Goal: Task Accomplishment & Management: Complete application form

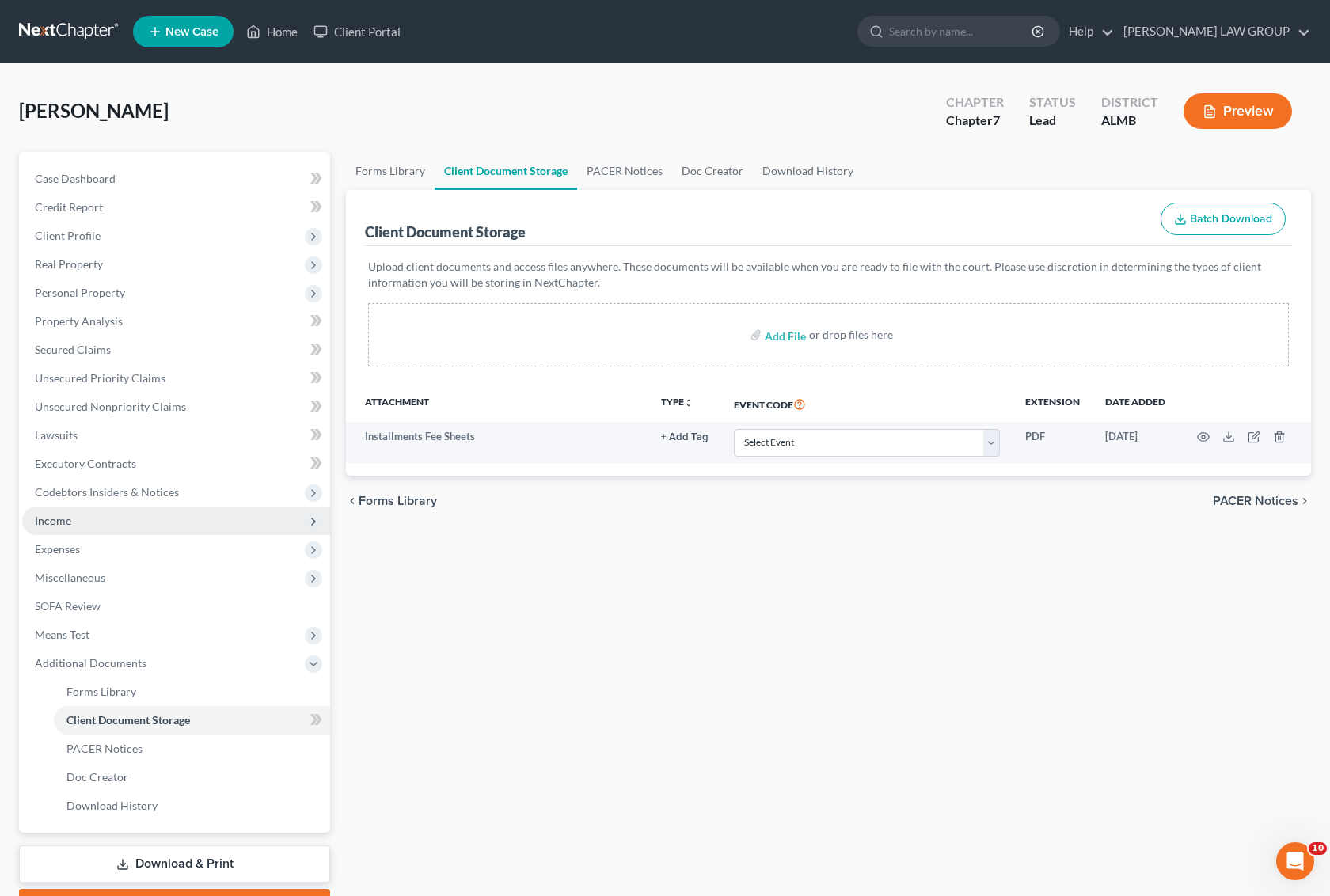
click at [77, 520] on span "Income" at bounding box center [176, 521] width 308 height 28
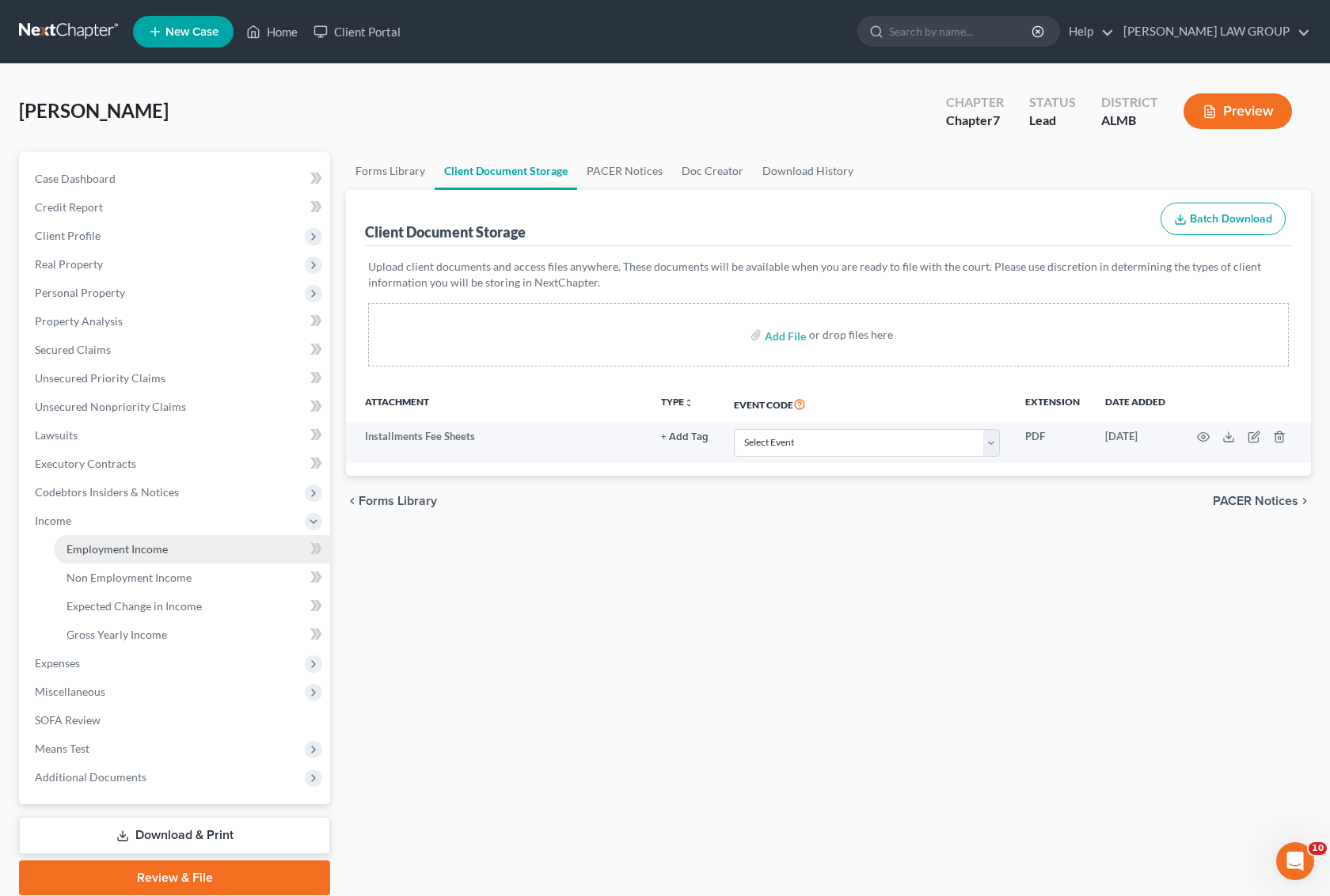
click at [108, 553] on span "Employment Income" at bounding box center [117, 548] width 102 height 14
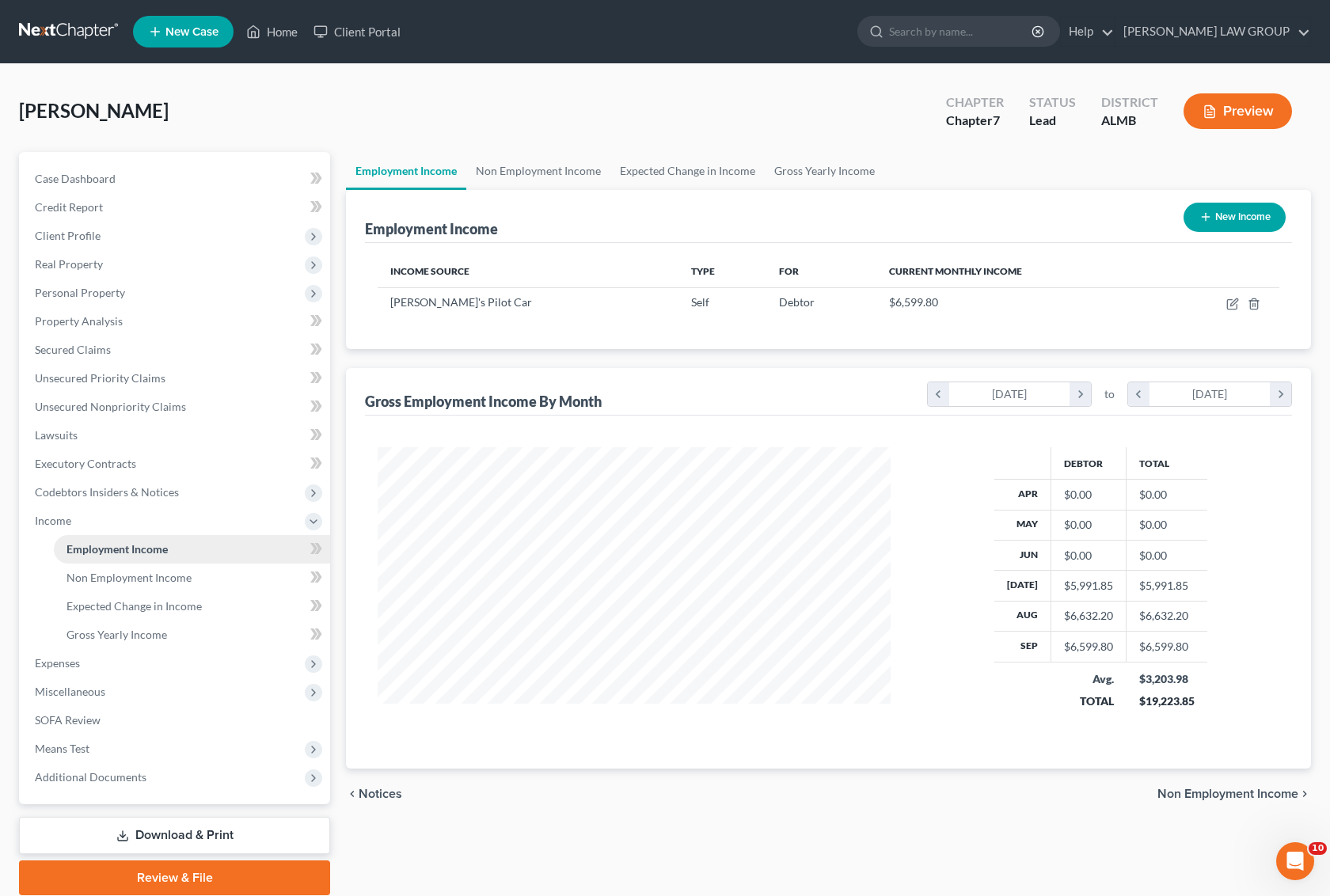
scroll to position [285, 544]
click at [101, 571] on span "Non Employment Income" at bounding box center [129, 578] width 125 height 14
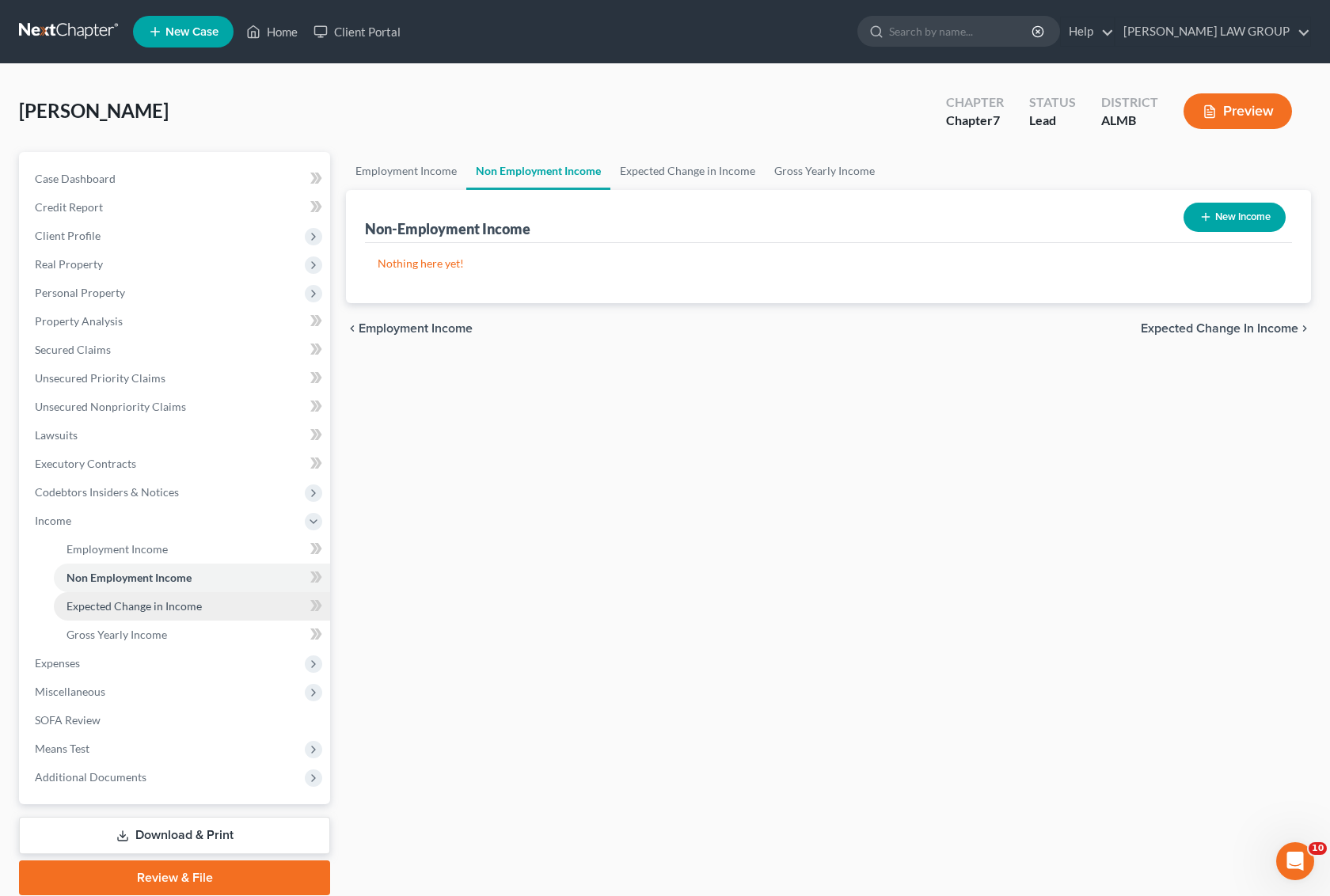
click at [117, 603] on span "Expected Change in Income" at bounding box center [135, 606] width 136 height 14
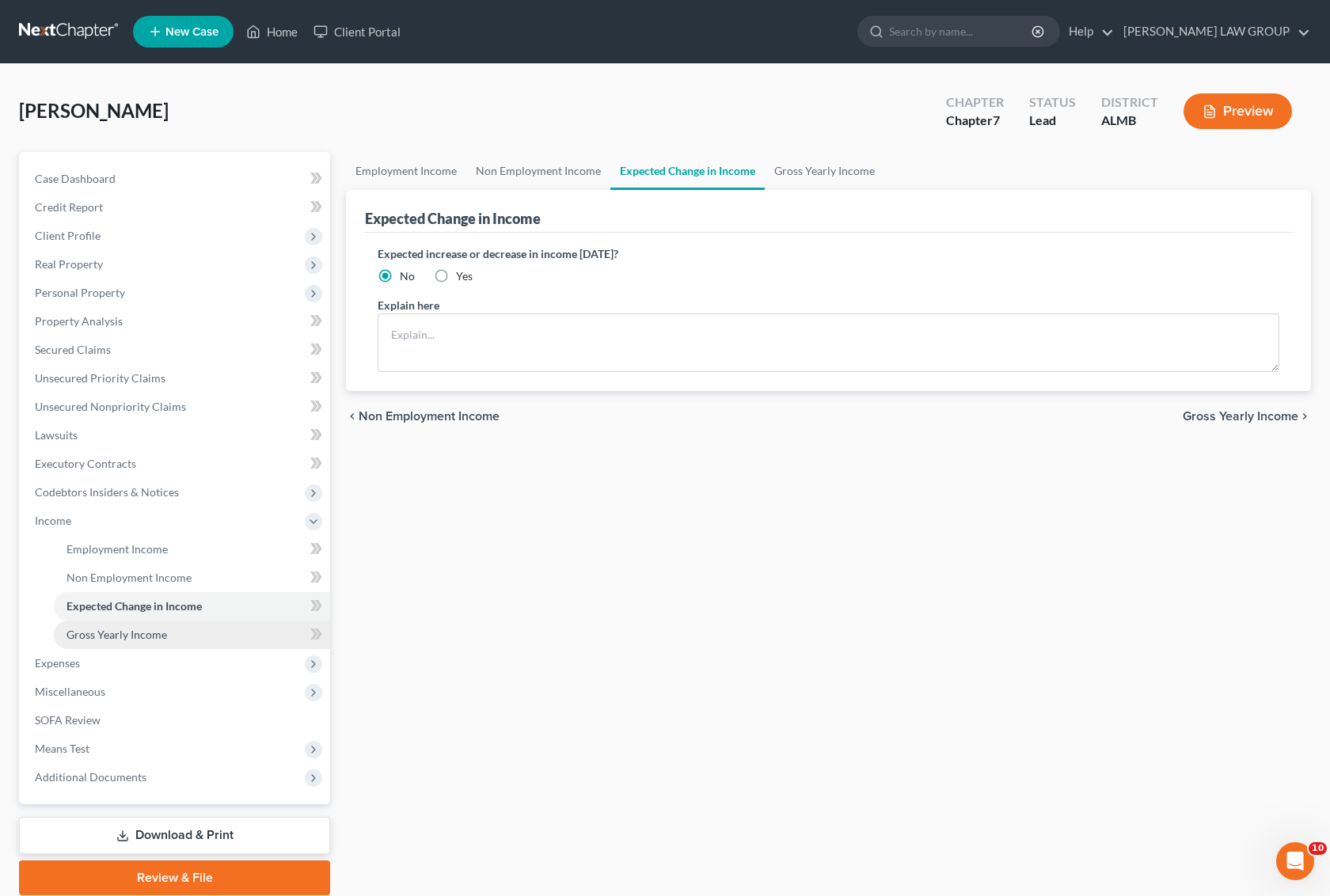
click at [116, 631] on span "Gross Yearly Income" at bounding box center [117, 635] width 101 height 14
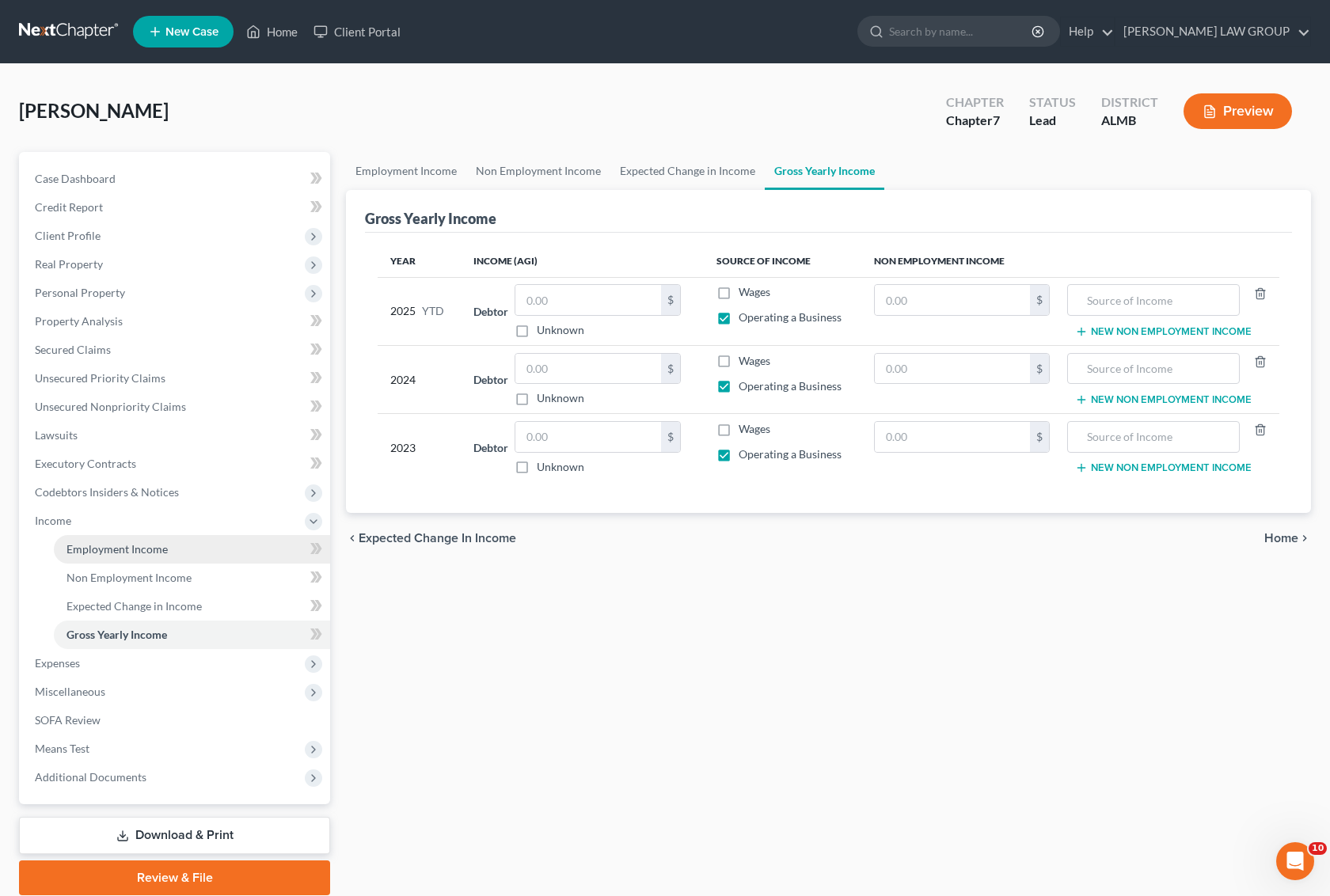
click at [124, 547] on span "Employment Income" at bounding box center [117, 548] width 102 height 14
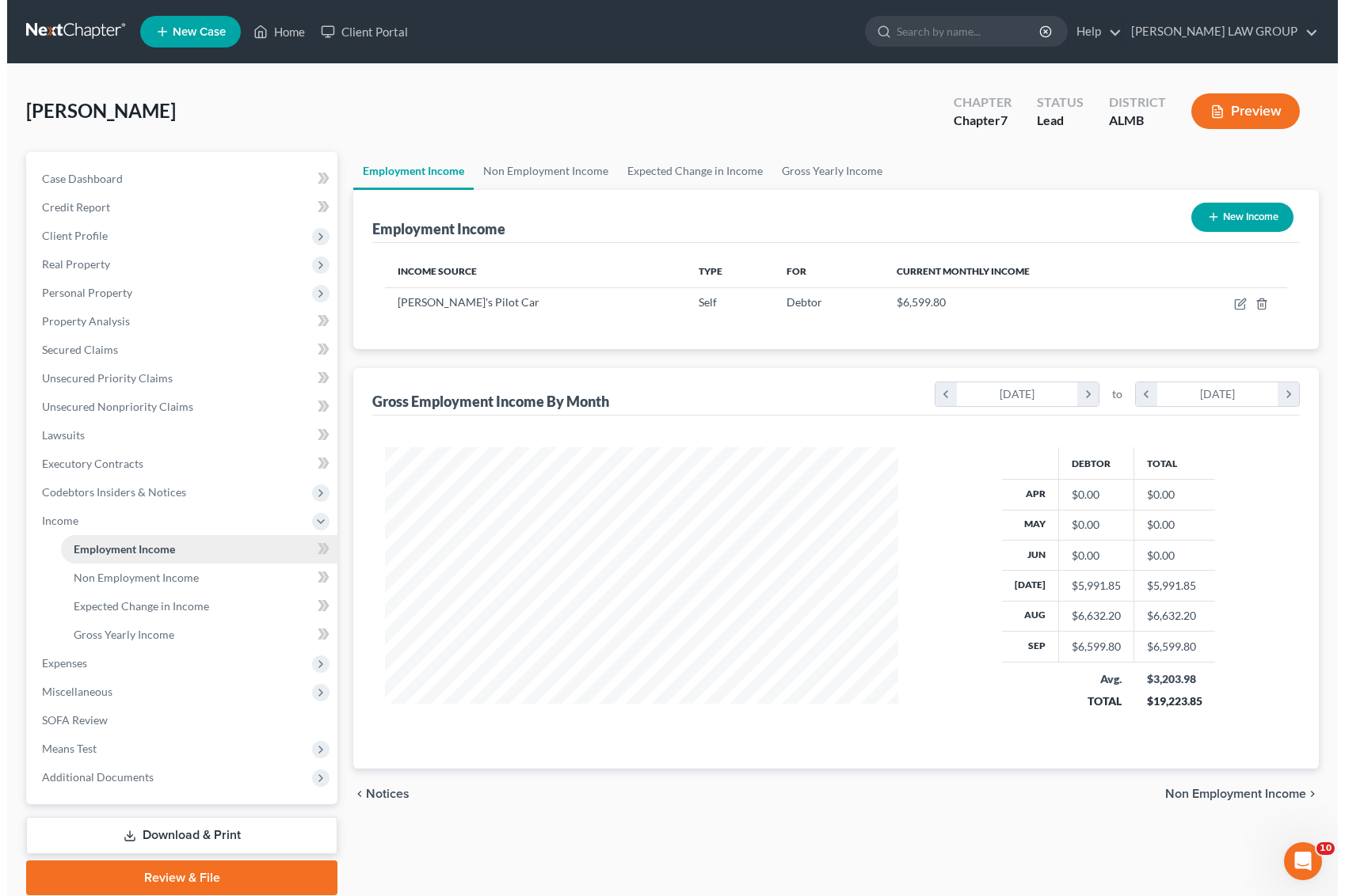
scroll to position [285, 544]
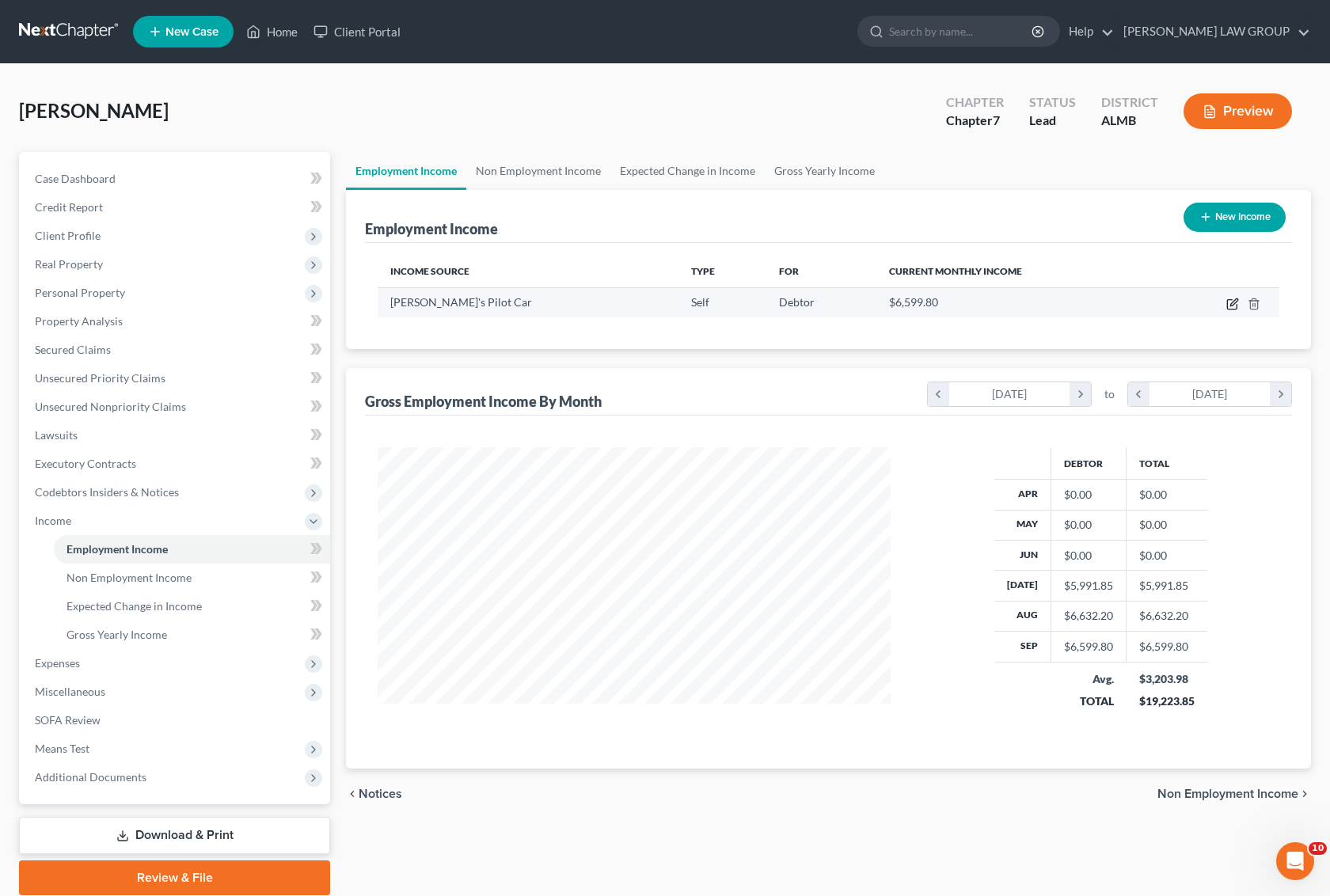
click at [1232, 303] on icon "button" at bounding box center [1233, 304] width 13 height 13
select select "1"
select select "0"
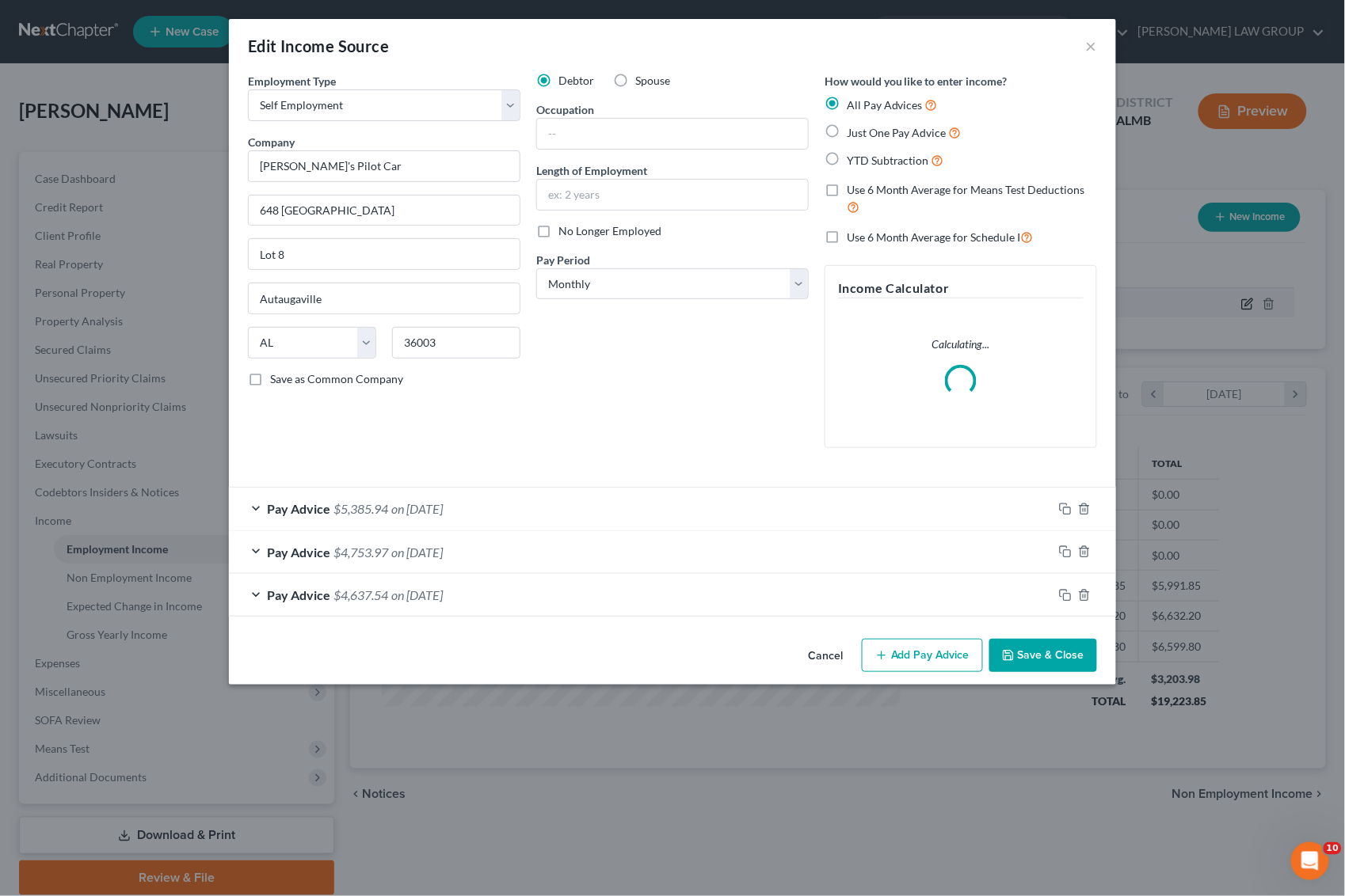
scroll to position [285, 551]
click at [937, 663] on button "Add Pay Advice" at bounding box center [922, 656] width 121 height 33
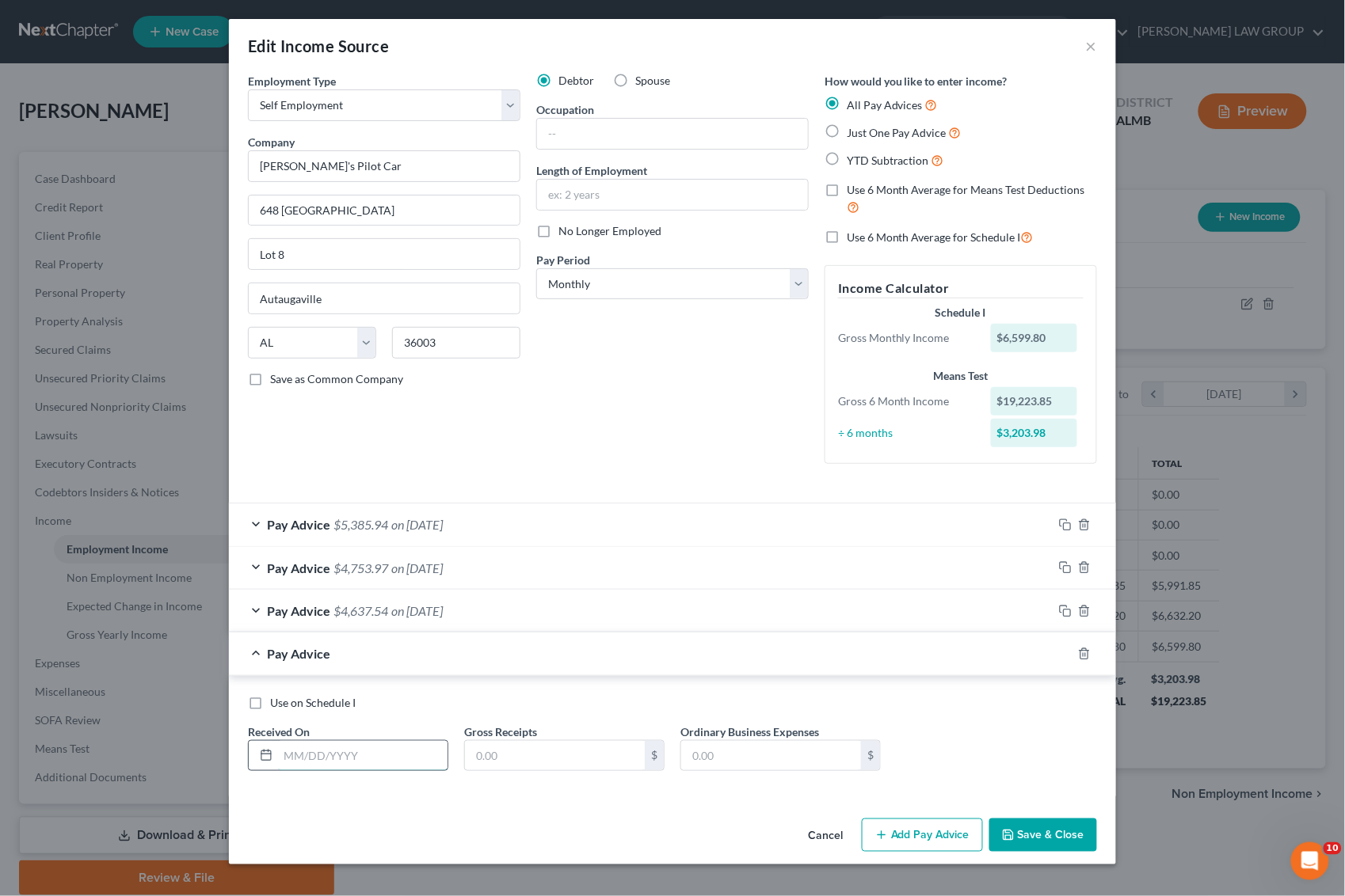
click at [398, 757] on input "text" at bounding box center [362, 756] width 170 height 30
type input "06302025"
click at [543, 758] on input "text" at bounding box center [555, 756] width 180 height 30
click at [731, 562] on div "Pay Advice $4,753.97 on [DATE]" at bounding box center [641, 569] width 824 height 42
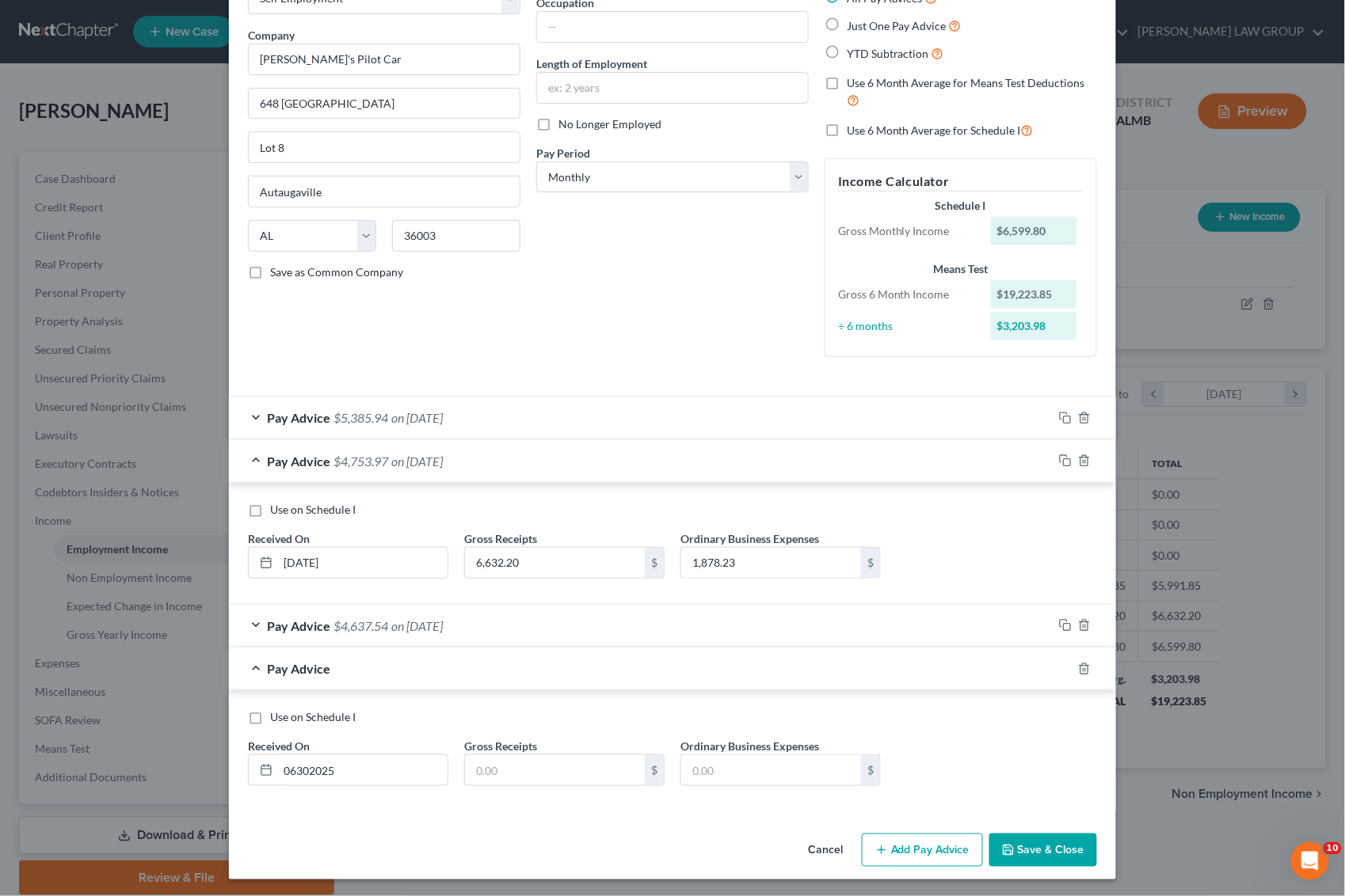
scroll to position [111, 0]
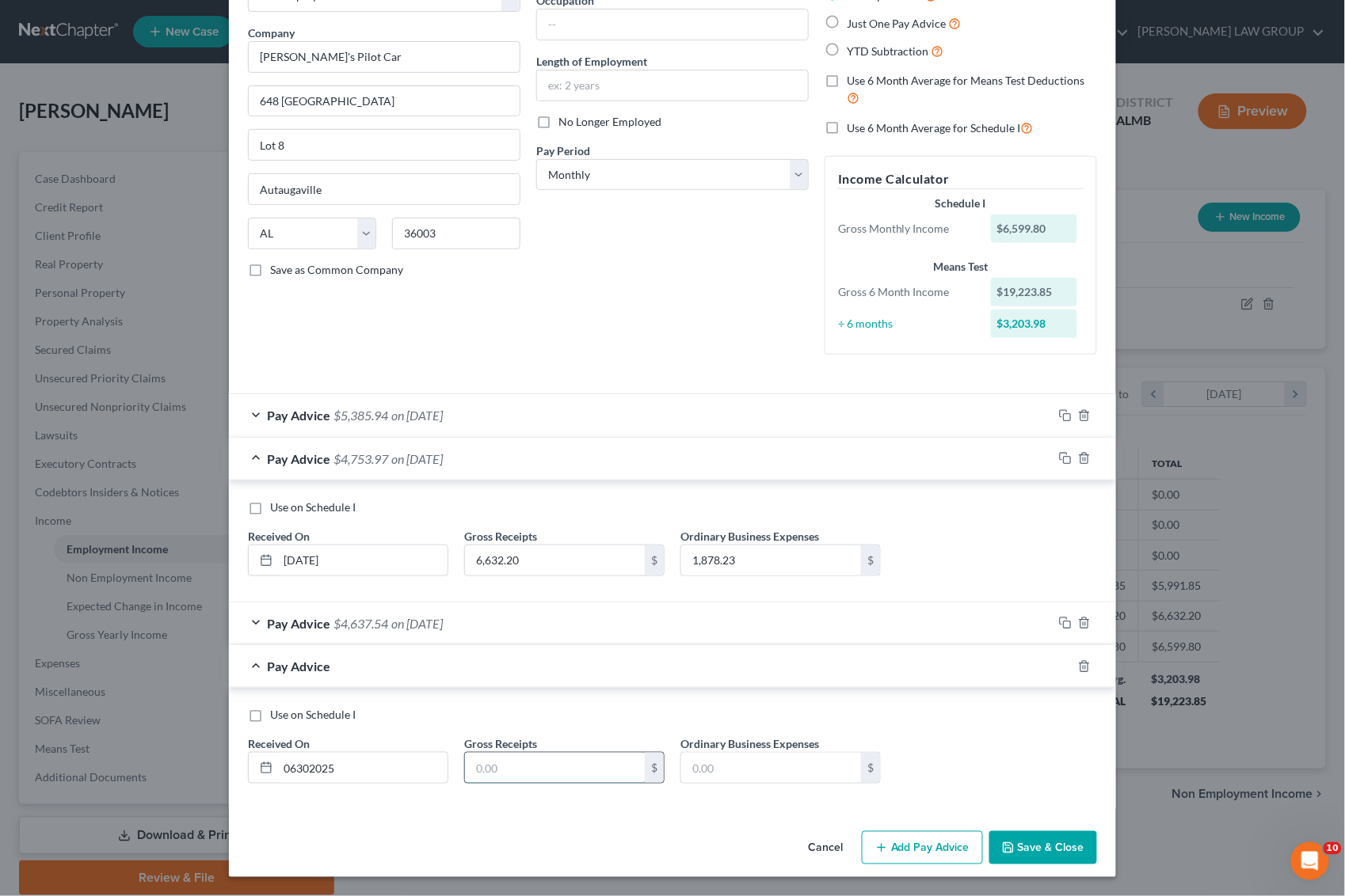
click at [535, 758] on input "text" at bounding box center [555, 768] width 180 height 30
type input "6,600"
click at [729, 762] on input "text" at bounding box center [772, 768] width 180 height 30
click at [691, 762] on input "22,400" at bounding box center [772, 768] width 180 height 30
type input "2,400"
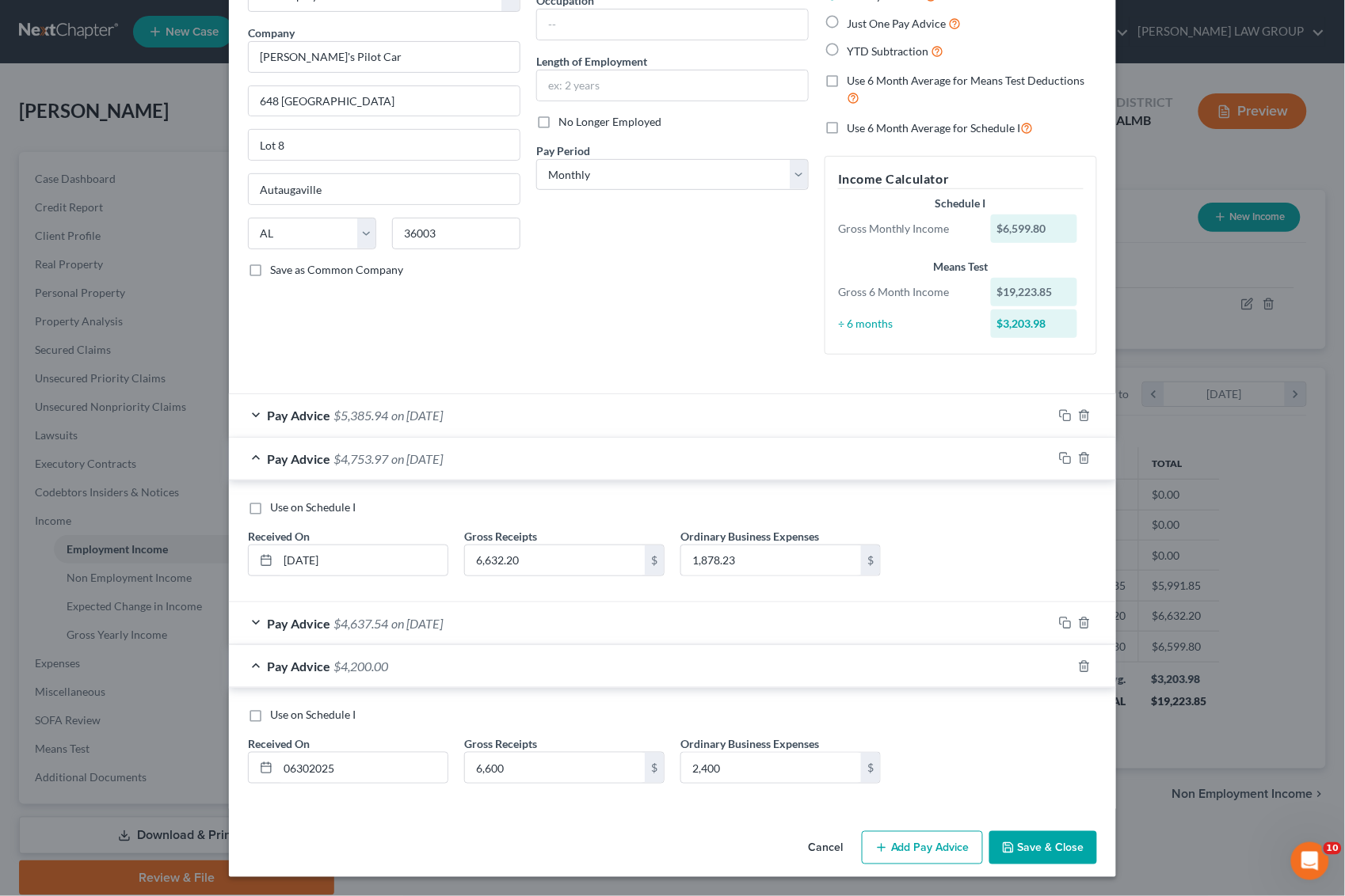
click at [531, 425] on div "Pay Advice $5,385.94 on [DATE]" at bounding box center [641, 415] width 824 height 42
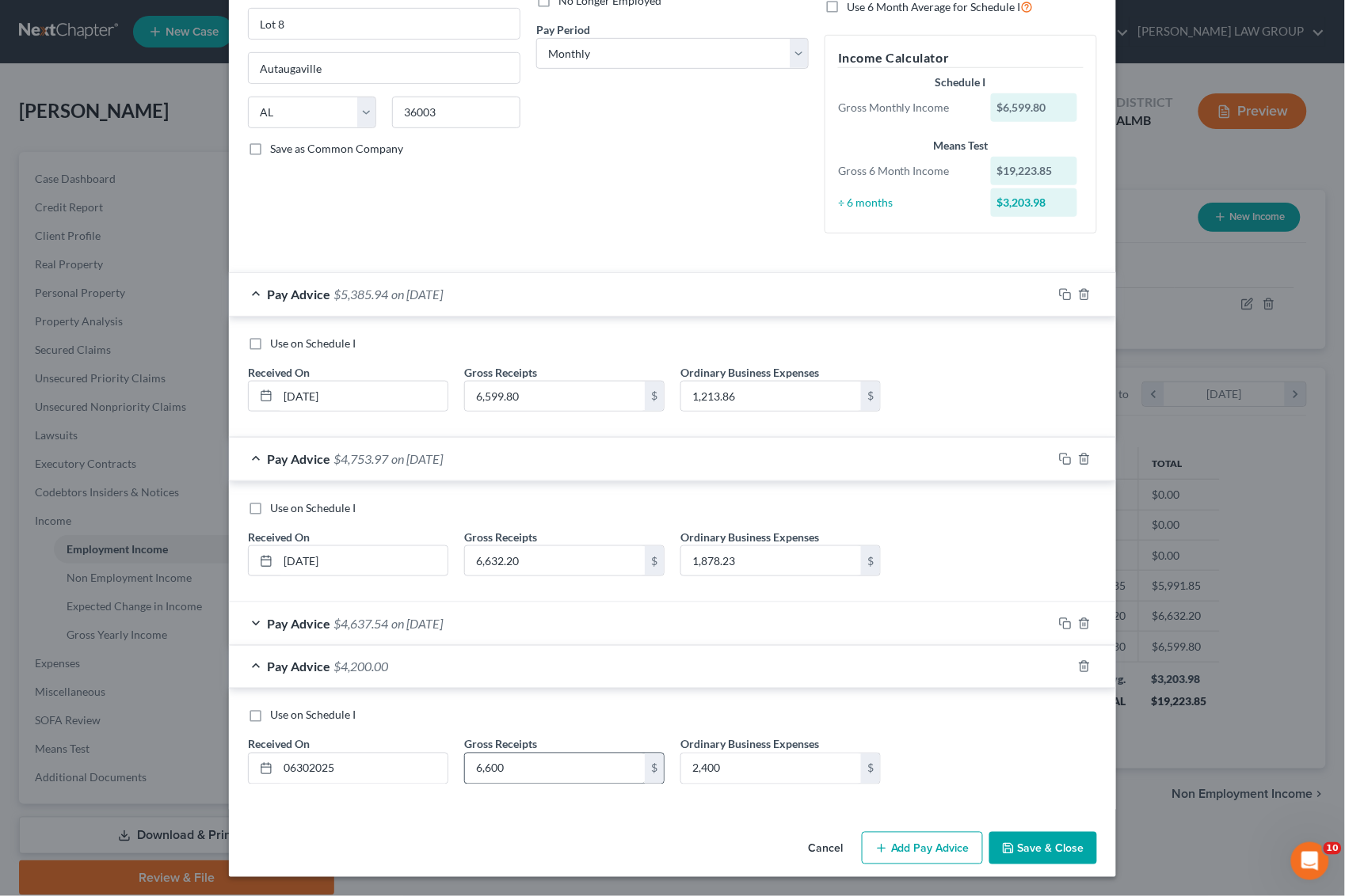
scroll to position [234, 0]
click at [511, 658] on div "Pay Advice $4,200.00" at bounding box center [650, 668] width 843 height 42
click at [301, 772] on input "06302025" at bounding box center [362, 769] width 170 height 30
click at [290, 768] on input "0630/2025" at bounding box center [362, 769] width 170 height 30
type input "[DATE]"
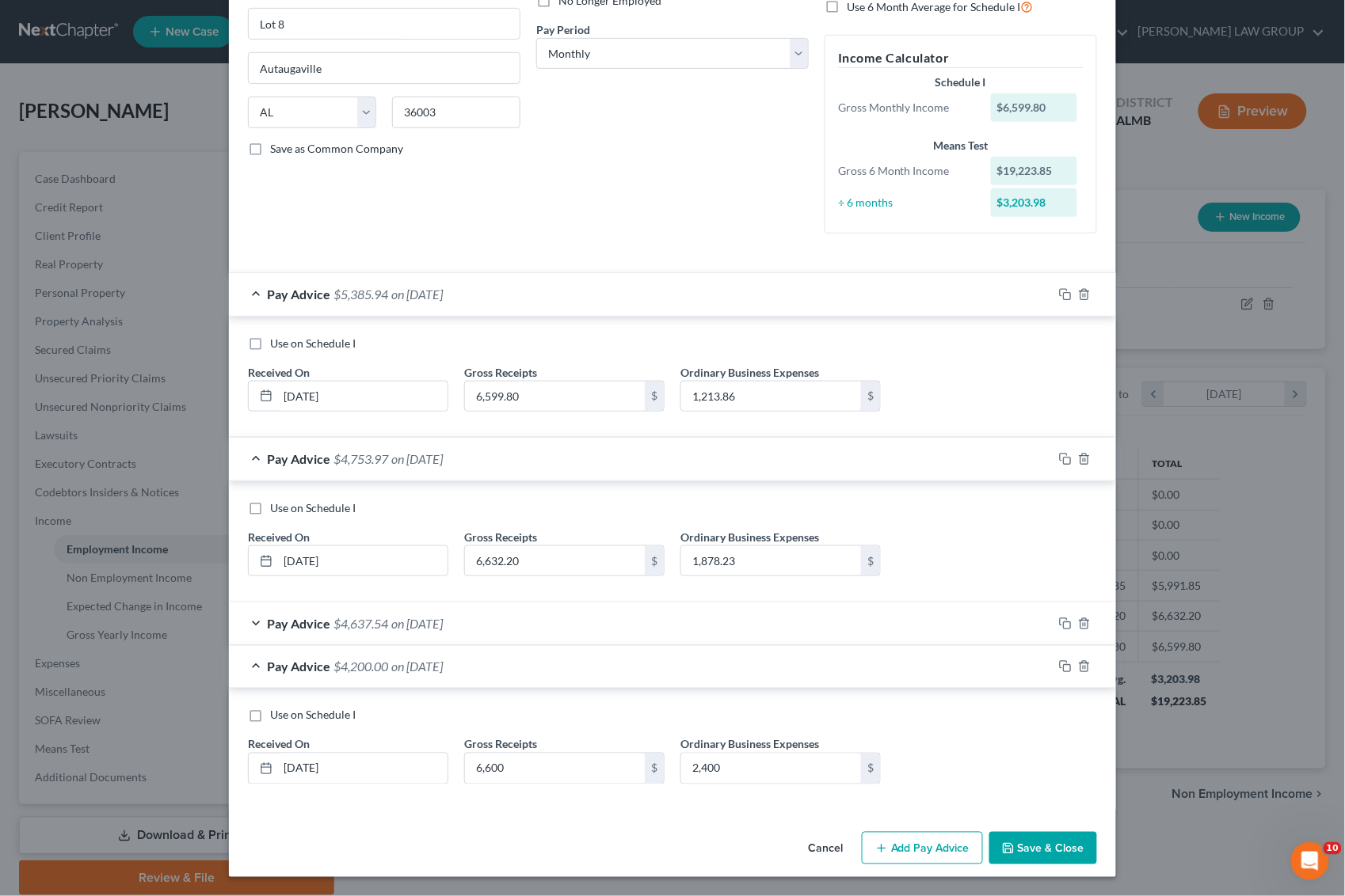
click at [900, 847] on button "Add Pay Advice" at bounding box center [922, 848] width 121 height 33
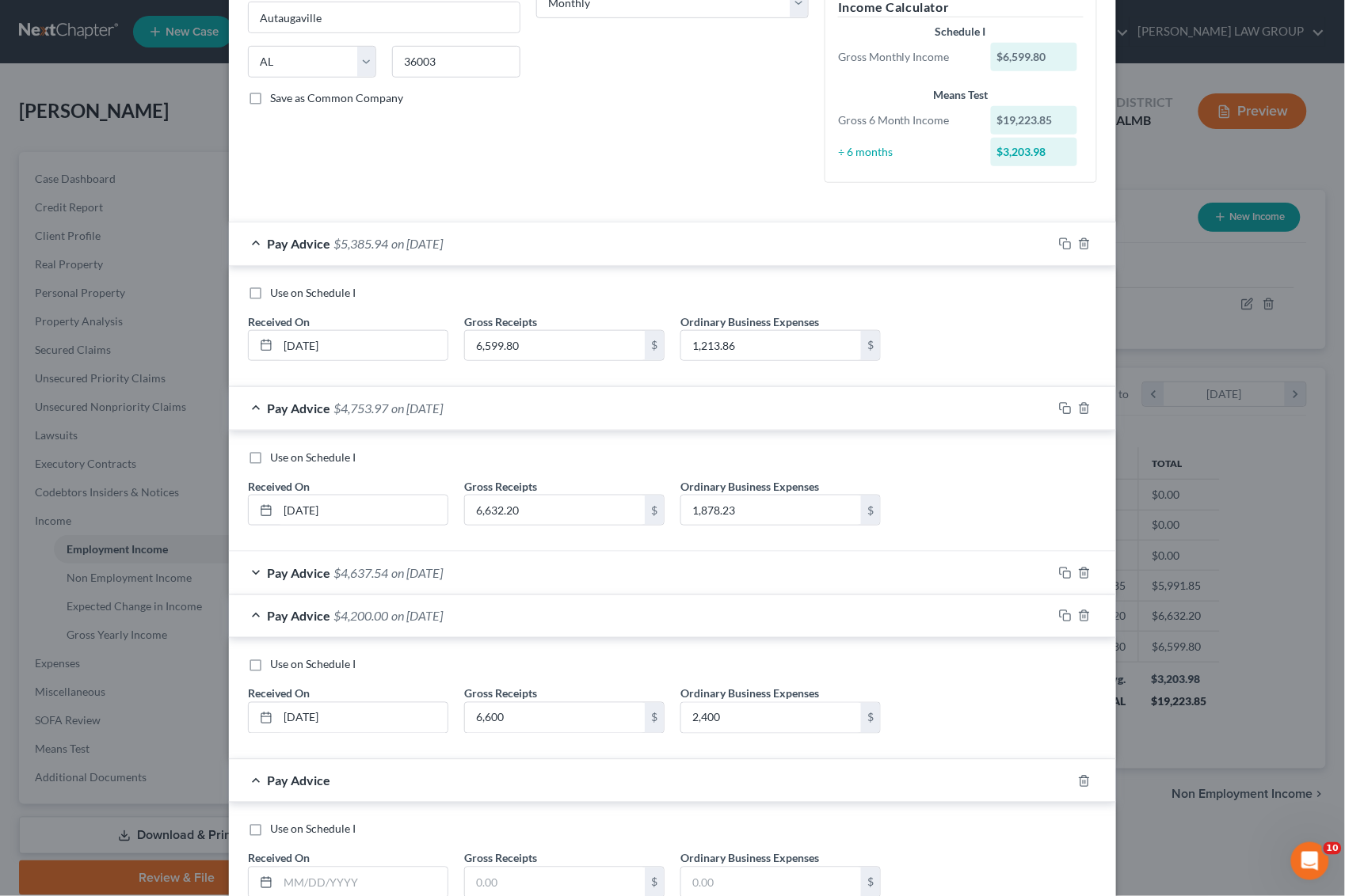
scroll to position [398, 0]
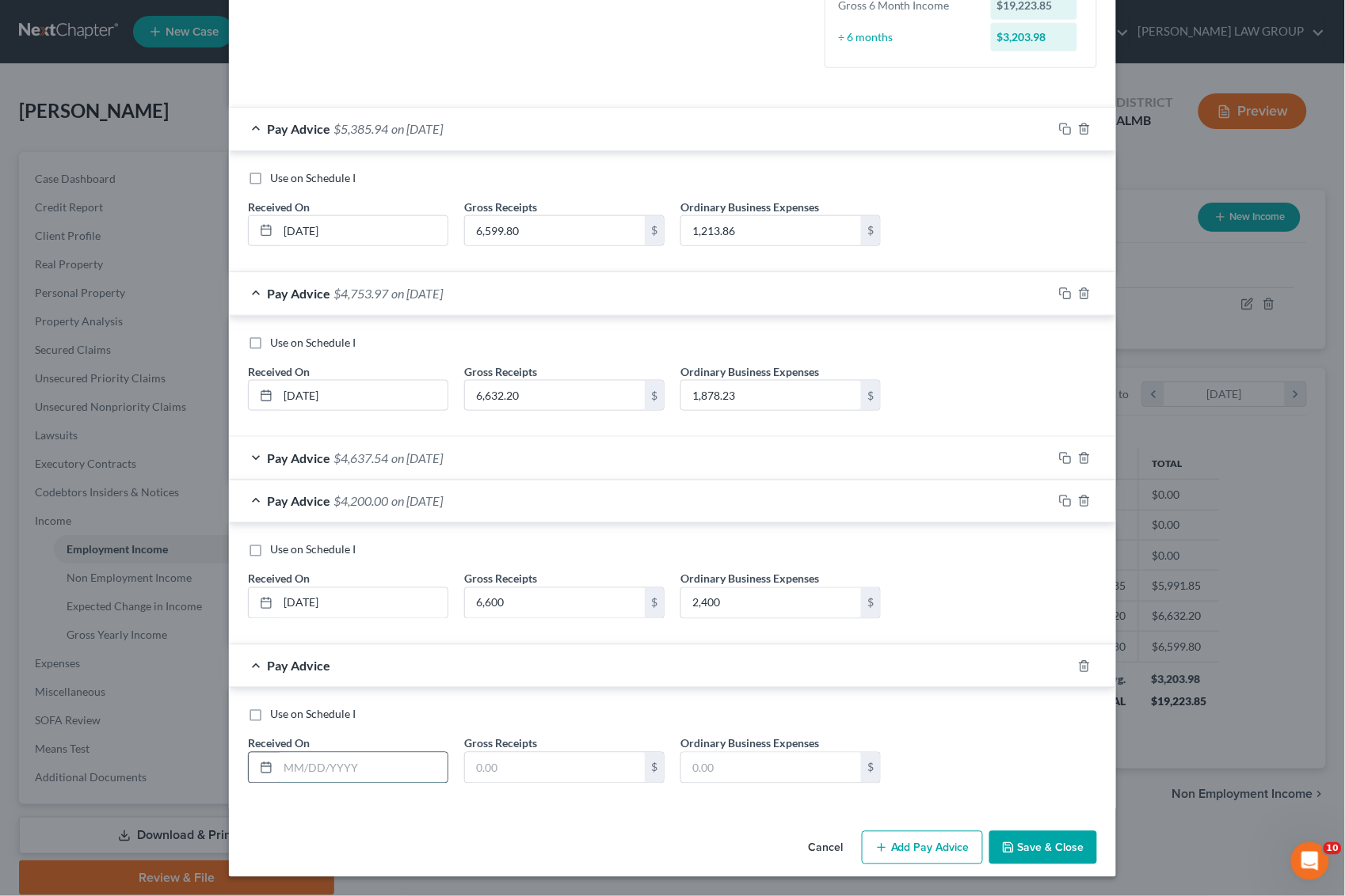
click at [389, 768] on input "text" at bounding box center [362, 768] width 170 height 30
type input "[DATE]"
click at [555, 767] on input "text" at bounding box center [555, 768] width 180 height 30
type input "6,600"
click at [745, 773] on input "text" at bounding box center [772, 768] width 180 height 30
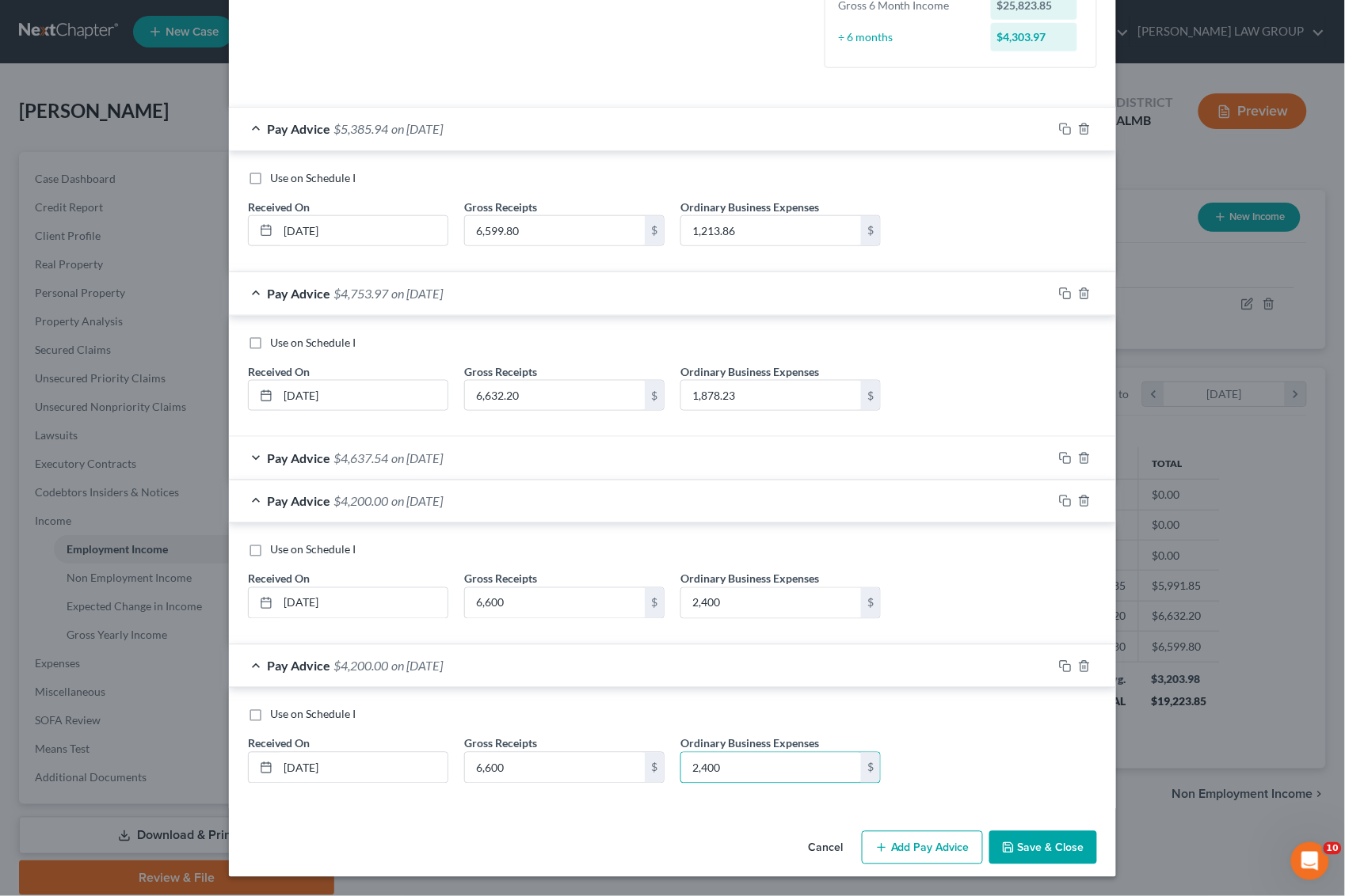
type input "2,400"
click at [912, 847] on button "Add Pay Advice" at bounding box center [922, 848] width 121 height 33
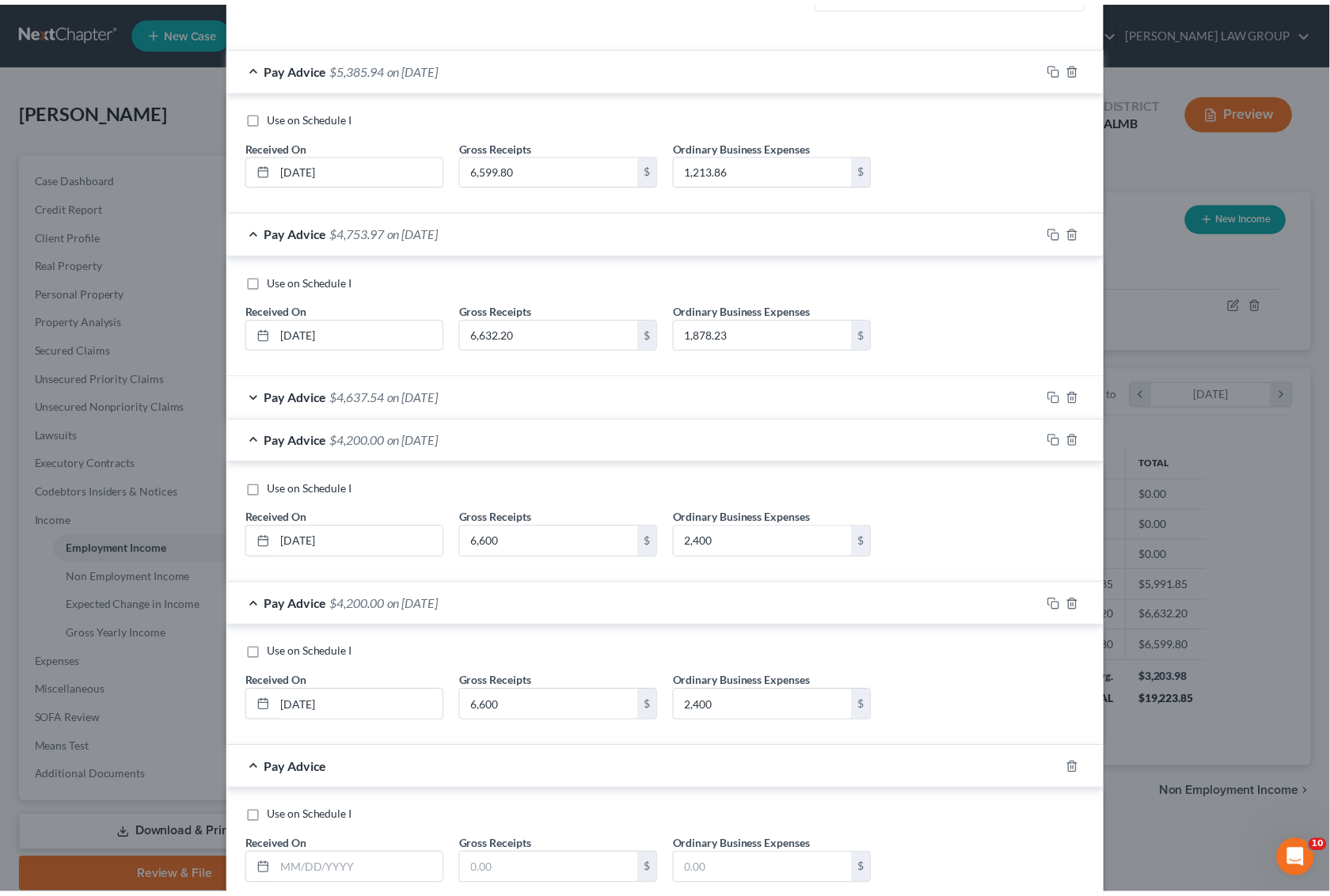
scroll to position [565, 0]
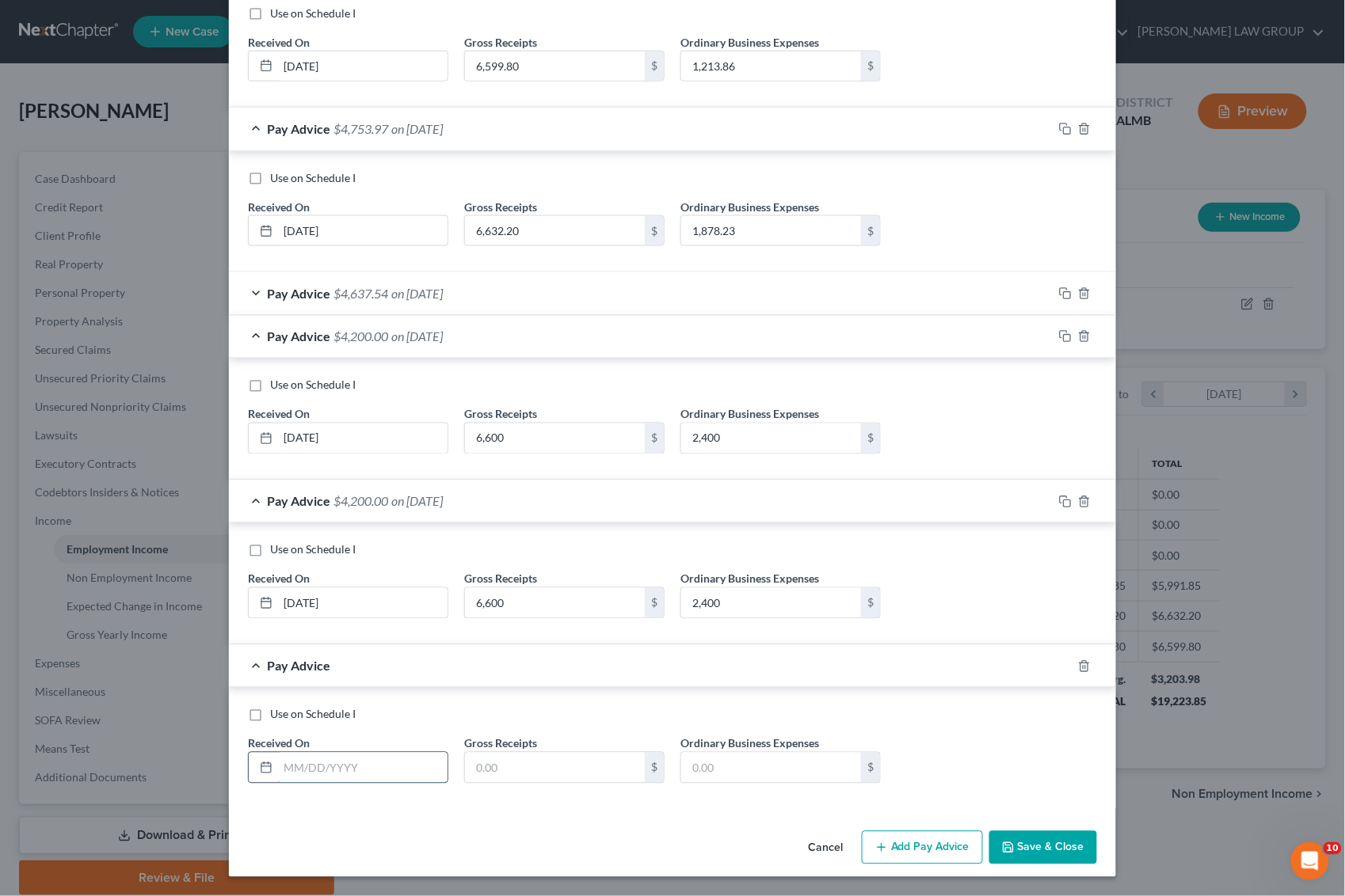
click at [350, 761] on input "text" at bounding box center [362, 768] width 170 height 30
type input "[DATE]"
click at [525, 768] on input "text" at bounding box center [555, 768] width 180 height 30
type input "6,000"
click at [743, 764] on input "text" at bounding box center [772, 768] width 180 height 30
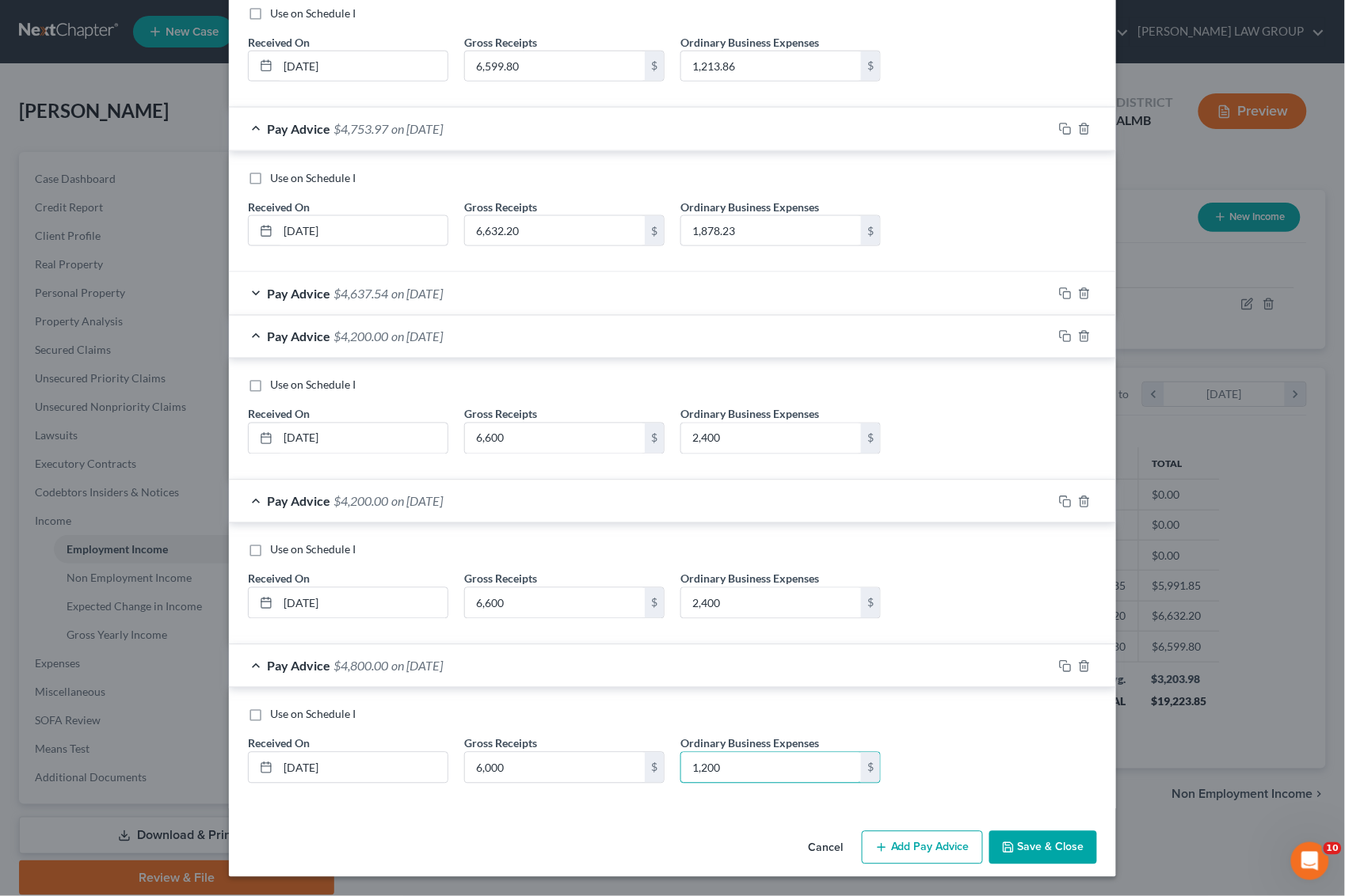
type input "1,200"
click at [1031, 844] on button "Save & Close" at bounding box center [1042, 848] width 107 height 33
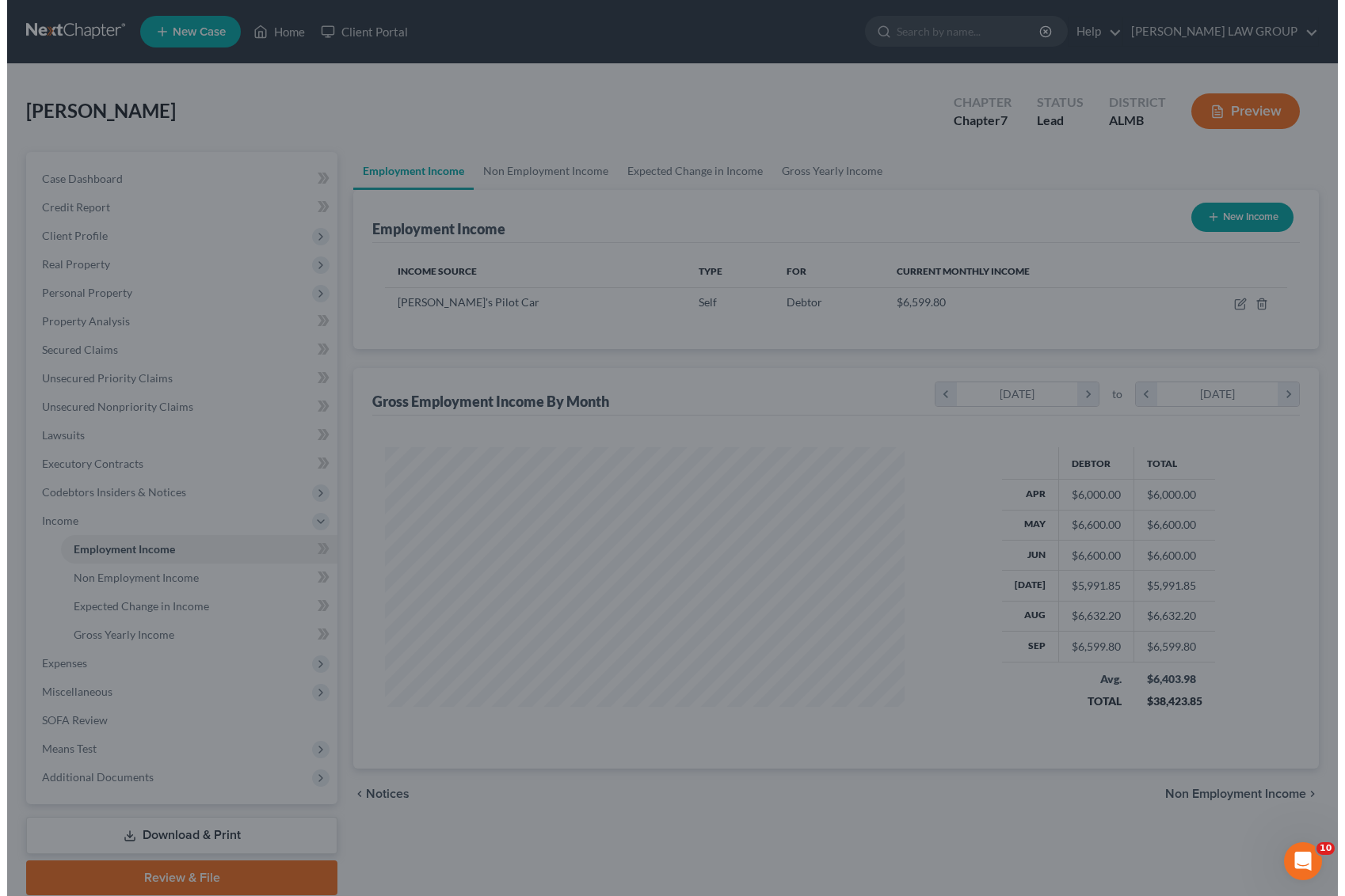
scroll to position [791524, 791583]
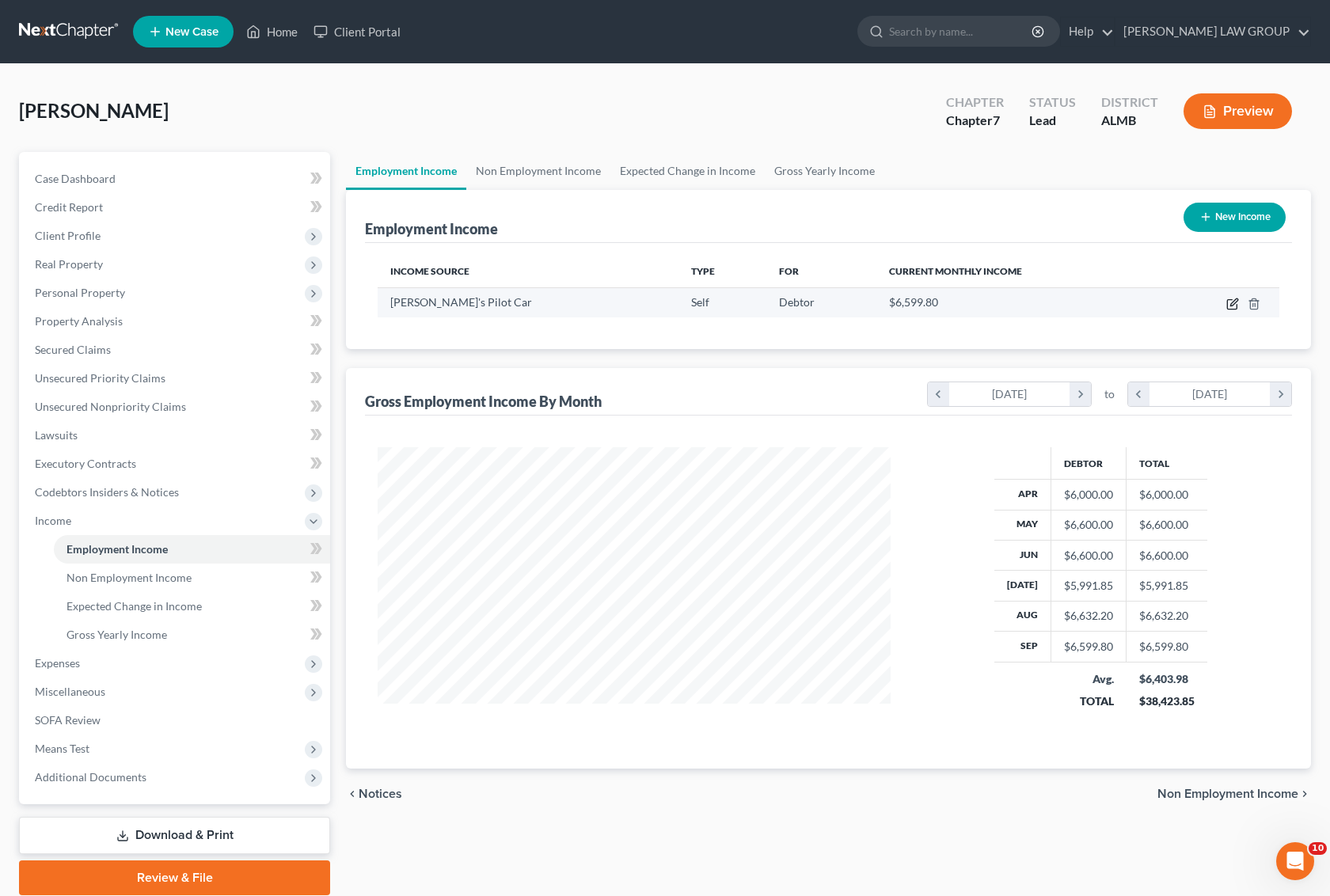
click at [1229, 302] on icon "button" at bounding box center [1233, 304] width 13 height 13
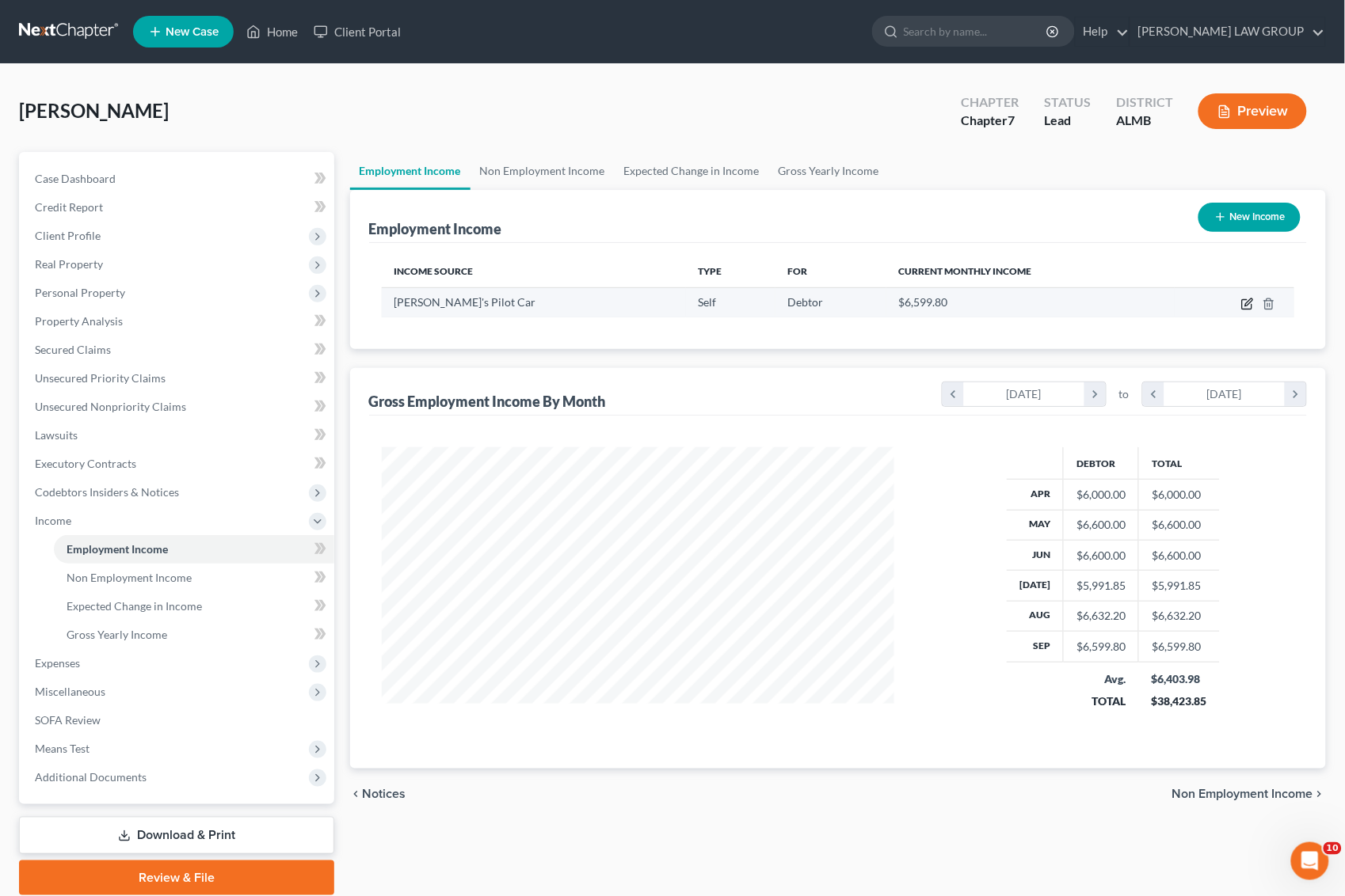
select select "1"
select select "0"
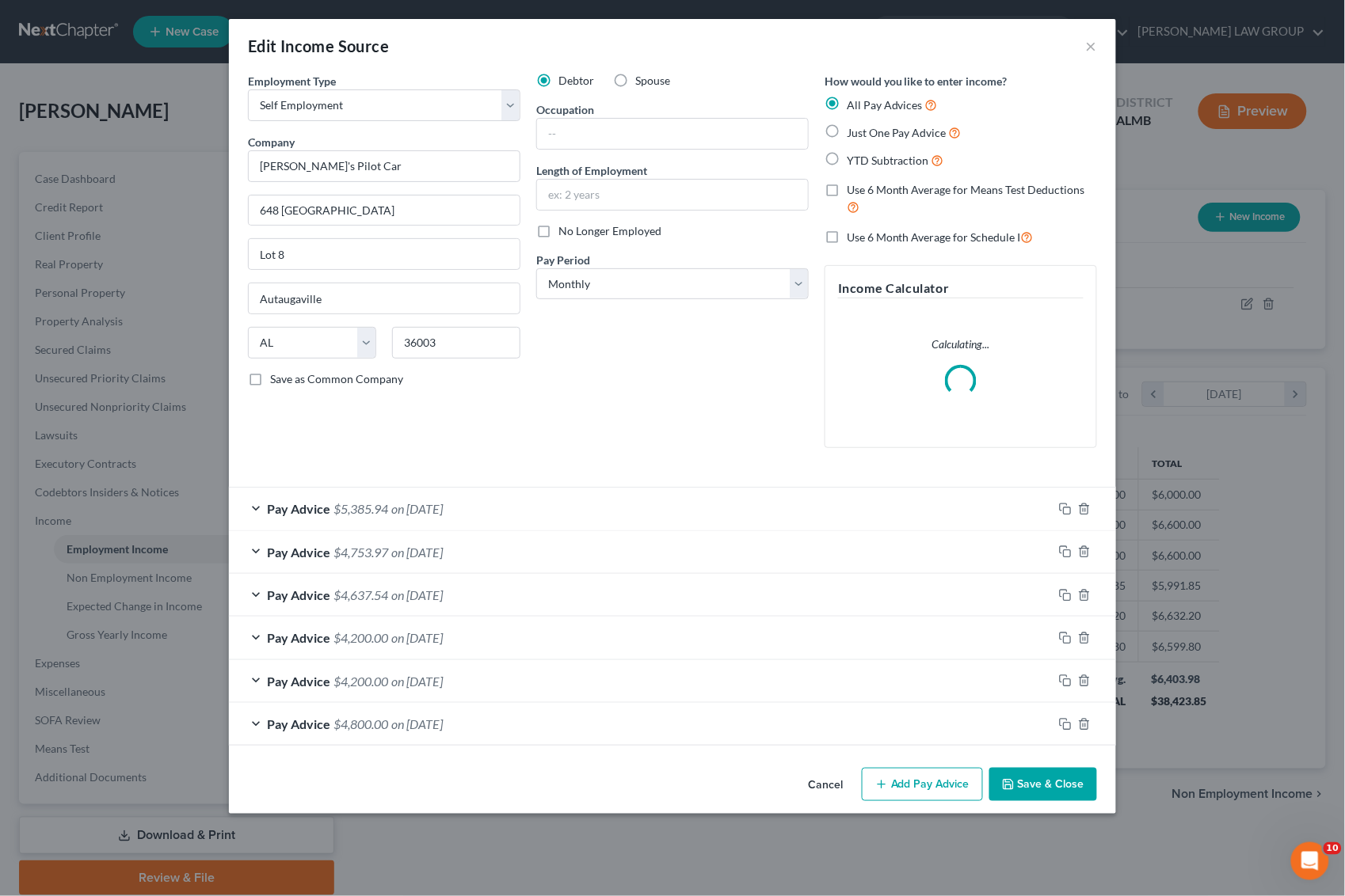
scroll to position [285, 551]
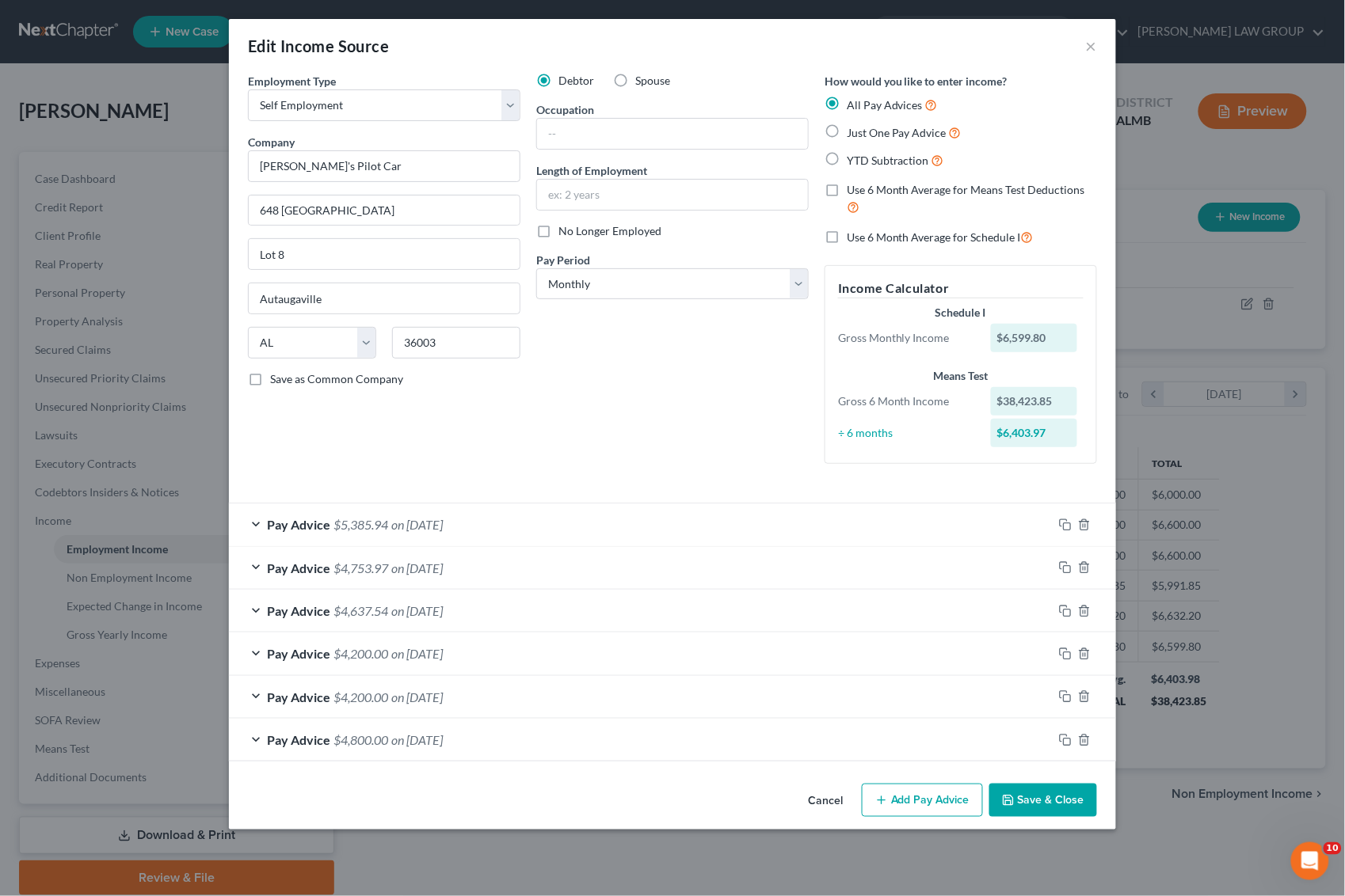
click at [501, 733] on div "Pay Advice $4,800.00 on [DATE]" at bounding box center [641, 740] width 824 height 42
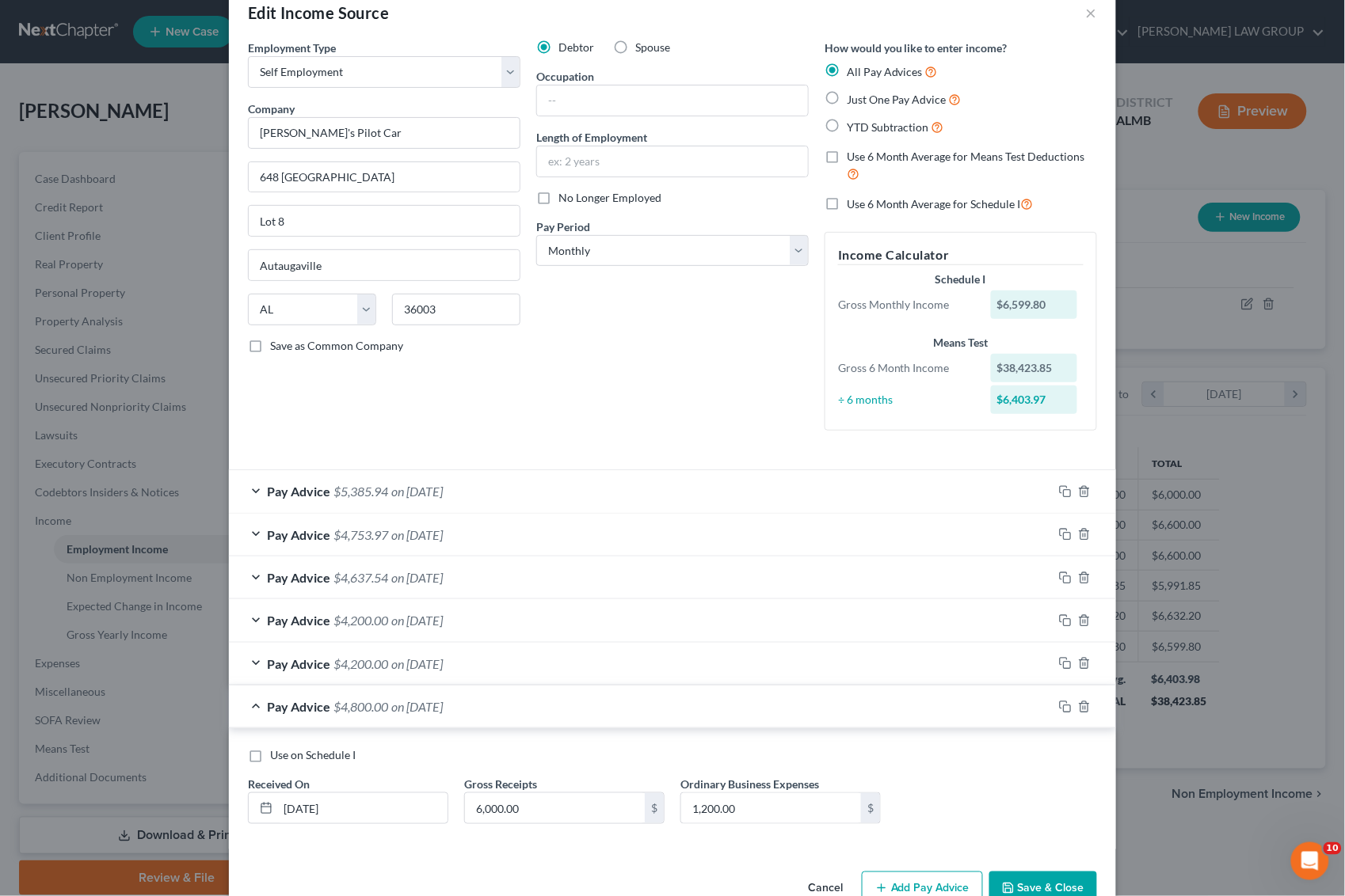
scroll to position [75, 0]
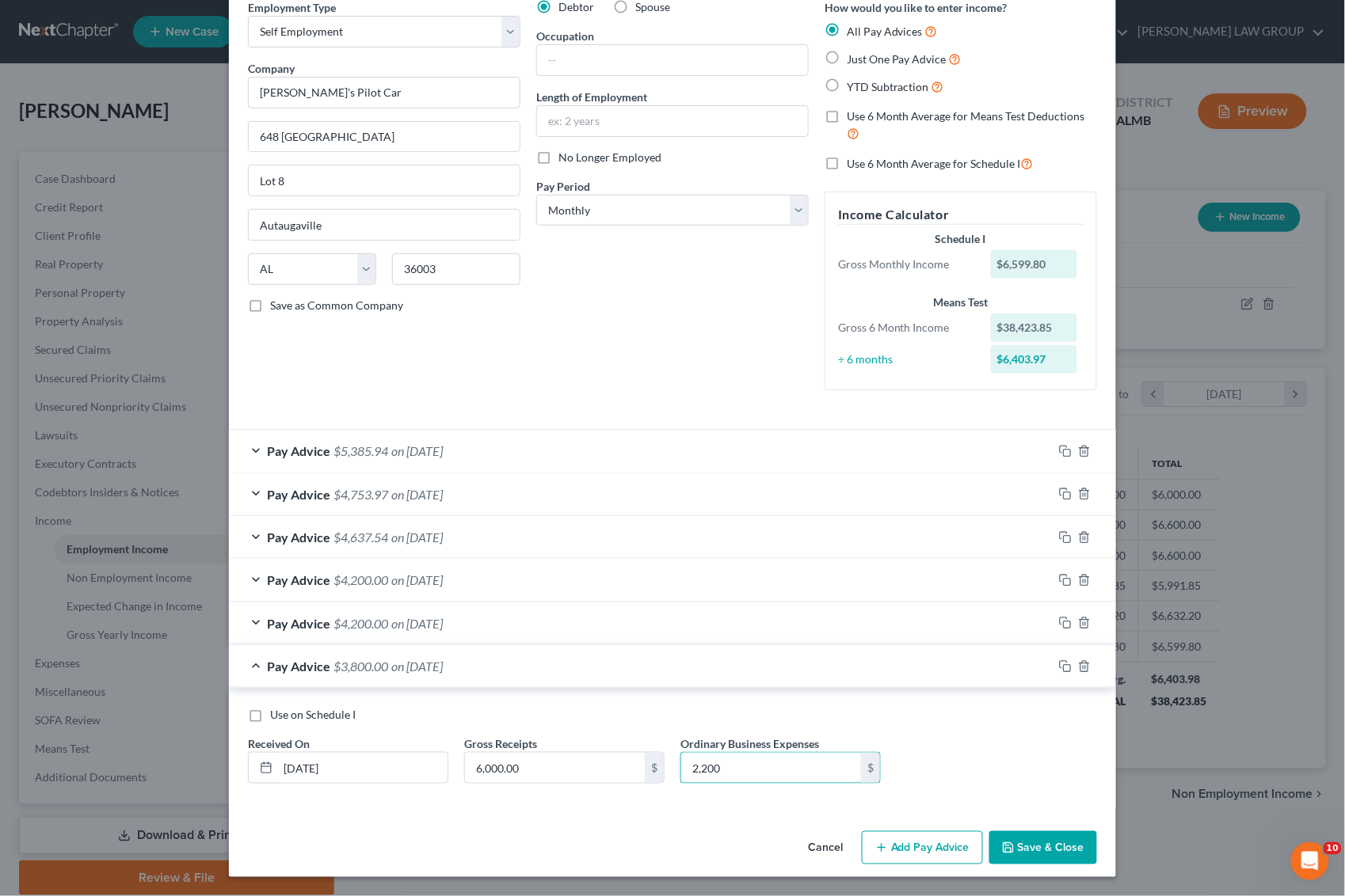
type input "2,200"
click at [553, 623] on div "Pay Advice $4,200.00 on [DATE]" at bounding box center [641, 624] width 824 height 42
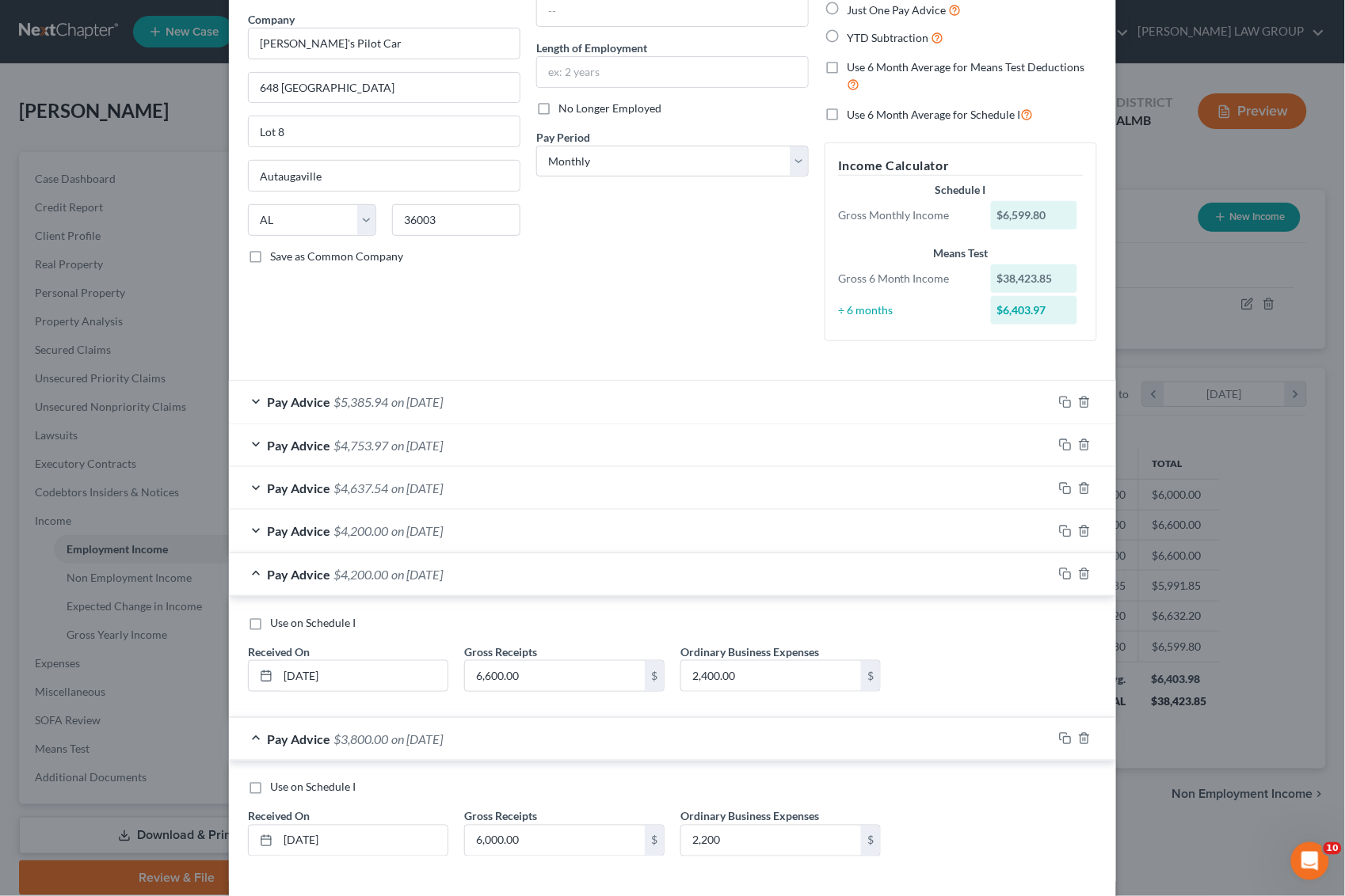
scroll to position [174, 0]
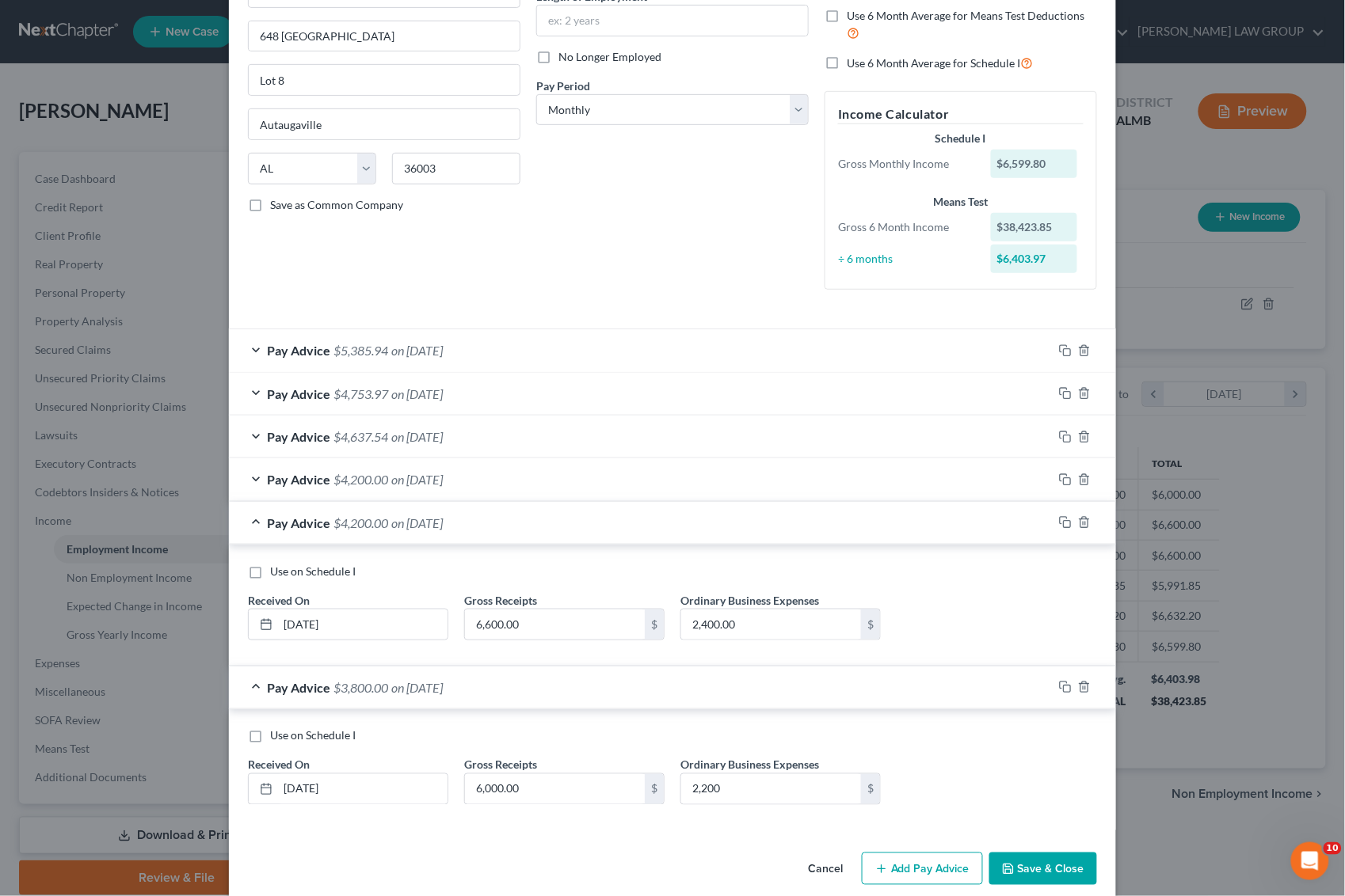
click at [611, 478] on div "Pay Advice $4,200.00 on [DATE]" at bounding box center [641, 480] width 824 height 42
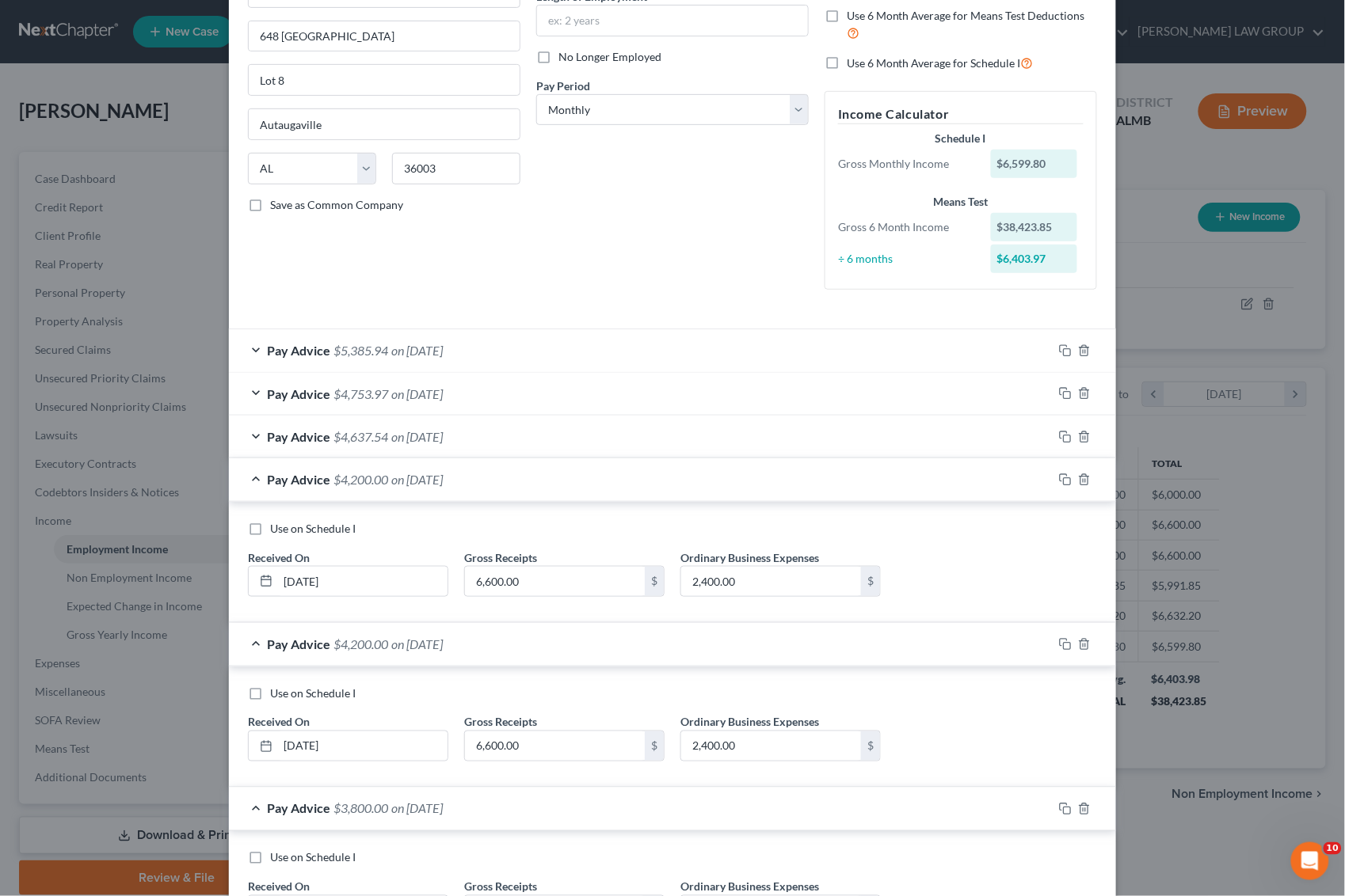
click at [643, 440] on div "Pay Advice $4,637.54 on [DATE]" at bounding box center [641, 437] width 824 height 42
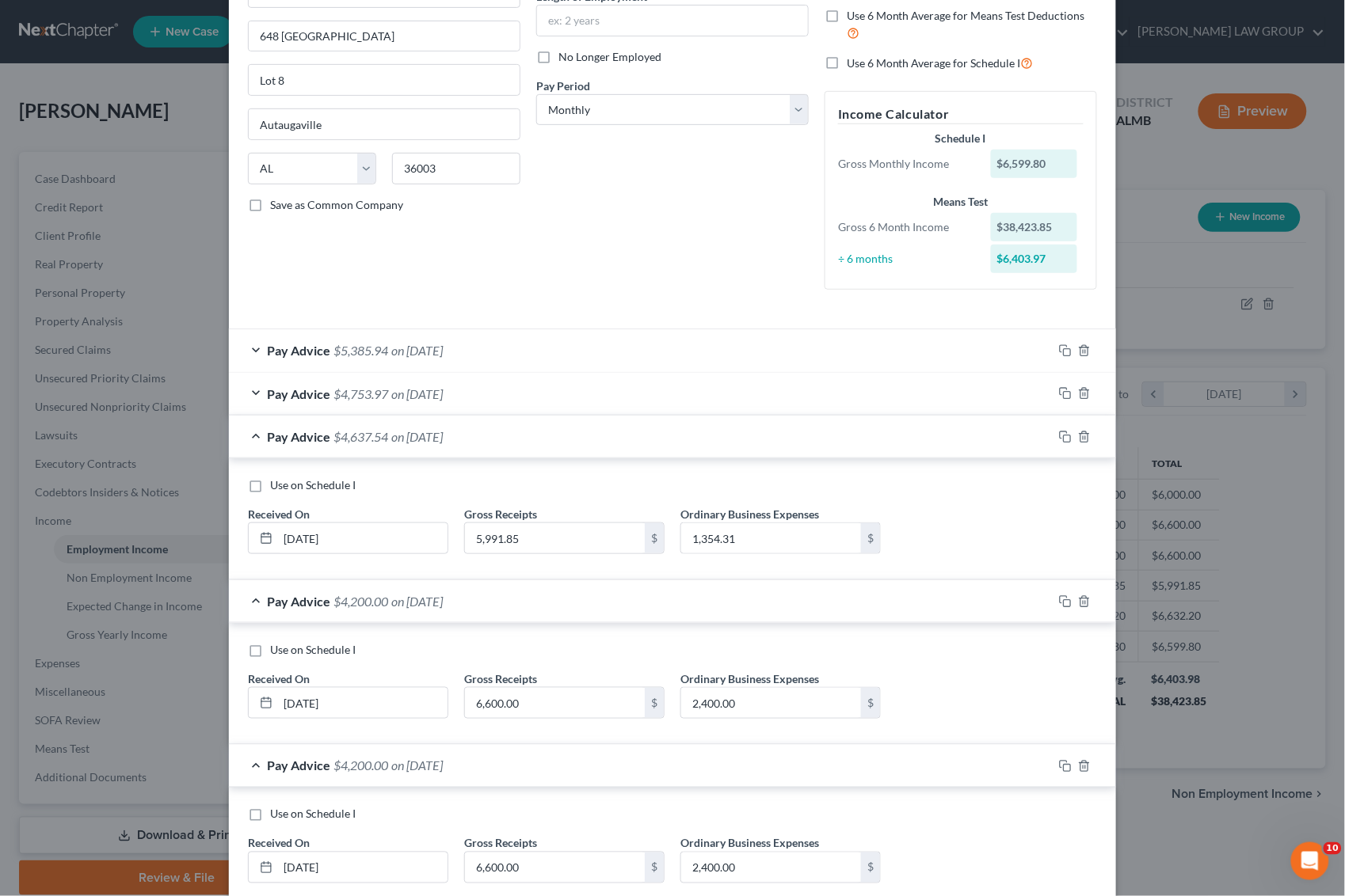
click at [644, 398] on div "Pay Advice $4,753.97 on [DATE]" at bounding box center [641, 394] width 824 height 42
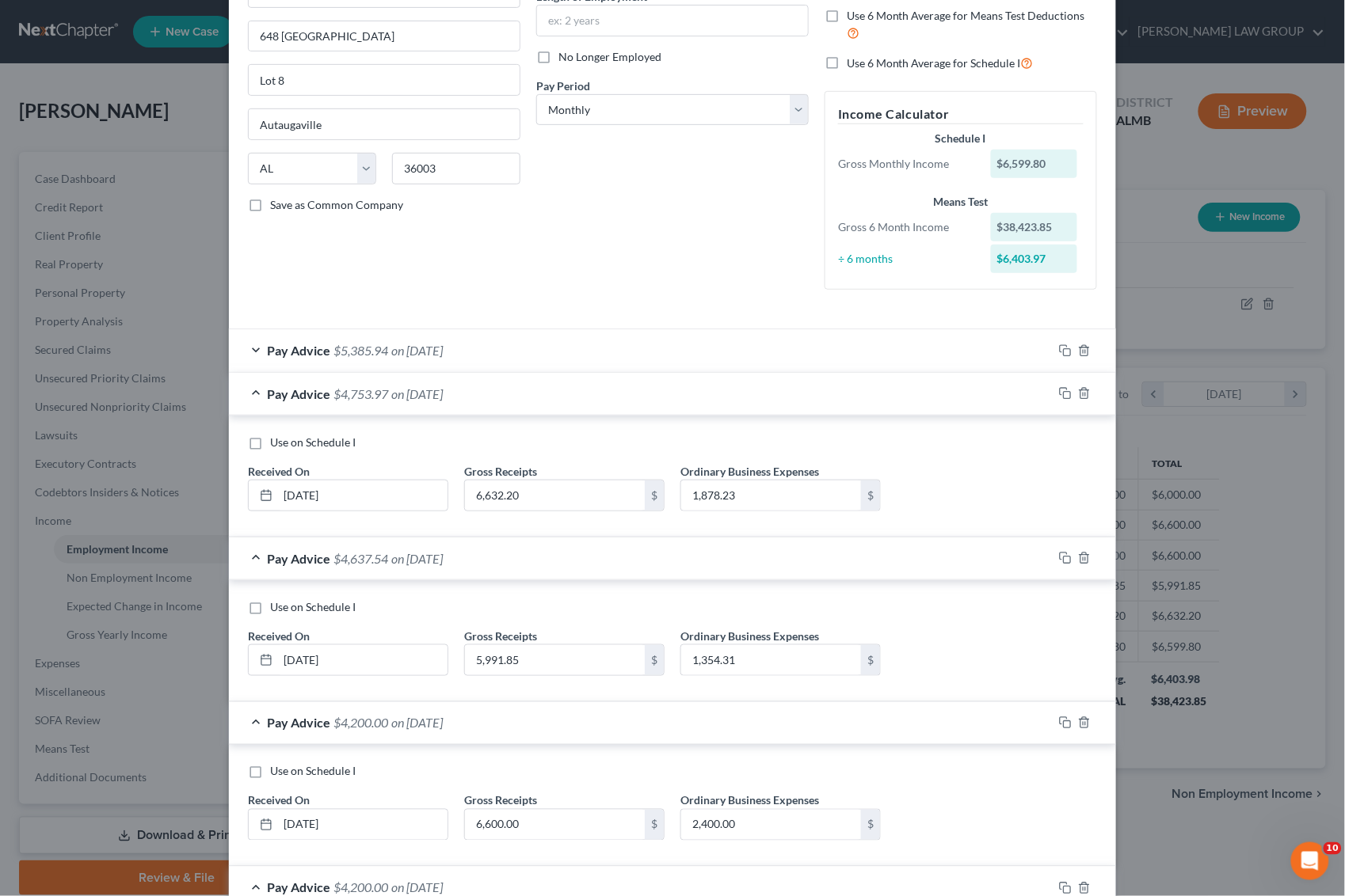
click at [671, 358] on div "Pay Advice $5,385.94 on [DATE]" at bounding box center [641, 350] width 824 height 42
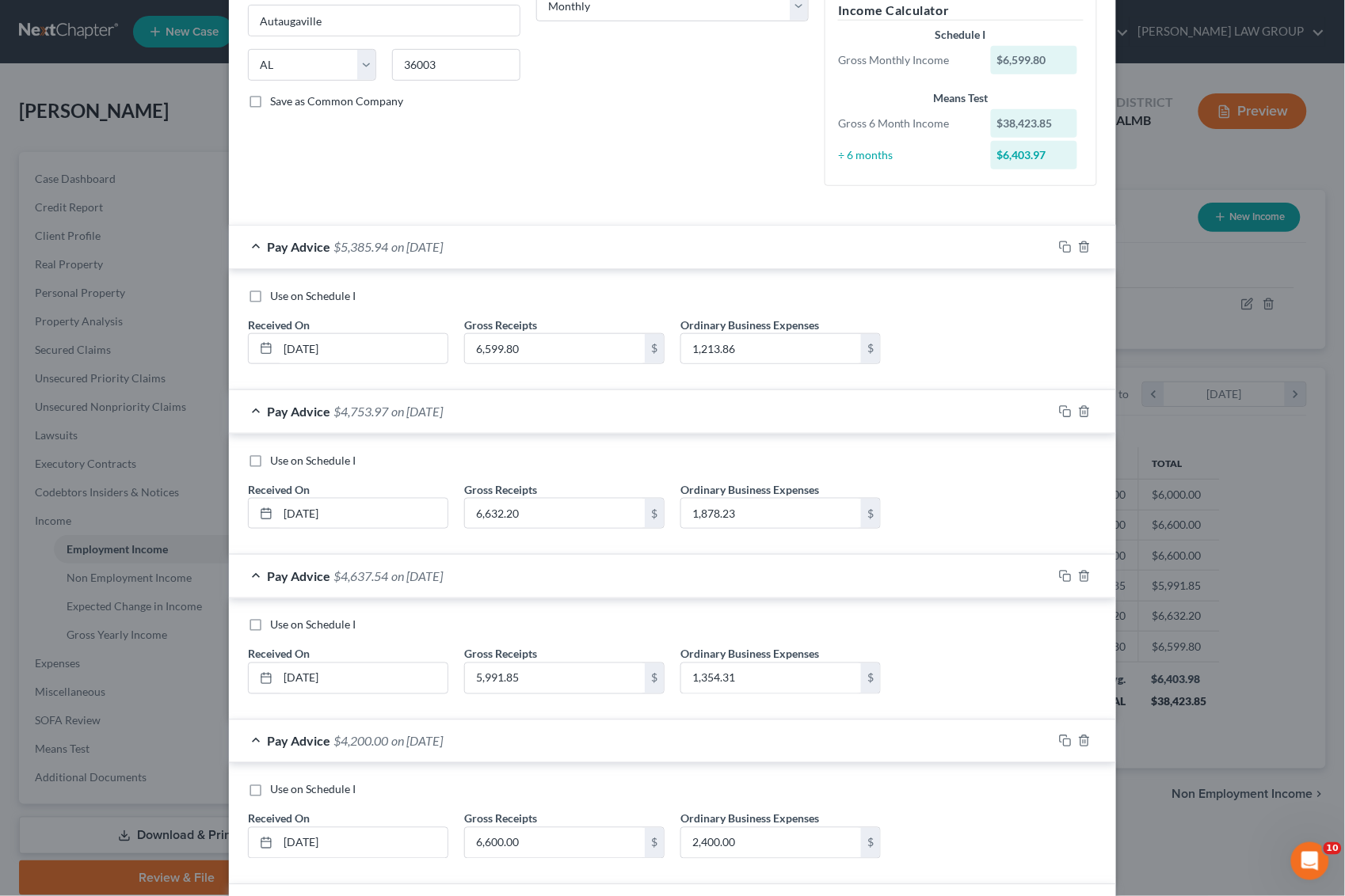
scroll to position [372, 0]
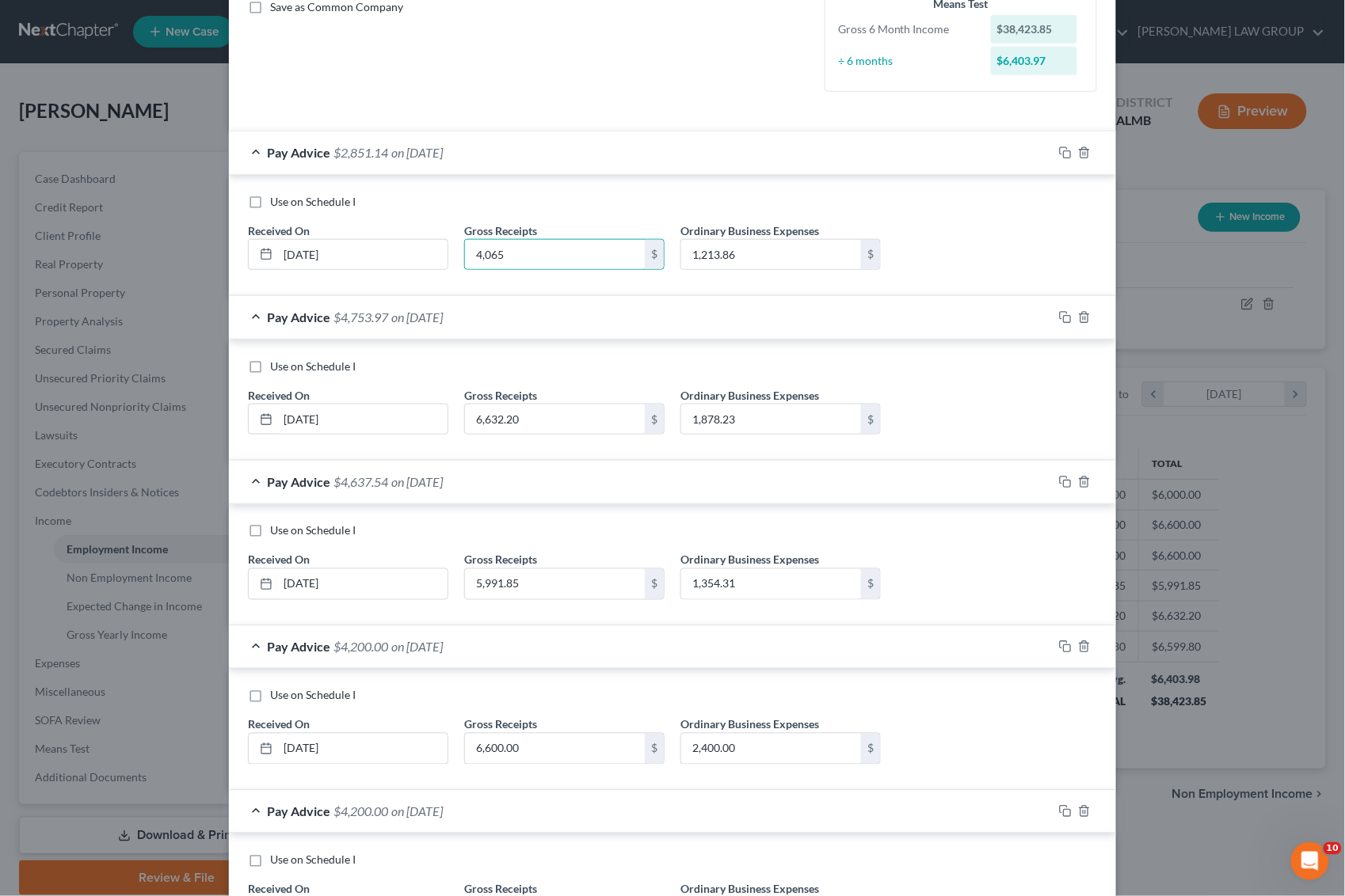
click at [901, 265] on div "Use on Schedule I Received On * [DATE] Gross Receipts 4,065 $ Ordinary Business…" at bounding box center [672, 239] width 865 height 90
click at [817, 262] on input "1,213.86" at bounding box center [772, 255] width 180 height 30
click at [937, 235] on div "Use on Schedule I Received On * [DATE] Gross Receipts 4,065 $ Ordinary Business…" at bounding box center [672, 239] width 865 height 90
click at [556, 264] on input "4,065" at bounding box center [555, 255] width 180 height 30
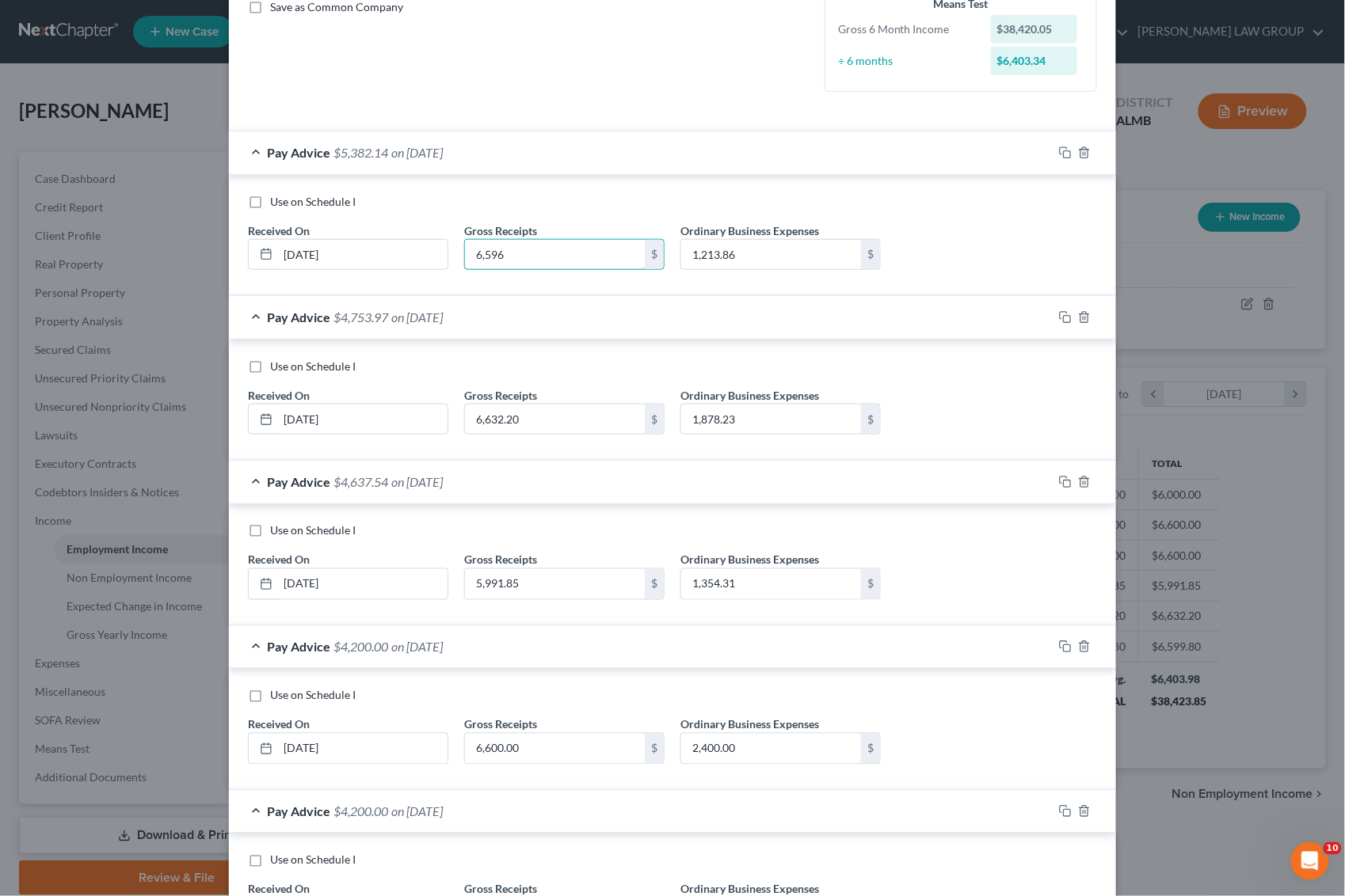
type input "6,596"
click at [925, 258] on div "Use on Schedule I Received On * [DATE] Gross Receipts 6,596 $ Ordinary Business…" at bounding box center [672, 239] width 865 height 90
click at [682, 258] on input "1,213.86" at bounding box center [772, 255] width 180 height 30
click at [683, 255] on input "1,213.86" at bounding box center [772, 255] width 180 height 30
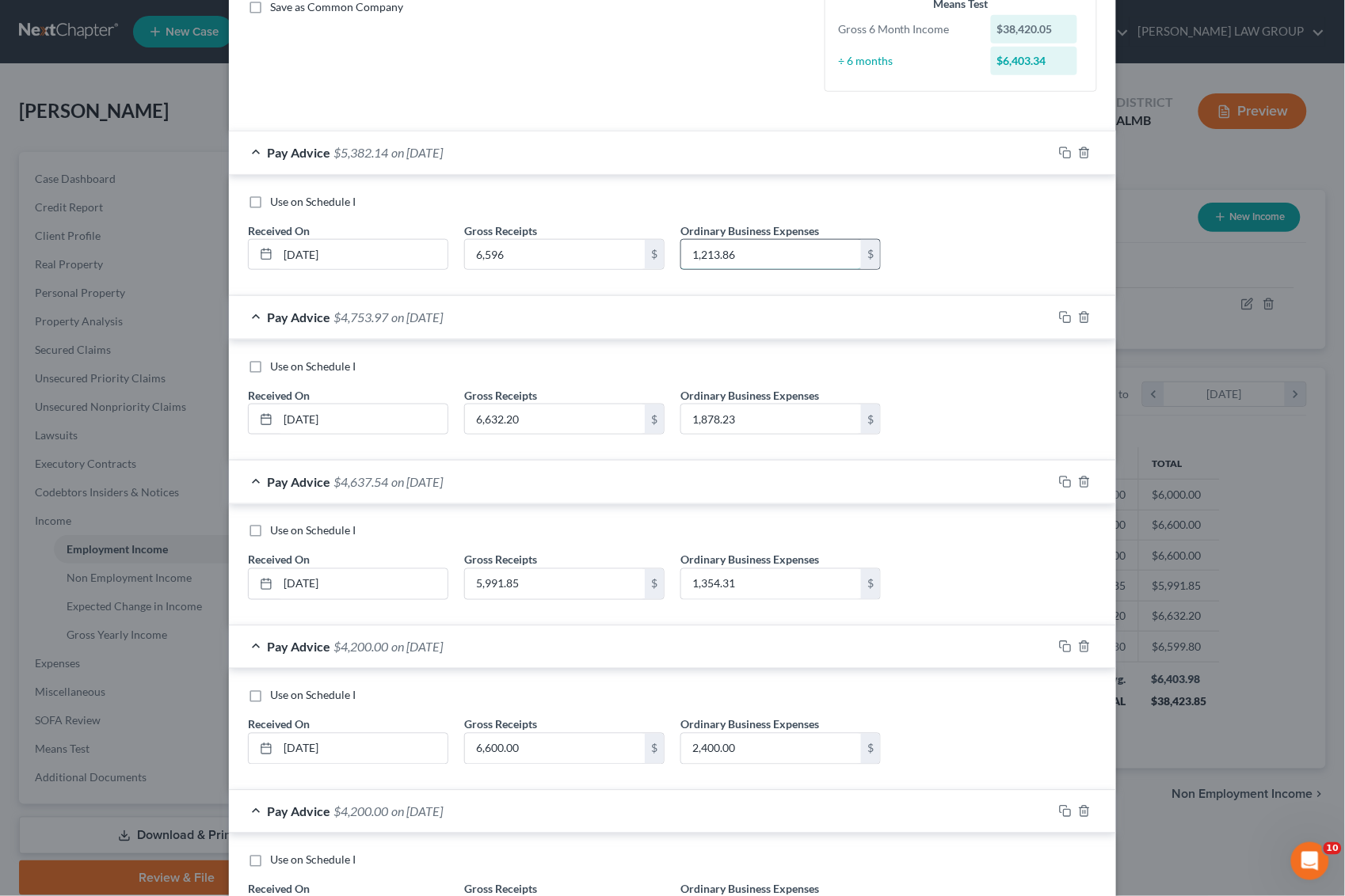
click at [686, 253] on input "1,213.86" at bounding box center [772, 255] width 180 height 30
type input "2,213.86"
click at [689, 421] on input "1,878.23" at bounding box center [772, 419] width 180 height 30
click at [686, 425] on input "1,878.23" at bounding box center [772, 419] width 180 height 30
type input "2,878.23"
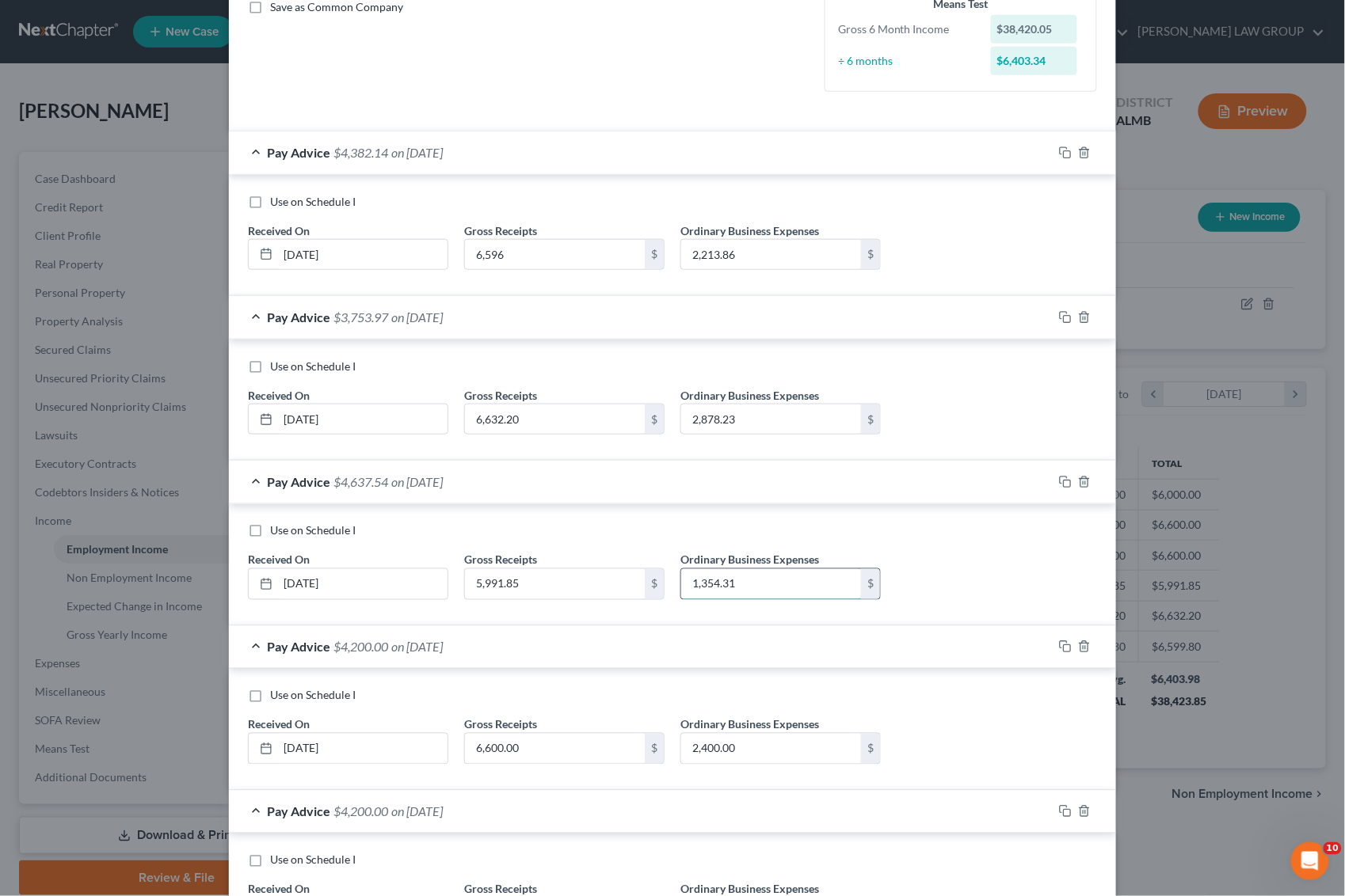
click at [685, 587] on input "1,354.31" at bounding box center [772, 584] width 180 height 30
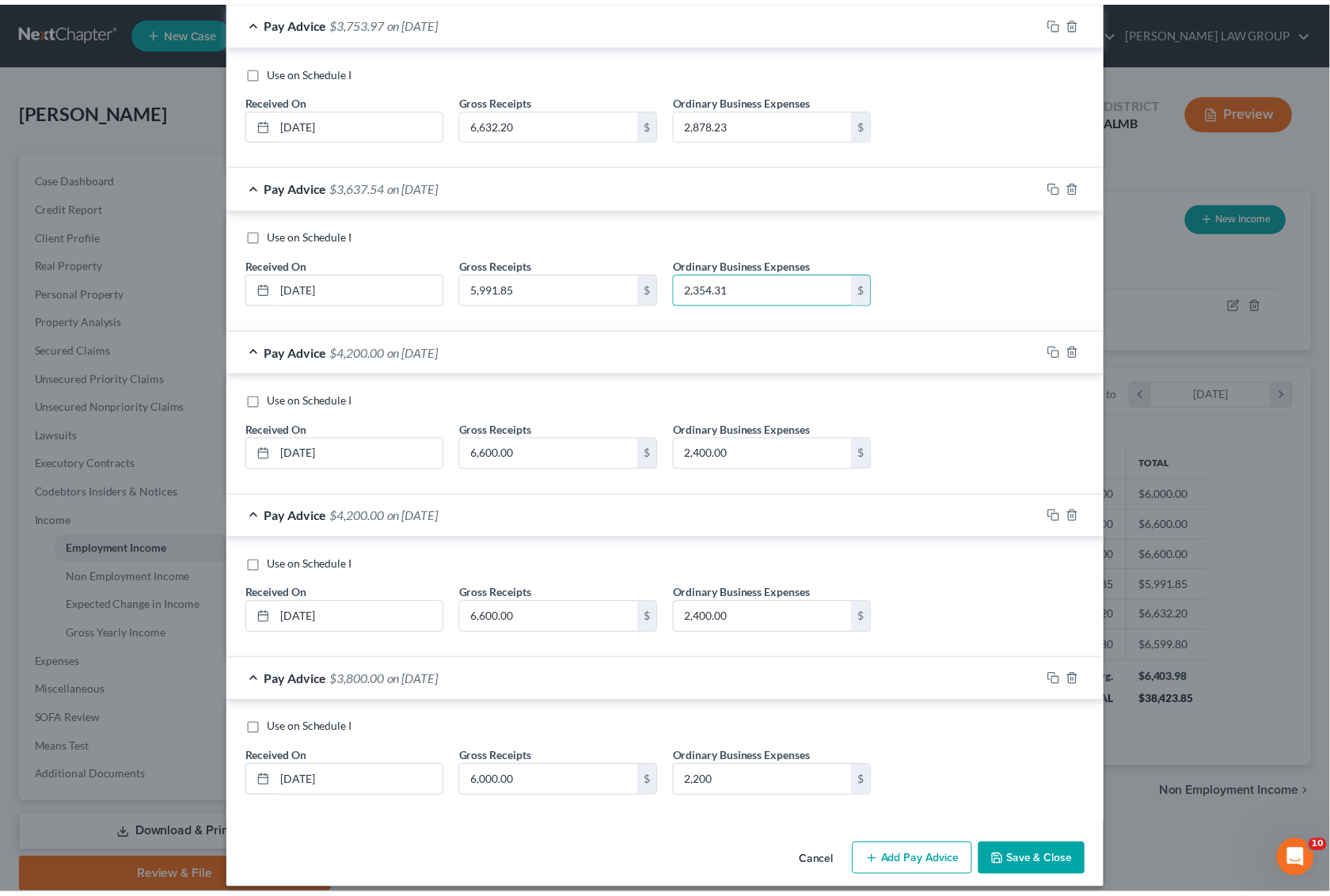
scroll to position [687, 0]
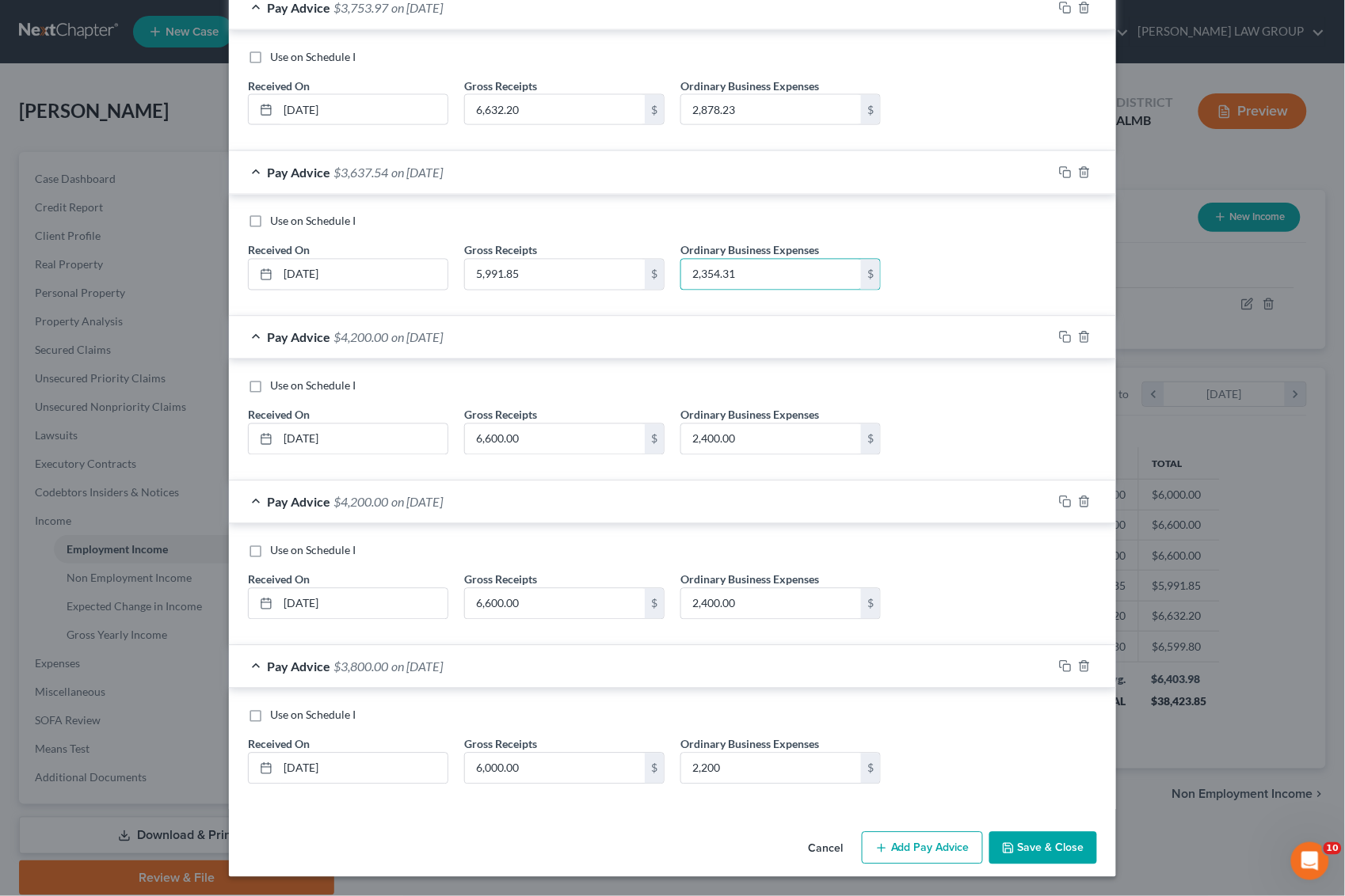
type input "2,354.31"
click at [917, 617] on div "Use on Schedule I Received On * [DATE] Gross Receipts 6,600.00 $ Ordinary Busin…" at bounding box center [672, 588] width 865 height 90
click at [1024, 833] on button "Save & Close" at bounding box center [1042, 848] width 107 height 33
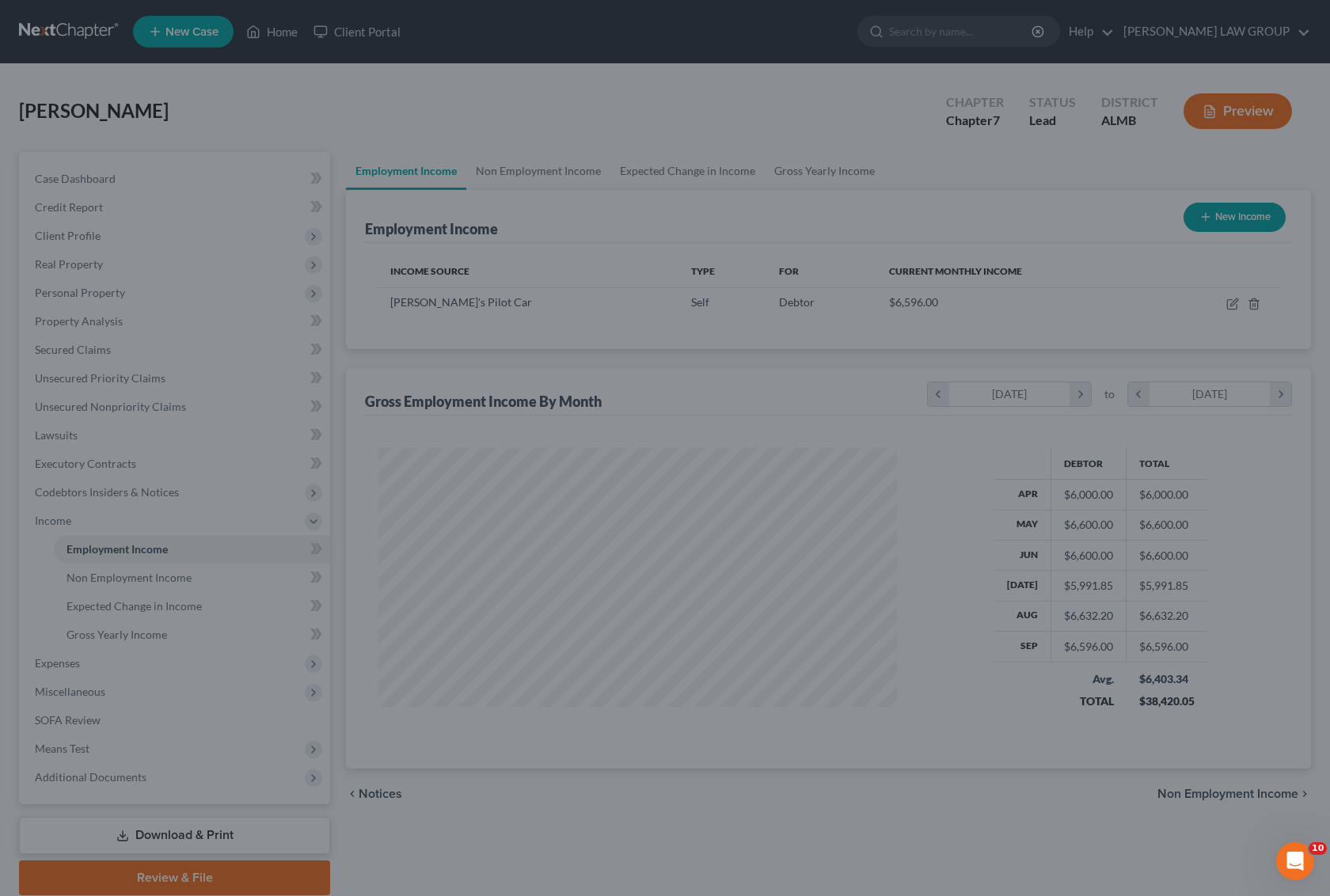
scroll to position [791524, 791392]
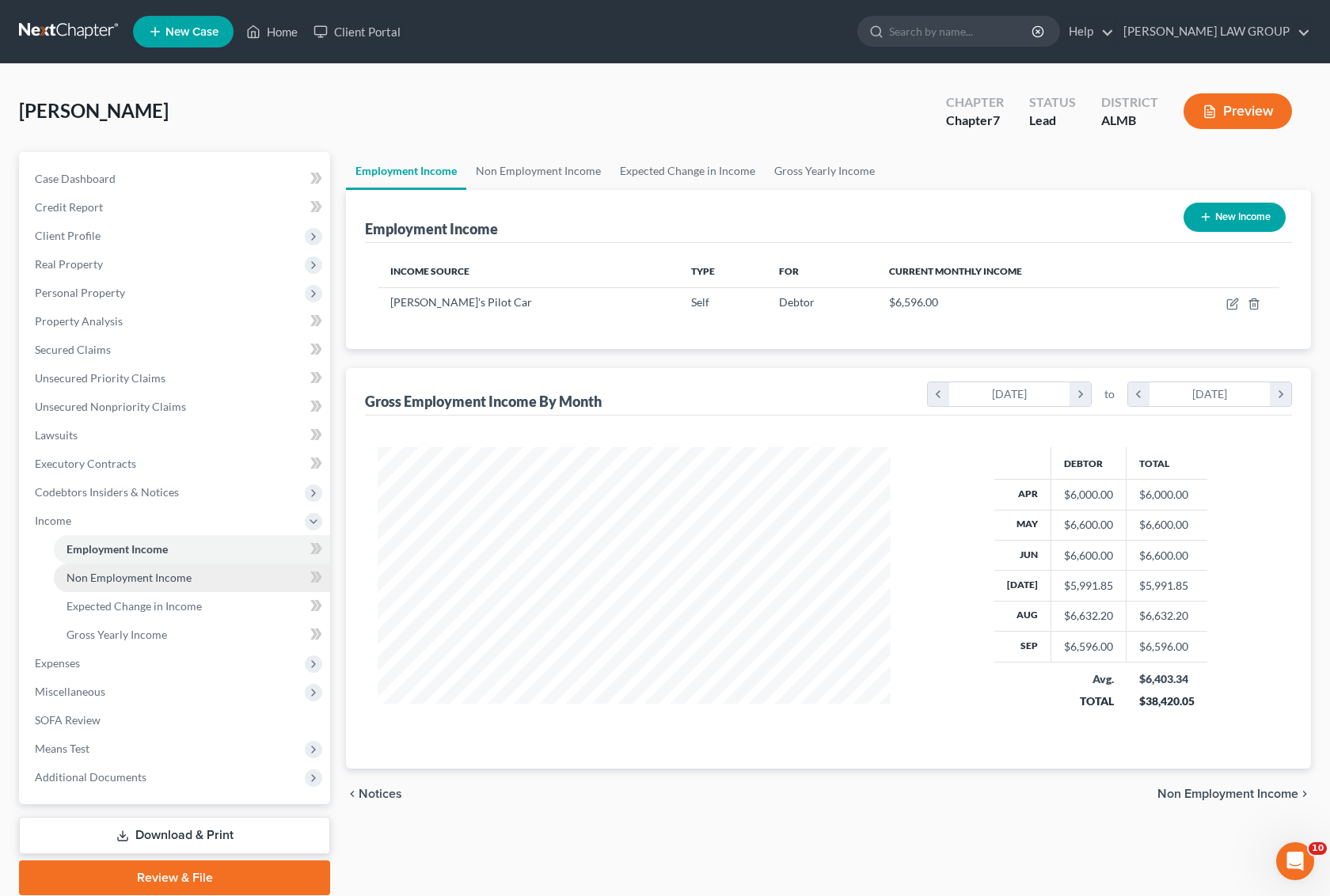
click at [184, 574] on span "Non Employment Income" at bounding box center [129, 578] width 125 height 14
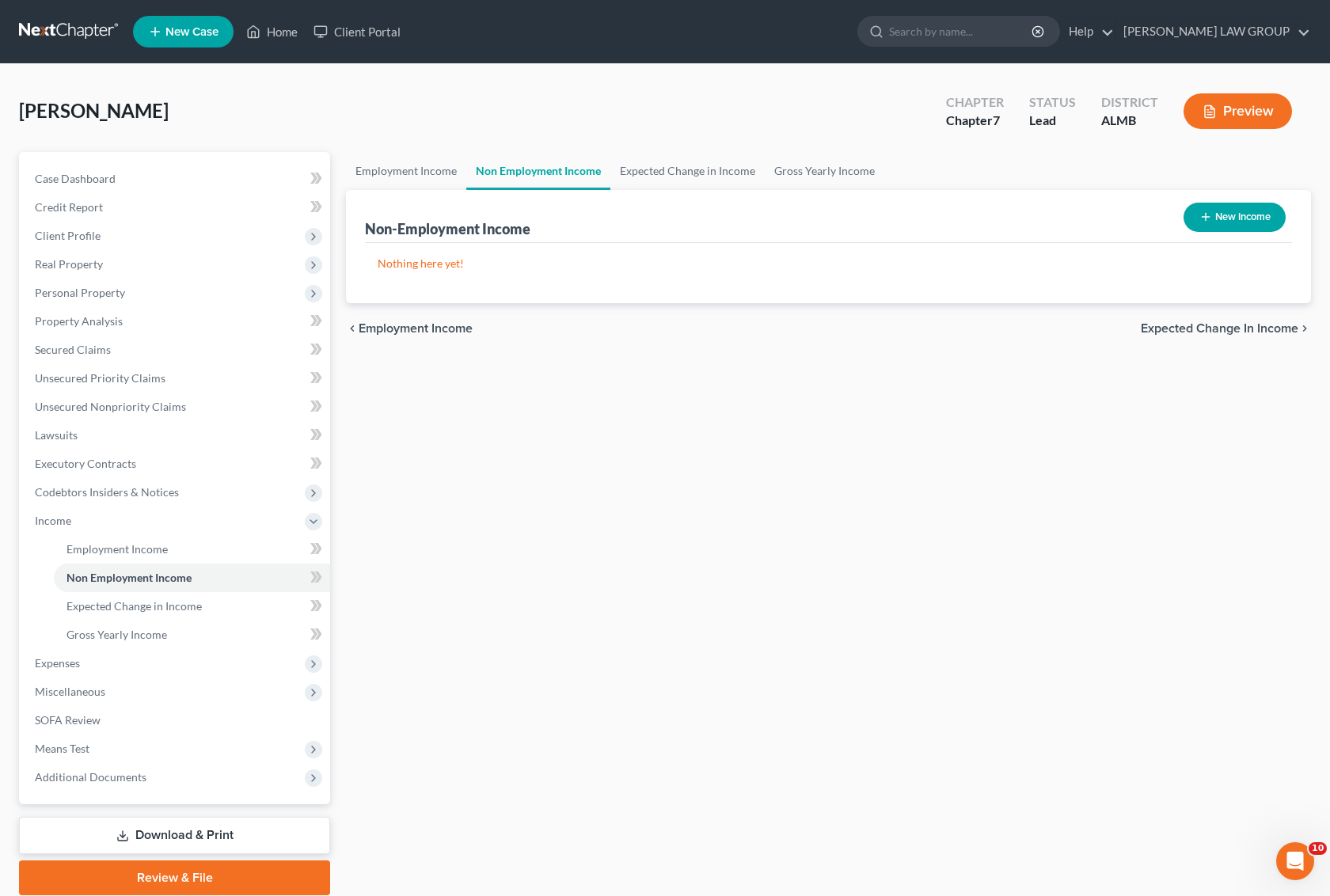
click at [1244, 105] on button "Preview" at bounding box center [1238, 111] width 108 height 36
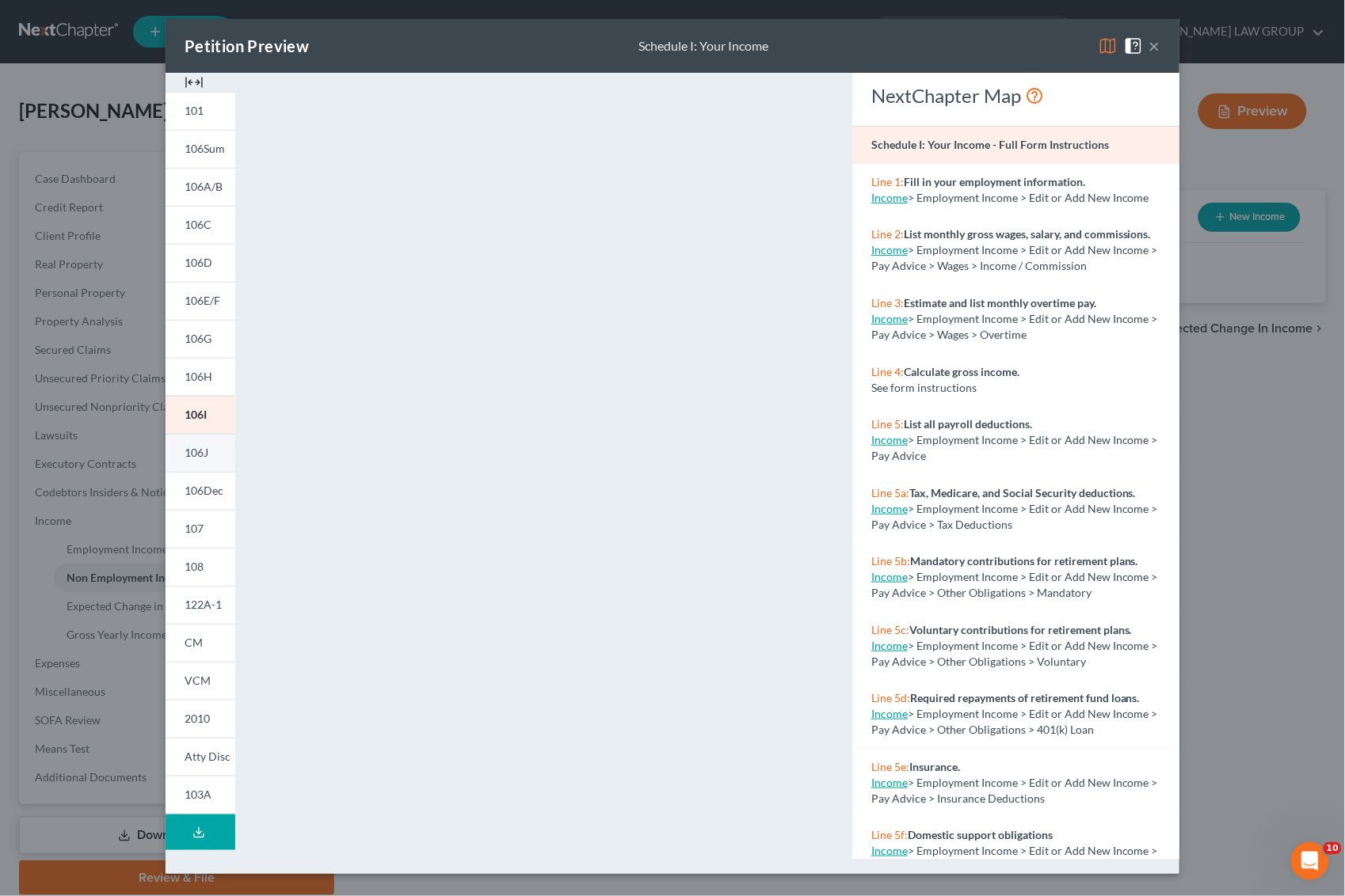
click at [206, 453] on span "106J" at bounding box center [196, 452] width 24 height 14
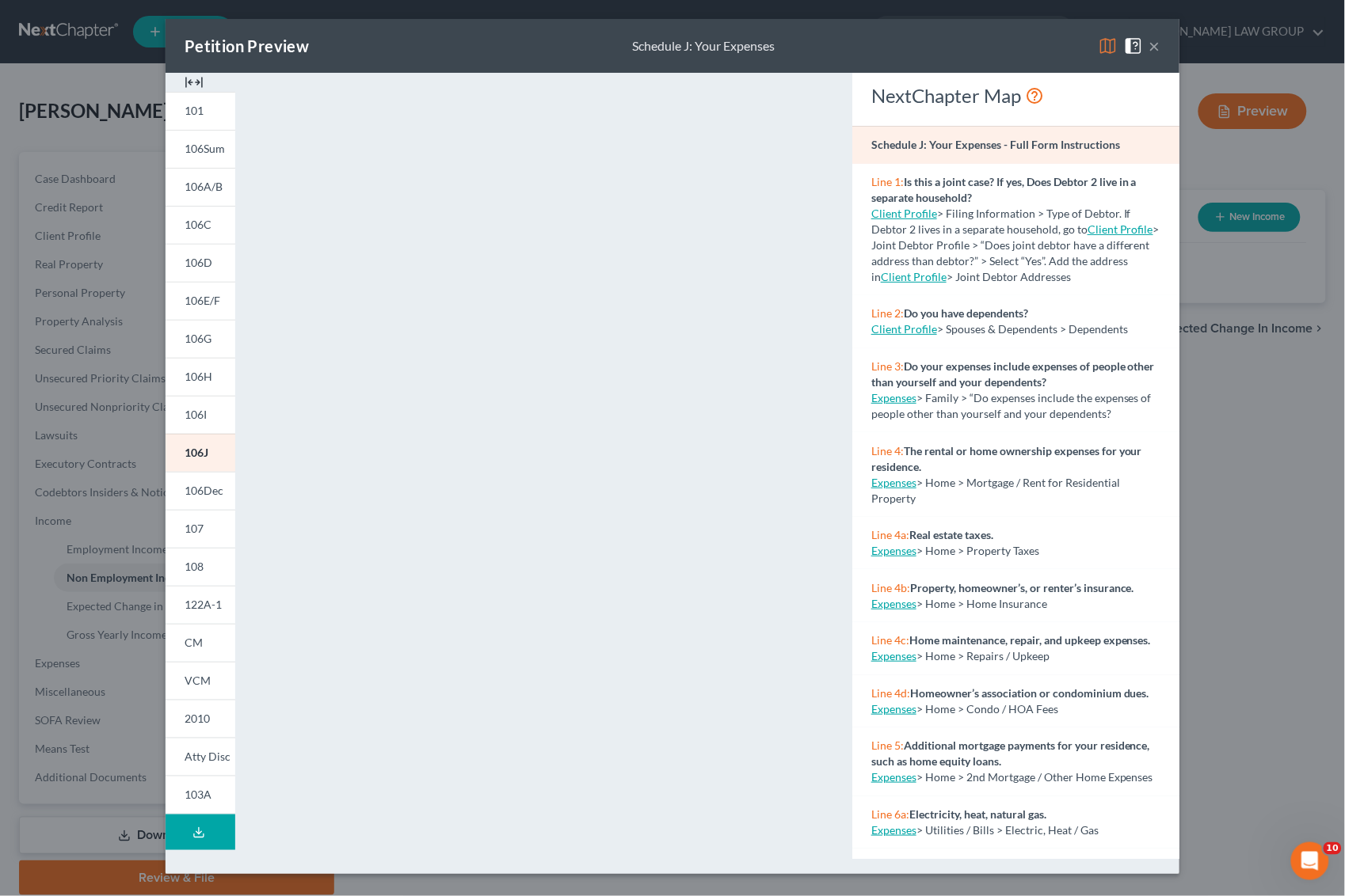
click at [1158, 46] on button "×" at bounding box center [1155, 46] width 11 height 19
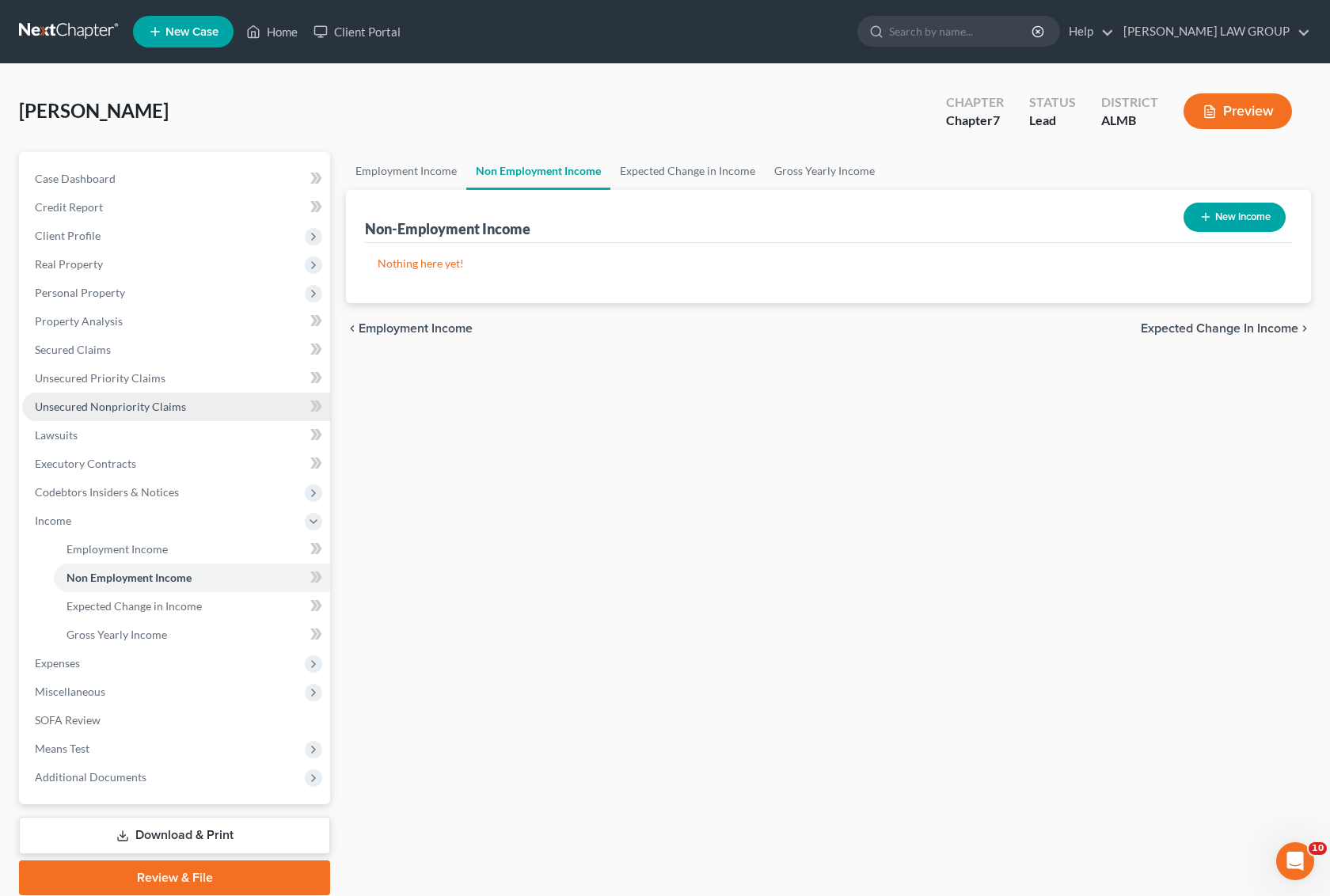
click at [85, 403] on span "Unsecured Nonpriority Claims" at bounding box center [110, 406] width 151 height 14
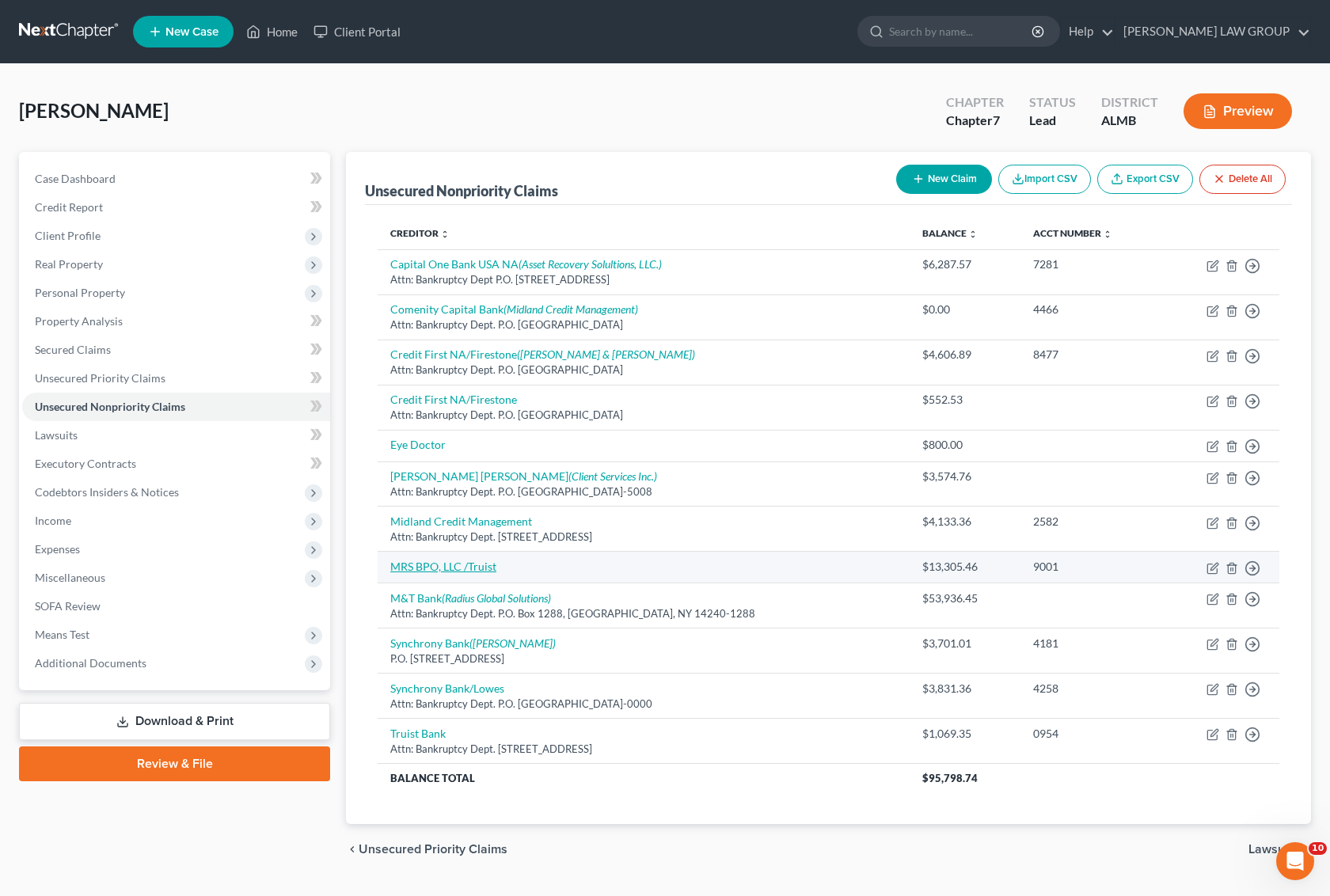
click at [461, 571] on link "MRS BPO, LLC /Truist" at bounding box center [444, 566] width 106 height 14
select select "0"
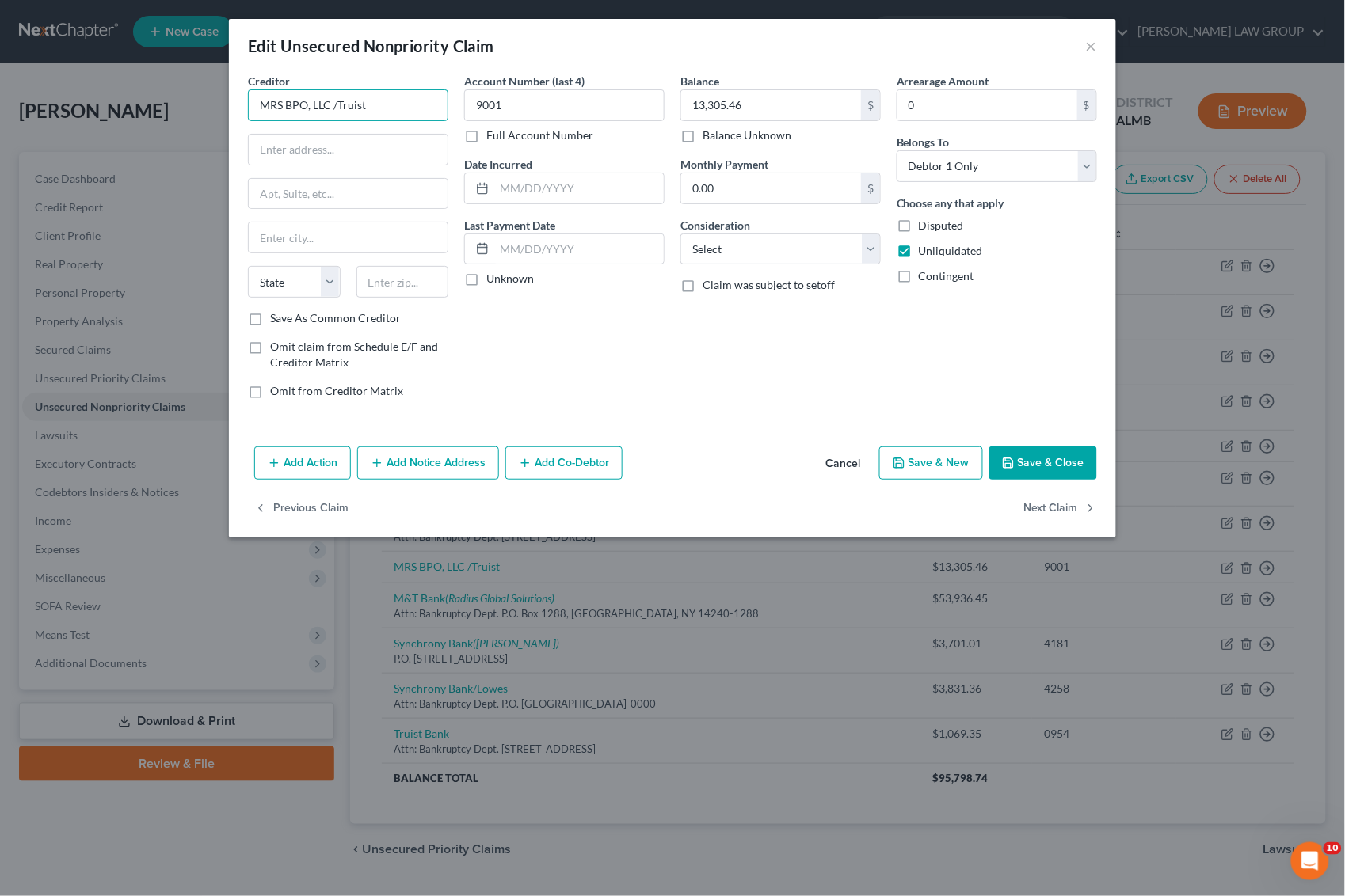
drag, startPoint x: 337, startPoint y: 107, endPoint x: 199, endPoint y: 107, distance: 138.0
click at [199, 107] on div "Edit Unsecured Nonpriority Claim × Creditor * MRS BPO, LLC /Truist State [US_ST…" at bounding box center [672, 448] width 1345 height 896
click at [338, 107] on input "Truist" at bounding box center [348, 105] width 200 height 32
click at [321, 160] on div "Attn: Bankruptcy Dept. [STREET_ADDRESS][PERSON_NAME][PERSON_NAME]" at bounding box center [351, 154] width 183 height 27
type input "Truist Bank"
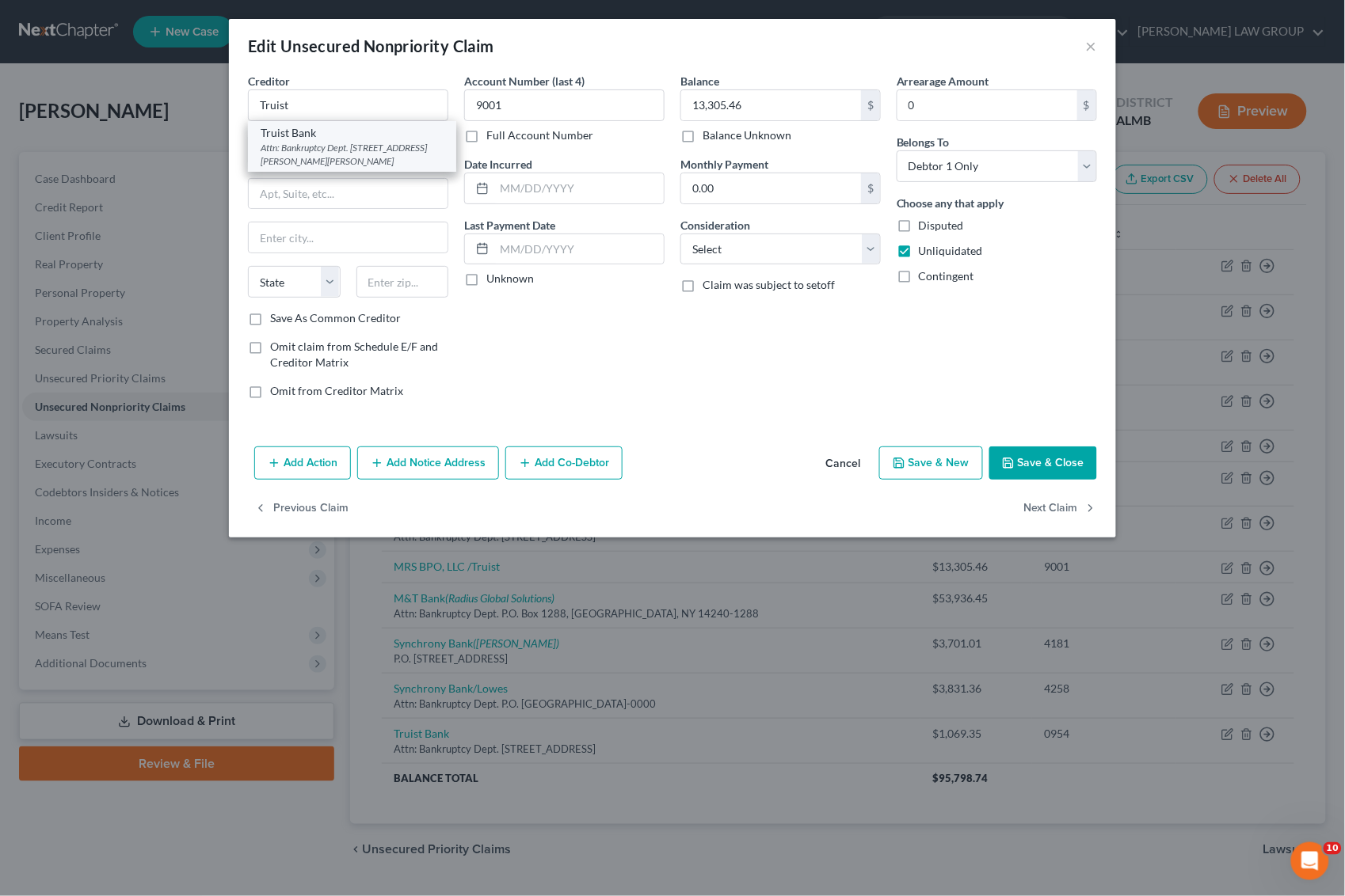
type input "Attn: Bankruptcy Dept."
type input "[STREET_ADDRESS][PERSON_NAME]"
type input "[PERSON_NAME]"
select select "0"
type input "36106"
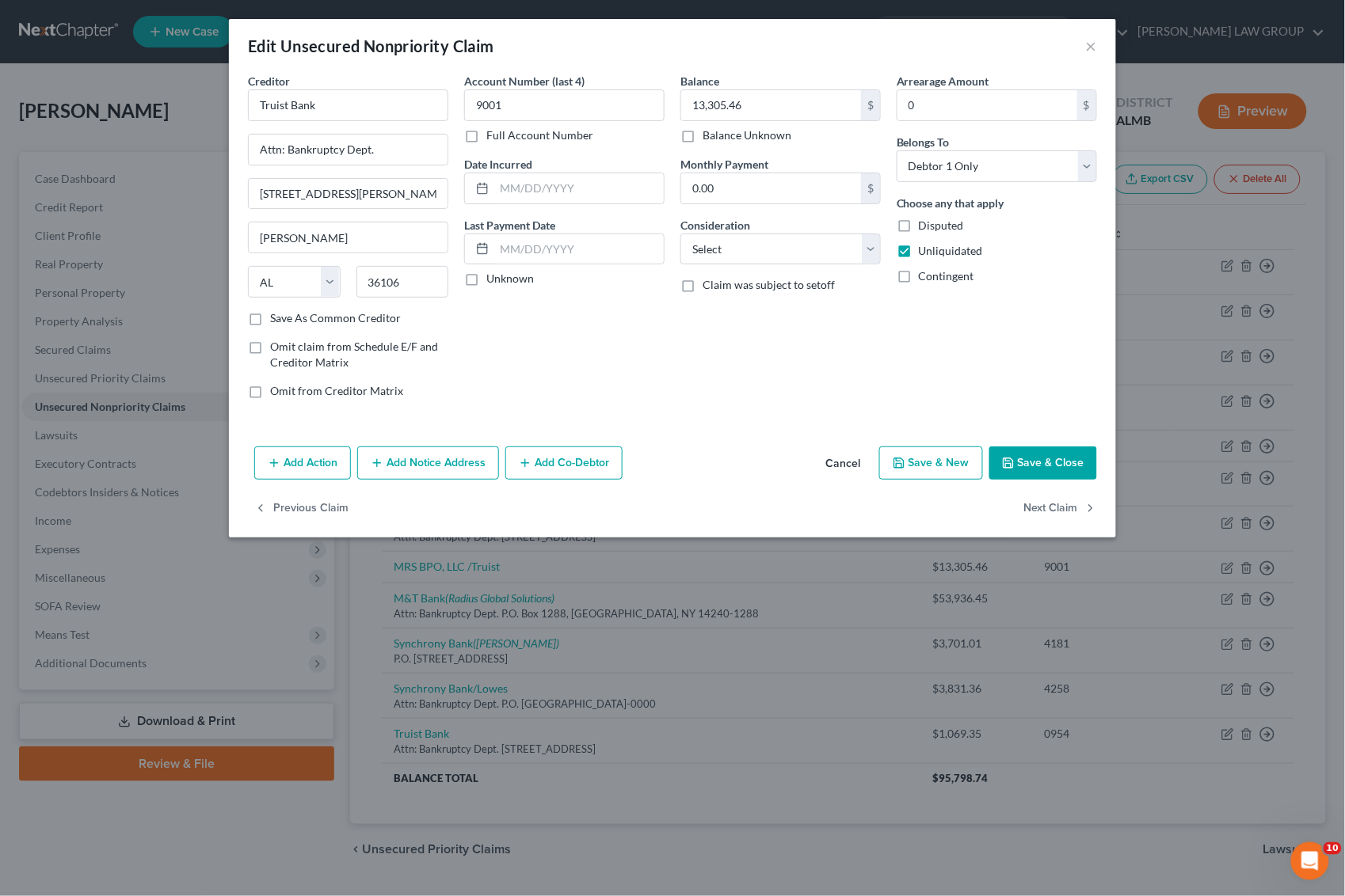
click at [420, 456] on button "Add Notice Address" at bounding box center [428, 463] width 142 height 33
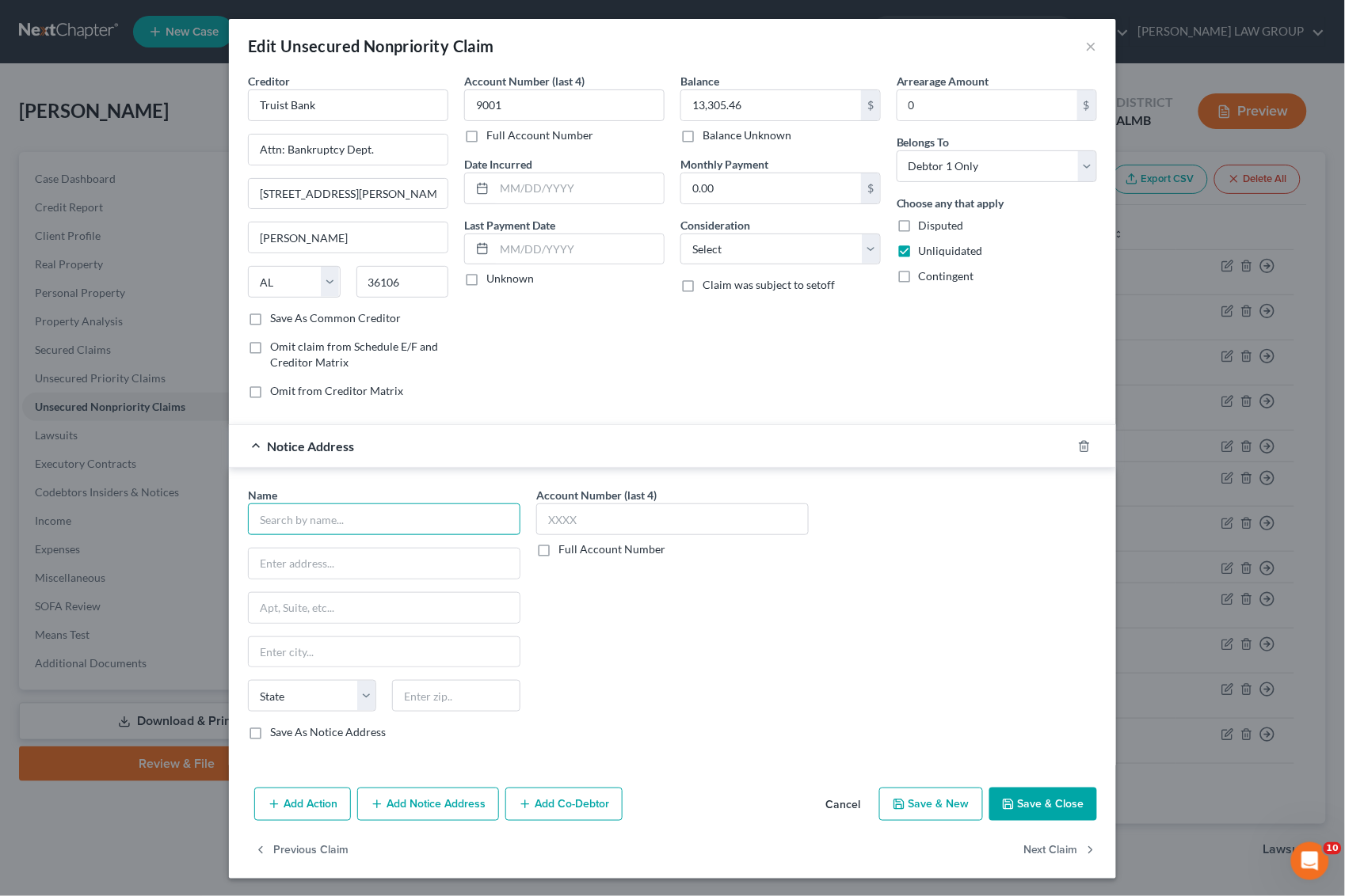
click at [381, 525] on input "text" at bounding box center [383, 519] width 272 height 32
paste input "MRS BPO, LLC /"
click at [337, 617] on input "text" at bounding box center [383, 608] width 271 height 30
type input "MRS BPO, LLC"
type input "[STREET_ADDRESS][PERSON_NAME]"
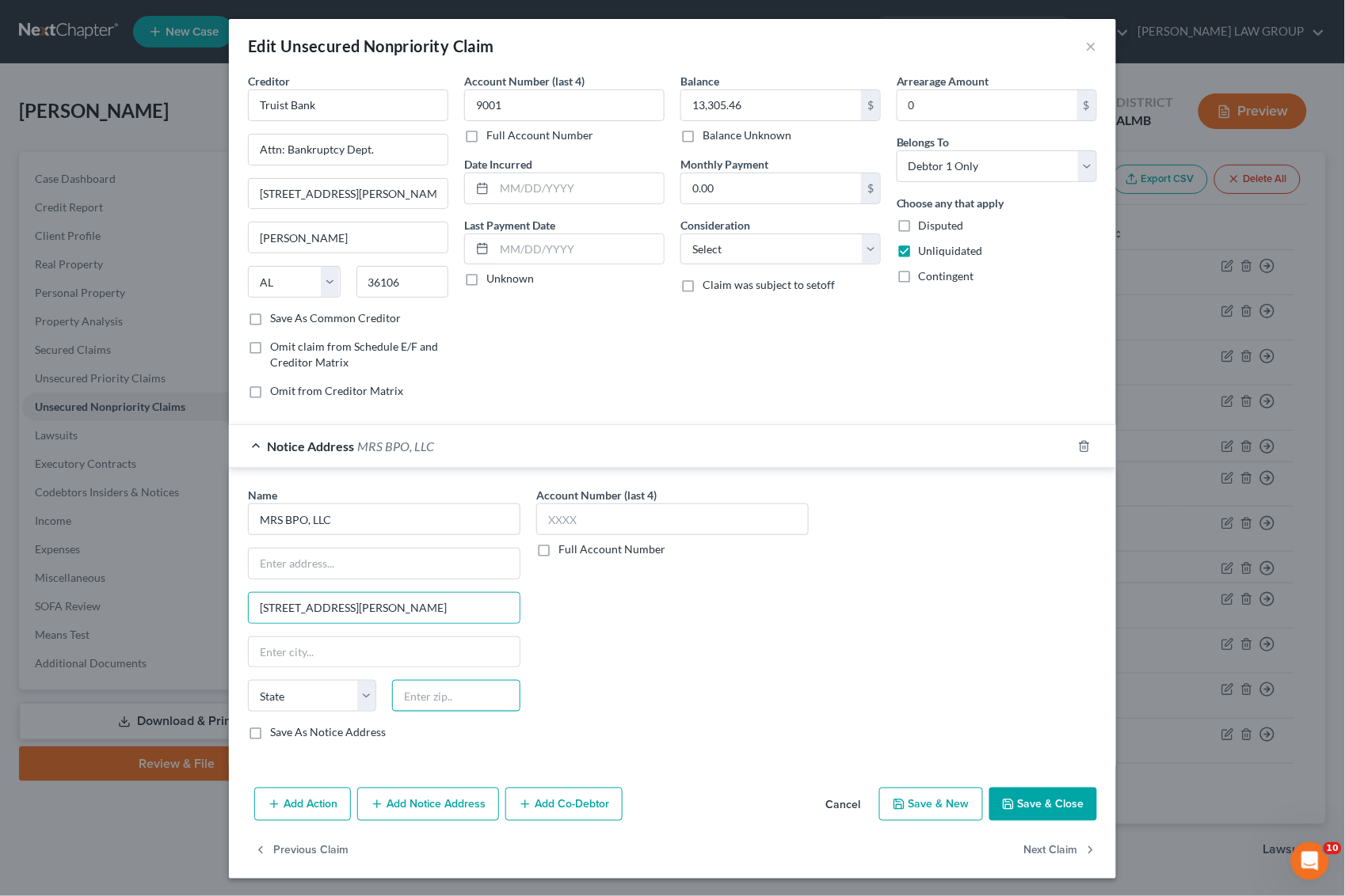
click at [417, 704] on input "text" at bounding box center [456, 696] width 128 height 32
type input "36106"
type input "[PERSON_NAME]"
select select "0"
click at [373, 611] on input "[STREET_ADDRESS][PERSON_NAME]" at bounding box center [383, 608] width 271 height 30
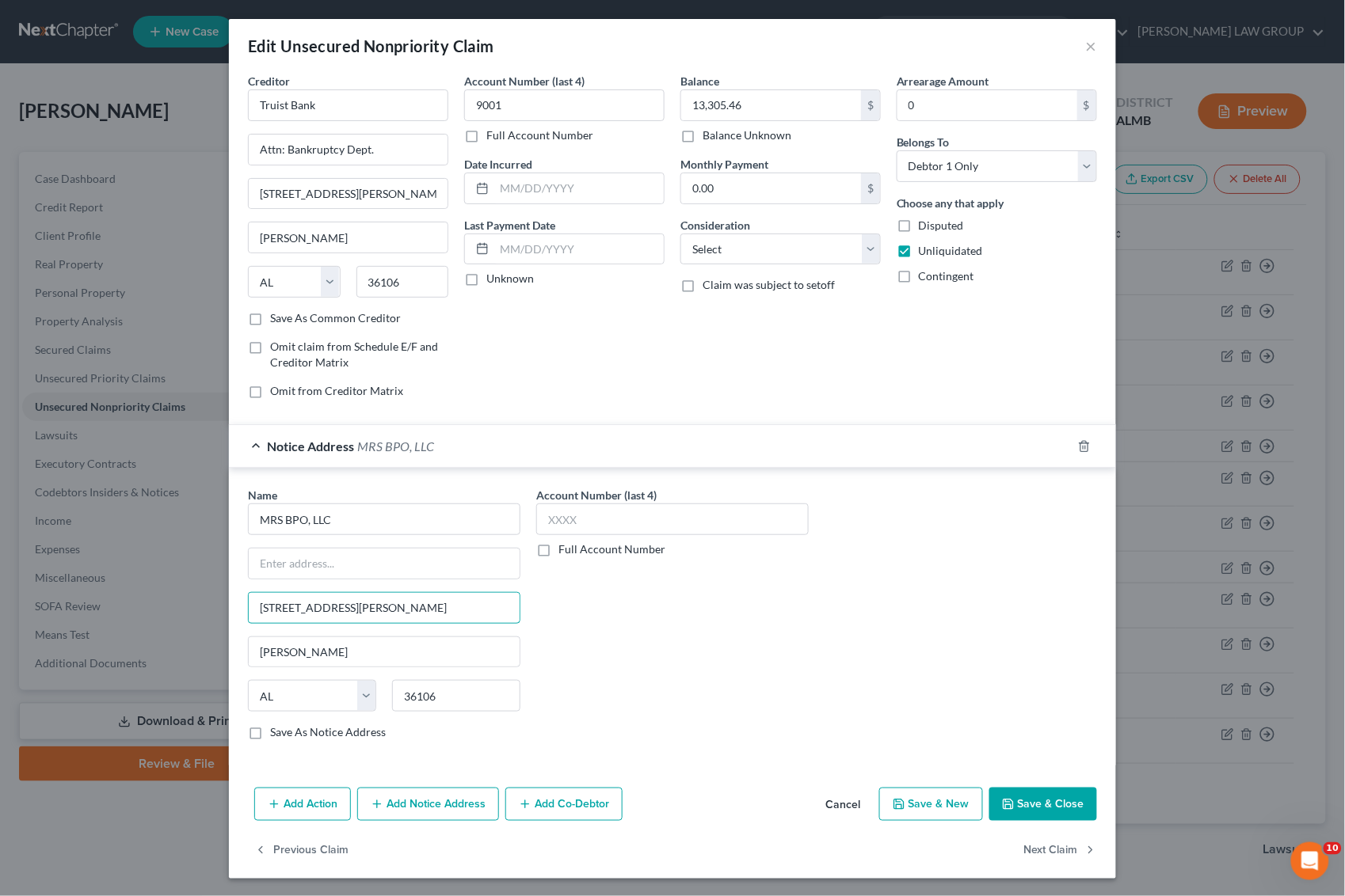
type input "[STREET_ADDRESS][PERSON_NAME]"
click at [1017, 806] on button "Save & Close" at bounding box center [1042, 804] width 107 height 33
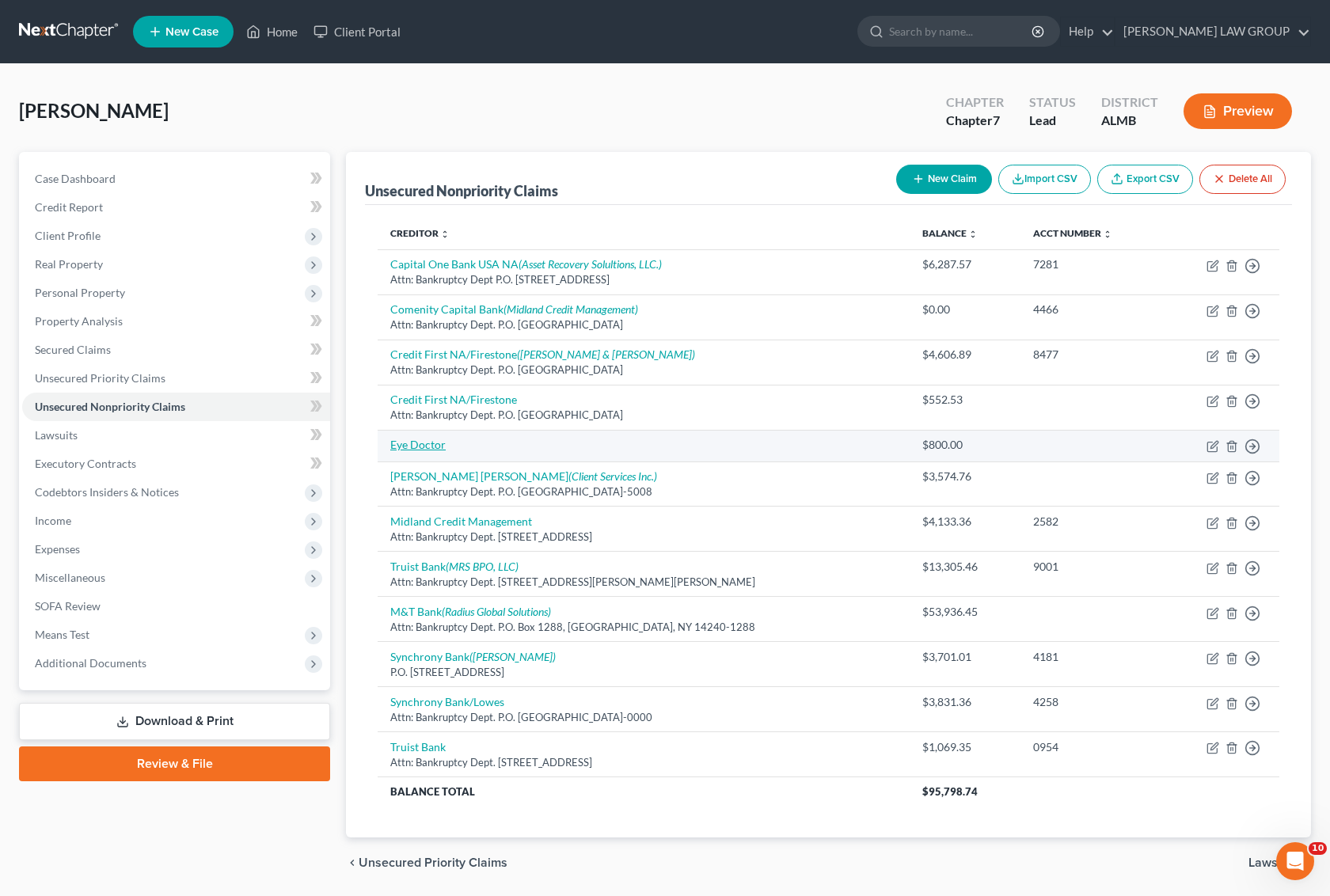
click at [416, 448] on link "Eye Doctor" at bounding box center [418, 444] width 55 height 14
select select "0"
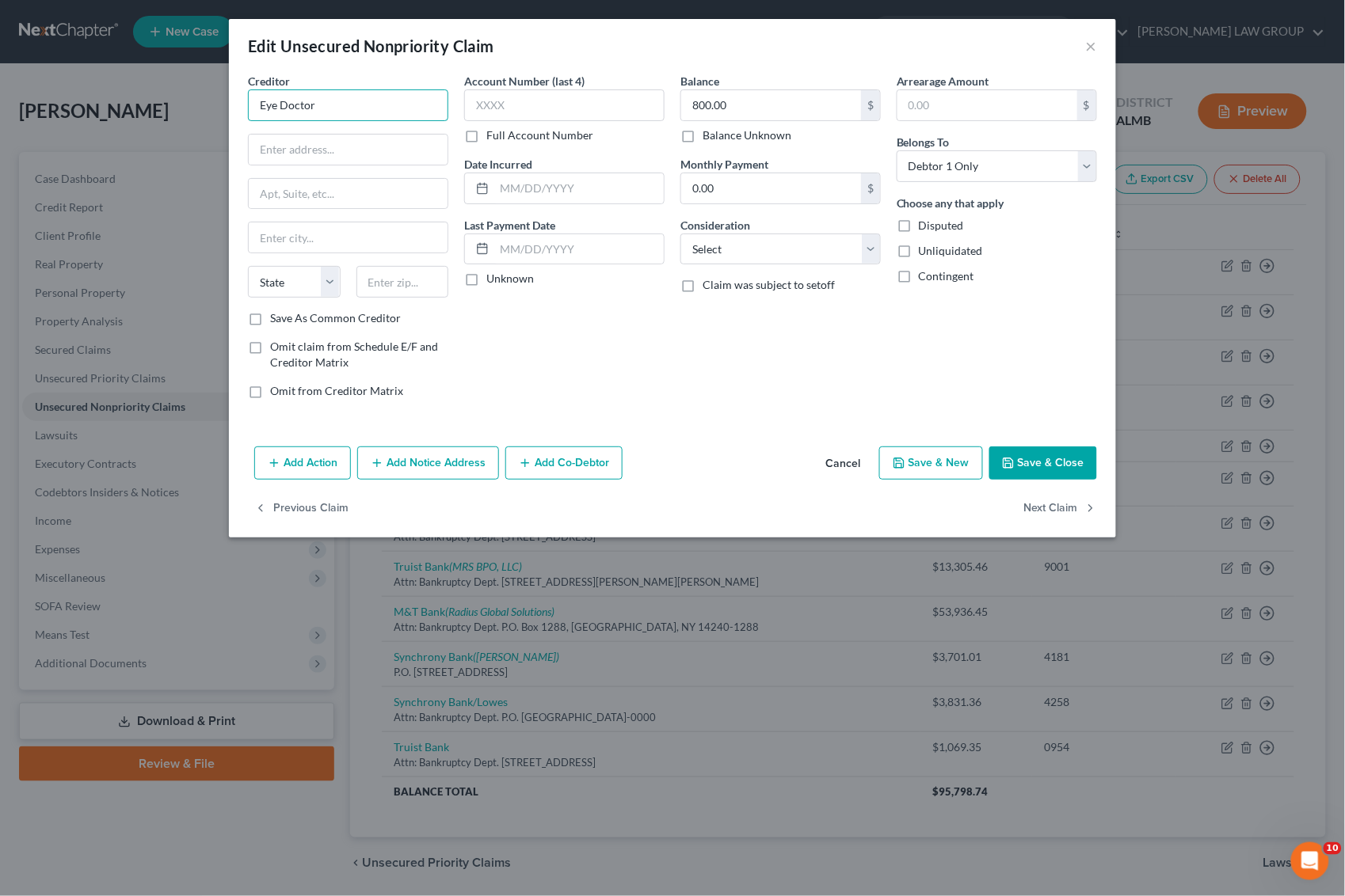
drag, startPoint x: 397, startPoint y: 113, endPoint x: 191, endPoint y: 109, distance: 206.0
click at [191, 109] on div "Edit Unsecured Nonpriority Claim × Creditor * Eye Doctor State [US_STATE] AK AR…" at bounding box center [672, 448] width 1345 height 896
type input "[PERSON_NAME][GEOGRAPHIC_DATA][MEDICAL_DATA]"
click at [328, 148] on input "text" at bounding box center [348, 149] width 199 height 30
type input "[STREET_ADDRESS]"
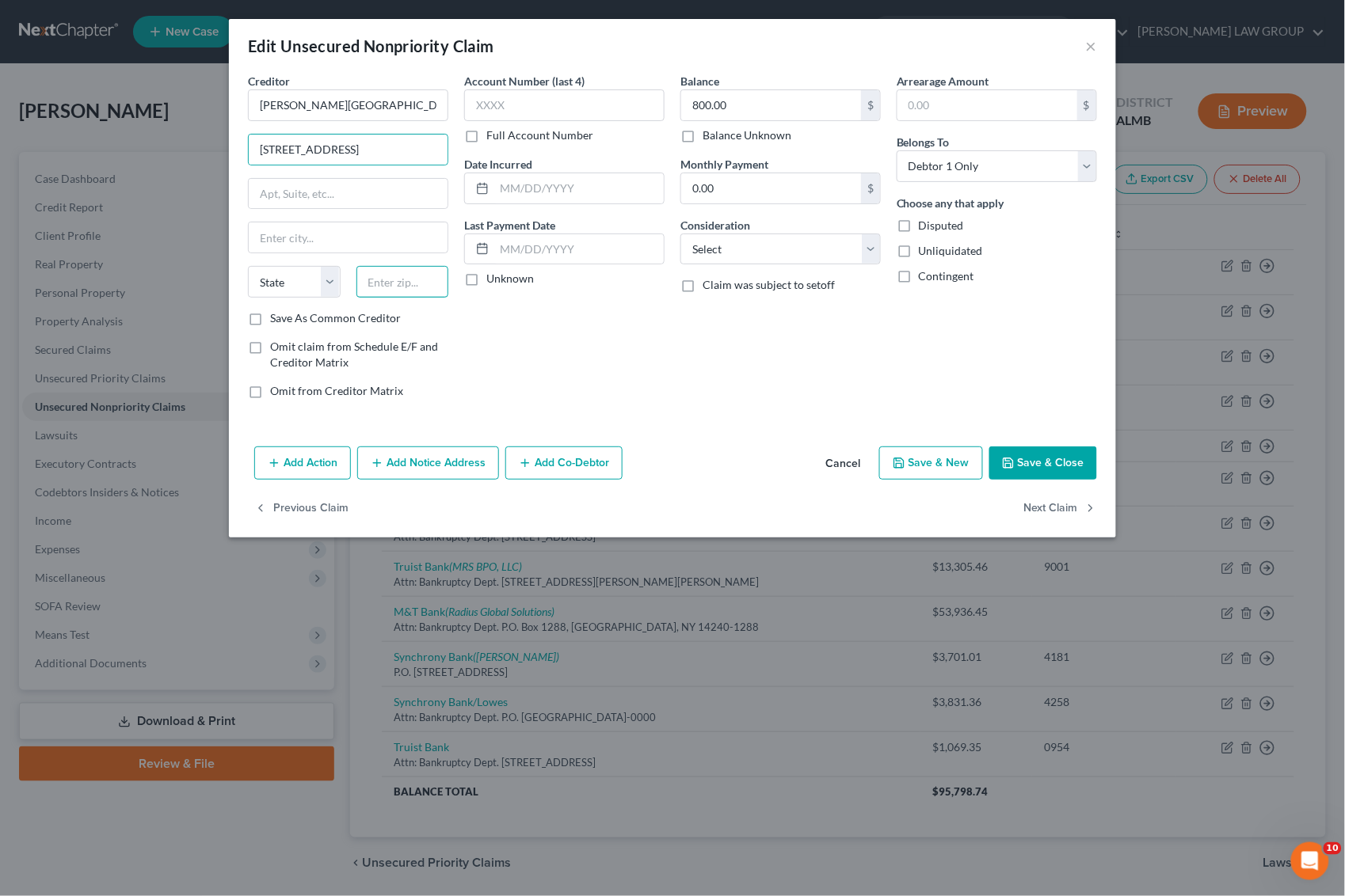
click at [403, 282] on input "text" at bounding box center [403, 282] width 93 height 32
type input "36106"
type input "[PERSON_NAME]"
select select "0"
click at [1067, 463] on button "Save & Close" at bounding box center [1042, 463] width 107 height 33
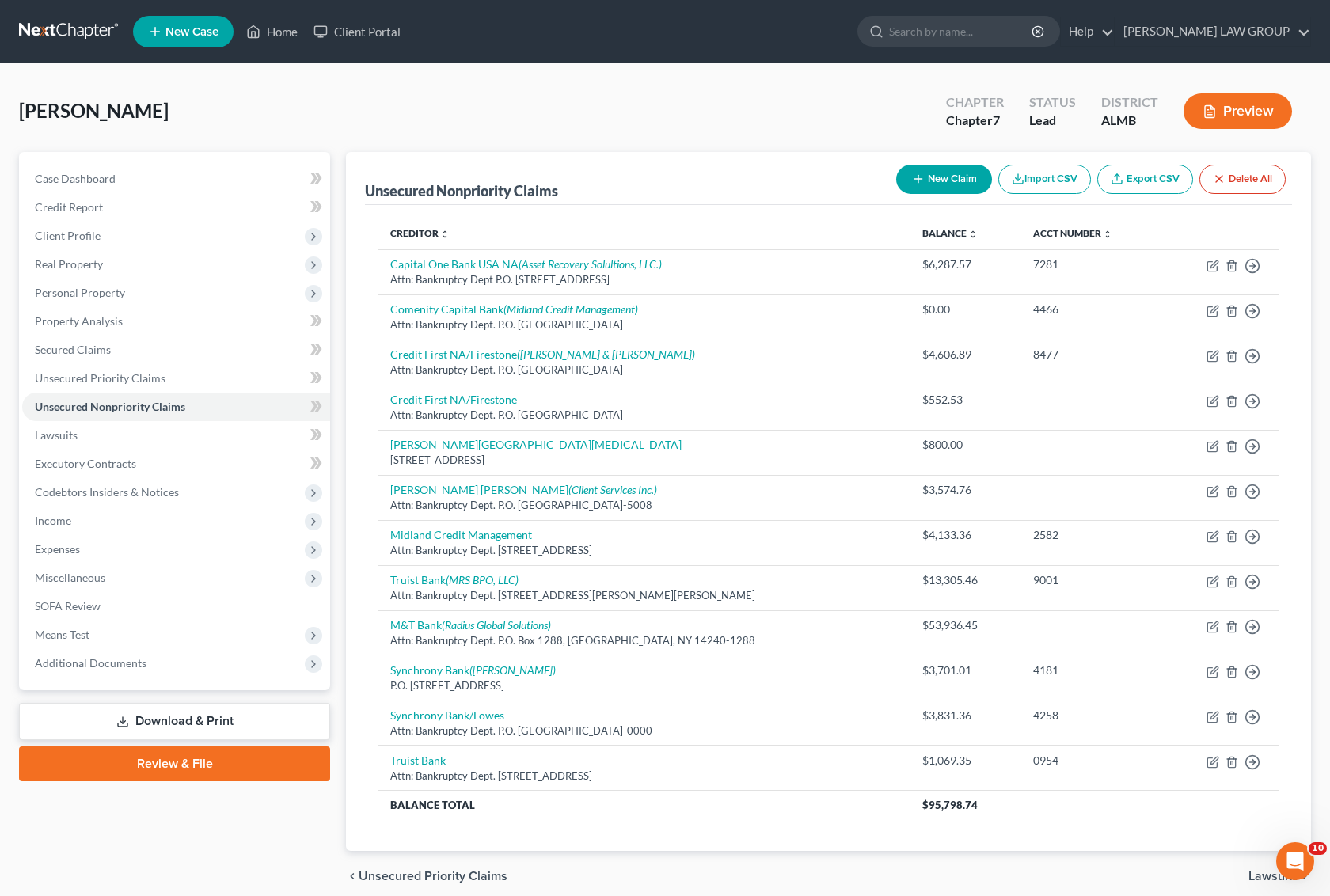
click at [947, 174] on button "New Claim" at bounding box center [944, 180] width 95 height 29
select select "0"
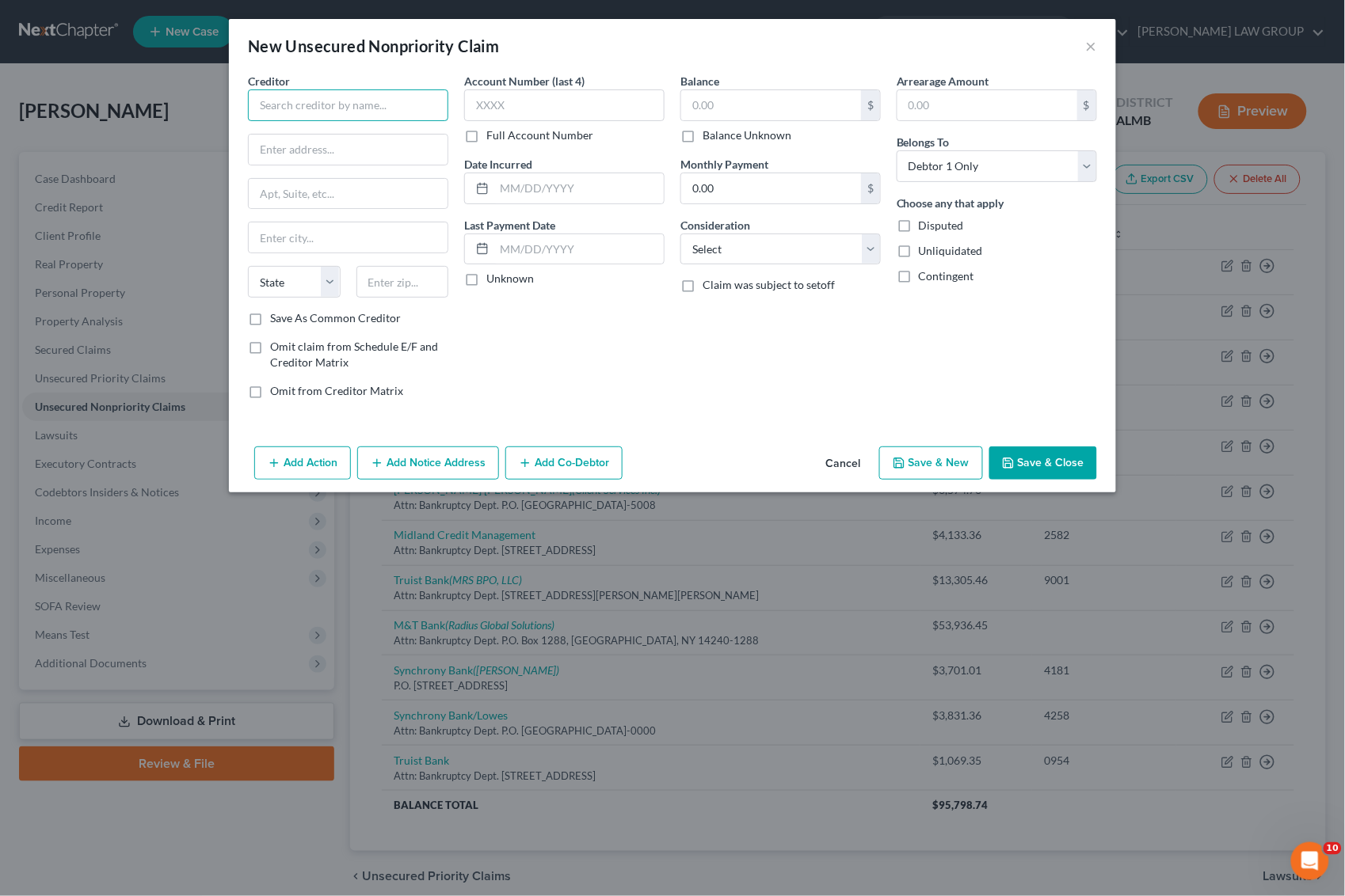
click at [371, 119] on input "text" at bounding box center [348, 105] width 200 height 32
type input "Bass Pro"
click at [723, 101] on input "text" at bounding box center [772, 105] width 180 height 30
click at [1035, 469] on button "Save & Close" at bounding box center [1042, 463] width 107 height 33
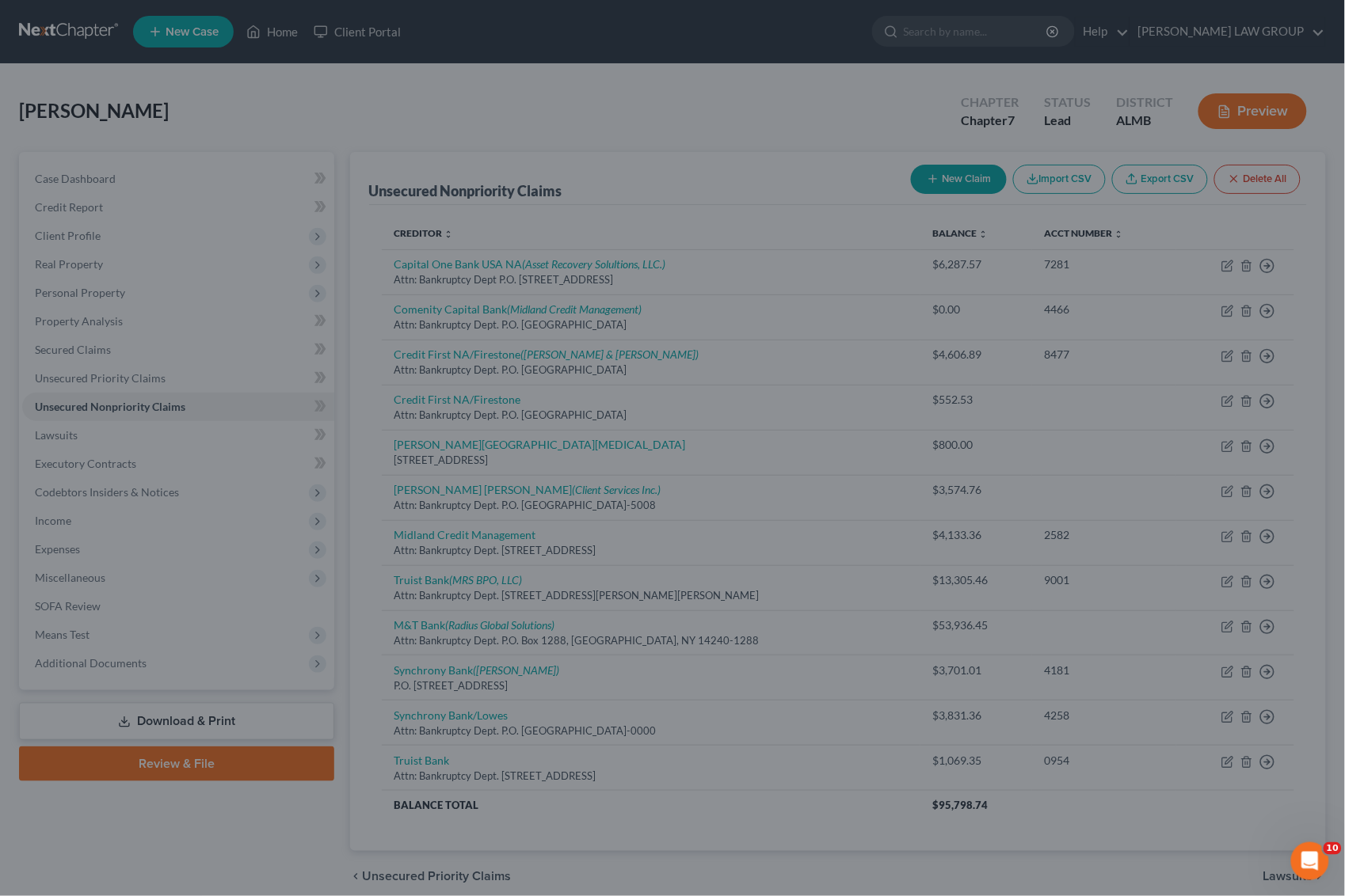
type input "5,926.00"
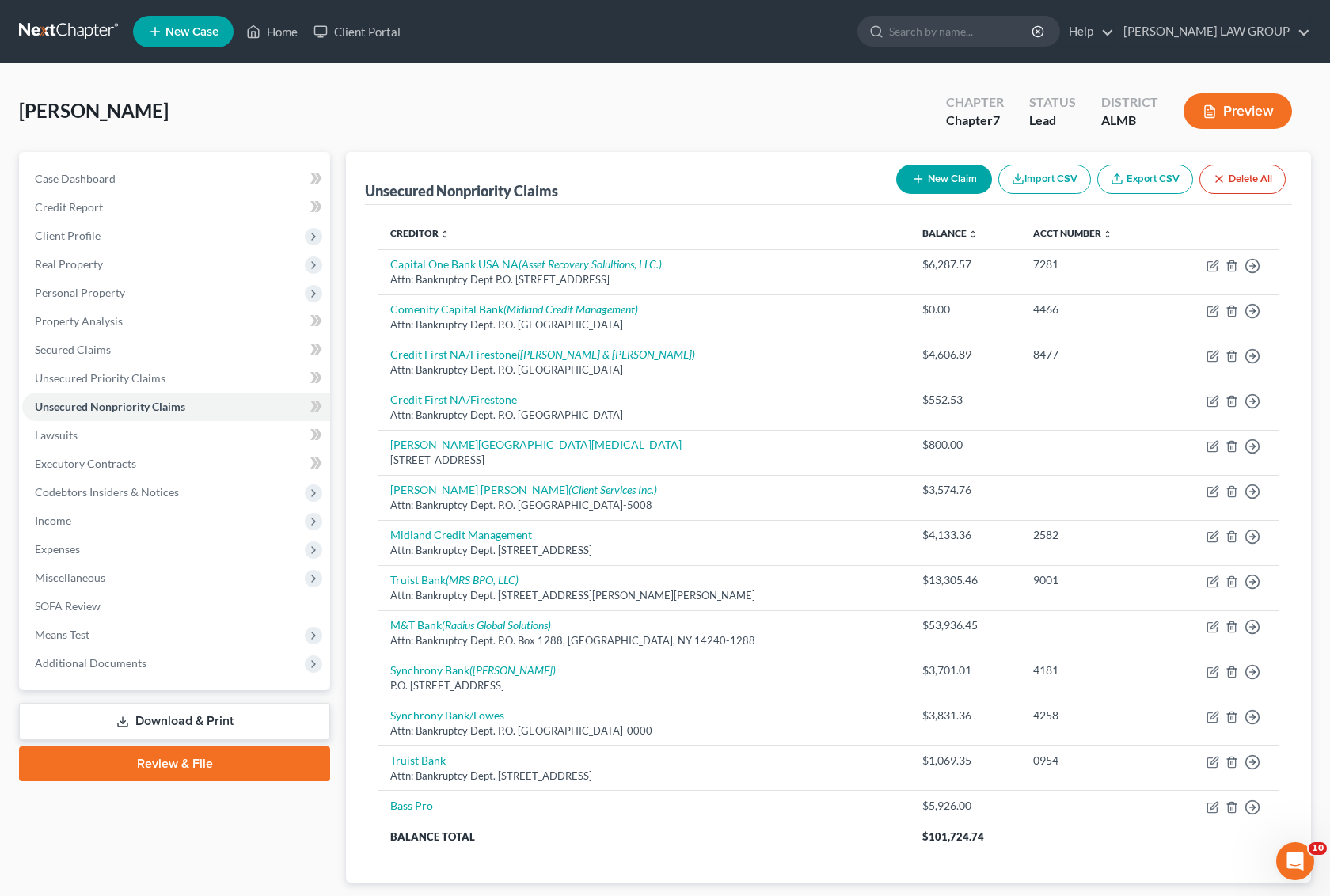
click at [930, 174] on button "New Claim" at bounding box center [944, 180] width 95 height 29
select select "0"
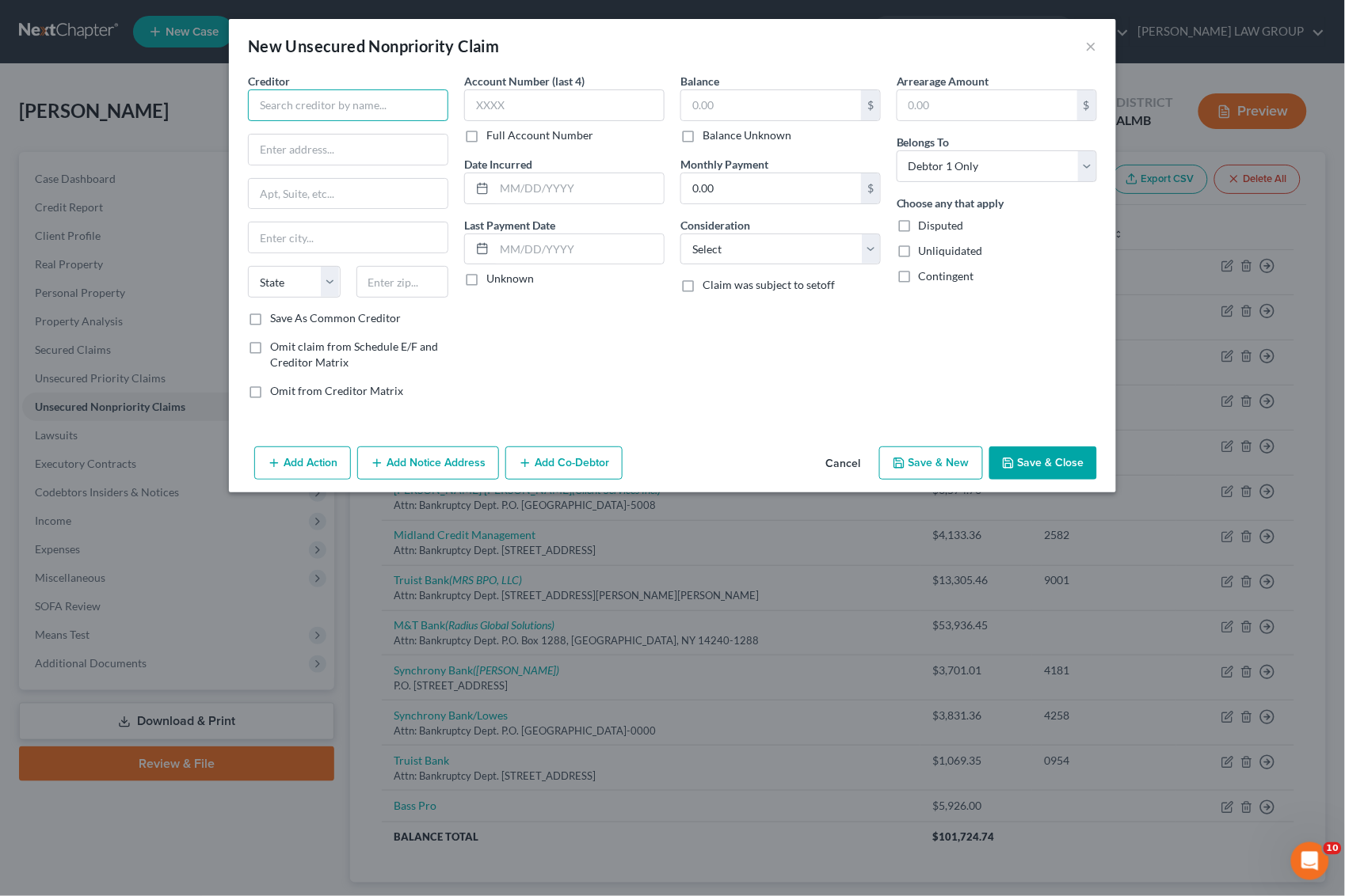
click at [362, 92] on input "text" at bounding box center [348, 105] width 200 height 32
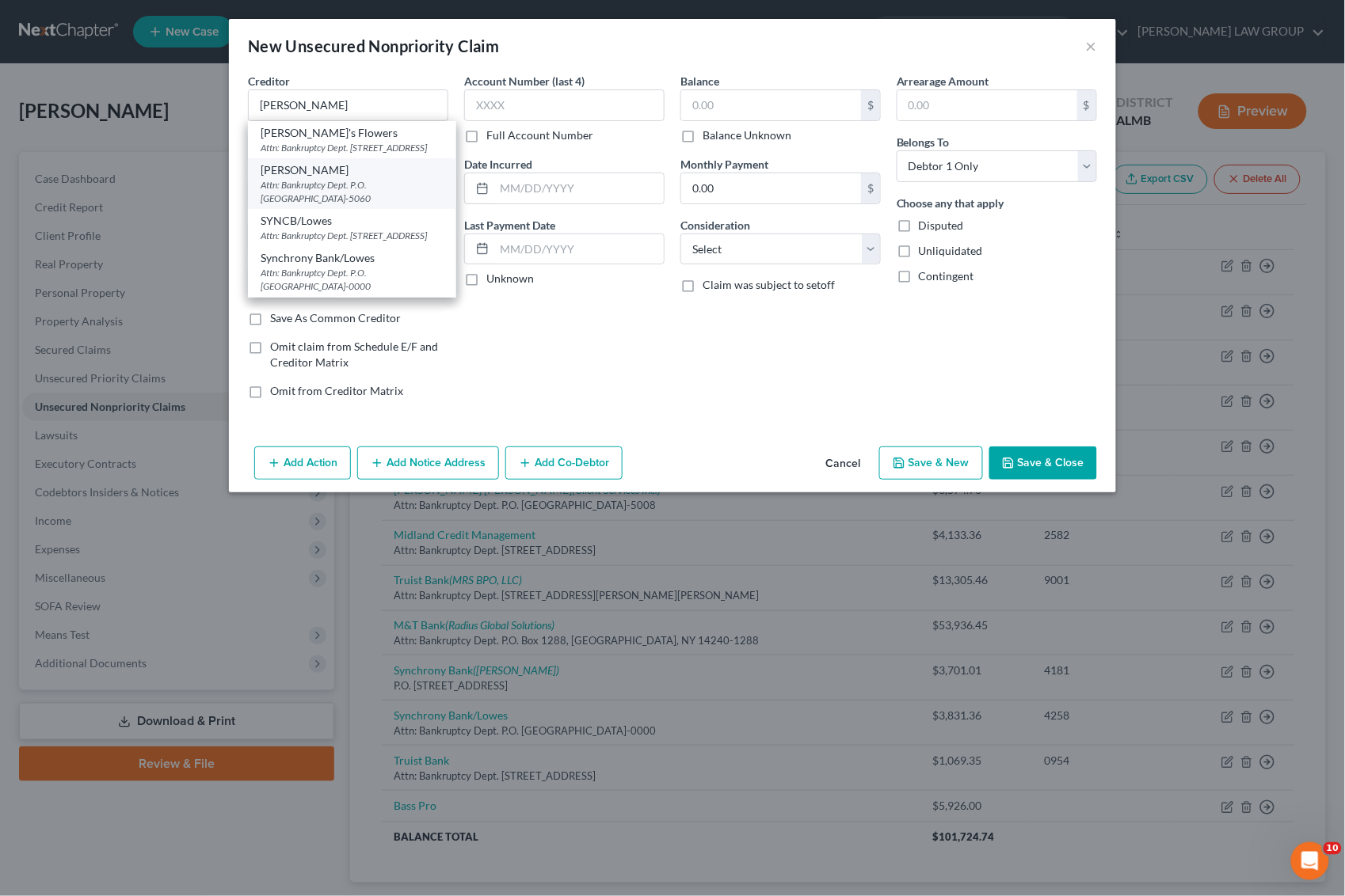
click at [326, 178] on div "[PERSON_NAME]" at bounding box center [351, 170] width 183 height 16
type input "[PERSON_NAME]"
type input "Attn: Bankruptcy Dept."
type input "P.O. Box 965060"
type input "Orlando"
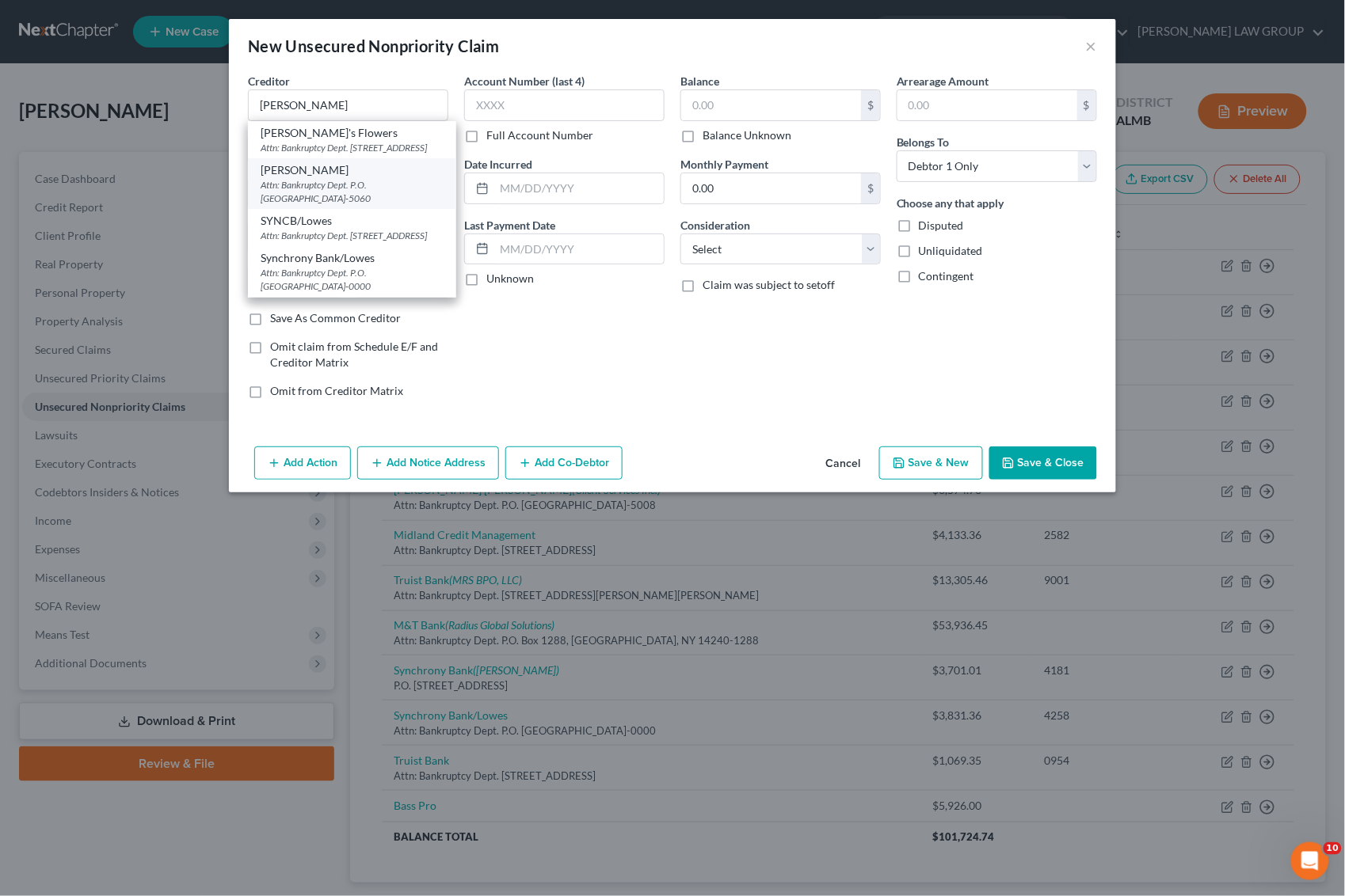
select select "9"
type input "32896-5060"
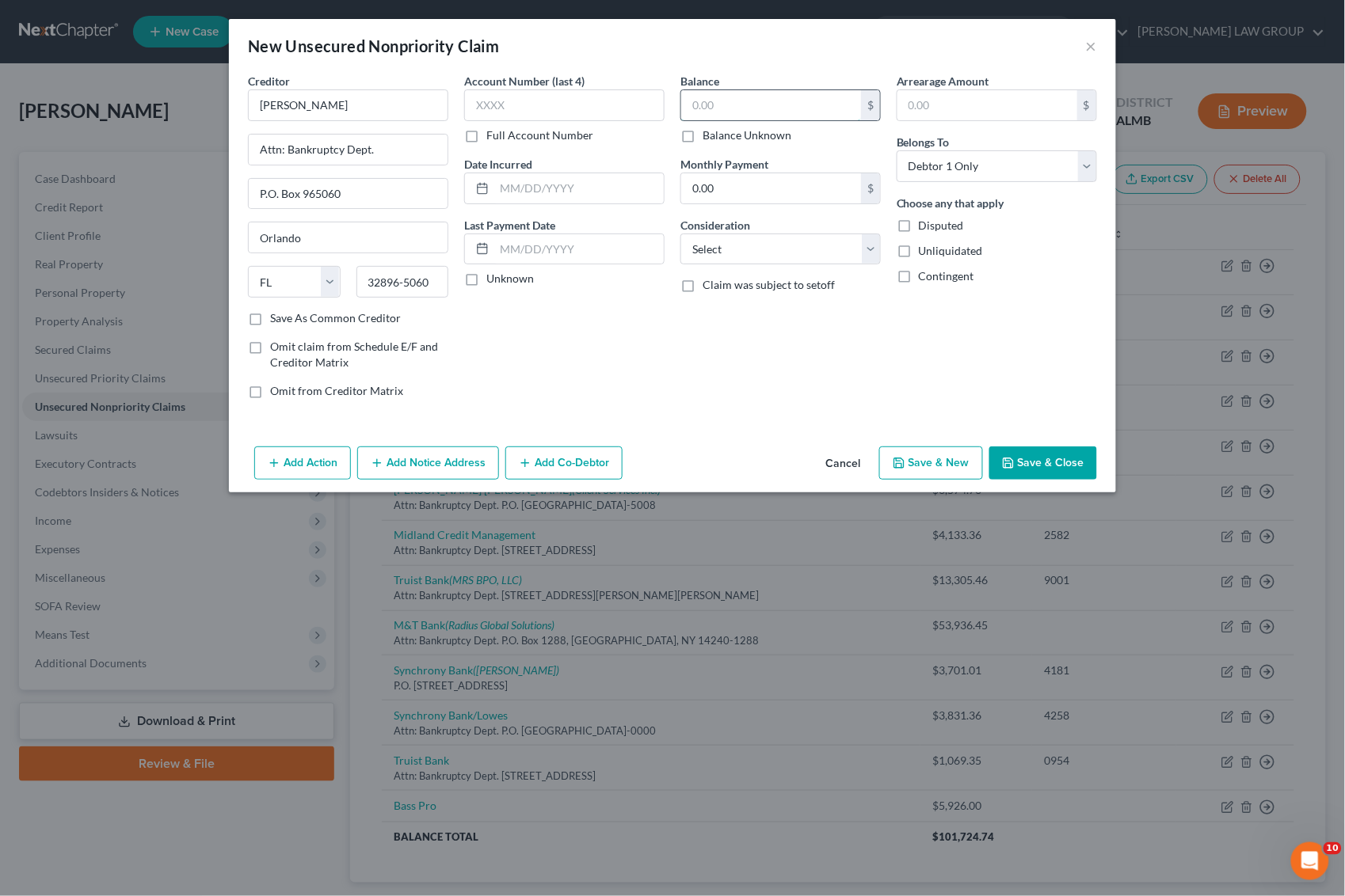
click at [824, 109] on input "text" at bounding box center [772, 105] width 180 height 30
click at [1012, 454] on button "Save & Close" at bounding box center [1042, 463] width 107 height 33
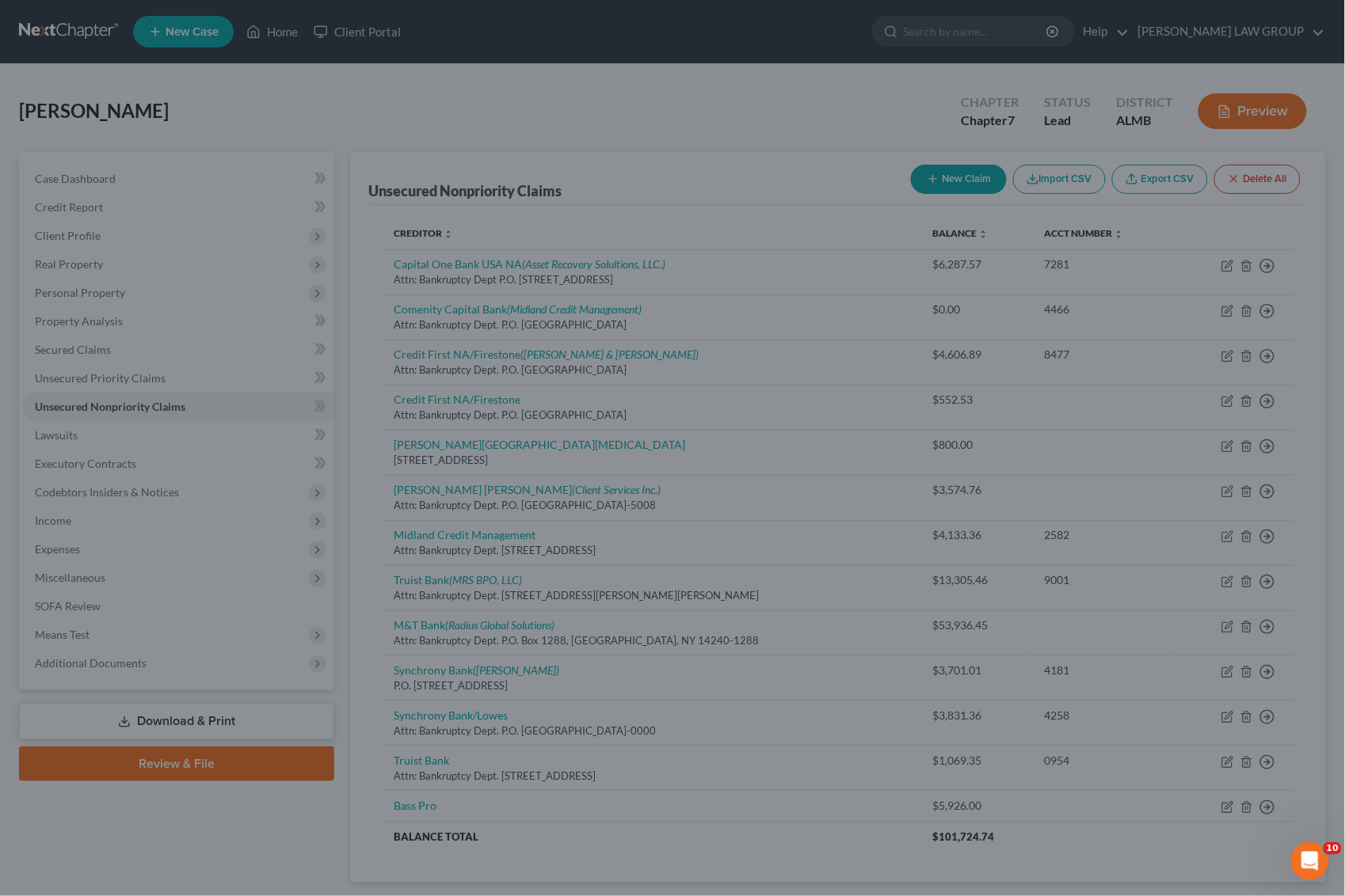
type input "3,831.00"
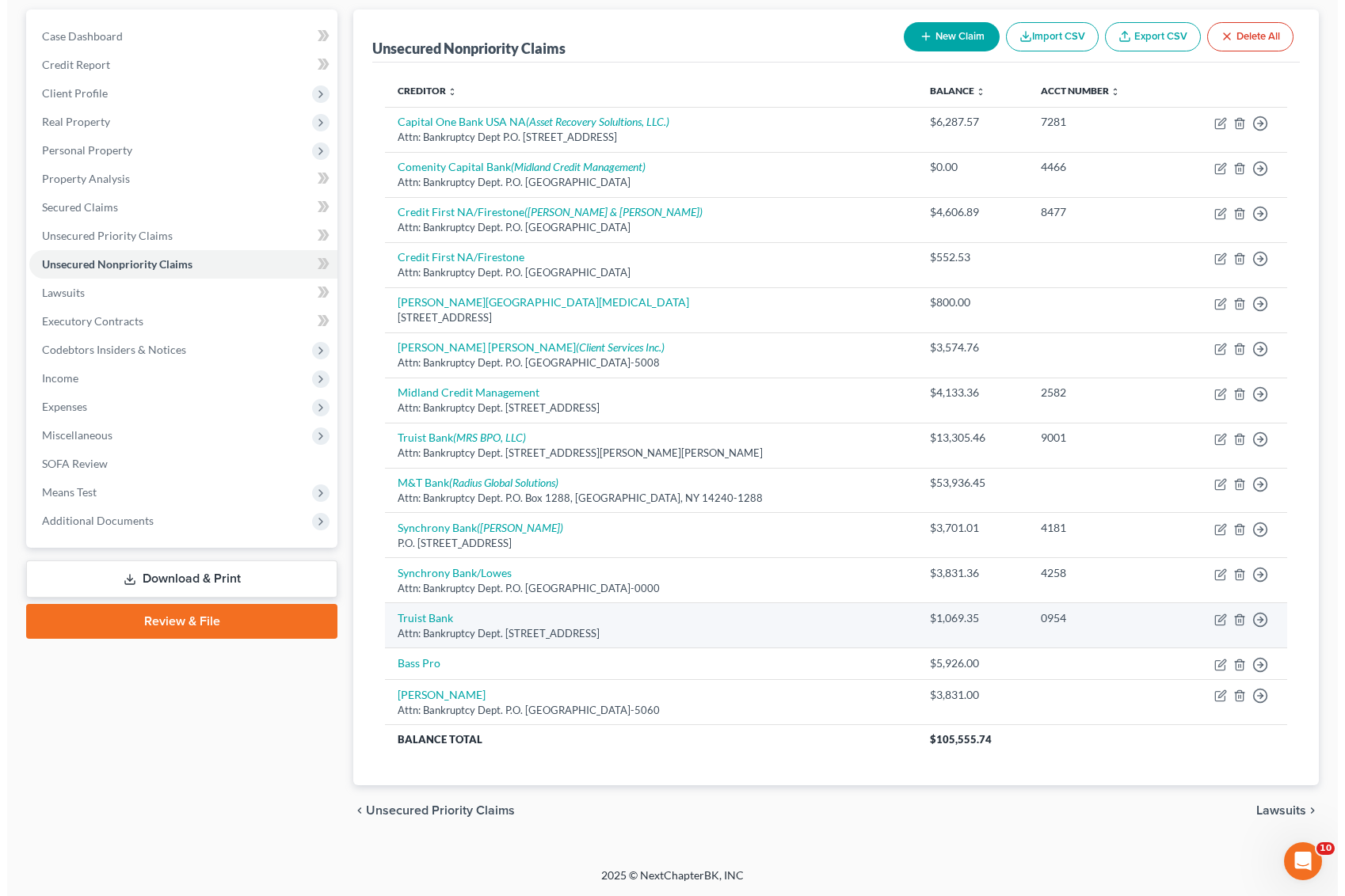
scroll to position [145, 0]
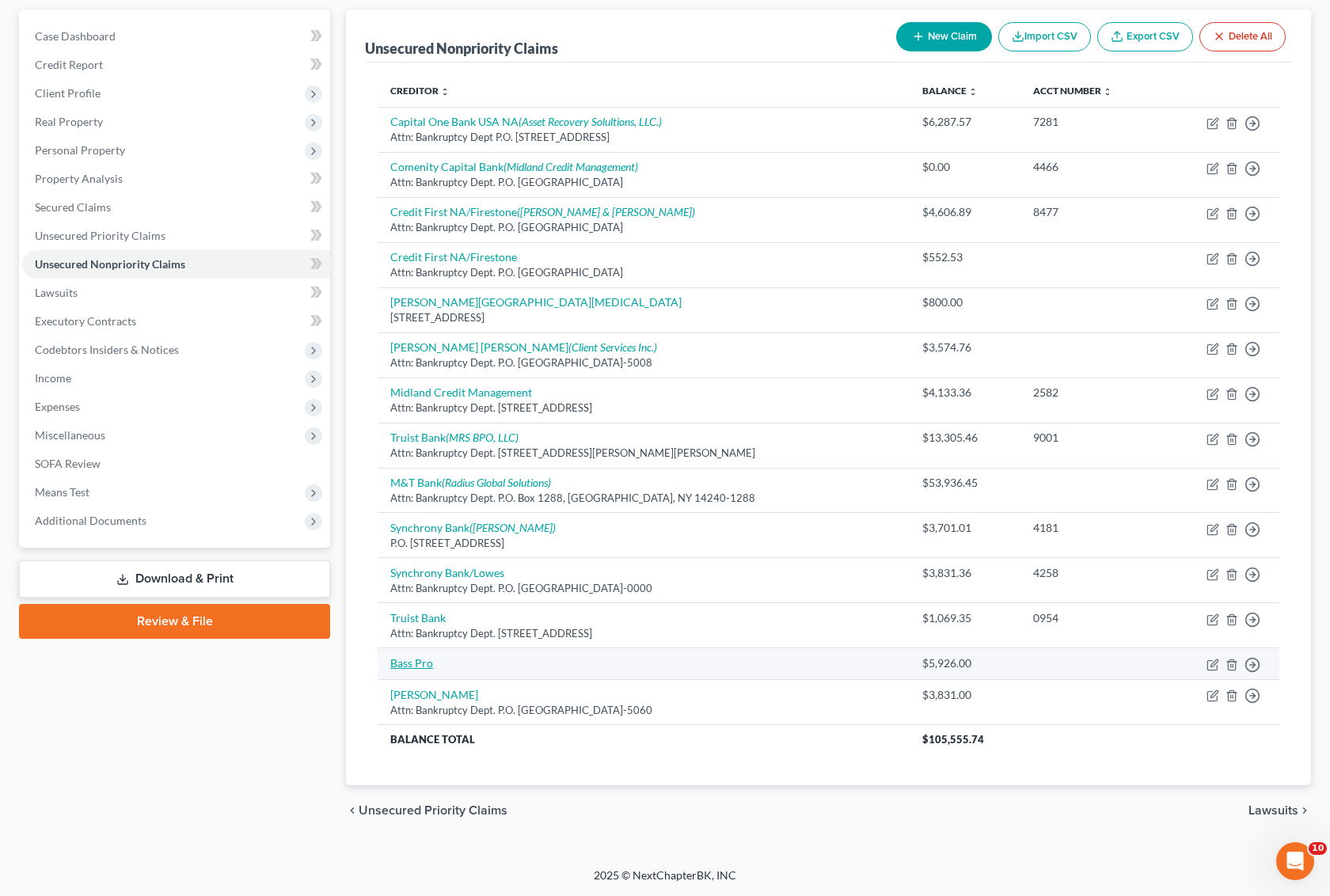
click at [410, 665] on link "Bass Pro" at bounding box center [412, 663] width 43 height 14
select select "0"
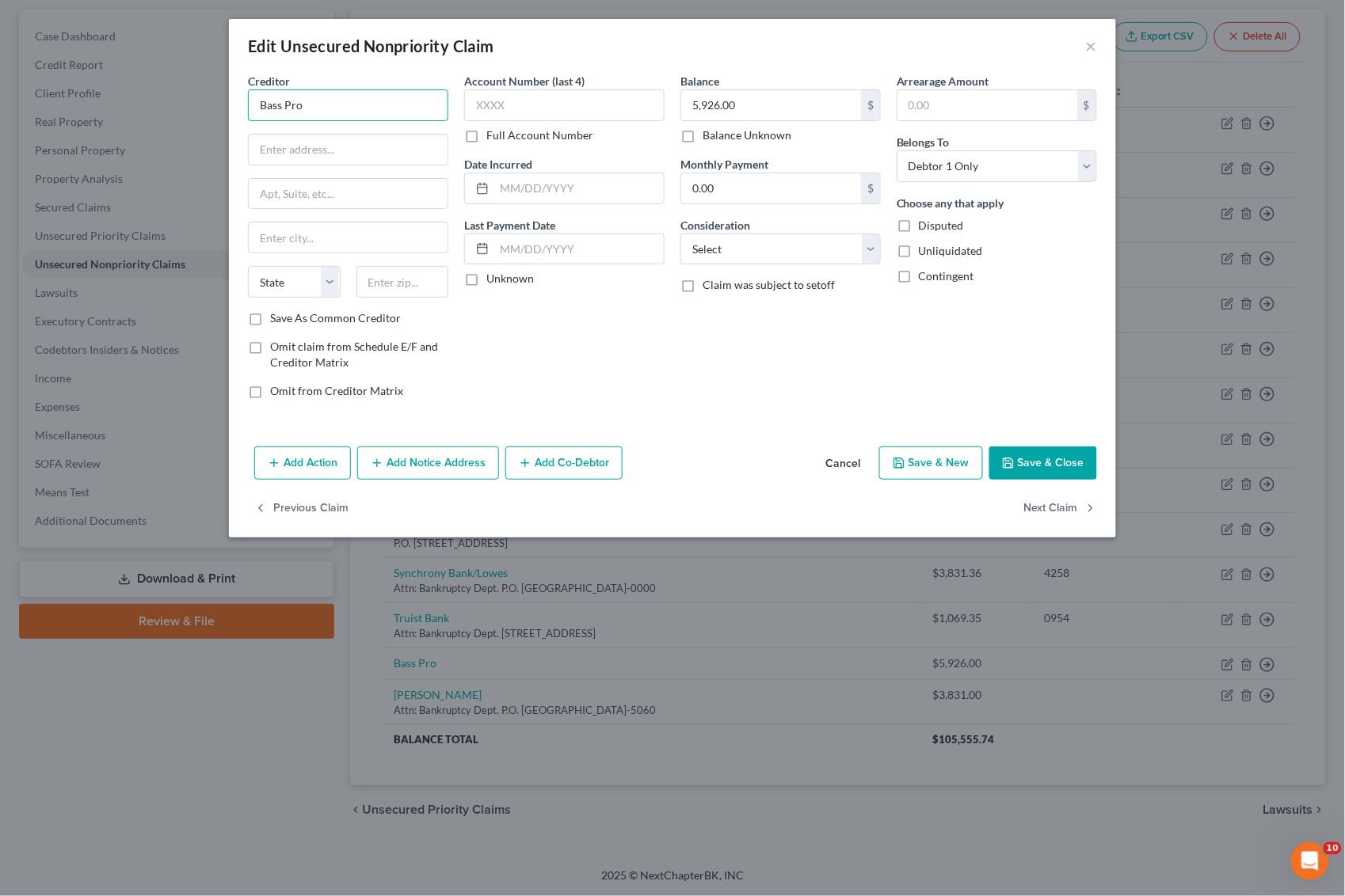
click at [377, 113] on input "Bass Pro" at bounding box center [348, 105] width 200 height 32
drag, startPoint x: 377, startPoint y: 116, endPoint x: 248, endPoint y: 109, distance: 129.2
click at [248, 109] on input "Bass Pro" at bounding box center [348, 105] width 200 height 32
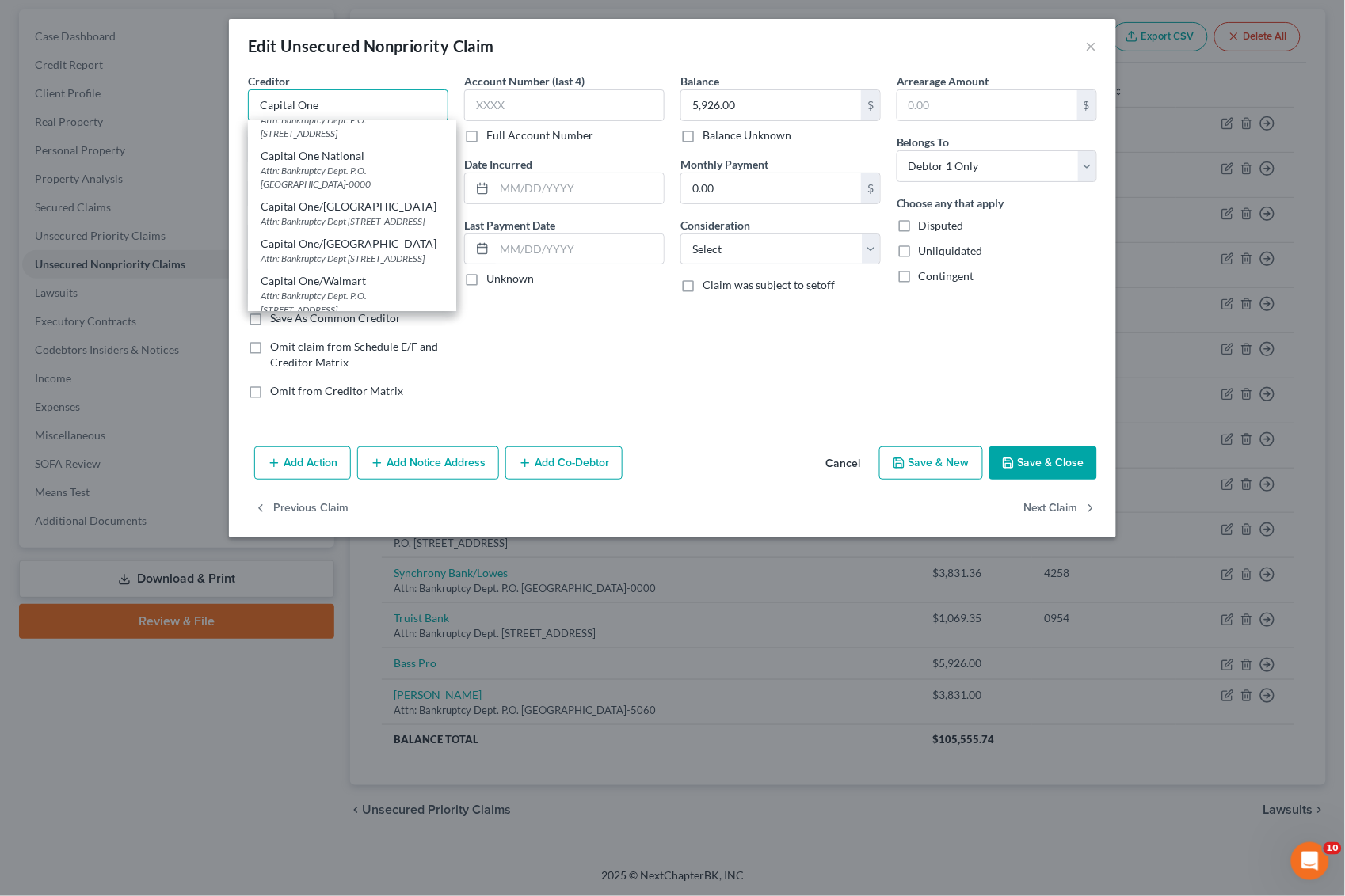
scroll to position [396, 0]
click at [379, 138] on div "Attn: Bankruptcy Dept. P.O. [STREET_ADDRESS]" at bounding box center [351, 125] width 183 height 27
type input "Capital One/[PERSON_NAME]'s"
type input "Attn: Bankruptcy Dept."
type input "P.O. Box 82608"
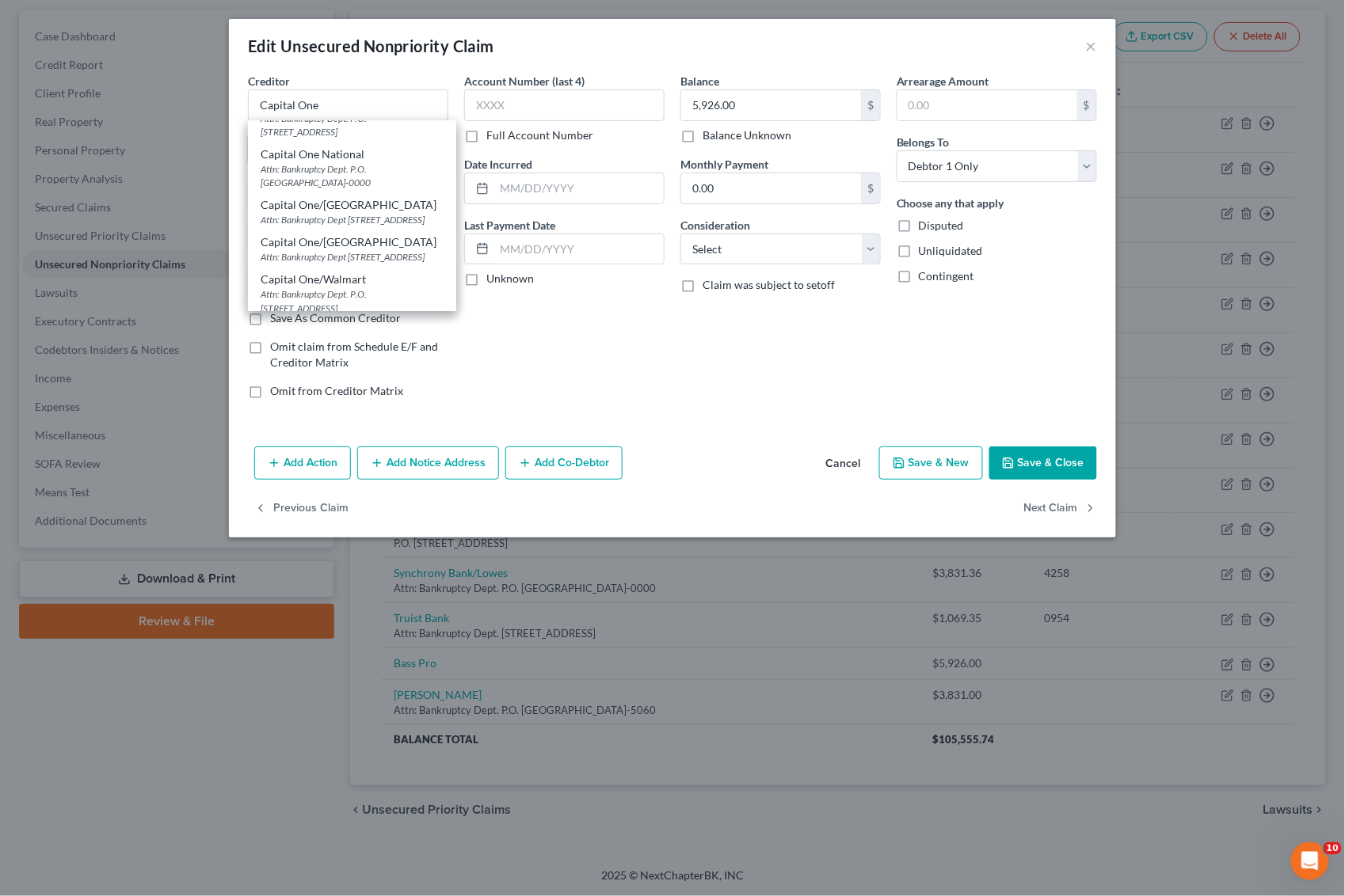
type input "Lincoln"
select select "30"
type input "68521"
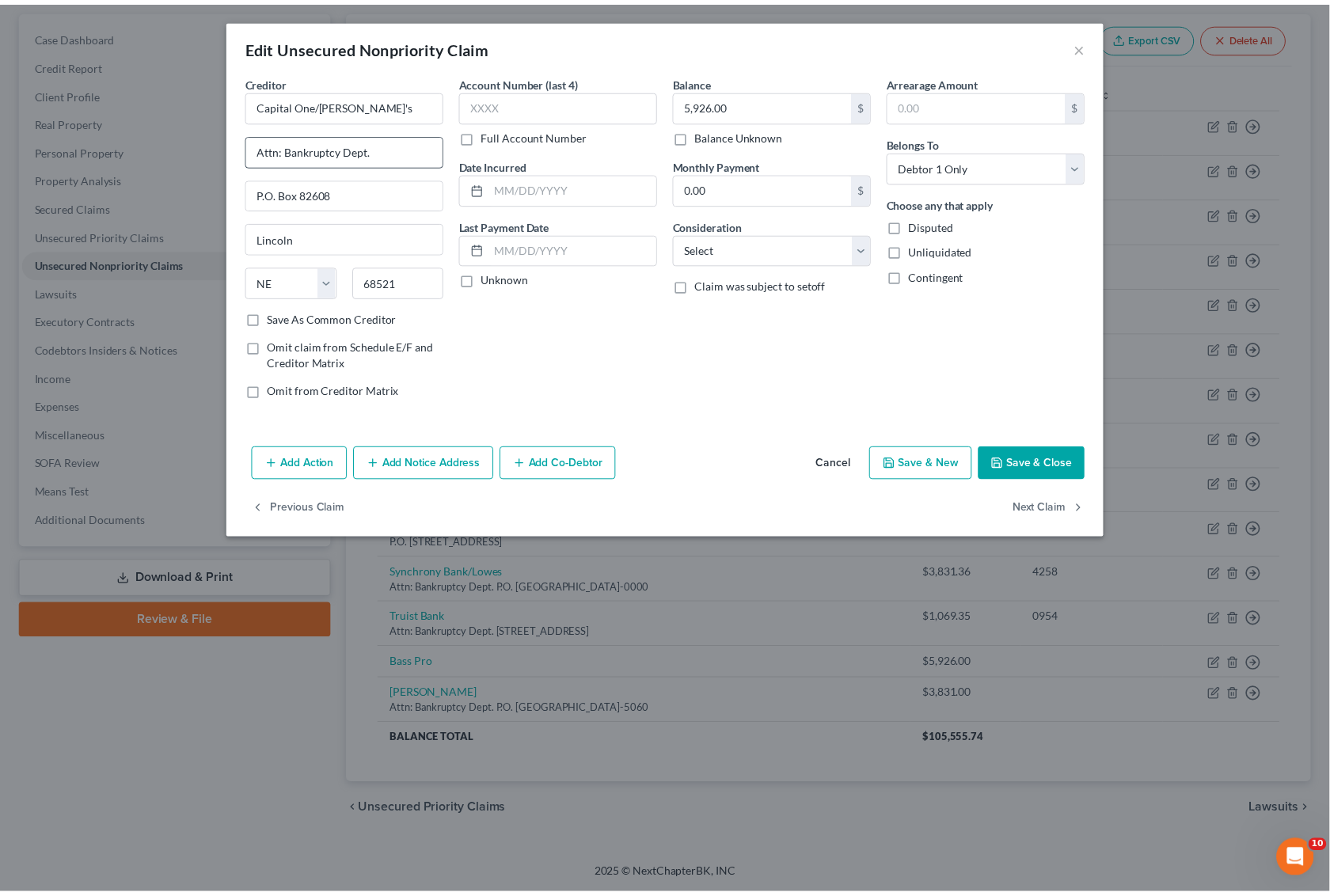
scroll to position [0, 0]
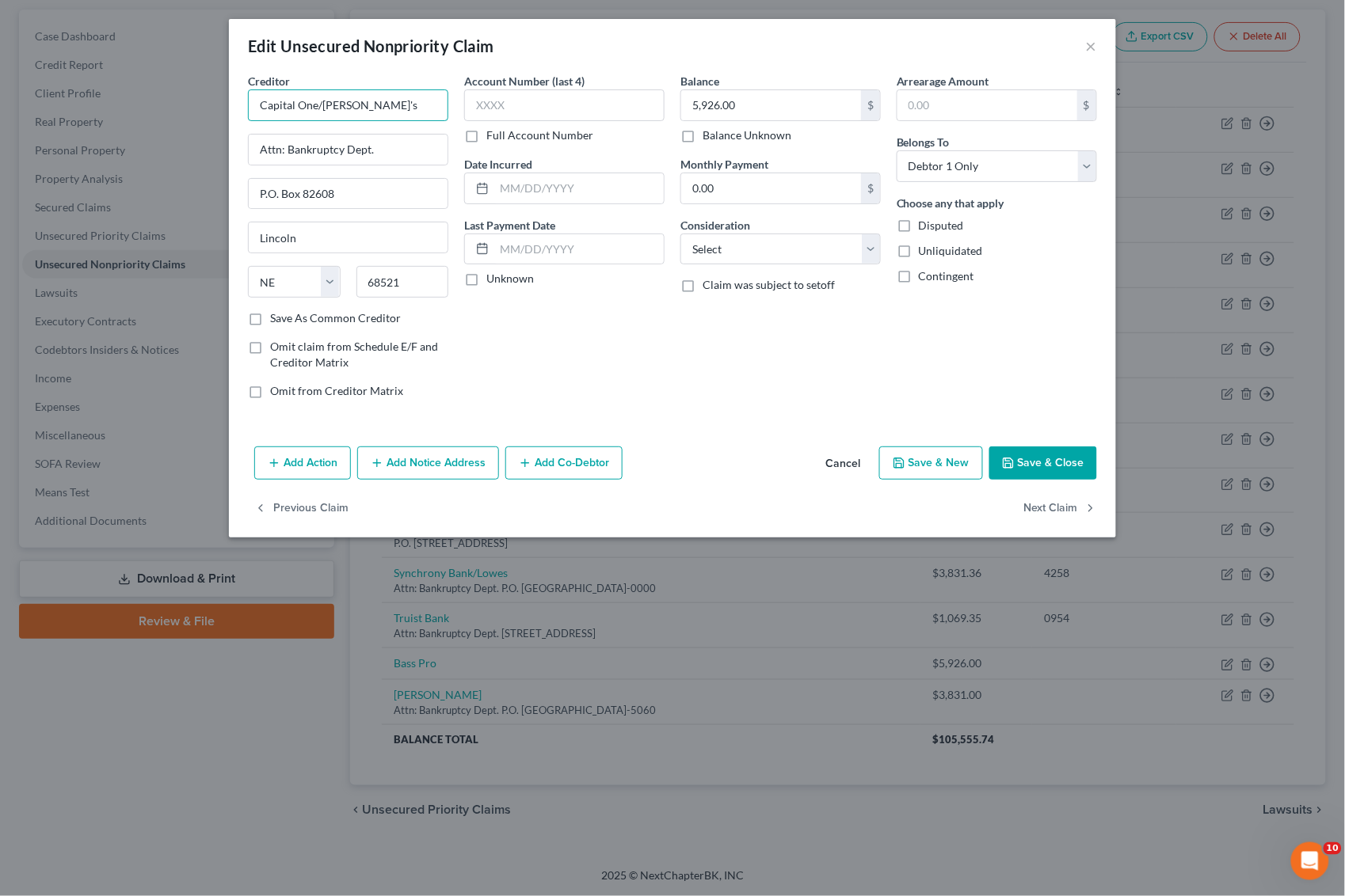
drag, startPoint x: 322, startPoint y: 95, endPoint x: 381, endPoint y: 104, distance: 59.7
click at [381, 104] on input "Capital One/[PERSON_NAME]'s" at bounding box center [348, 105] width 200 height 32
type input "Capital One/Bass Pro"
click at [1058, 448] on button "Save & Close" at bounding box center [1042, 463] width 107 height 33
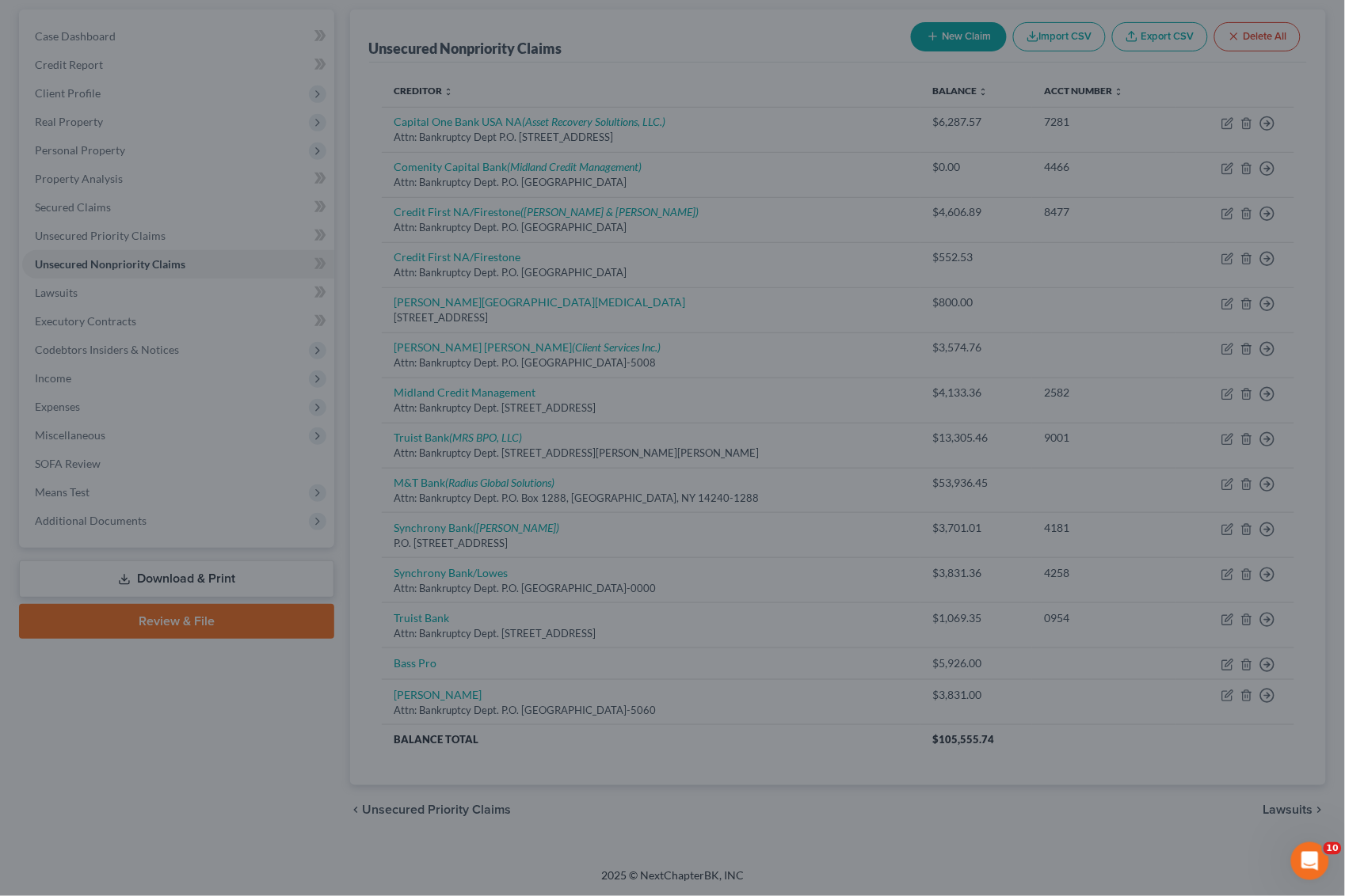
type input "0"
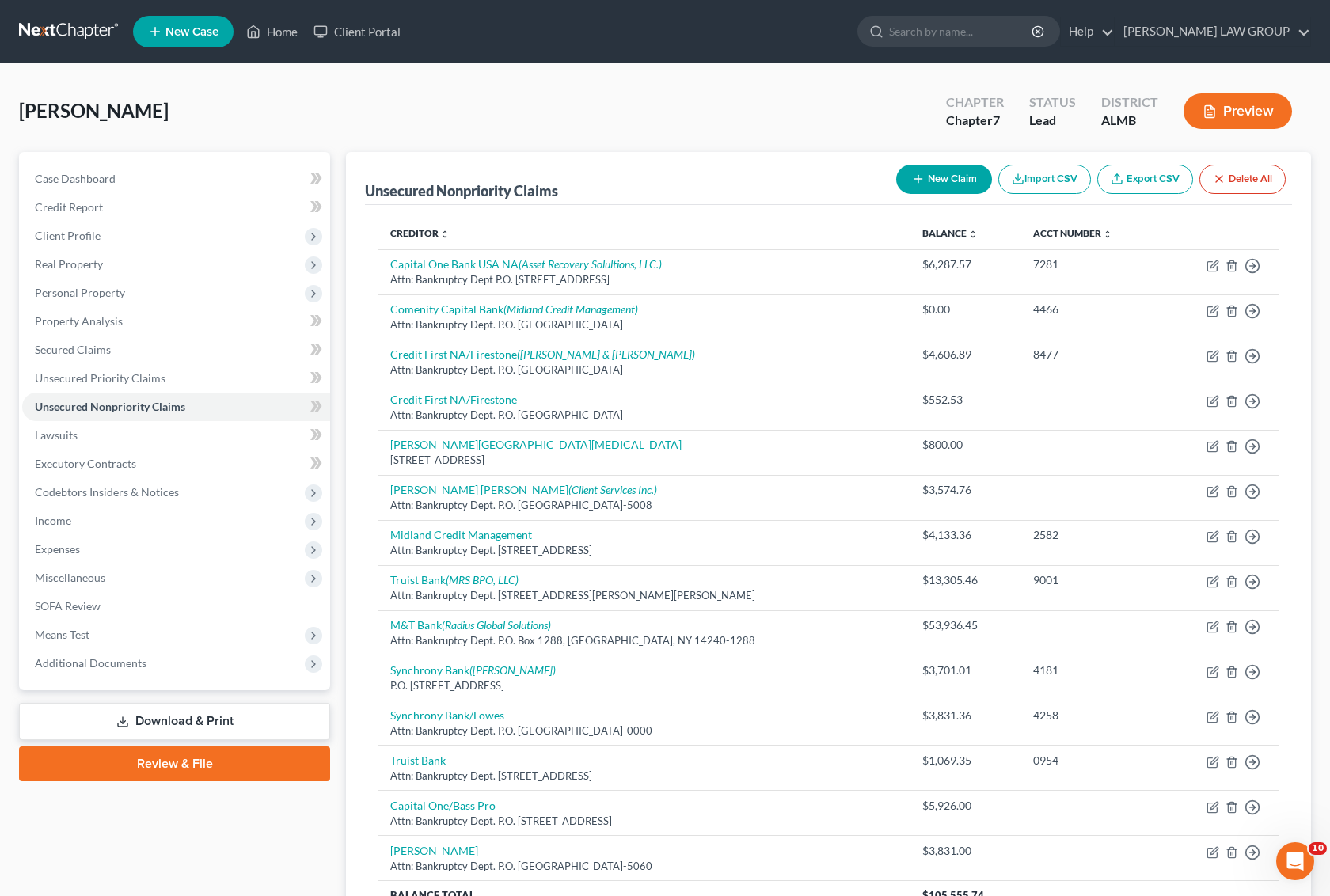
click at [954, 176] on button "New Claim" at bounding box center [944, 180] width 95 height 29
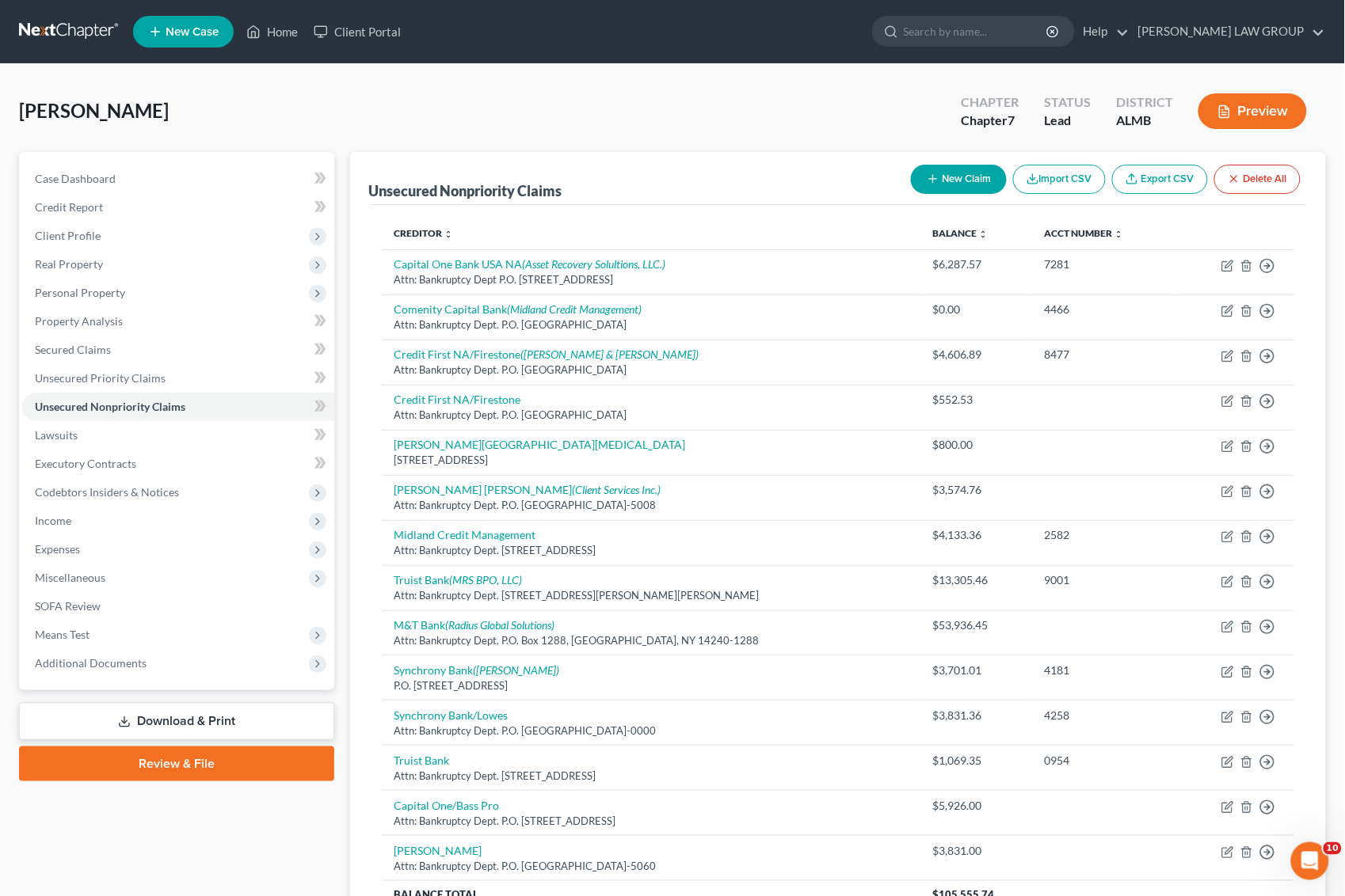
select select "0"
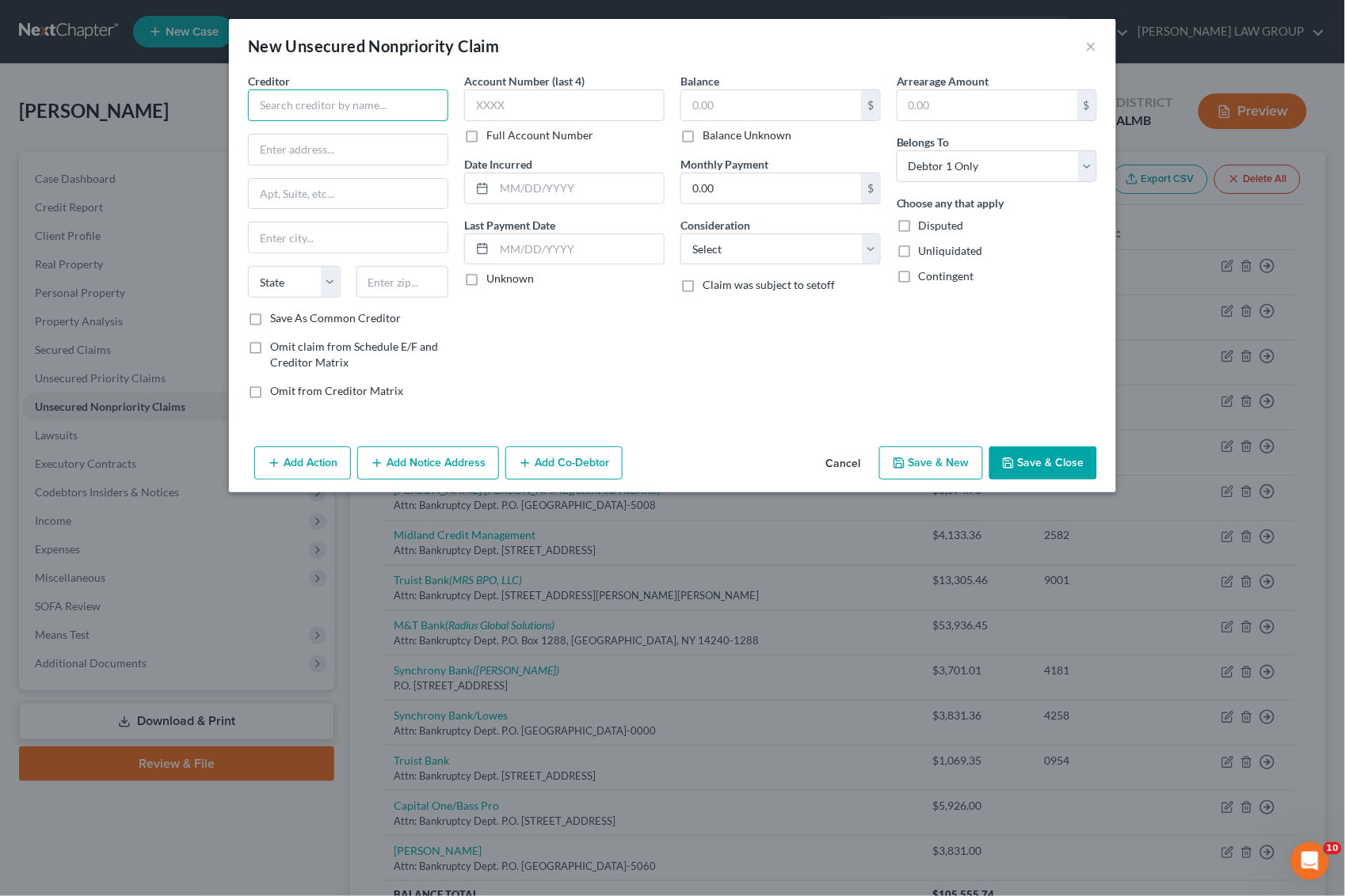
click at [319, 119] on input "text" at bounding box center [348, 105] width 200 height 32
click at [333, 145] on div "Attn: Bankruptcy Dept. P.O. [GEOGRAPHIC_DATA]-0000" at bounding box center [351, 154] width 183 height 27
type input "Ally Bank"
type input "Attn: Bankruptcy Dept."
type input "P.O. Box 380901"
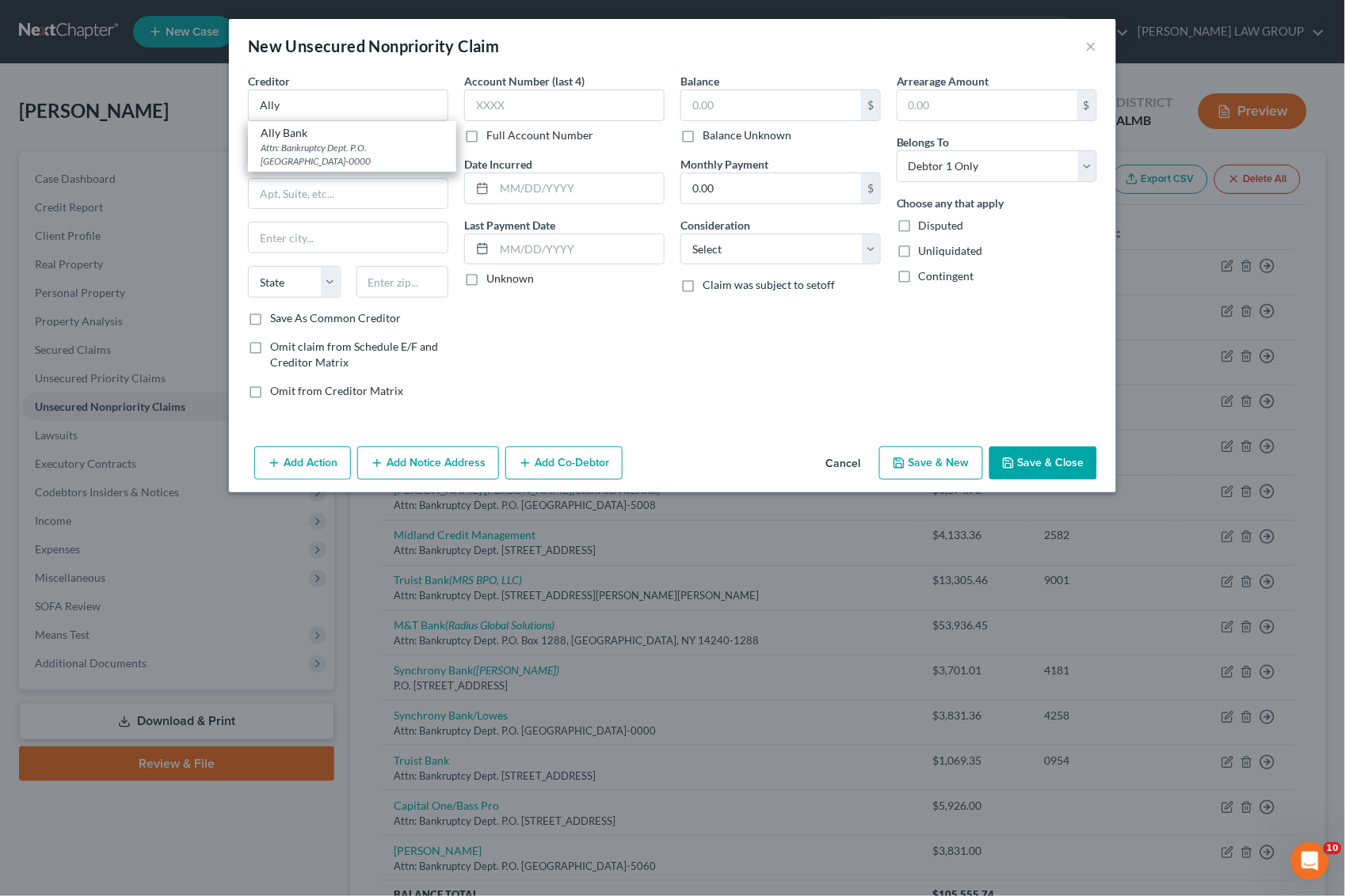
type input "Bloomington"
select select "24"
type input "55438-0000"
click at [731, 107] on input "text" at bounding box center [772, 105] width 180 height 30
click at [1024, 472] on button "Save & Close" at bounding box center [1042, 463] width 107 height 33
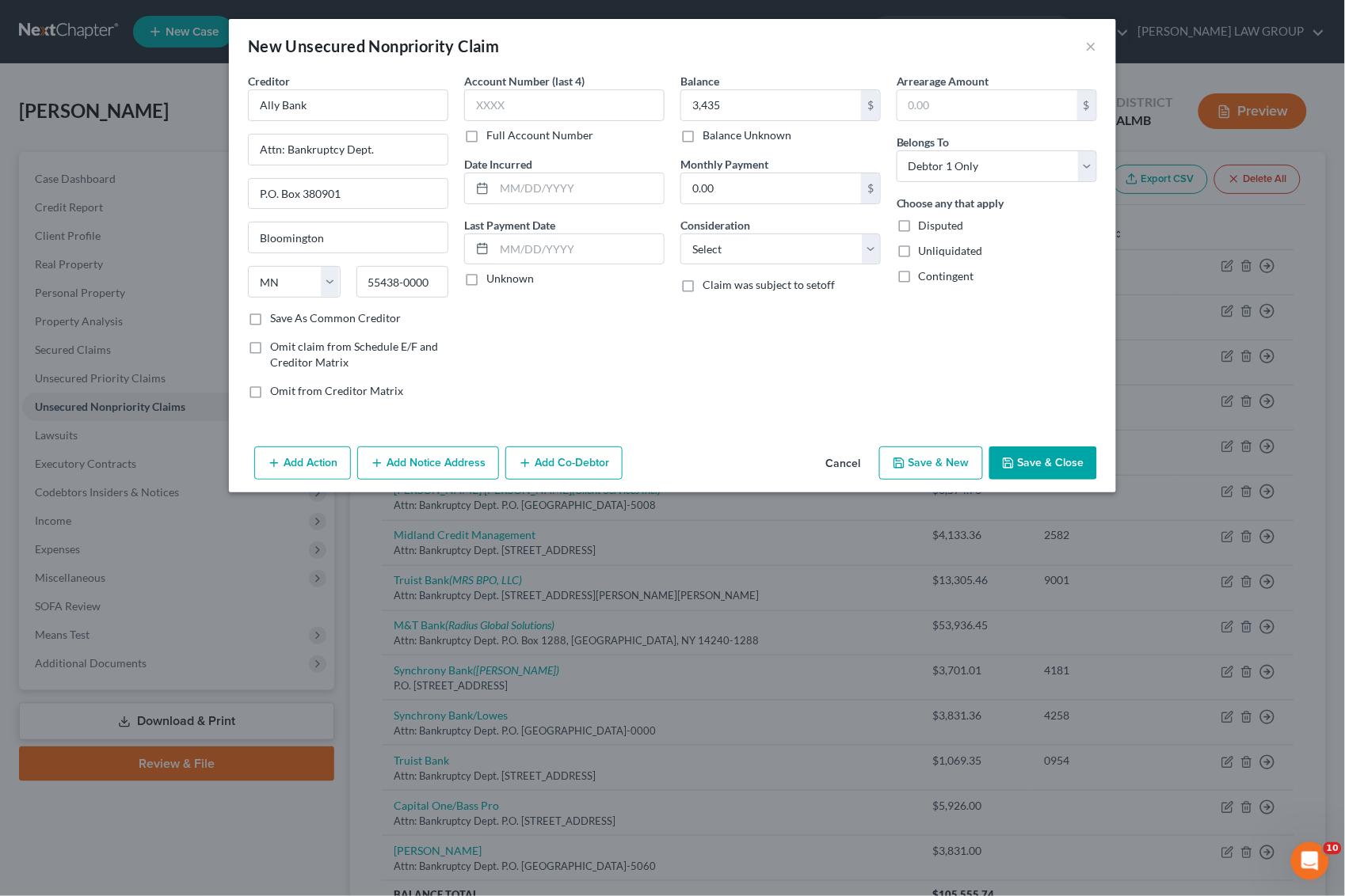
type input "3,435.00"
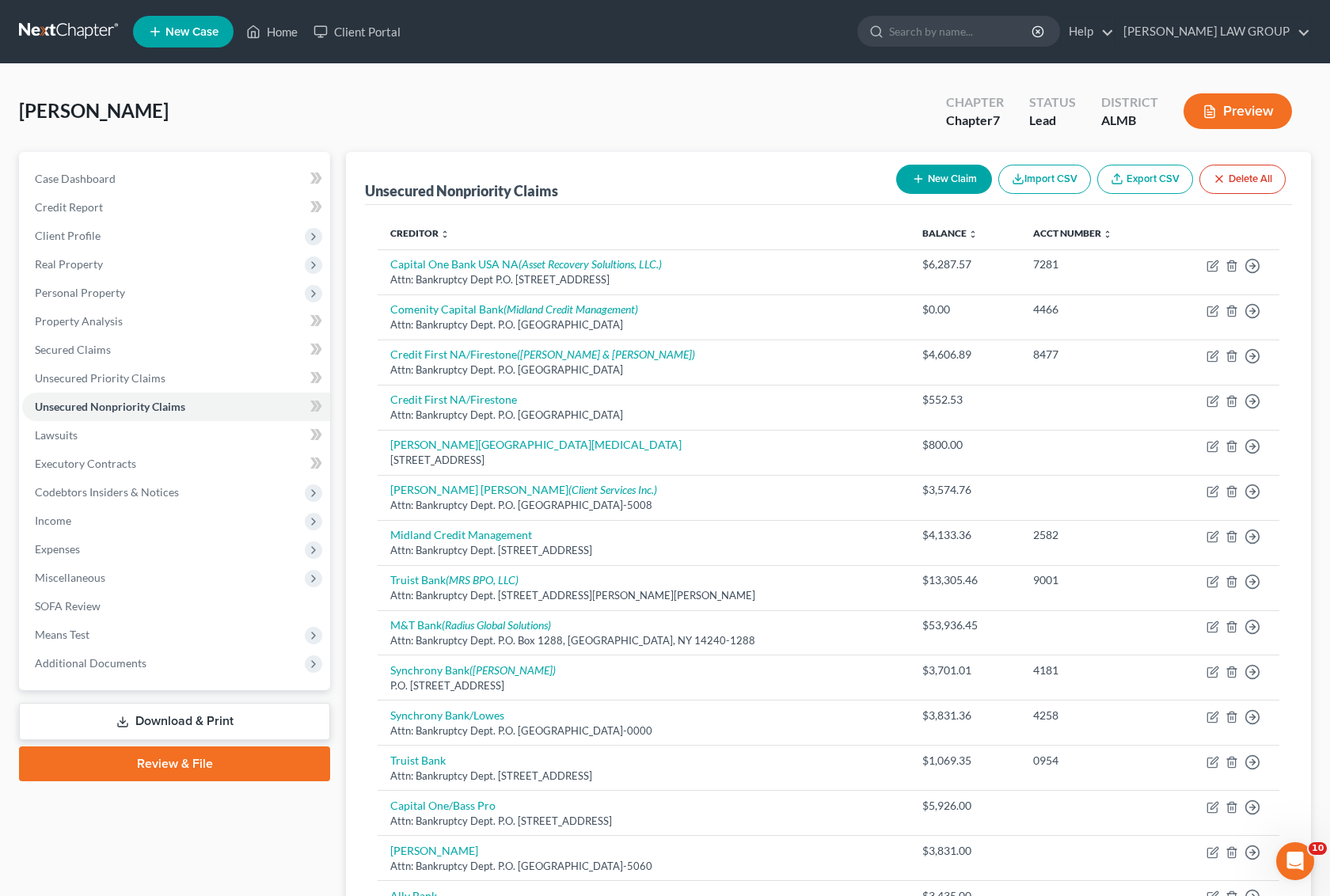
click at [935, 177] on button "New Claim" at bounding box center [944, 180] width 95 height 29
select select "0"
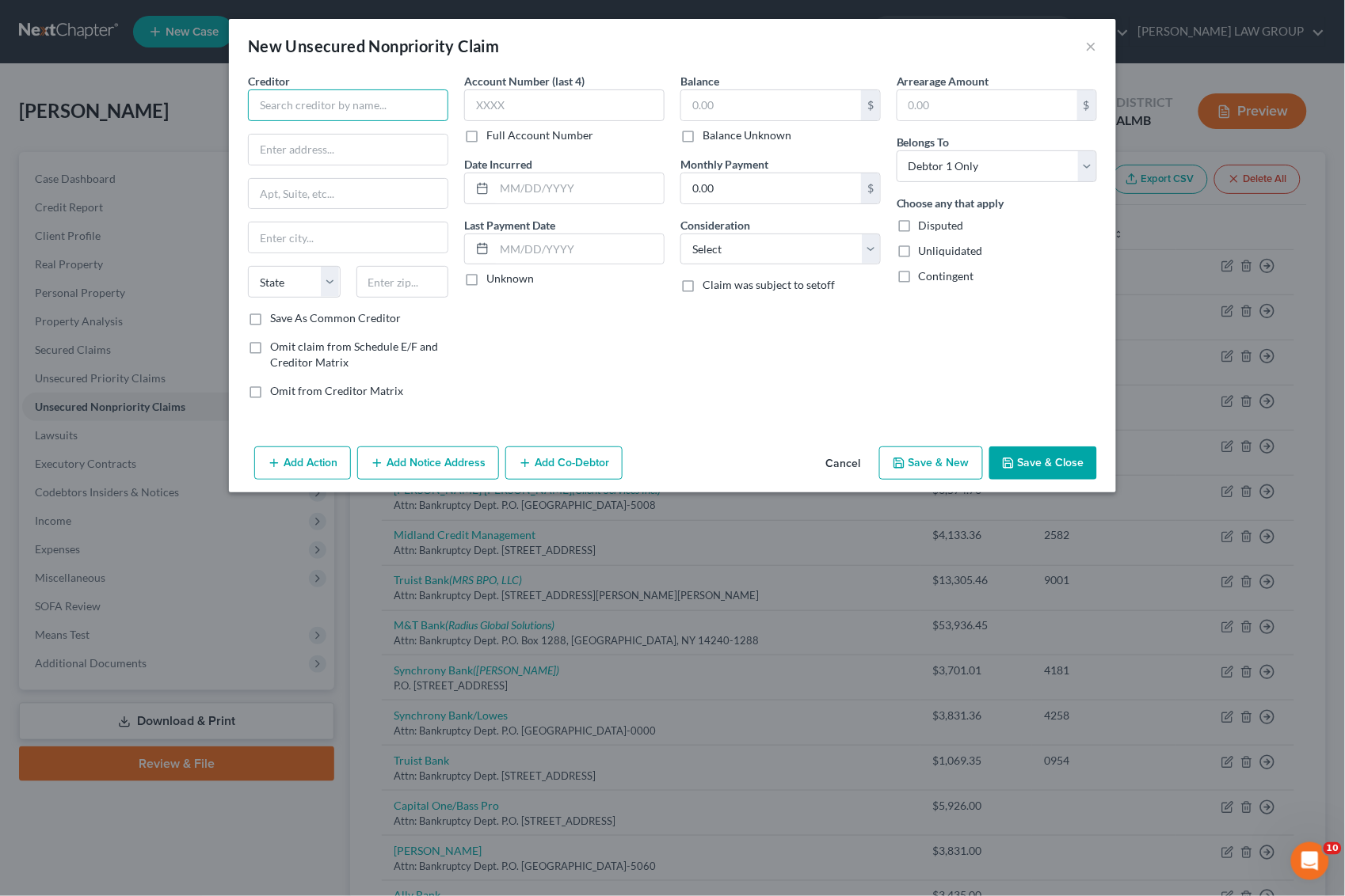
click at [383, 108] on input "text" at bounding box center [348, 105] width 200 height 32
type input "Good [PERSON_NAME]'s"
click at [778, 100] on input "text" at bounding box center [772, 105] width 180 height 30
click at [1058, 472] on button "Save & Close" at bounding box center [1042, 463] width 107 height 33
type input "2,786.00"
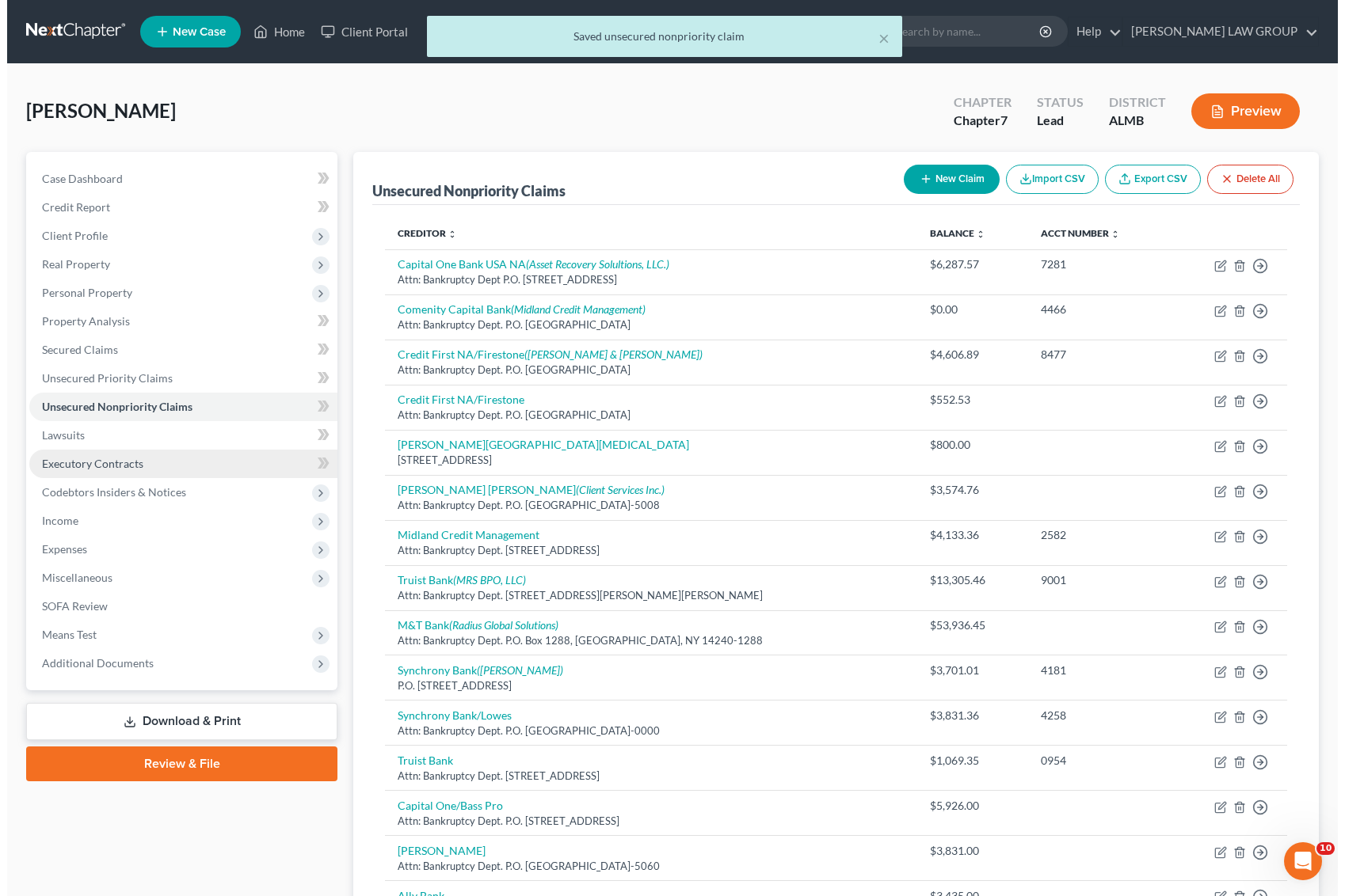
scroll to position [235, 0]
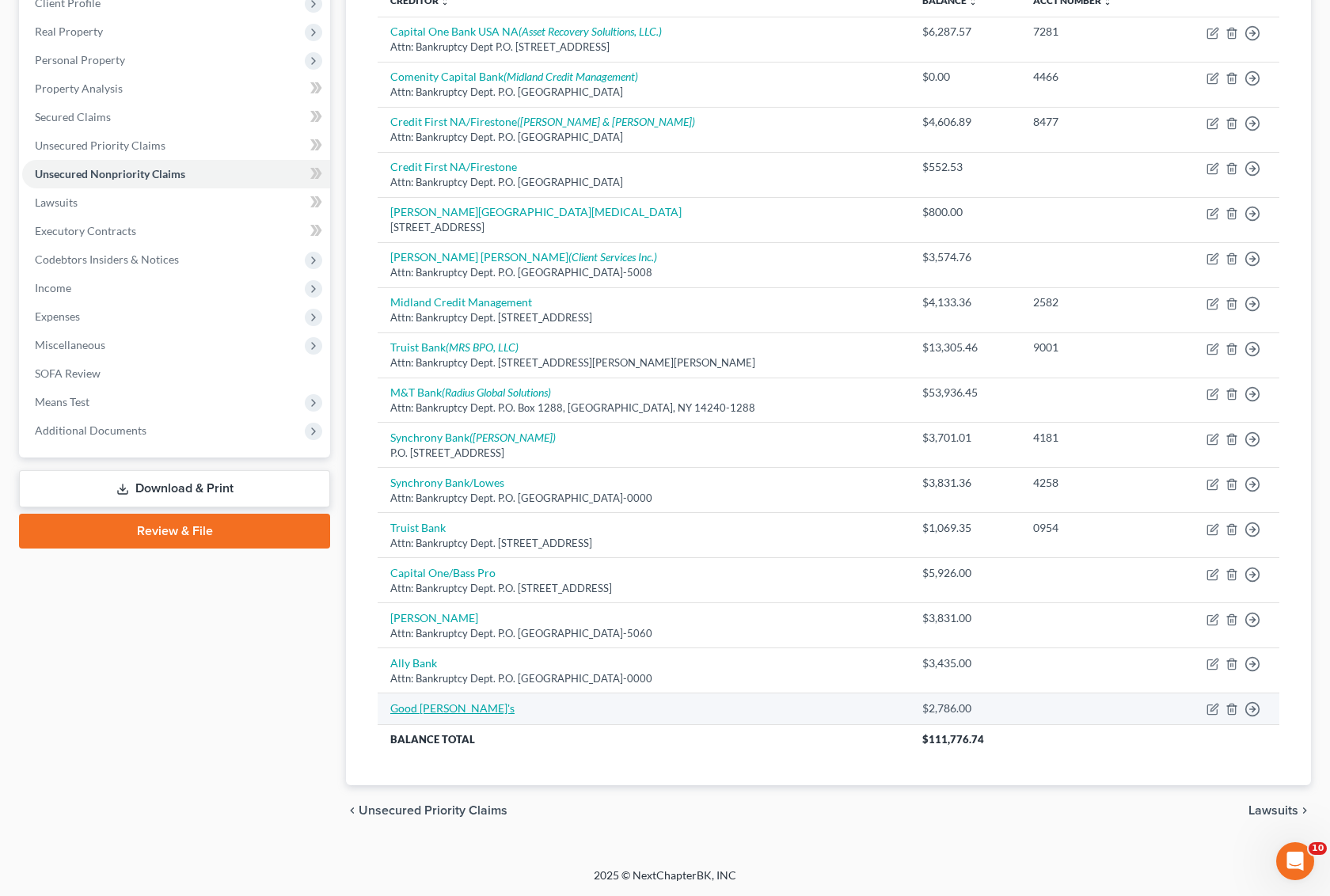
click at [425, 709] on link "Good [PERSON_NAME]'s" at bounding box center [453, 708] width 125 height 14
select select "0"
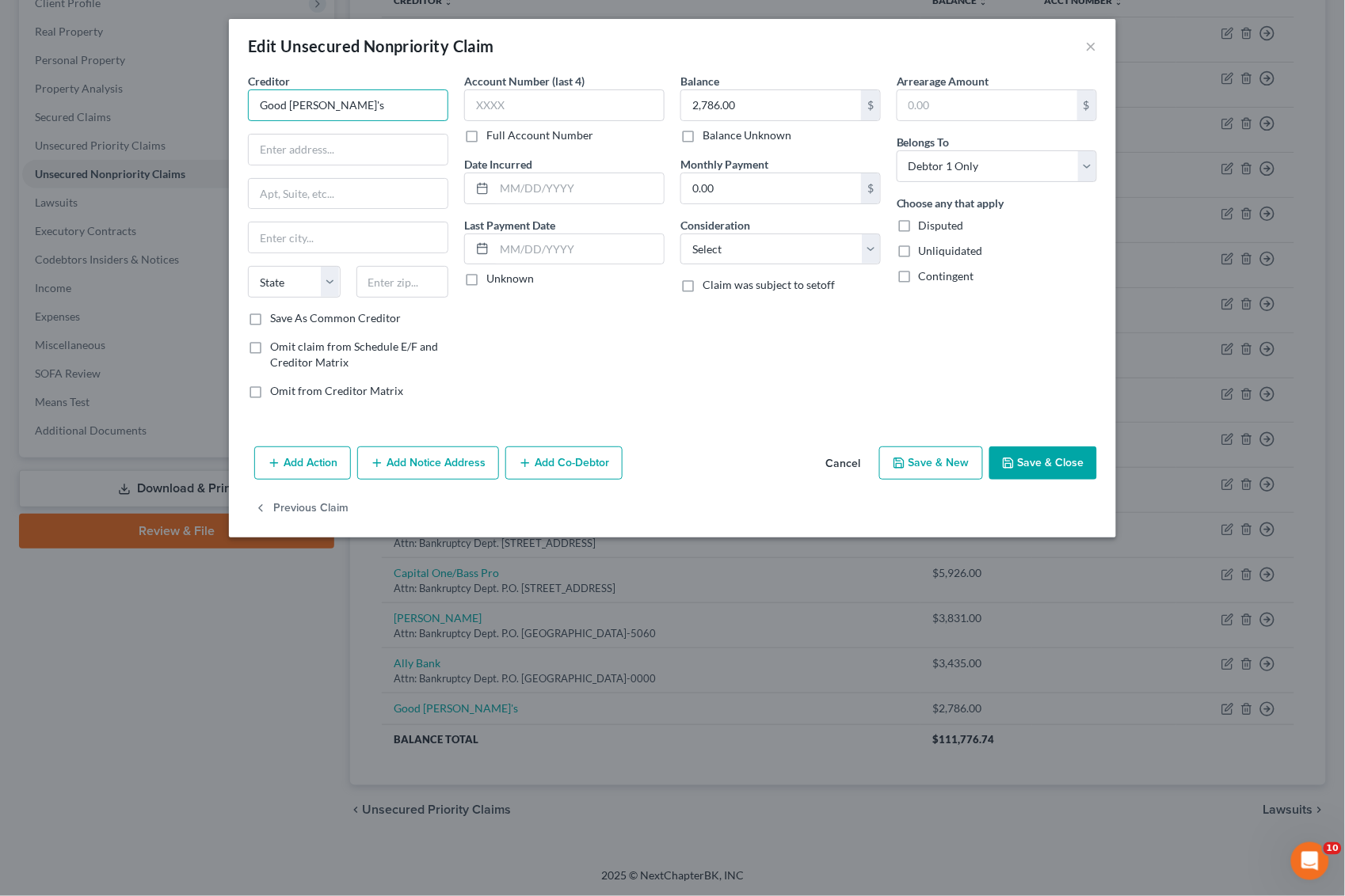
drag, startPoint x: 397, startPoint y: 105, endPoint x: 183, endPoint y: 107, distance: 214.0
click at [183, 107] on div "Edit Unsecured Nonpriority Claim × Creditor * Good Sam's State [US_STATE] AK AR…" at bounding box center [672, 448] width 1345 height 896
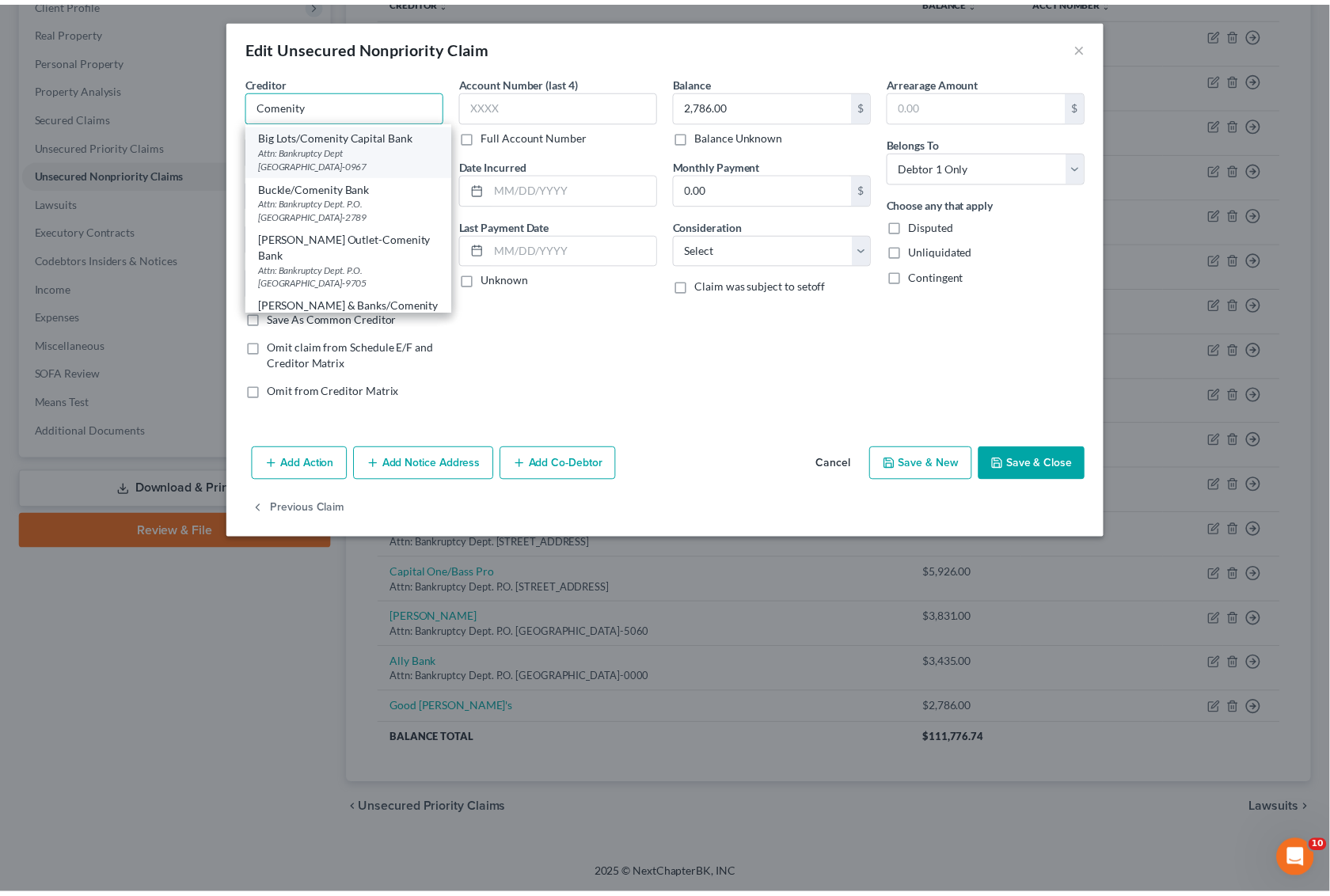
scroll to position [0, 0]
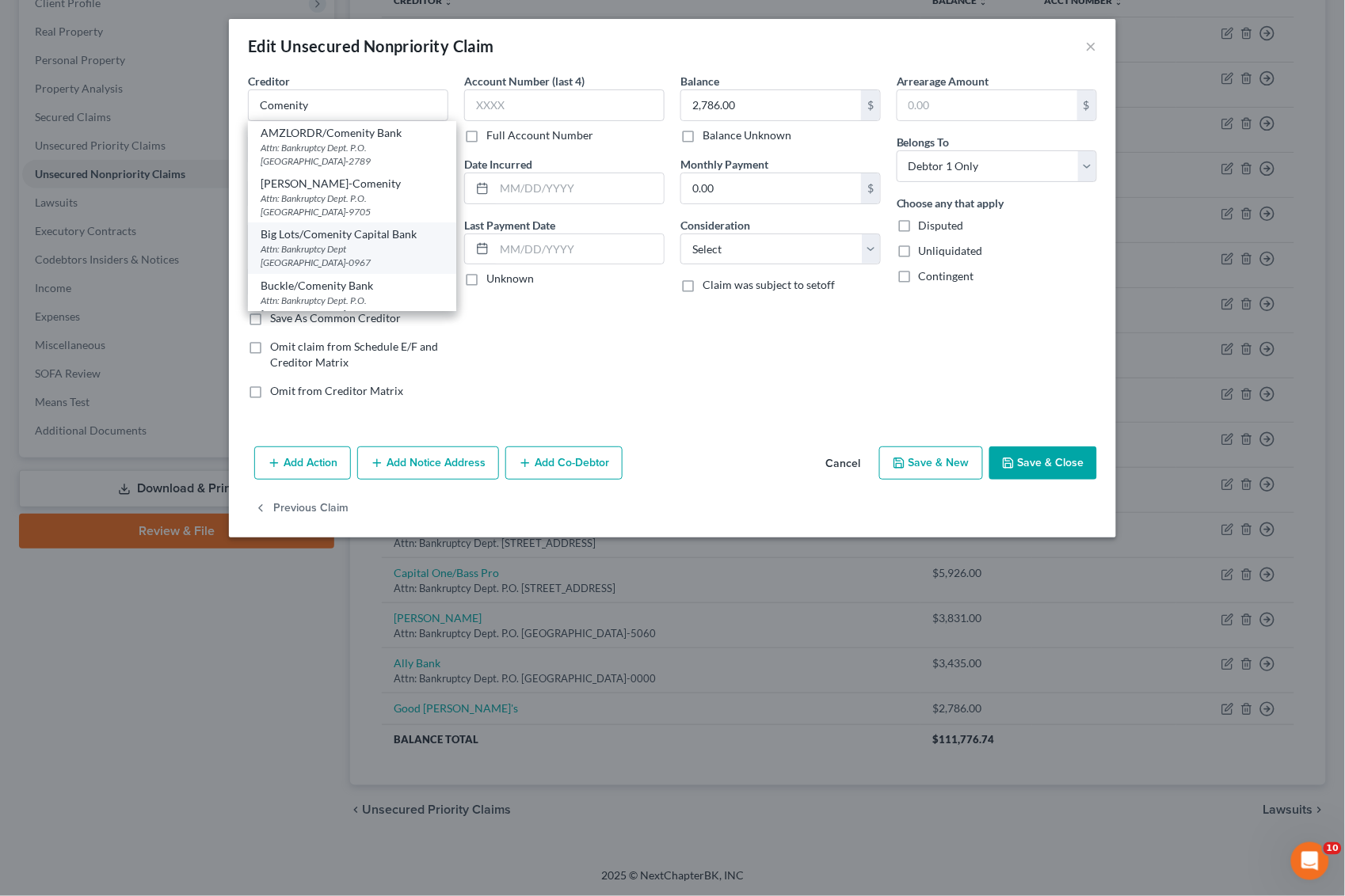
click at [365, 247] on div "Attn: Bankruptcy Dept [GEOGRAPHIC_DATA]-0967" at bounding box center [351, 255] width 183 height 27
type input "Big Lots/Comenity Capital Bank"
type input "Attn: Bankruptcy Dept"
type input "PO Box 650967"
type input "[GEOGRAPHIC_DATA]"
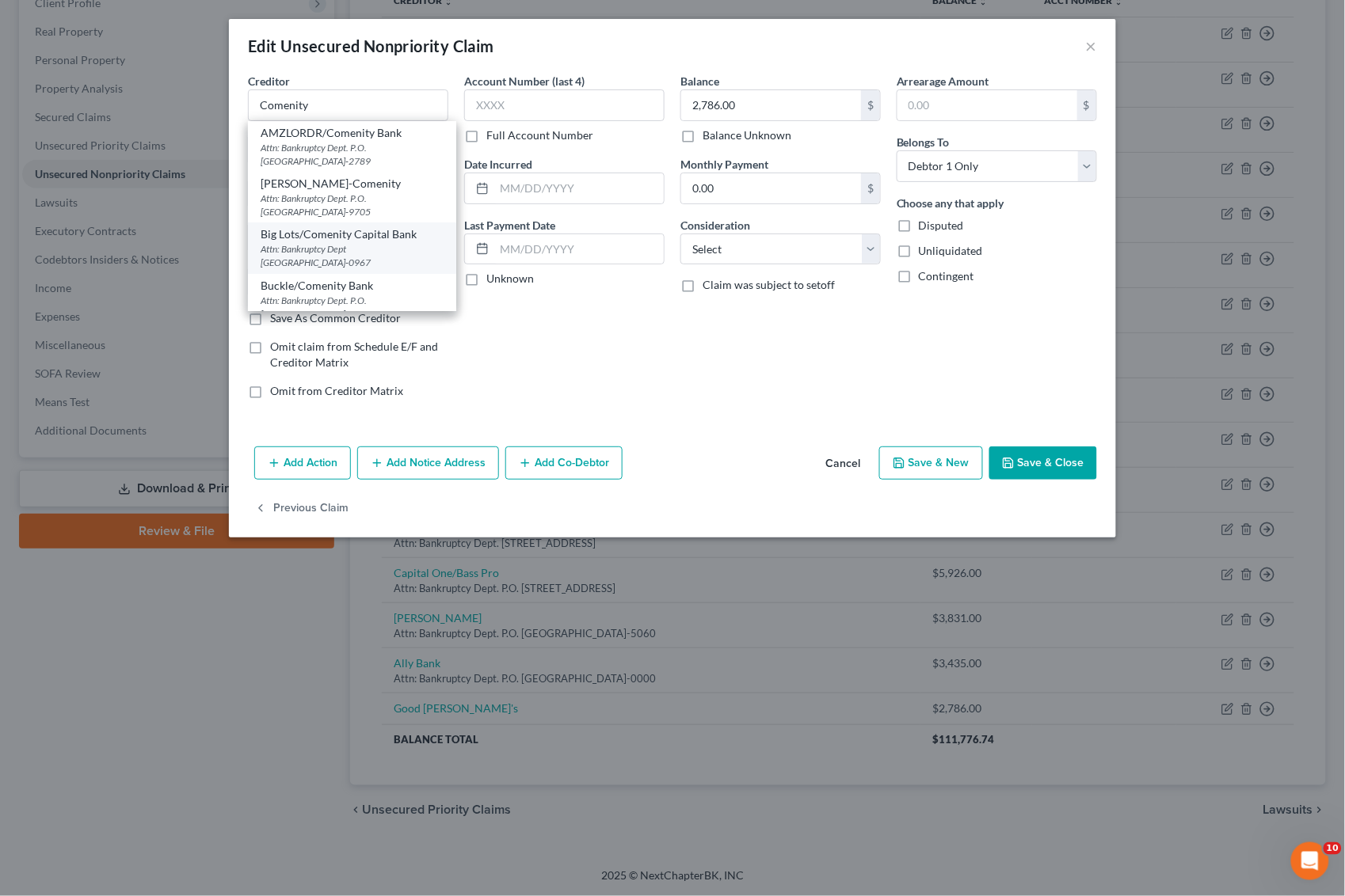
select select "45"
type input "75265-0967"
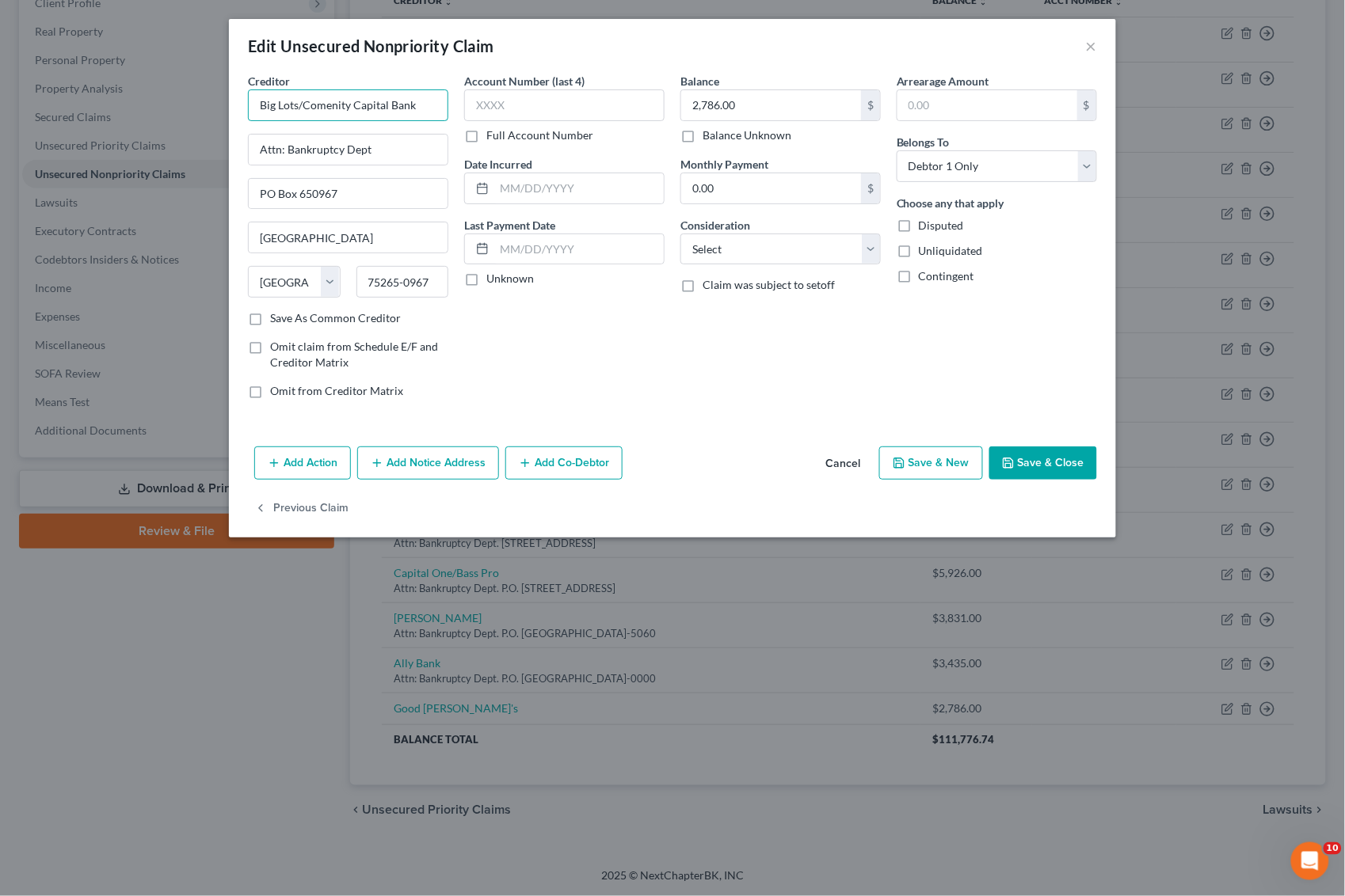
drag, startPoint x: 304, startPoint y: 104, endPoint x: 223, endPoint y: 107, distance: 81.1
click at [223, 107] on div "Edit Unsecured Nonpriority Claim × Creditor * Big Lots/Comenity Capital Bank At…" at bounding box center [672, 448] width 1345 height 896
paste input "Good [PERSON_NAME]'s"
type input "Comenity Capital Bank/Good Sam's"
click at [1062, 460] on button "Save & Close" at bounding box center [1042, 463] width 107 height 33
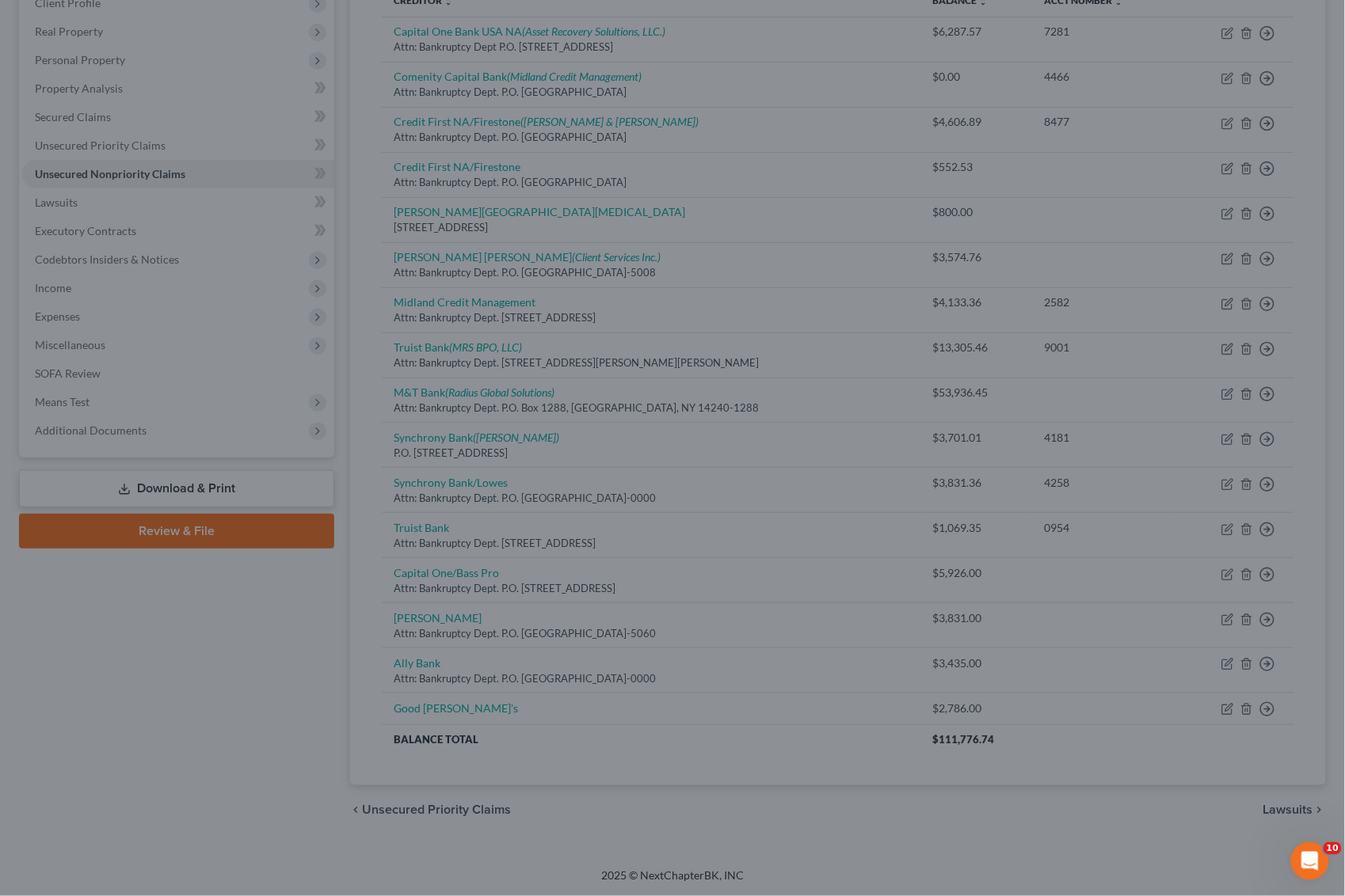
type input "0"
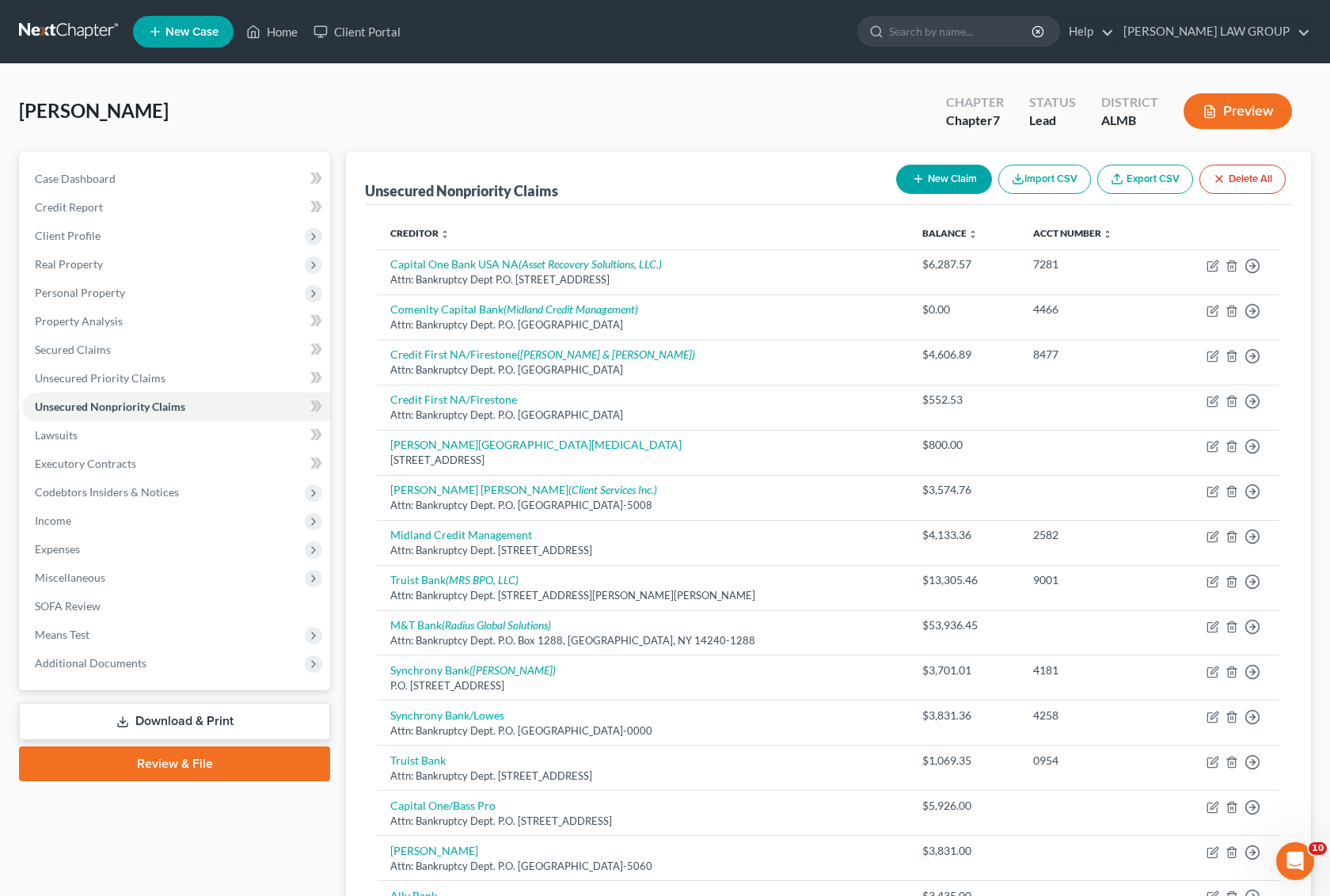
click at [927, 179] on button "New Claim" at bounding box center [944, 180] width 95 height 29
select select "0"
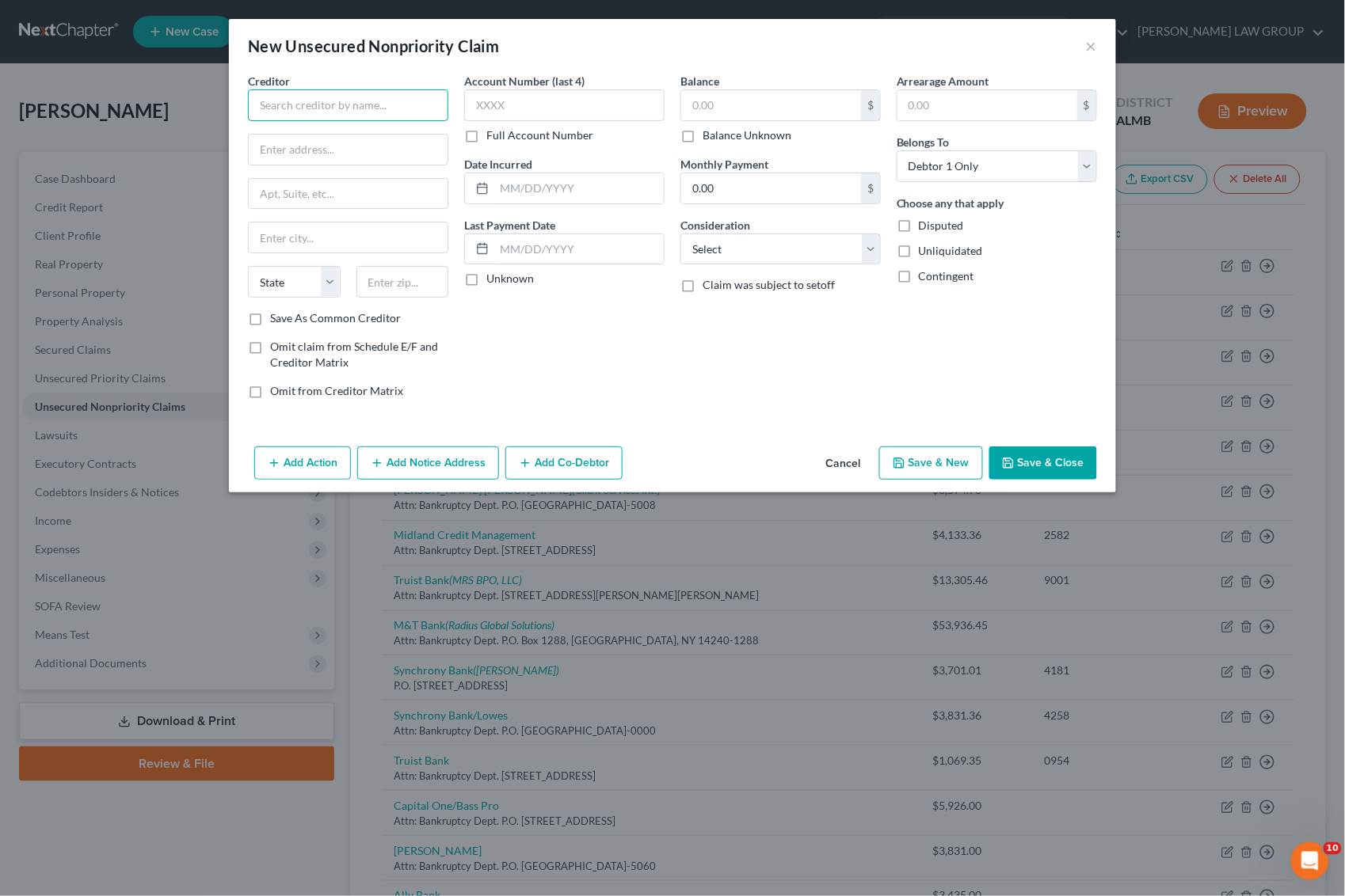
click at [328, 104] on input "text" at bounding box center [348, 105] width 200 height 32
click at [340, 147] on div "For [PERSON_NAME] Bank P.O. [STREET_ADDRESS]" at bounding box center [351, 154] width 183 height 27
type input "[PERSON_NAME], LLC"
type input "For [PERSON_NAME] Bank"
type input "P.O. Box 9216"
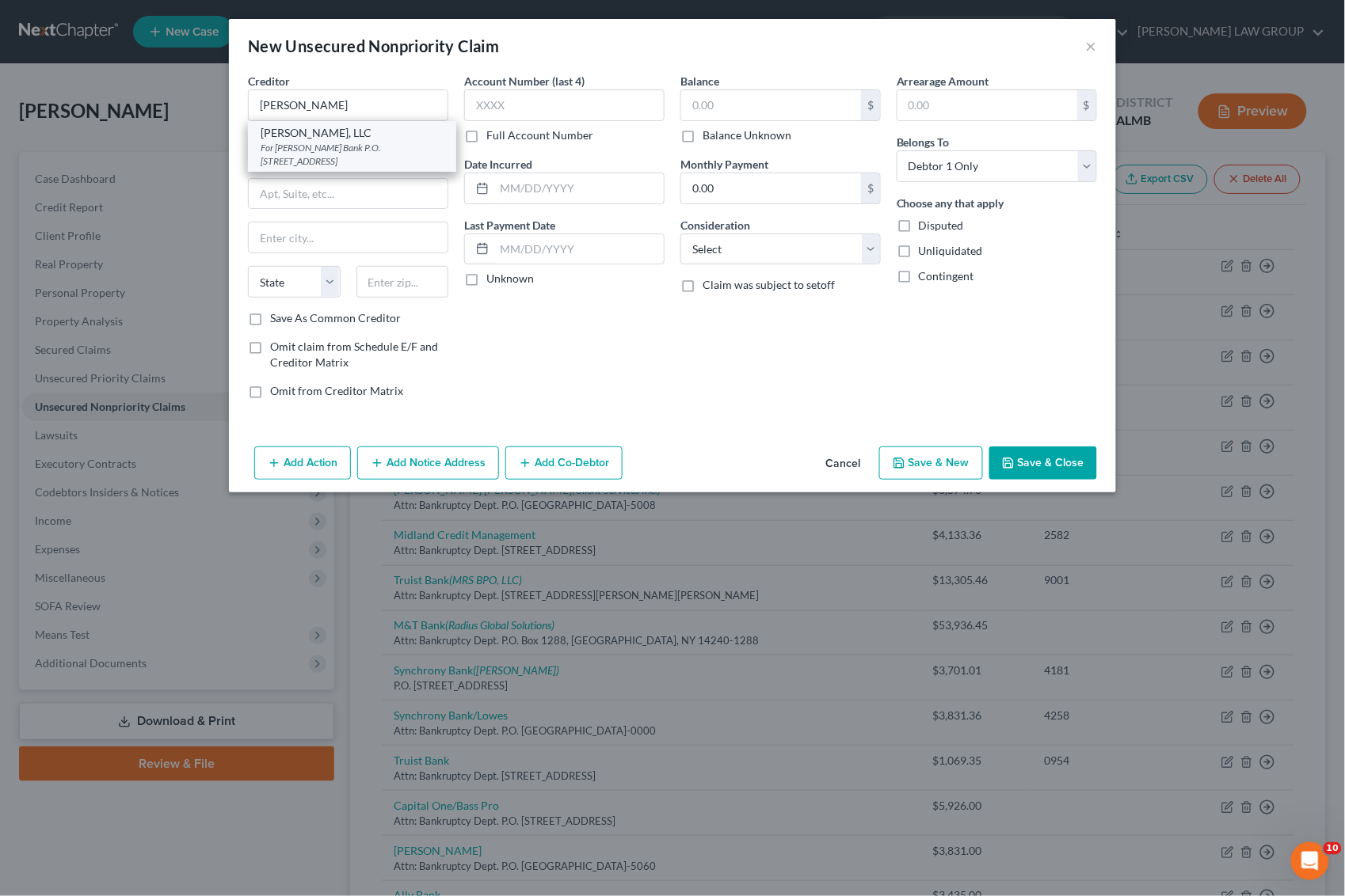
type input "Old Bethpage"
select select "35"
type input "11804-0000"
click at [734, 115] on input "text" at bounding box center [772, 105] width 180 height 30
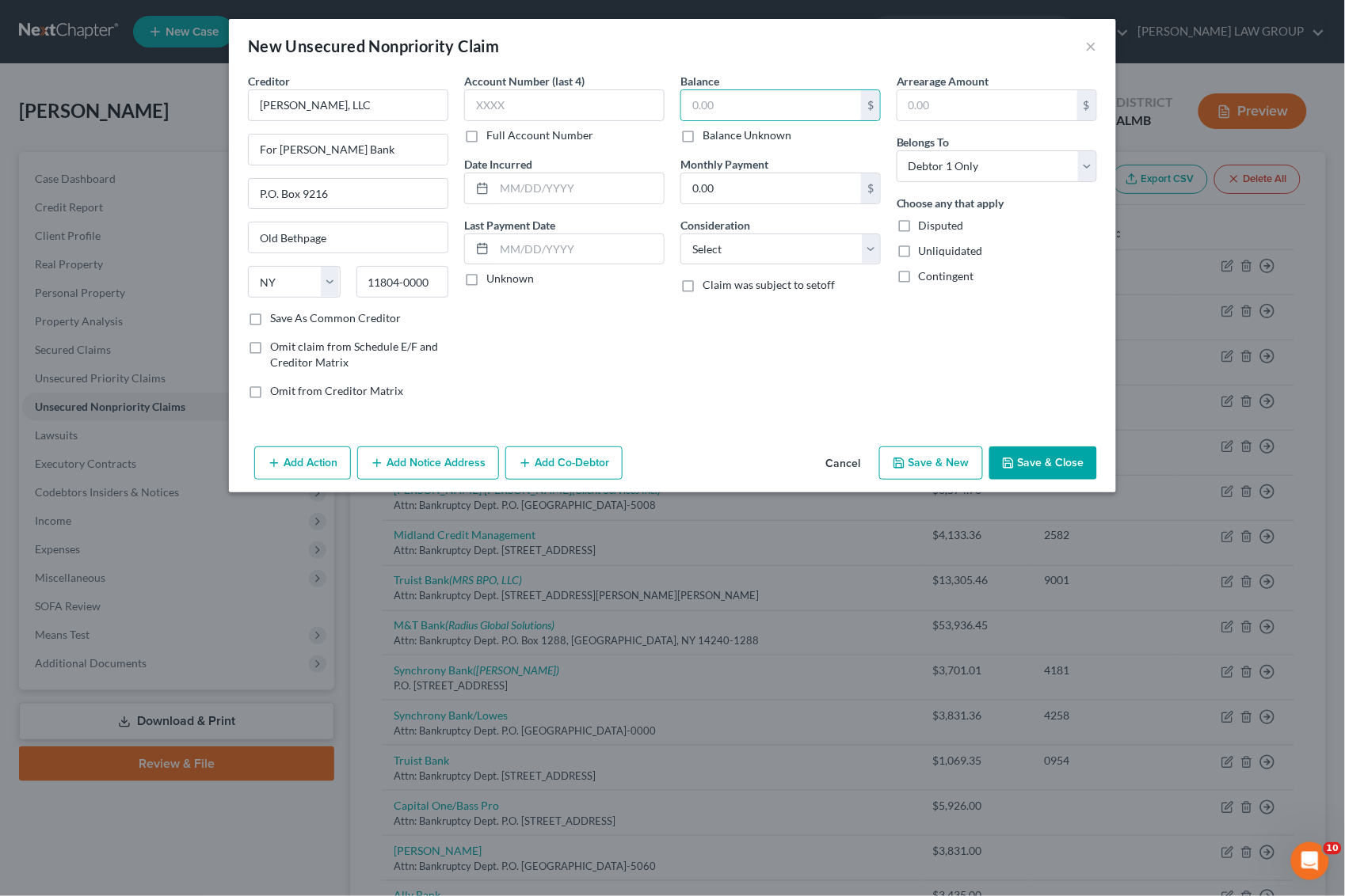
click at [703, 133] on label "Balance Unknown" at bounding box center [747, 135] width 89 height 16
click at [709, 133] on input "Balance Unknown" at bounding box center [714, 132] width 10 height 10
checkbox input "true"
type input "0.00"
click at [1032, 467] on button "Save & Close" at bounding box center [1042, 463] width 107 height 33
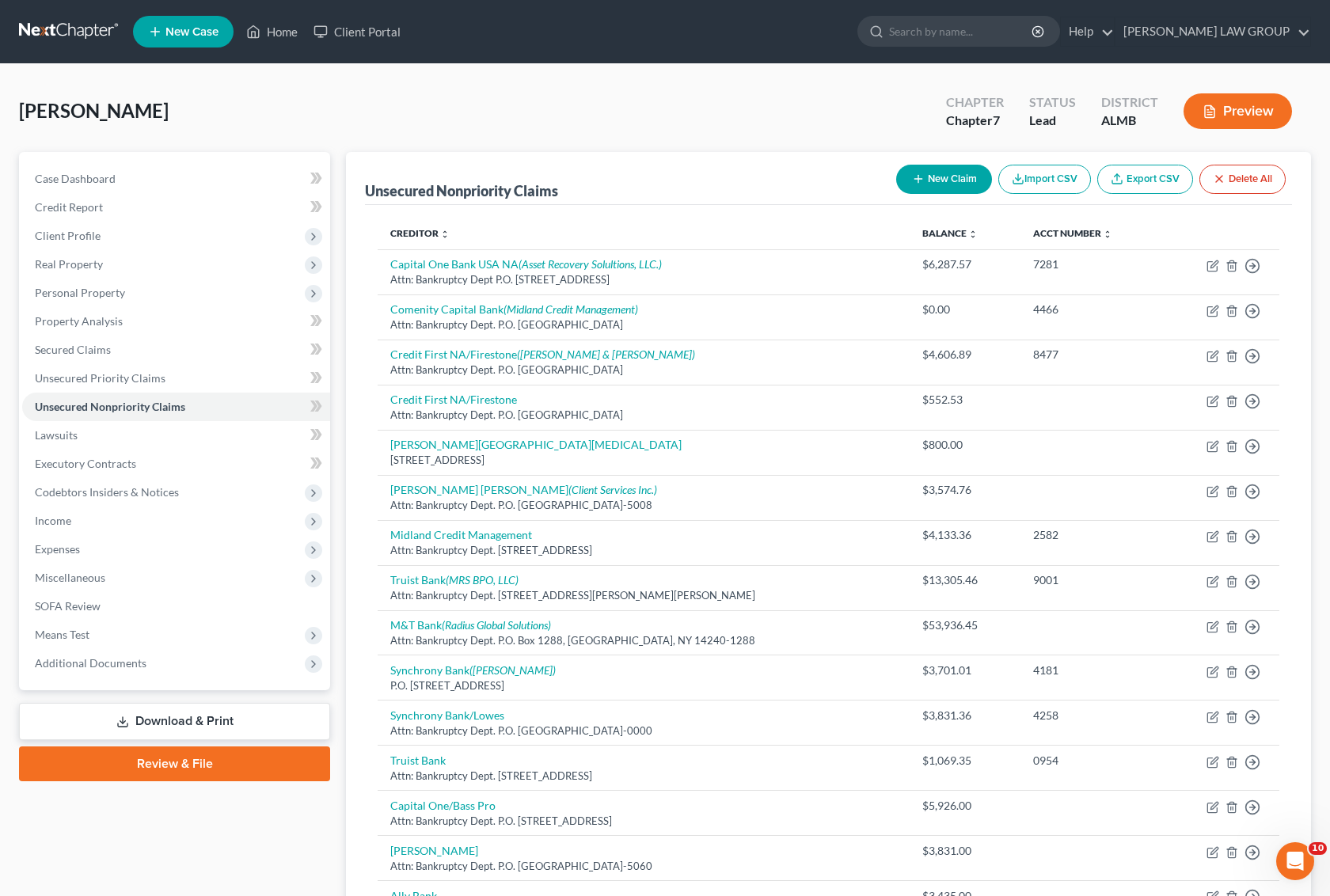
click at [945, 181] on button "New Claim" at bounding box center [944, 180] width 95 height 29
select select "0"
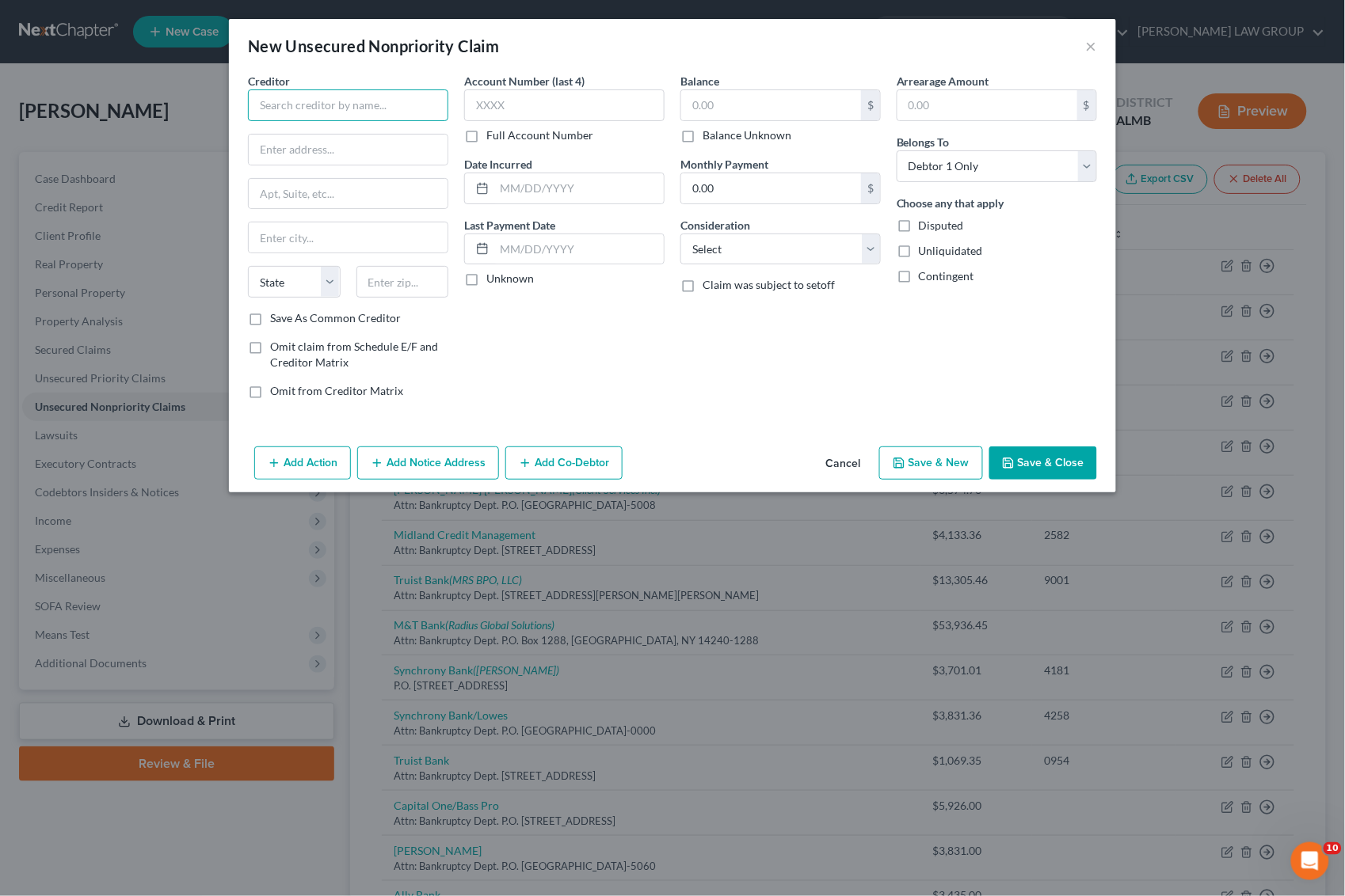
click at [362, 107] on input "text" at bounding box center [348, 105] width 200 height 32
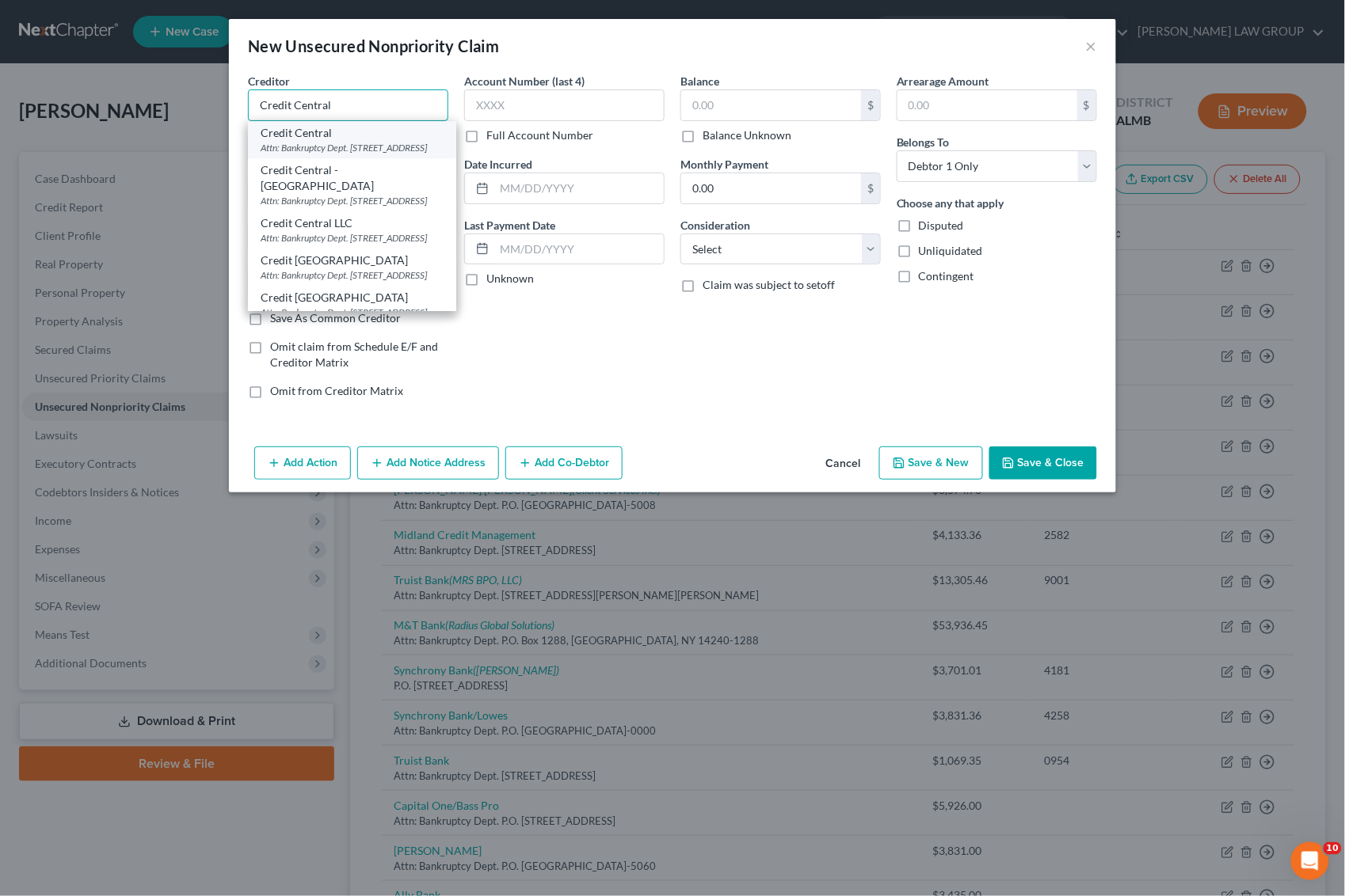
type input "Credit Central"
click at [352, 142] on div "Attn: Bankruptcy Dept. [STREET_ADDRESS]" at bounding box center [351, 148] width 183 height 14
type input "Attn: Bankruptcy Dept."
type input "[STREET_ADDRESS]"
type input "[GEOGRAPHIC_DATA]"
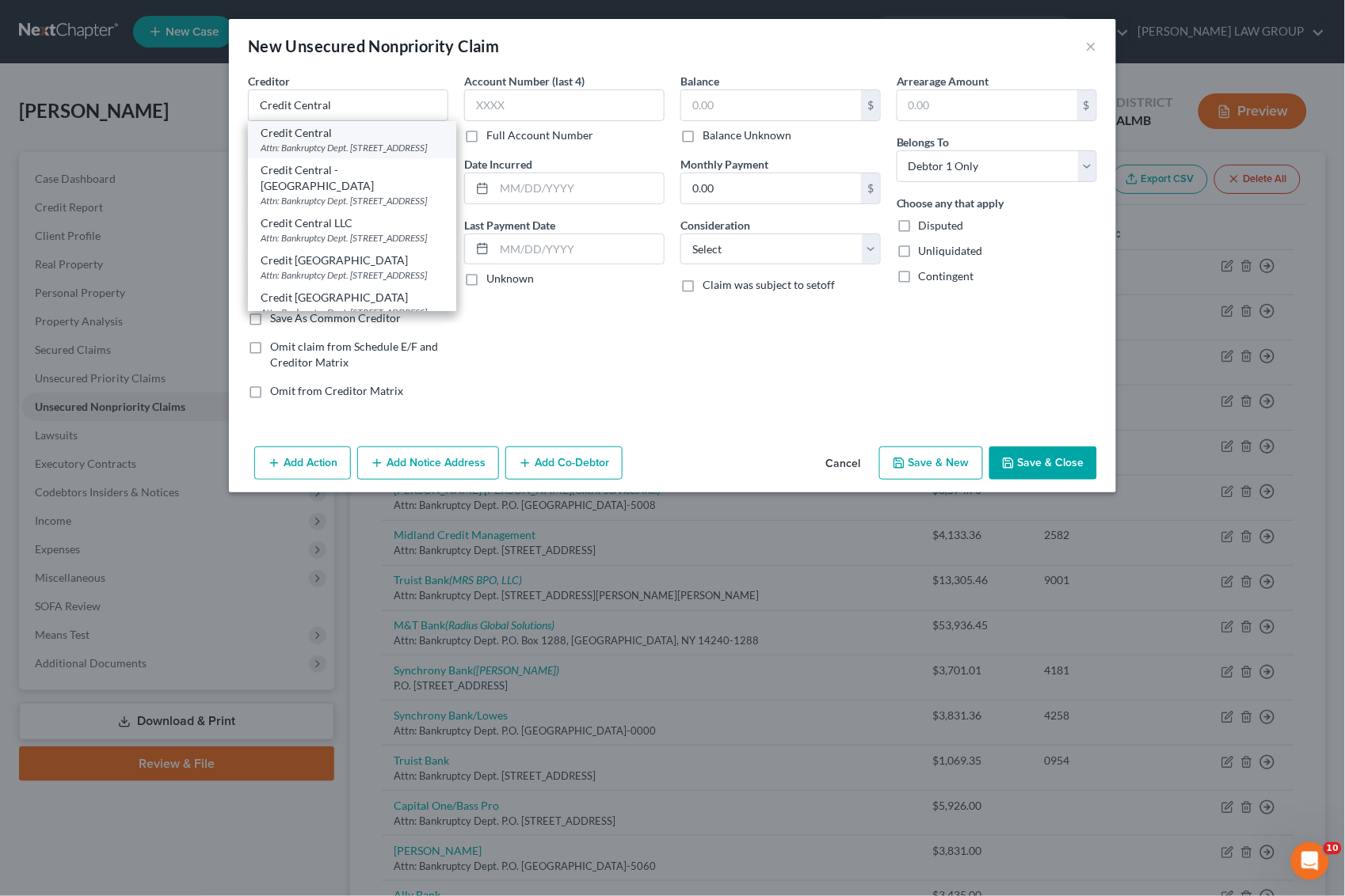
select select "42"
type input "29601"
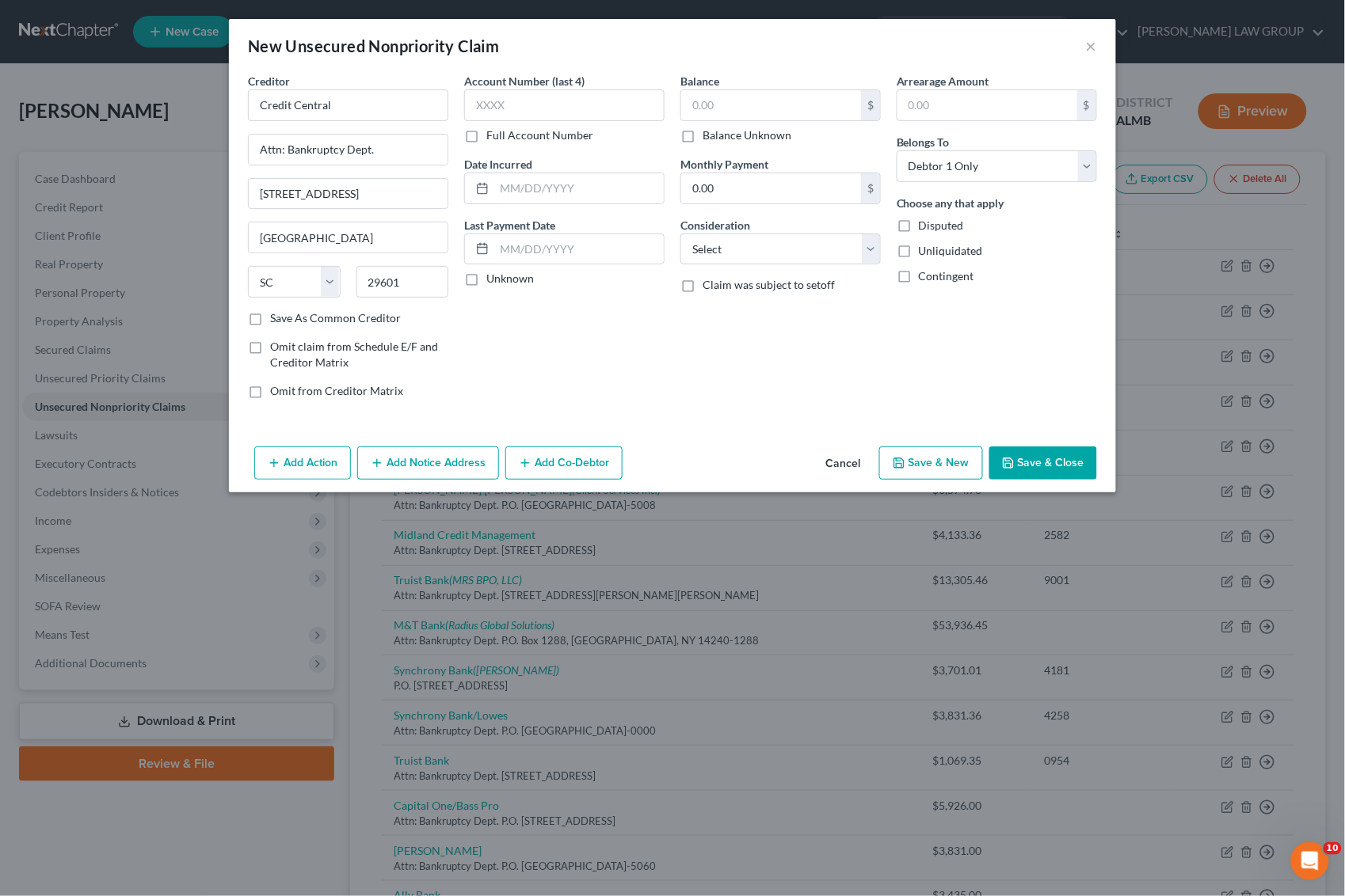
click at [703, 136] on label "Balance Unknown" at bounding box center [747, 135] width 89 height 16
click at [709, 136] on input "Balance Unknown" at bounding box center [714, 132] width 10 height 10
checkbox input "true"
type input "0.00"
click at [1051, 471] on button "Save & Close" at bounding box center [1042, 463] width 107 height 33
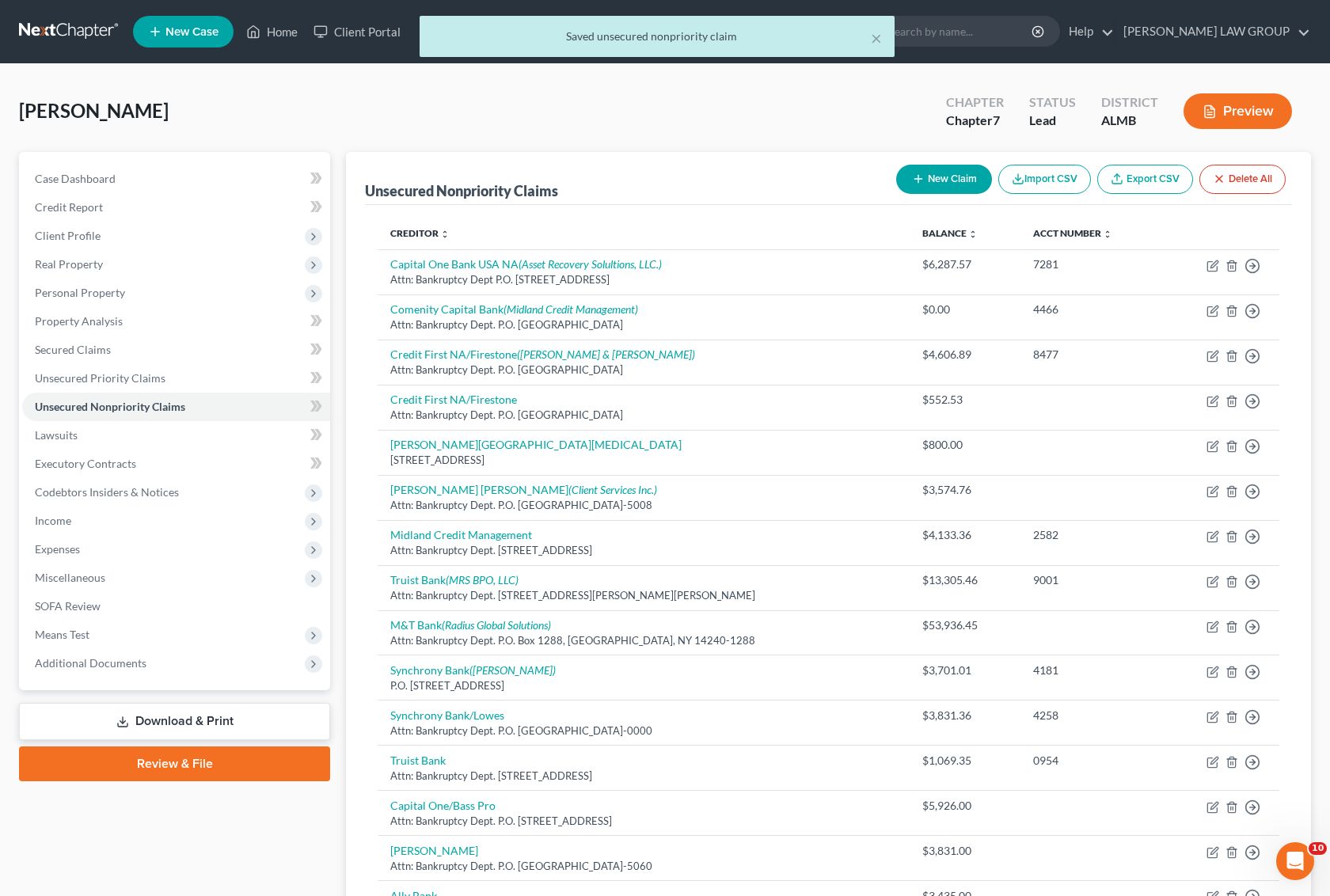
click at [937, 175] on button "New Claim" at bounding box center [944, 180] width 95 height 29
select select "0"
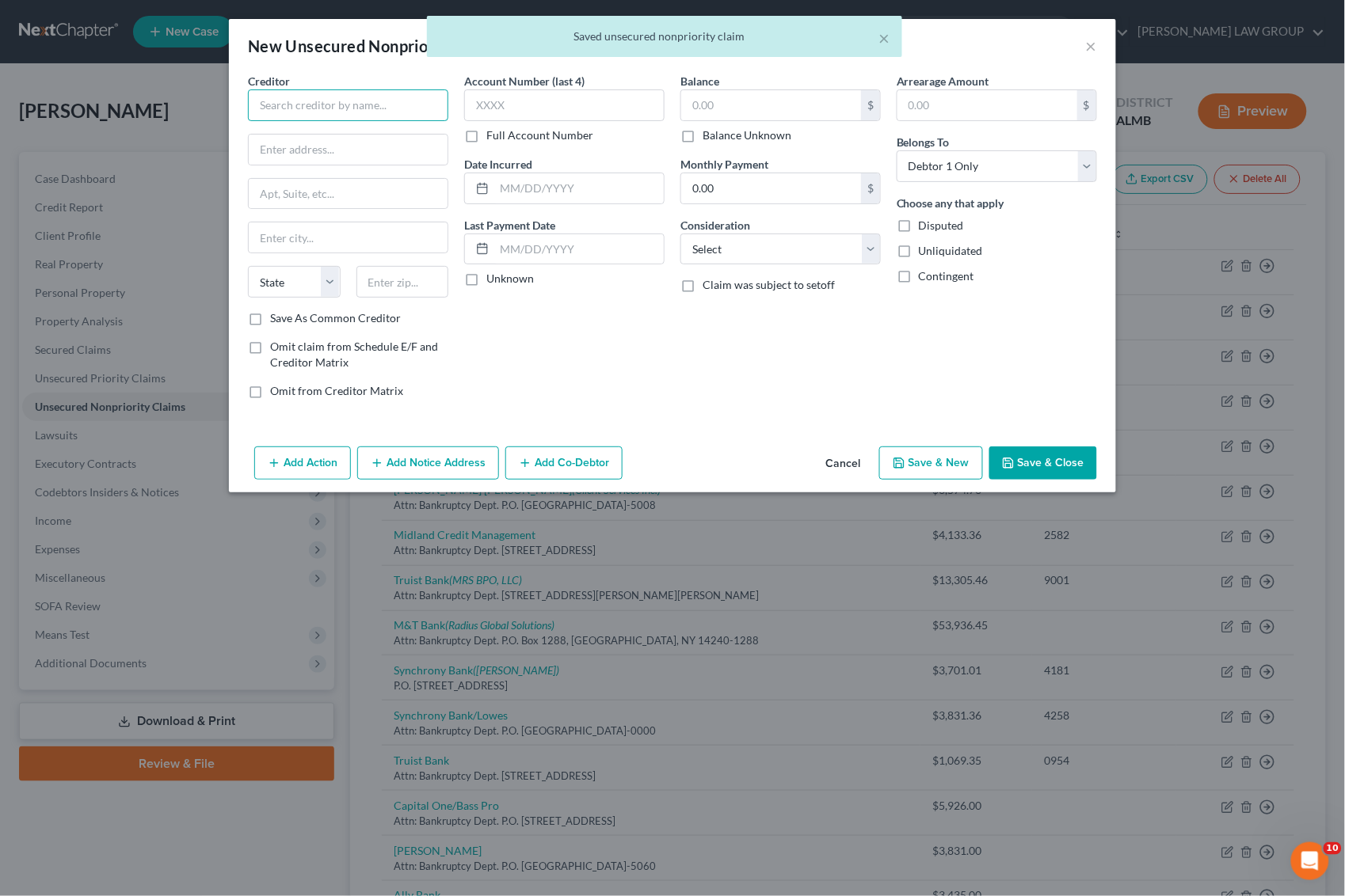
click at [321, 108] on input "text" at bounding box center [348, 105] width 200 height 32
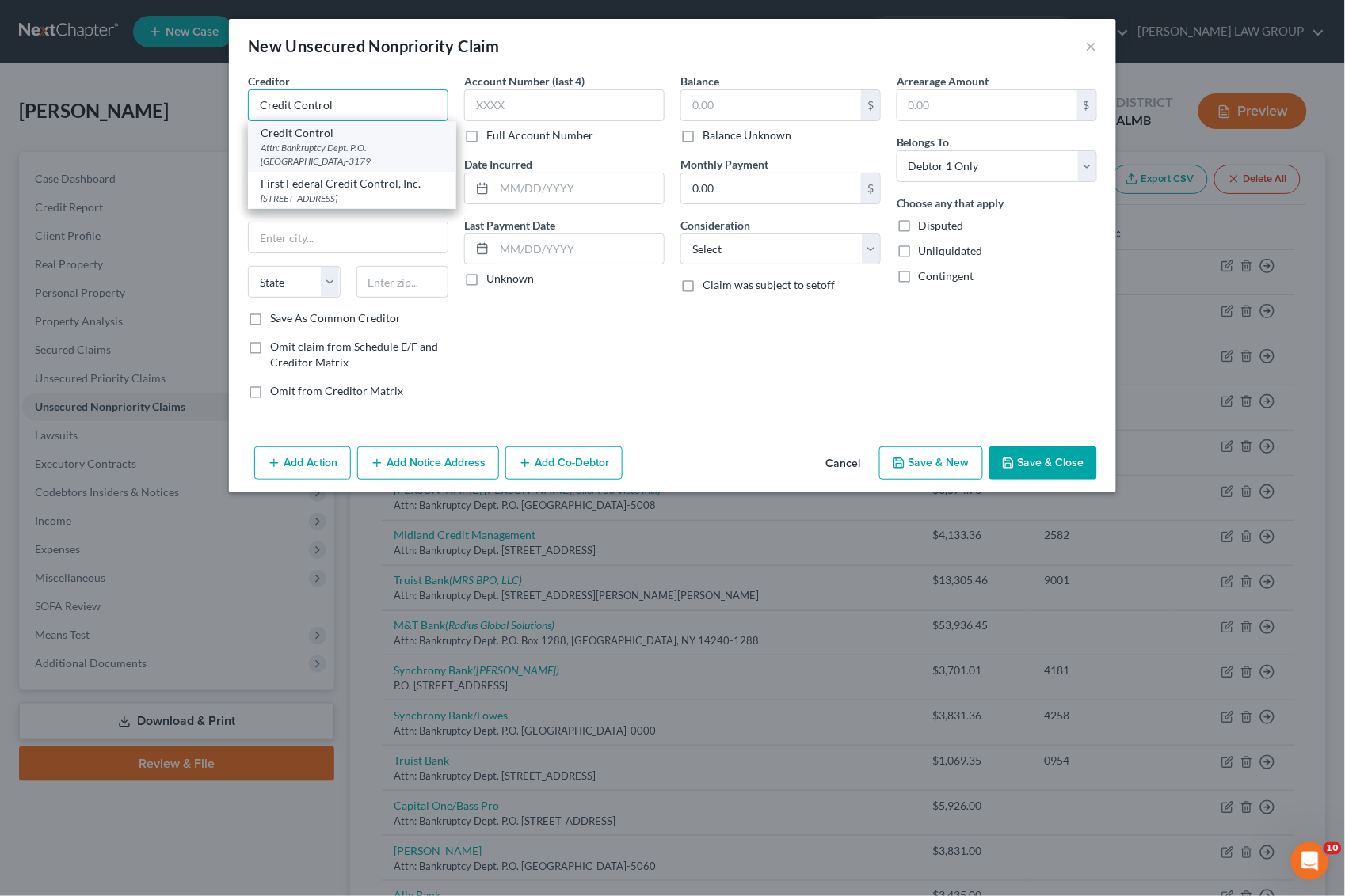
type input "Credit Control"
click at [330, 147] on div "Attn: Bankruptcy Dept. P.O. [GEOGRAPHIC_DATA]-3179" at bounding box center [351, 154] width 183 height 27
type input "Attn: Bankruptcy Dept."
type input "P.O. Box 31179"
type input "[GEOGRAPHIC_DATA]"
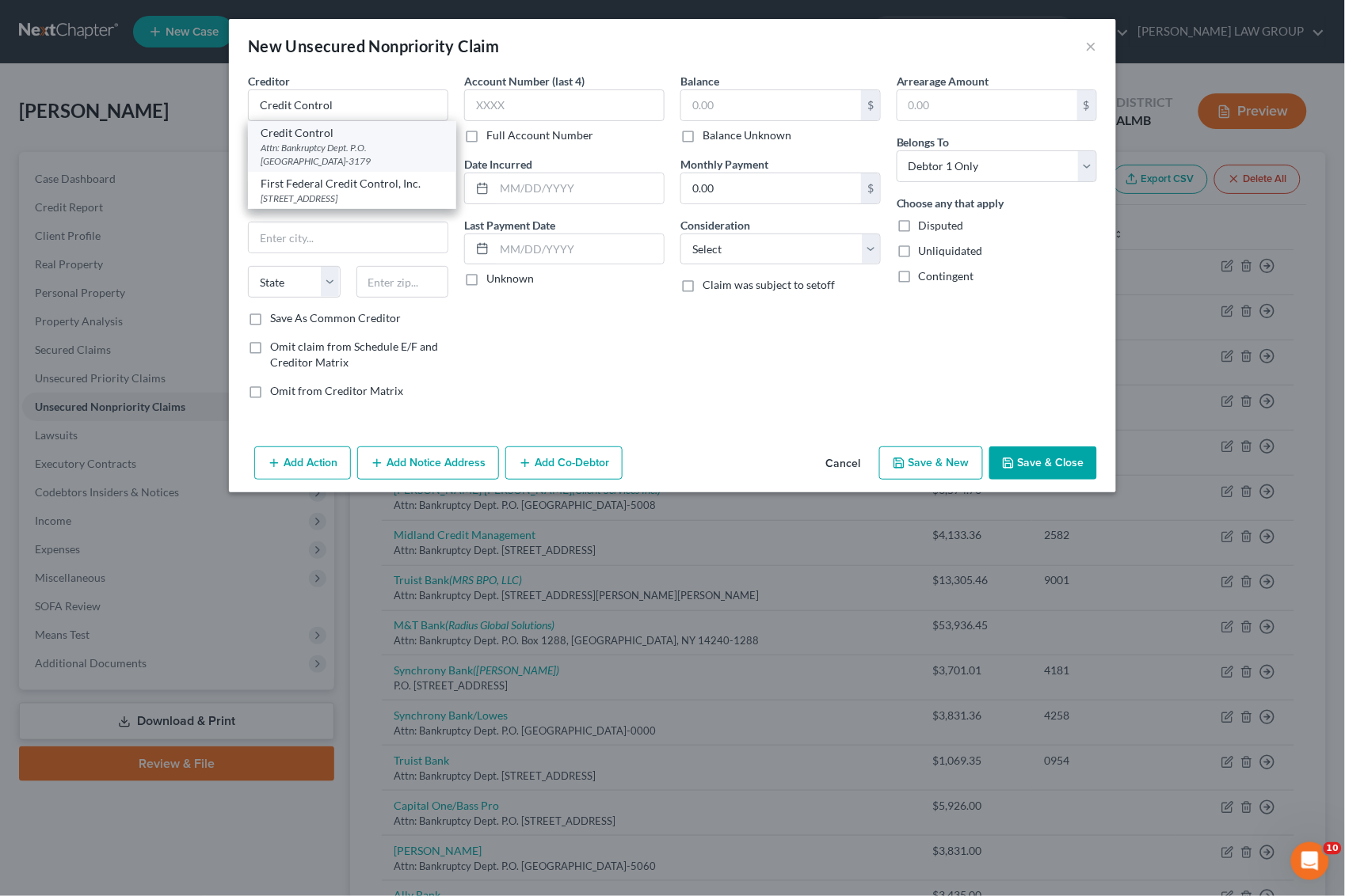
select select "9"
type input "33631-3179"
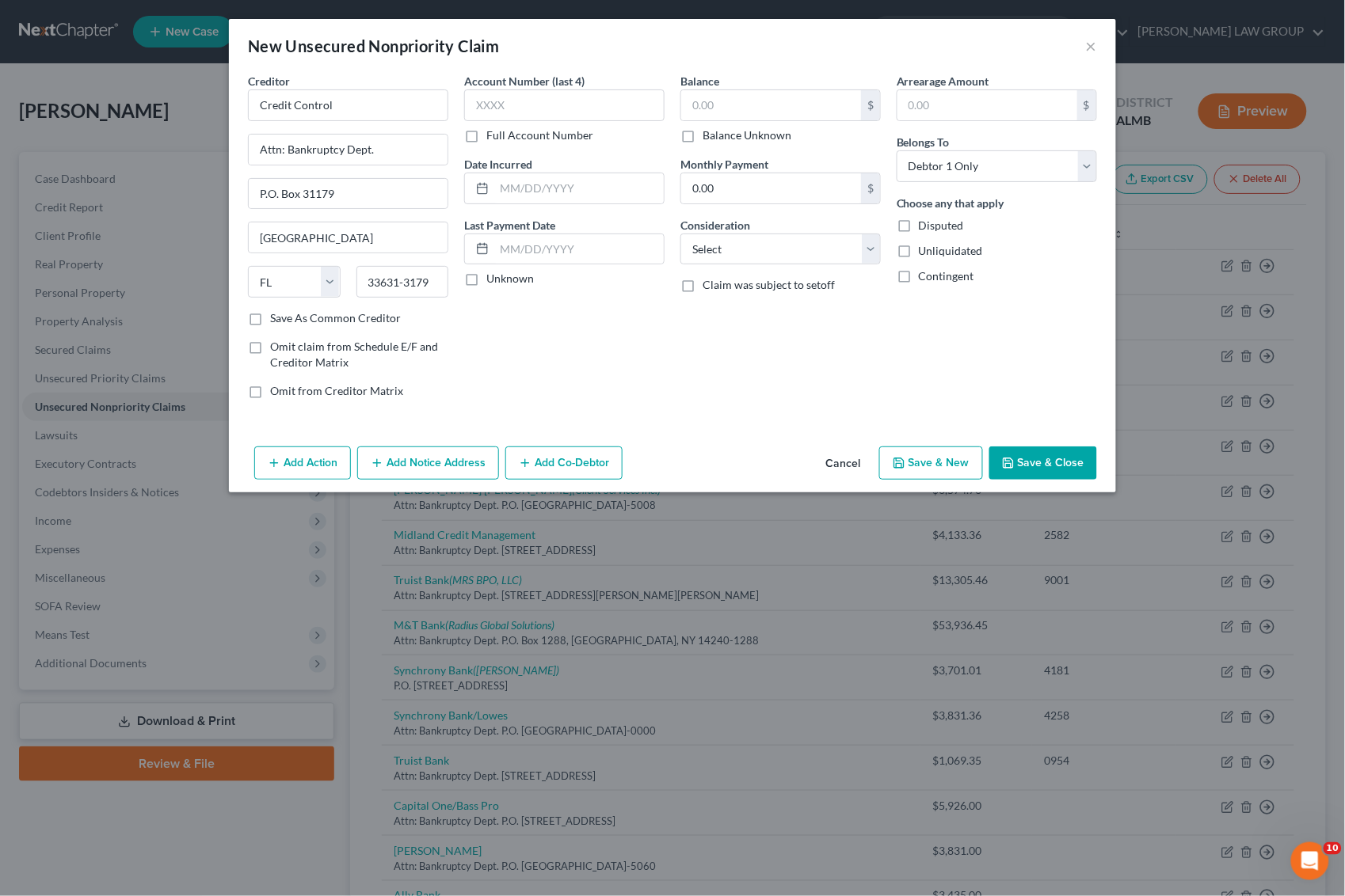
click at [703, 137] on label "Balance Unknown" at bounding box center [747, 135] width 89 height 16
click at [709, 137] on input "Balance Unknown" at bounding box center [714, 132] width 10 height 10
checkbox input "true"
type input "0.00"
click at [1054, 475] on button "Save & Close" at bounding box center [1042, 463] width 107 height 33
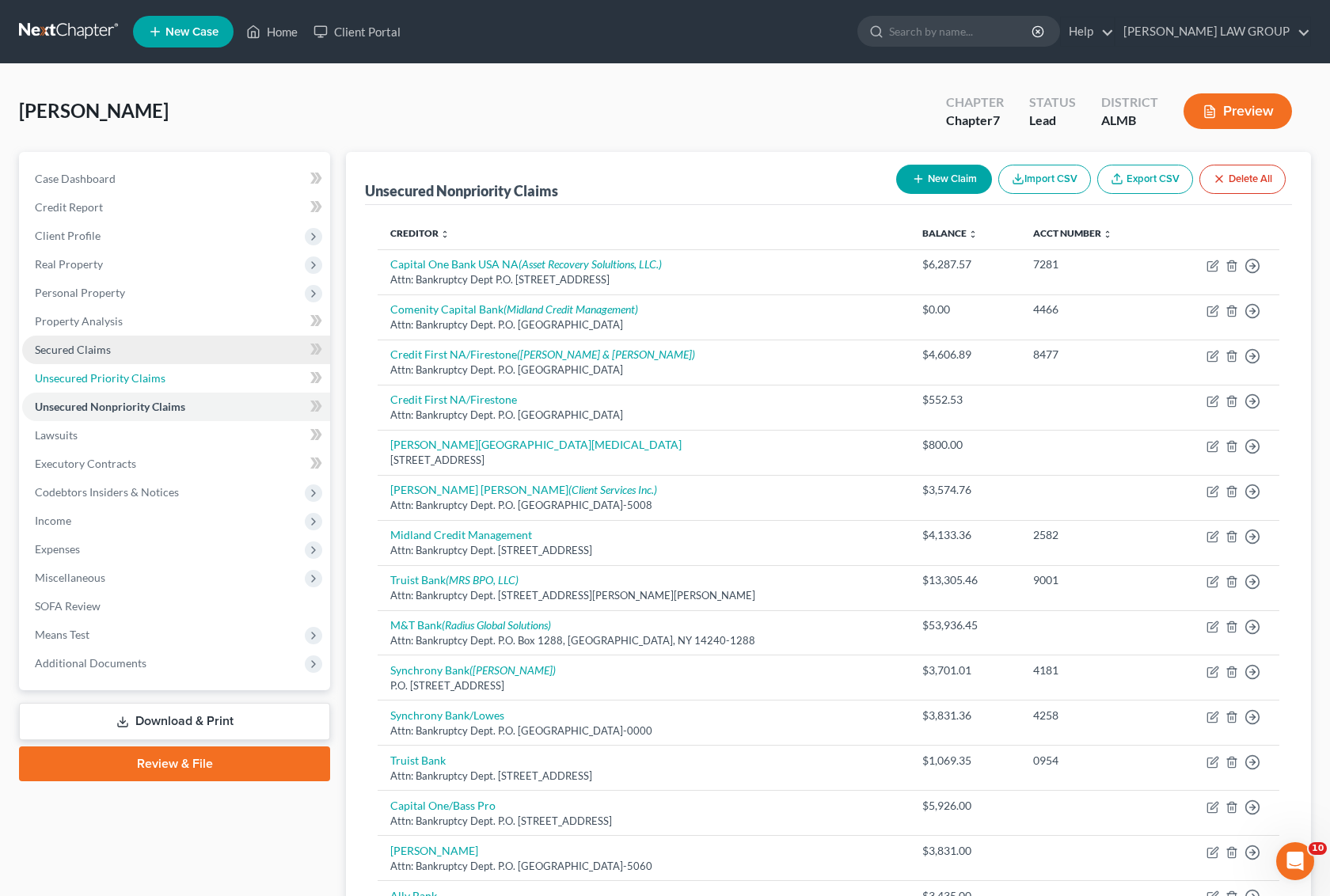
drag, startPoint x: 119, startPoint y: 362, endPoint x: 113, endPoint y: 354, distance: 10.0
click at [119, 364] on link "Unsecured Priority Claims" at bounding box center [176, 378] width 308 height 28
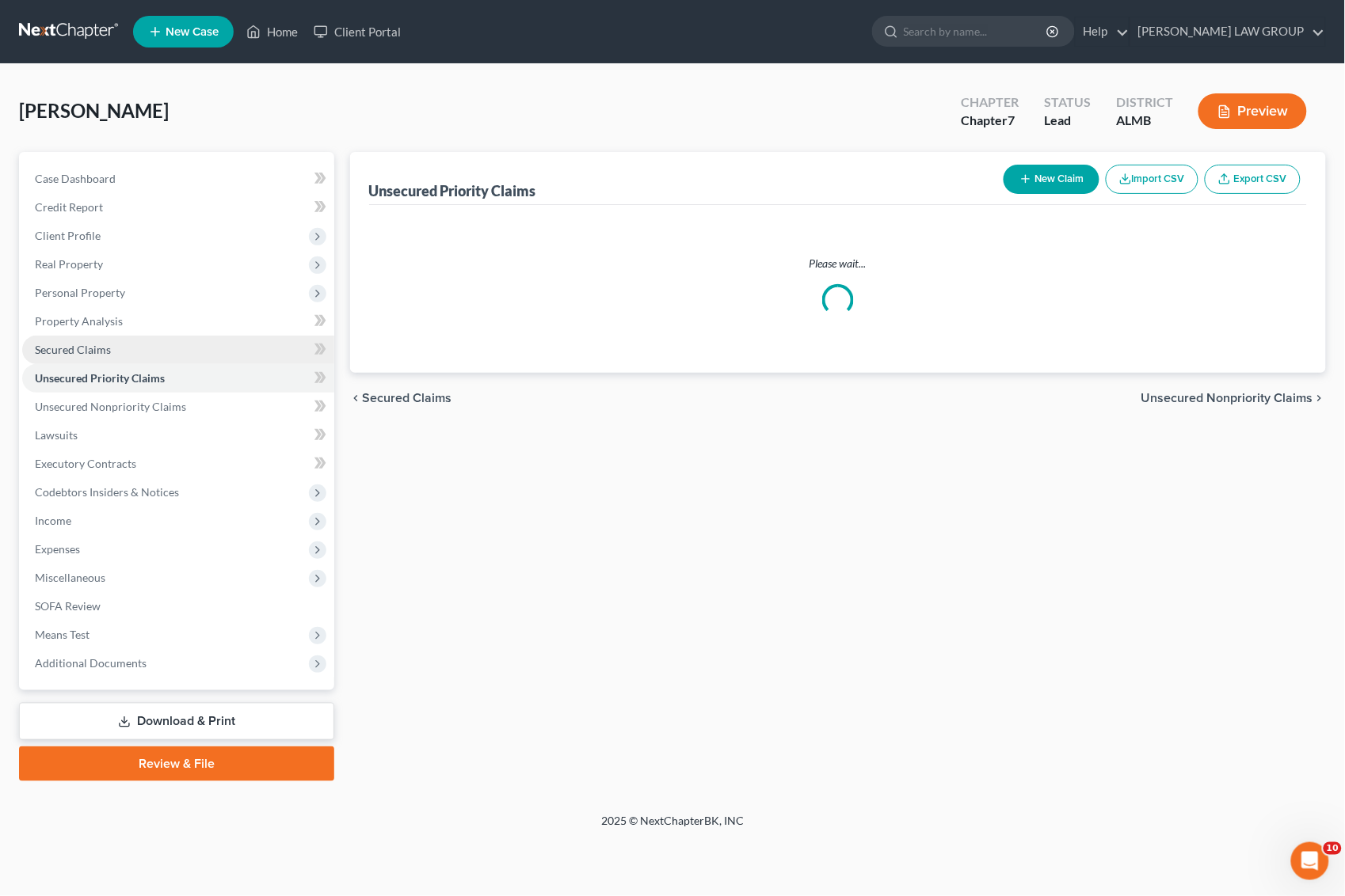
click at [93, 349] on span "Secured Claims" at bounding box center [72, 349] width 76 height 14
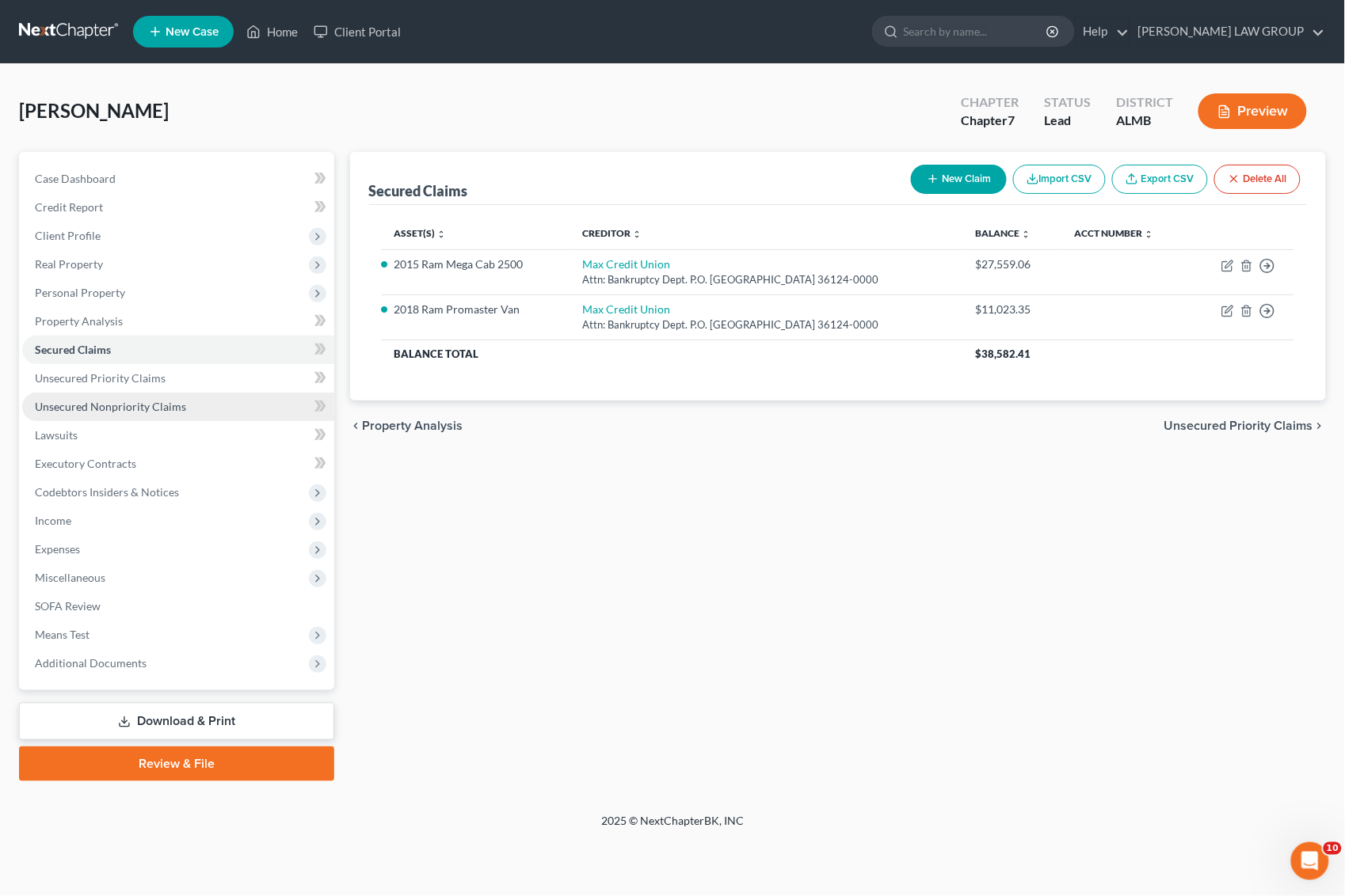
click at [105, 413] on link "Unsecured Nonpriority Claims" at bounding box center [178, 406] width 312 height 28
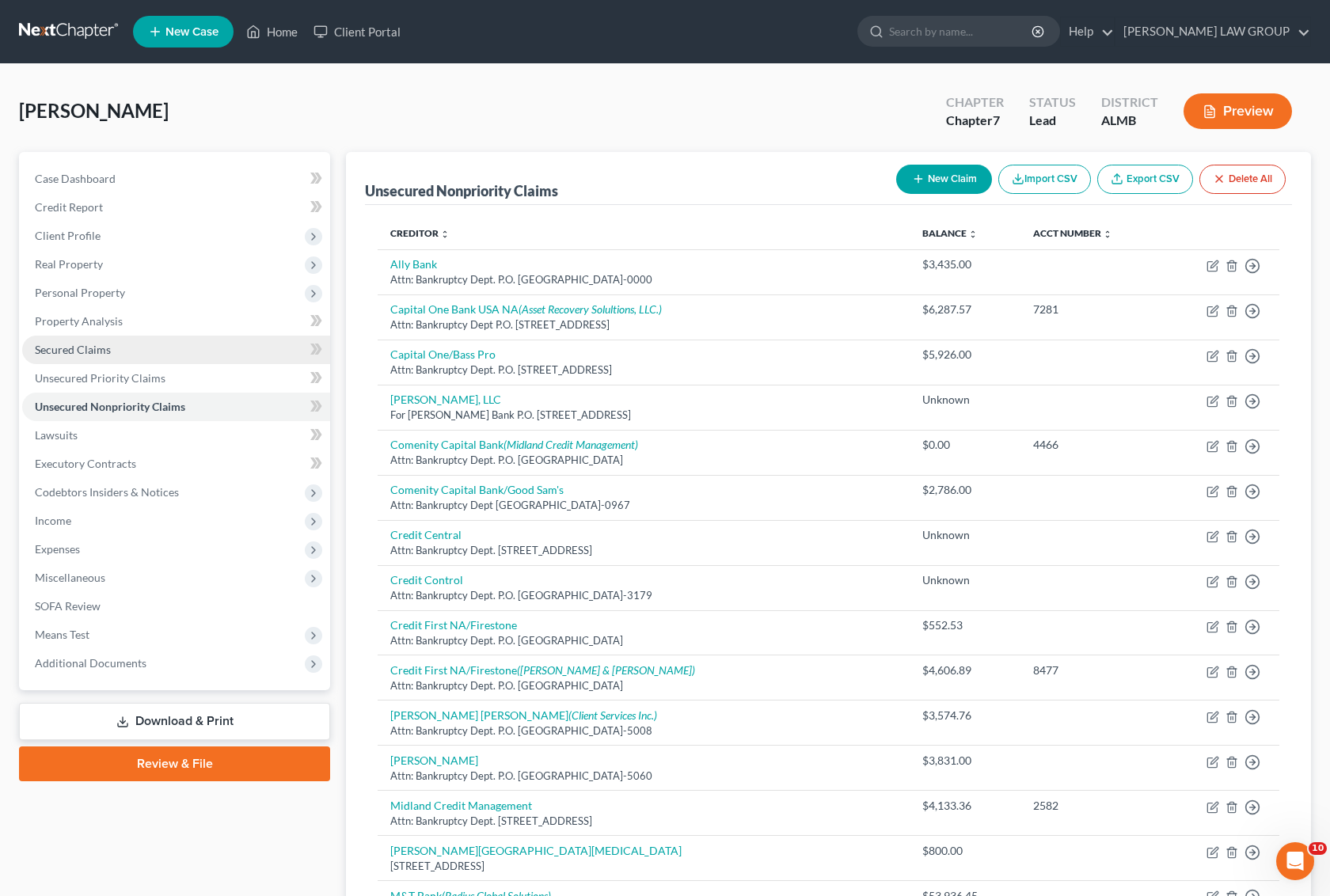
click at [93, 347] on span "Secured Claims" at bounding box center [72, 349] width 76 height 14
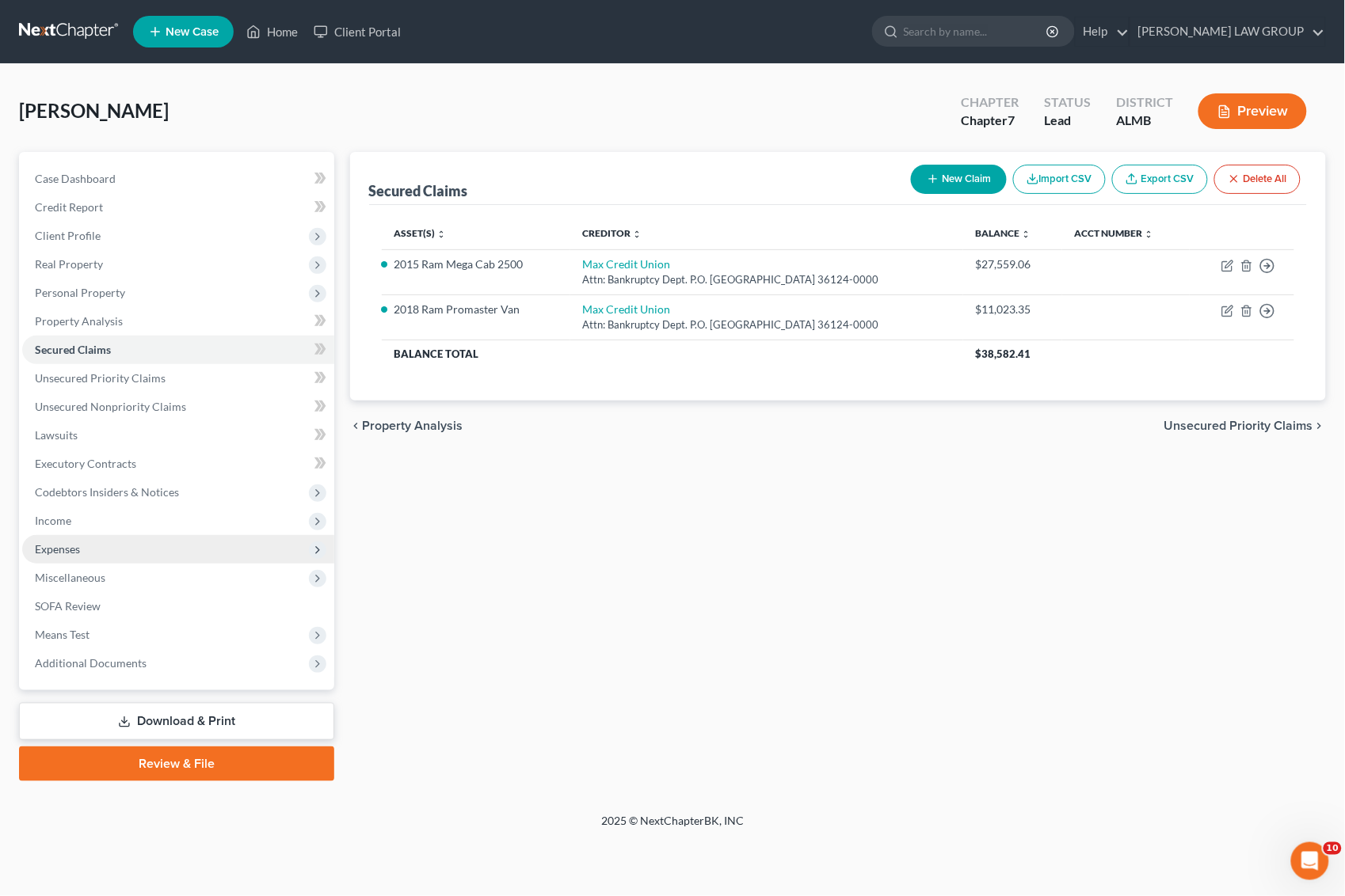
click at [67, 544] on span "Expenses" at bounding box center [57, 548] width 45 height 14
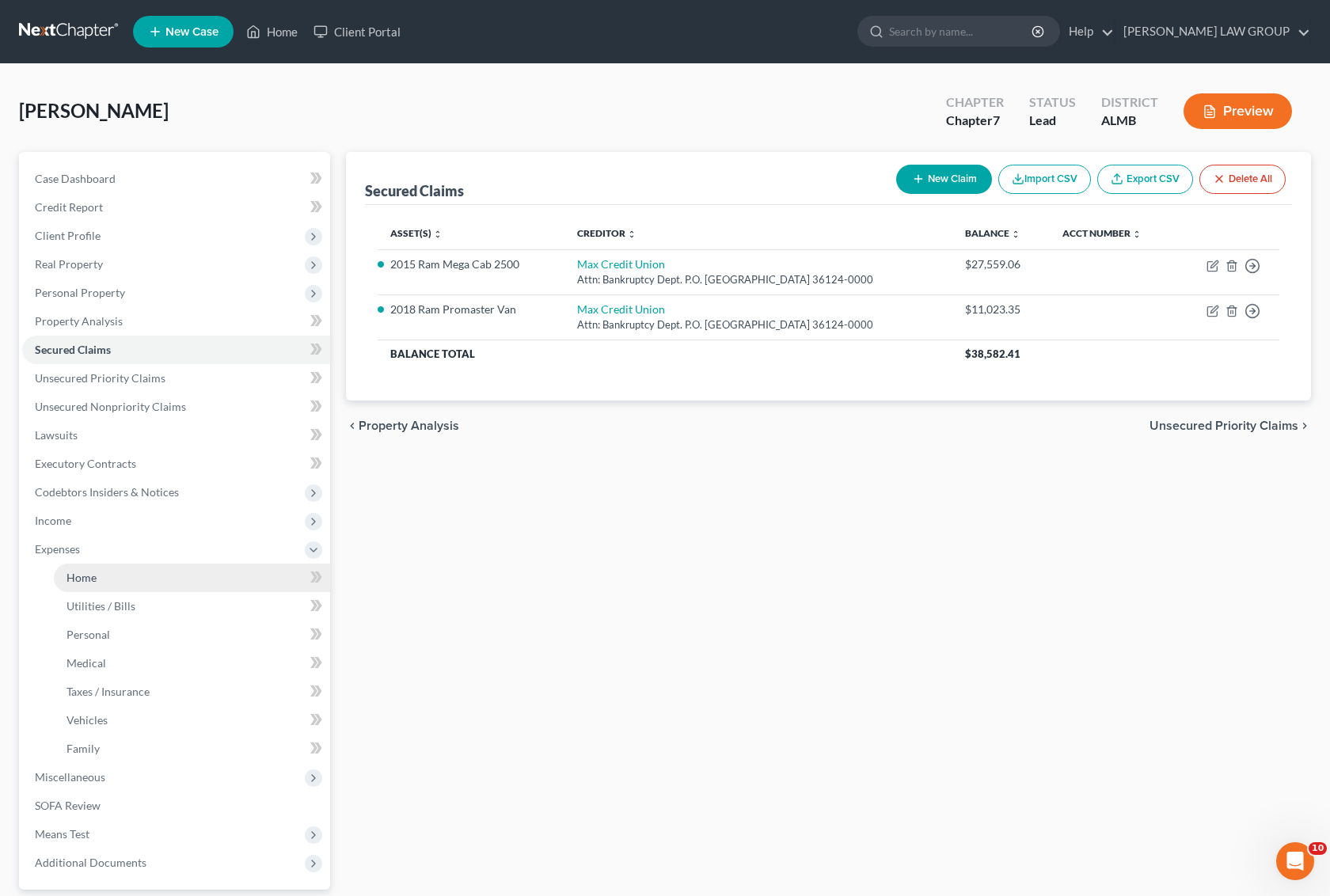
click at [107, 569] on link "Home" at bounding box center [192, 578] width 276 height 28
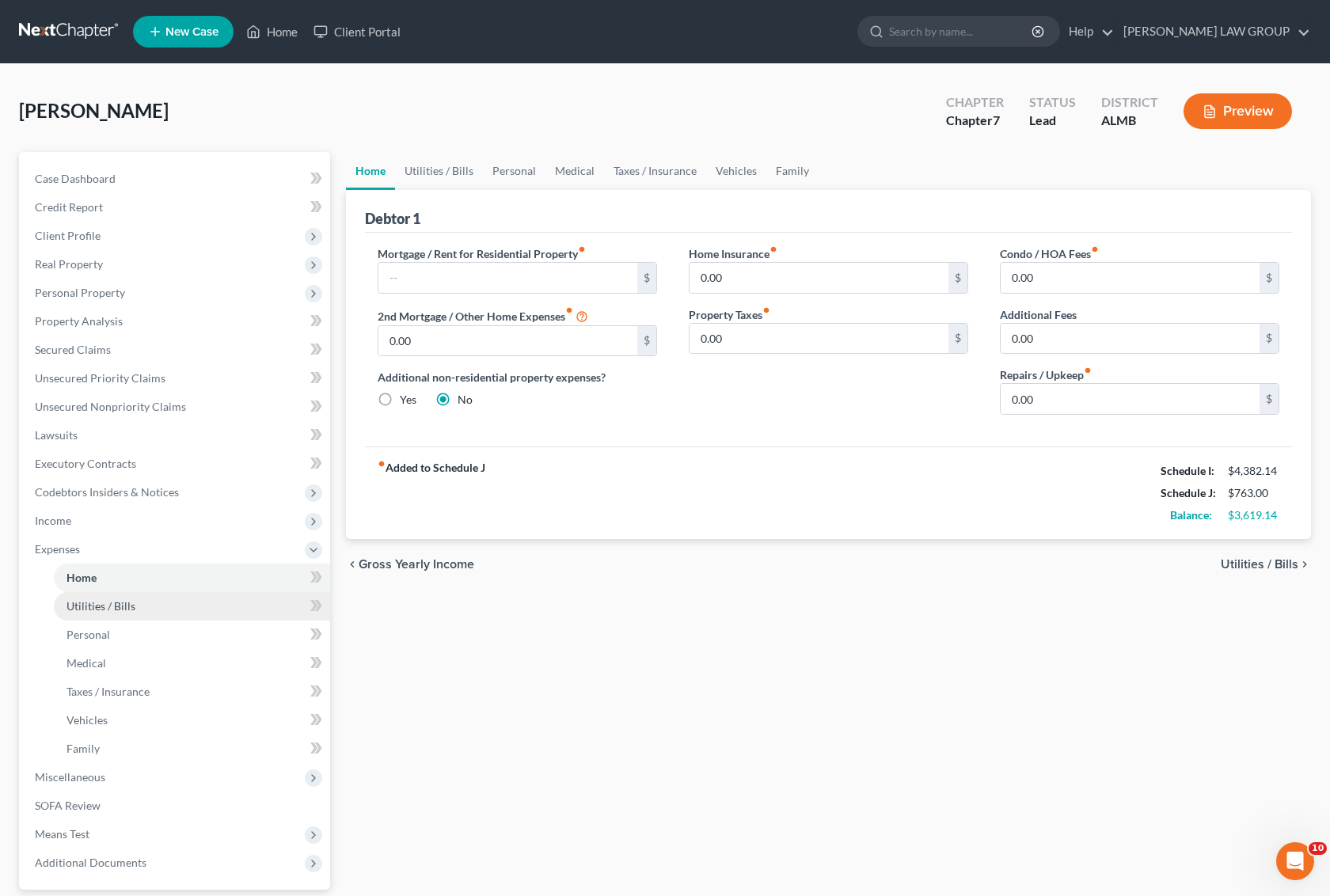
click at [107, 600] on span "Utilities / Bills" at bounding box center [101, 606] width 69 height 14
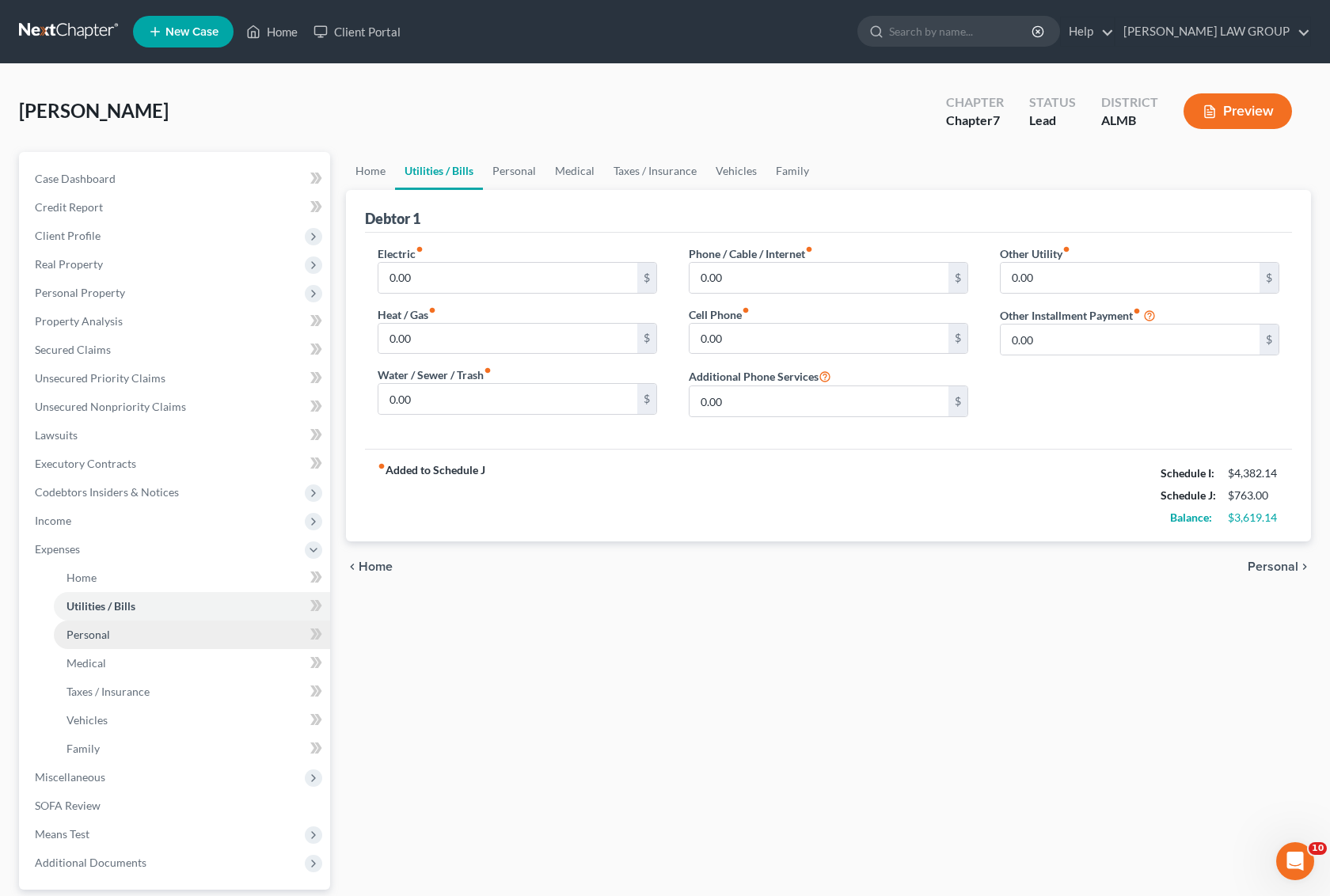
click at [105, 635] on span "Personal" at bounding box center [88, 635] width 43 height 14
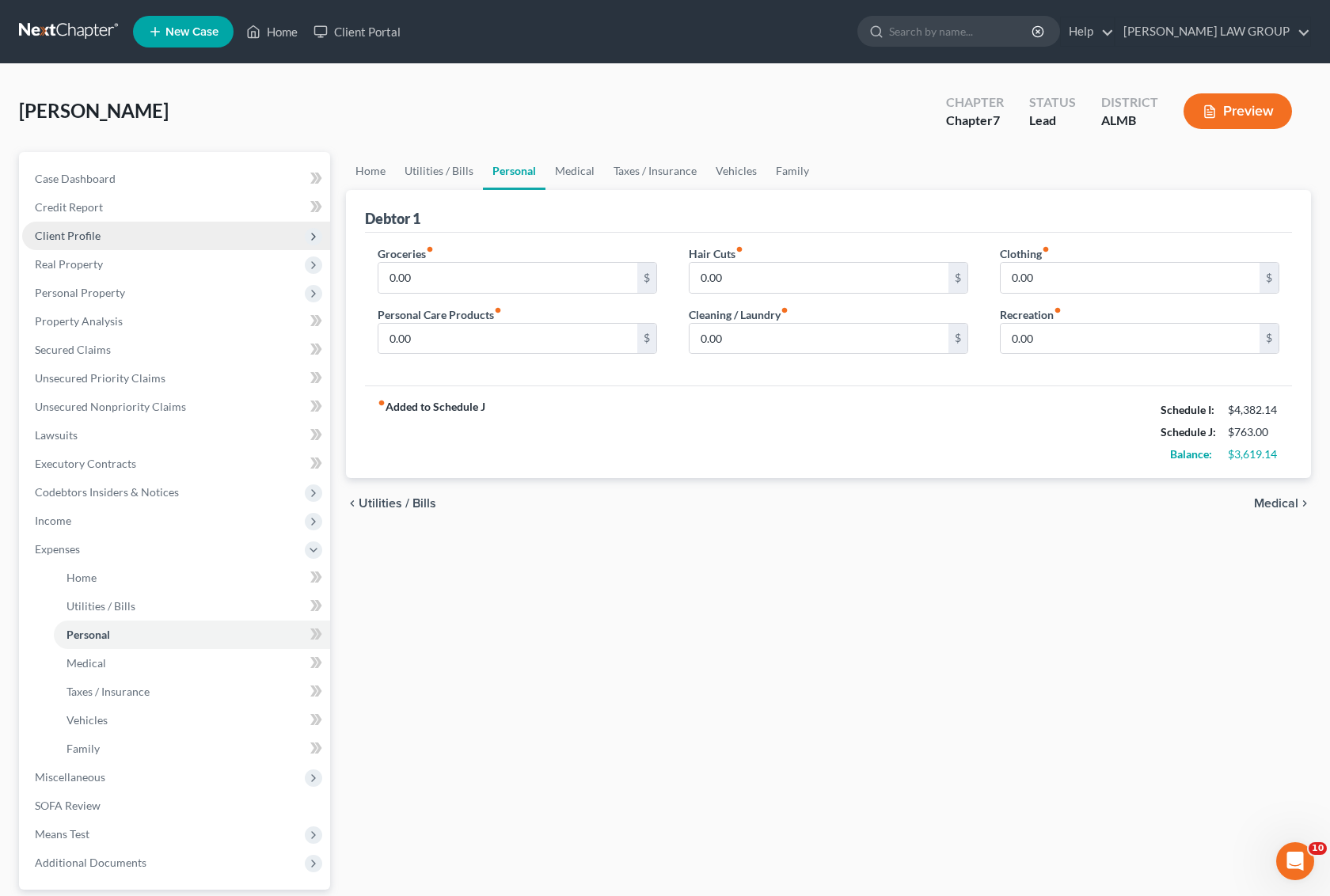
click at [83, 230] on span "Client Profile" at bounding box center [68, 236] width 66 height 14
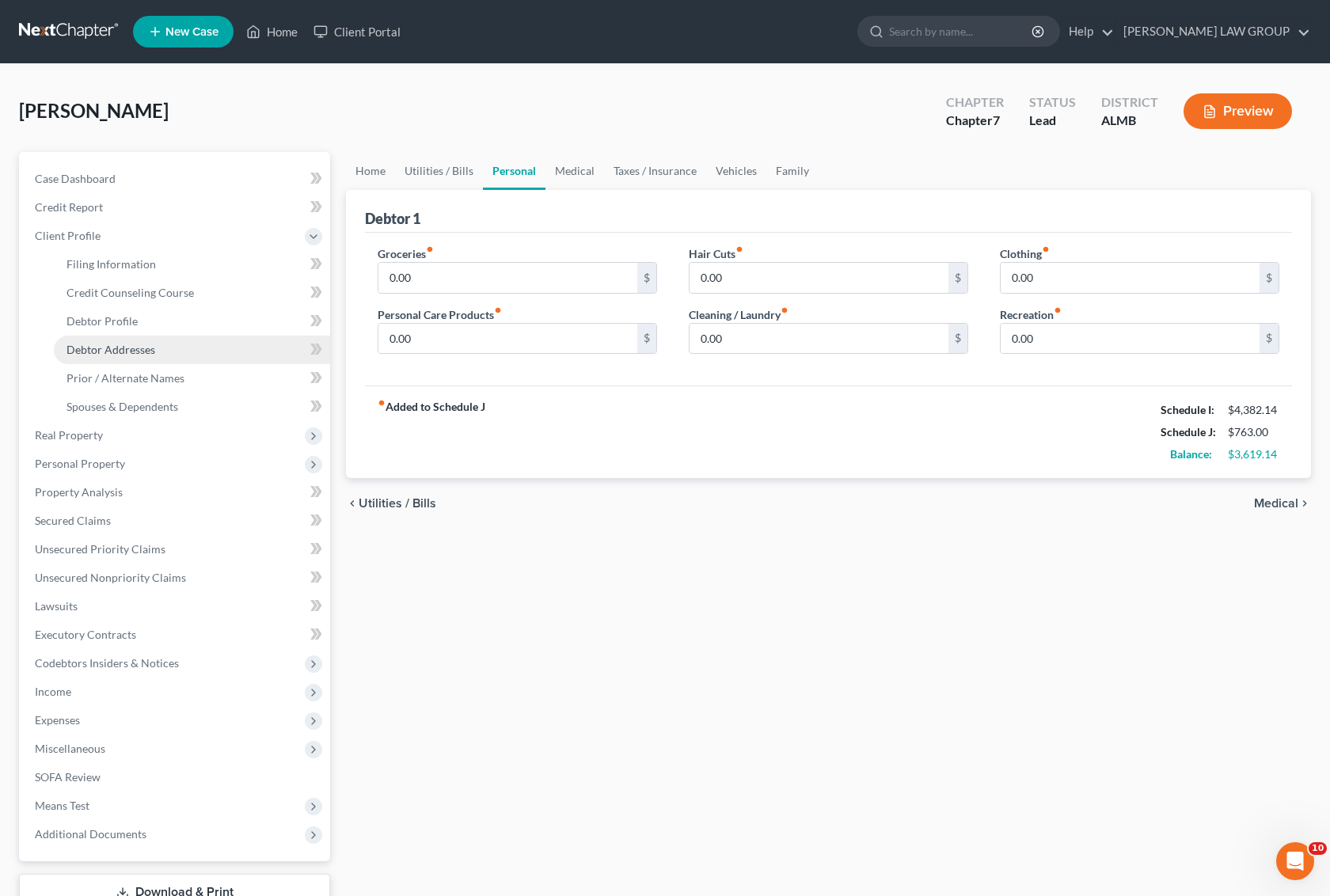
click at [125, 349] on span "Debtor Addresses" at bounding box center [111, 349] width 89 height 14
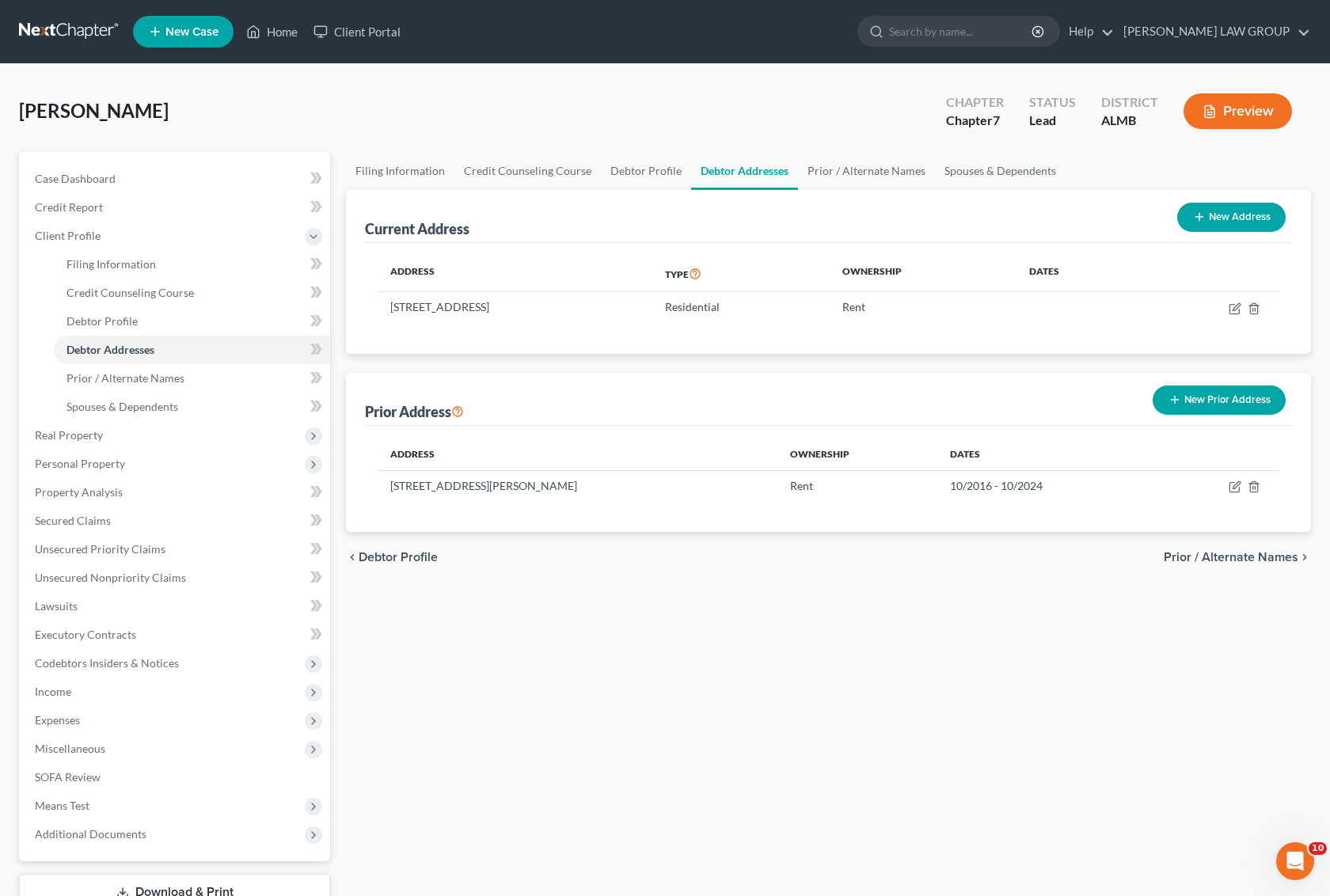
click at [1241, 218] on button "New Address" at bounding box center [1232, 217] width 108 height 29
select select "0"
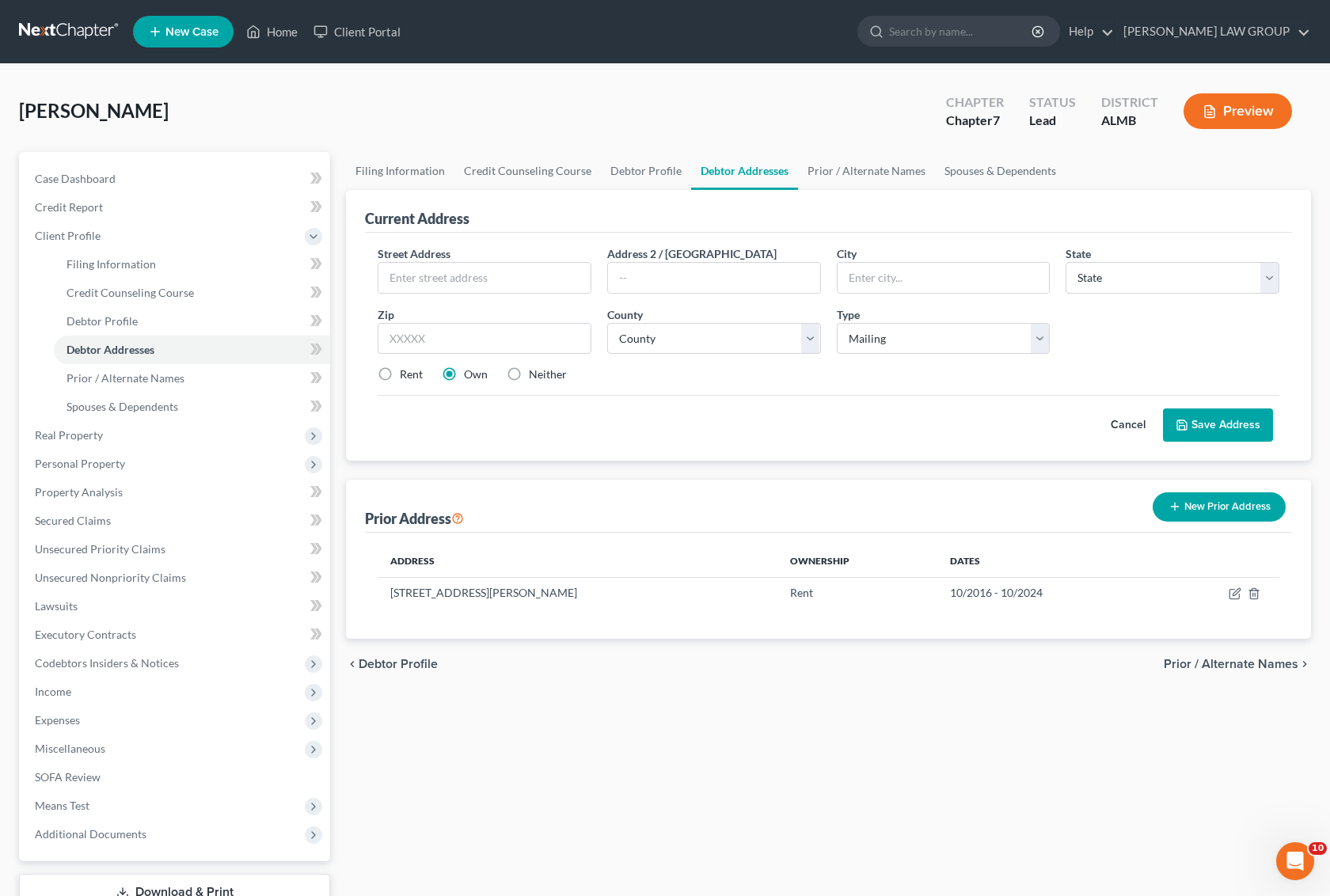
click at [529, 376] on label "Neither" at bounding box center [548, 374] width 38 height 16
click at [536, 376] on input "Neither" at bounding box center [540, 371] width 10 height 10
radio input "true"
click at [465, 271] on input "text" at bounding box center [484, 278] width 212 height 30
click at [632, 275] on input "text" at bounding box center [714, 278] width 212 height 30
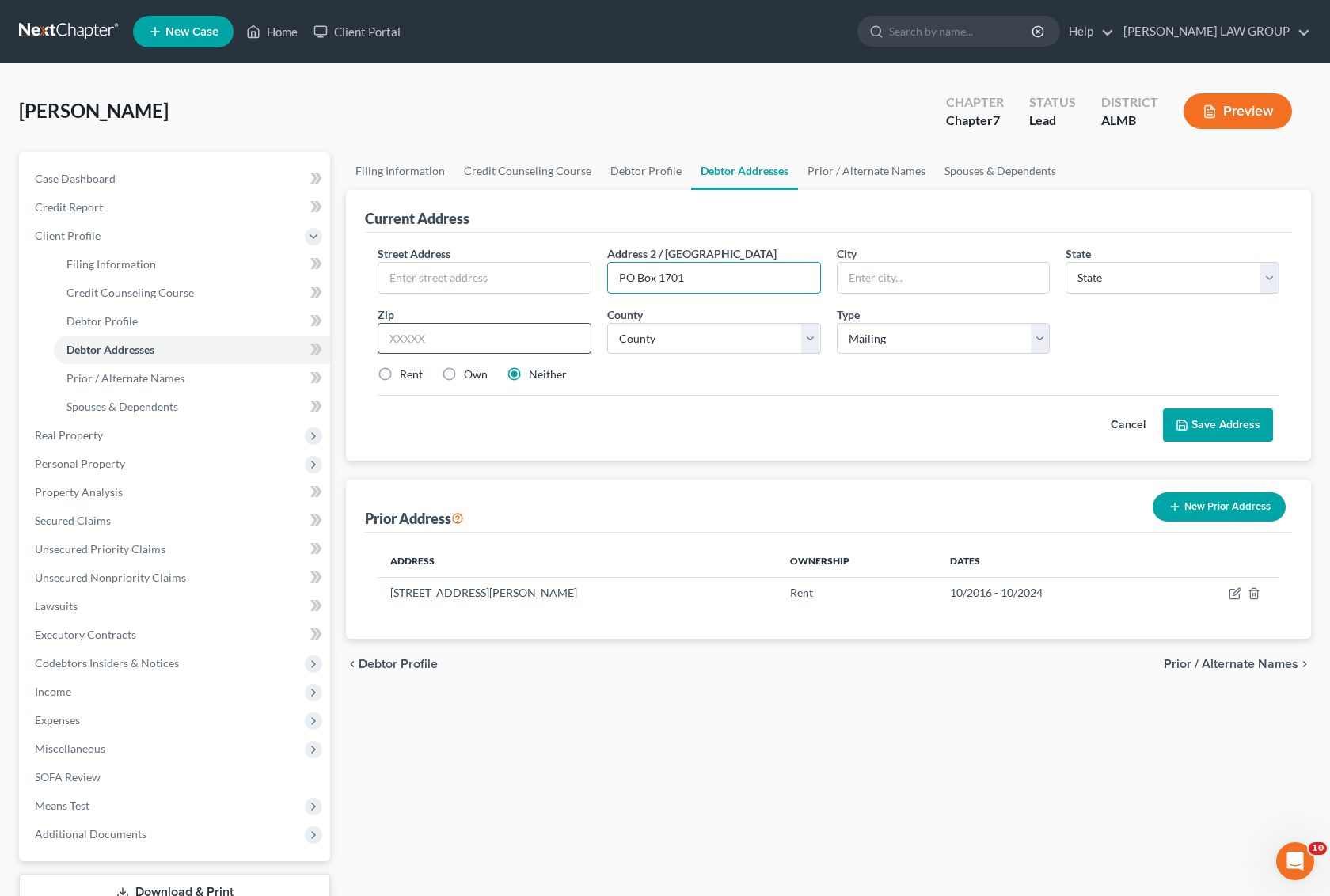
type input "PO Box 1701"
click at [427, 341] on input "text" at bounding box center [484, 338] width 214 height 32
type input "76902"
type input "San [PERSON_NAME]"
select select "45"
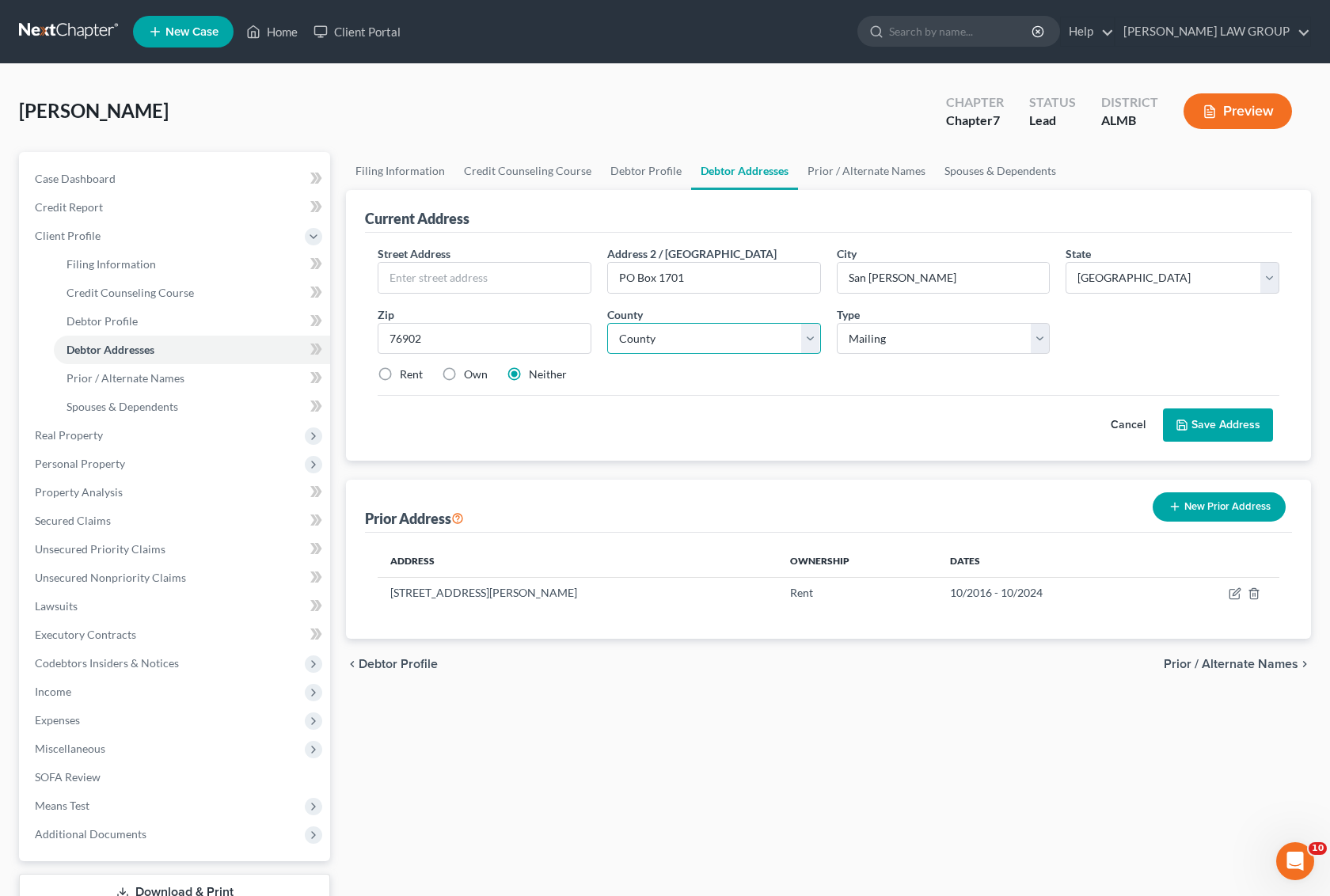
click at [813, 338] on select "County [GEOGRAPHIC_DATA] [GEOGRAPHIC_DATA] [GEOGRAPHIC_DATA] [GEOGRAPHIC_DATA] …" at bounding box center [714, 338] width 214 height 32
click at [607, 323] on select "County [GEOGRAPHIC_DATA] [GEOGRAPHIC_DATA] [GEOGRAPHIC_DATA] [GEOGRAPHIC_DATA] …" at bounding box center [714, 338] width 214 height 32
click at [805, 327] on select "County [GEOGRAPHIC_DATA] [GEOGRAPHIC_DATA] [GEOGRAPHIC_DATA] [GEOGRAPHIC_DATA] …" at bounding box center [714, 338] width 214 height 32
select select "13"
click at [607, 323] on select "County [GEOGRAPHIC_DATA] [GEOGRAPHIC_DATA] [GEOGRAPHIC_DATA] [GEOGRAPHIC_DATA] …" at bounding box center [714, 338] width 214 height 32
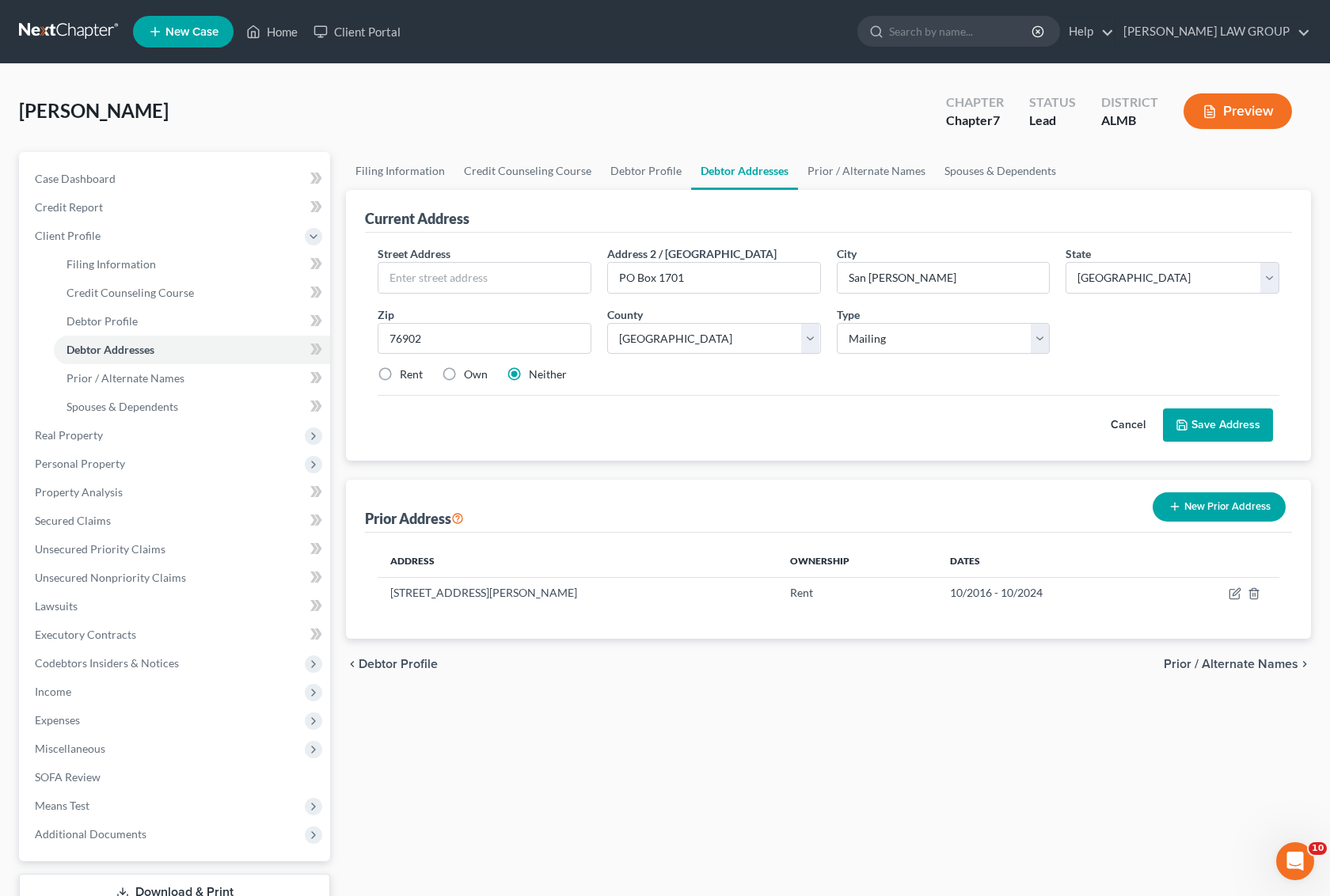
click at [1226, 424] on button "Save Address" at bounding box center [1218, 426] width 110 height 33
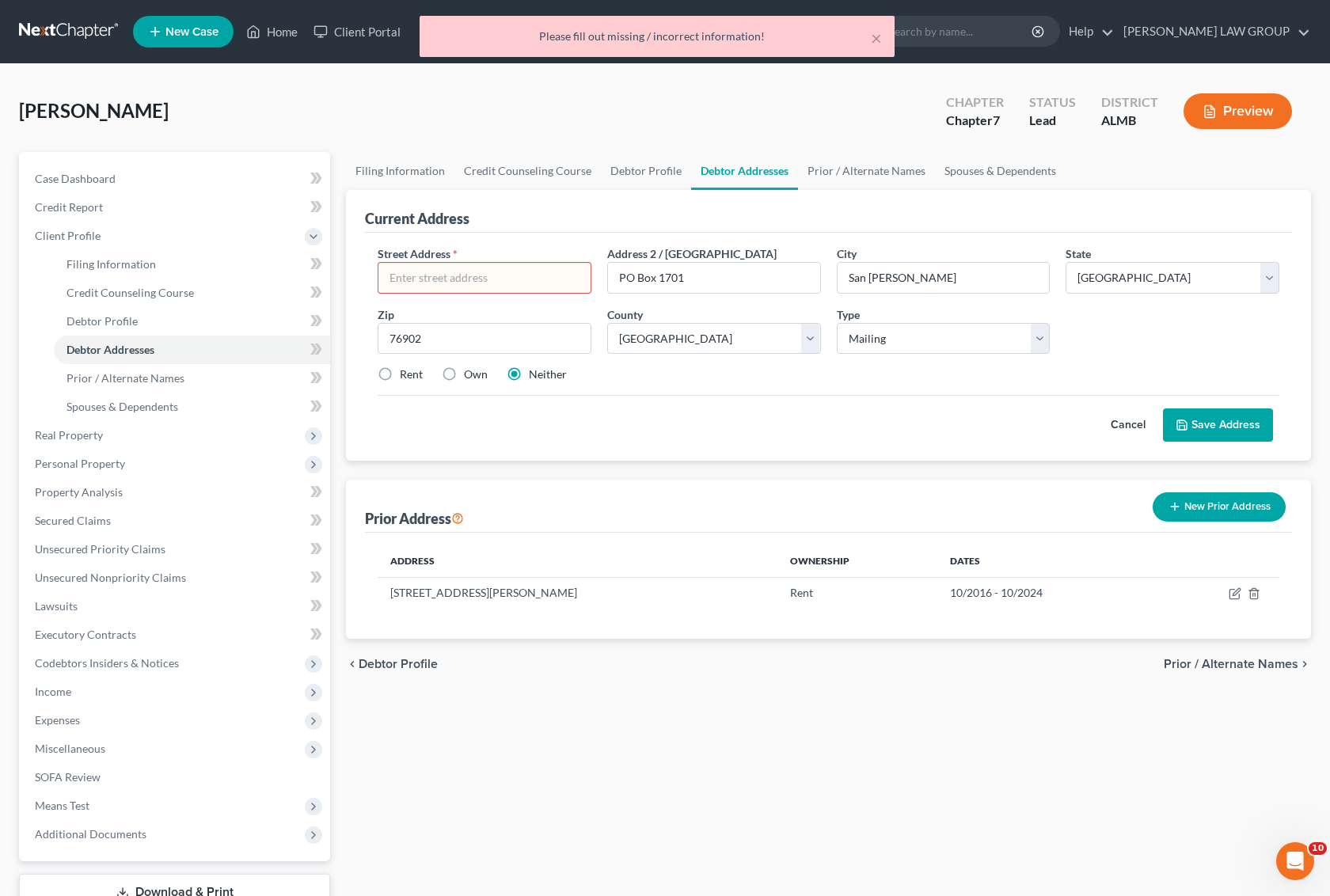
click at [515, 280] on input "text" at bounding box center [484, 278] width 212 height 30
type input "N"
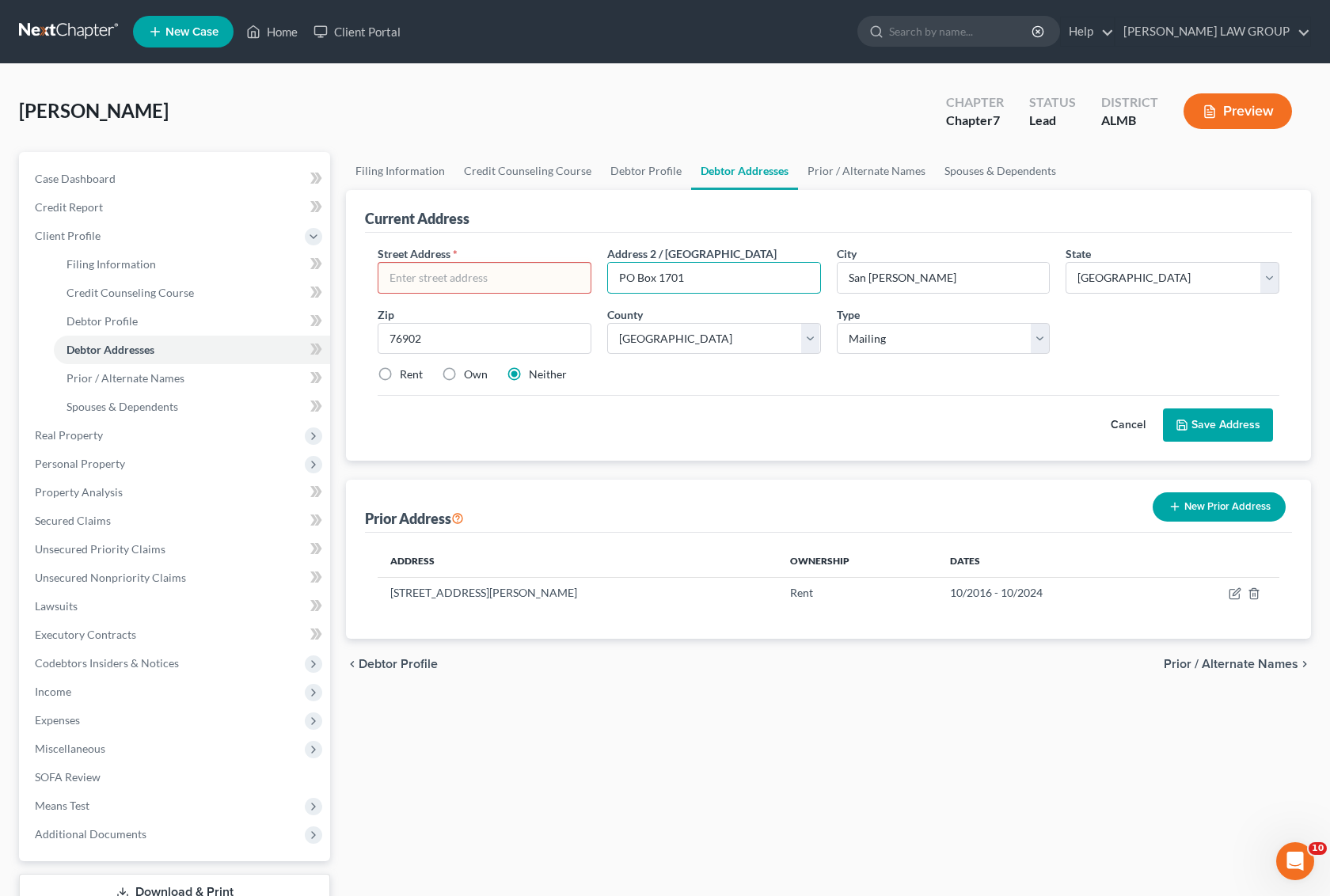
drag, startPoint x: 719, startPoint y: 271, endPoint x: 565, endPoint y: 271, distance: 154.0
click at [565, 271] on div "Street Address * Address 2 / [STREET_ADDRESS] * [GEOGRAPHIC_DATA][PERSON_NAME] …" at bounding box center [828, 321] width 918 height 150
click at [1131, 420] on button "Cancel" at bounding box center [1128, 425] width 70 height 32
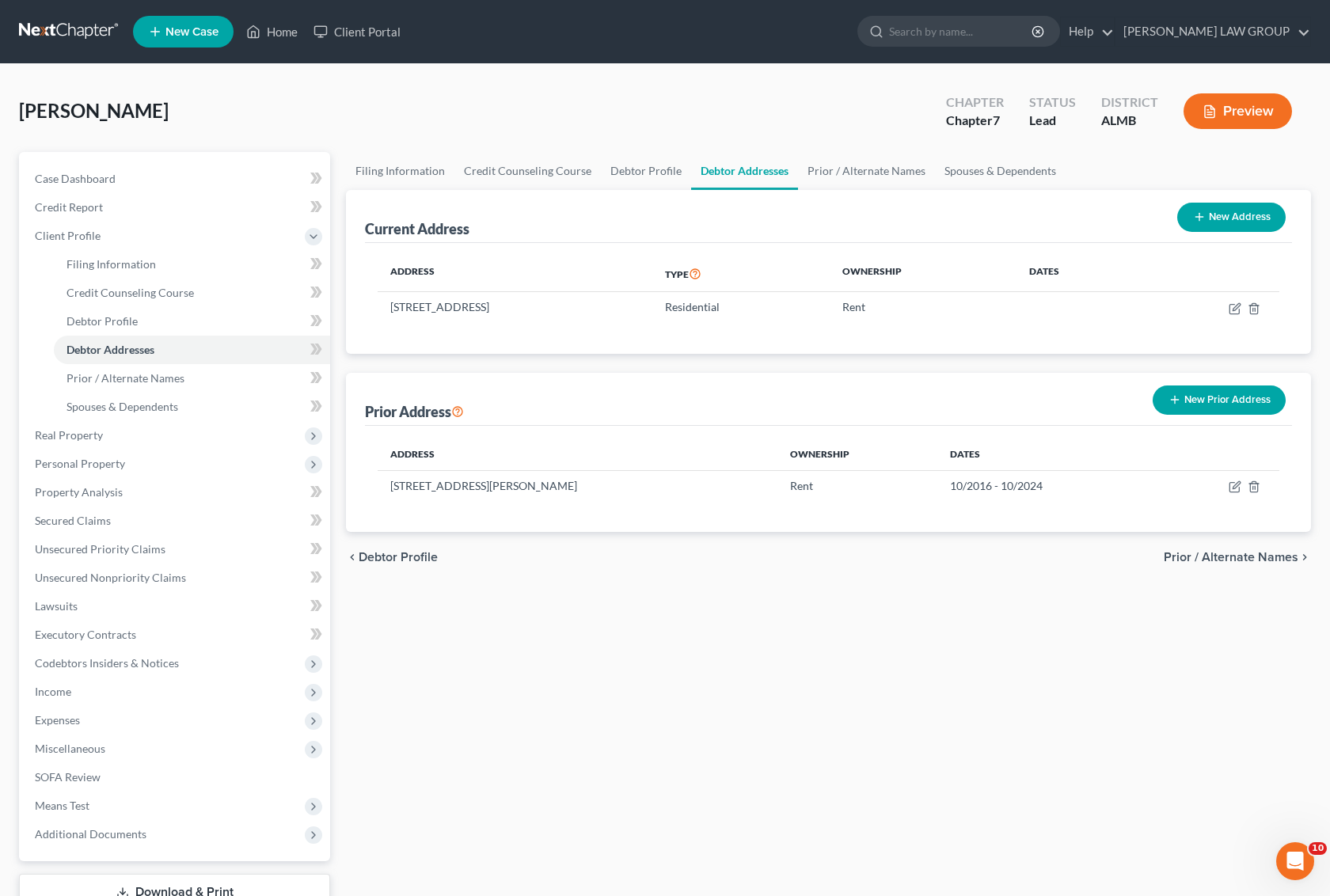
click at [1251, 218] on button "New Address" at bounding box center [1232, 217] width 108 height 29
select select "0"
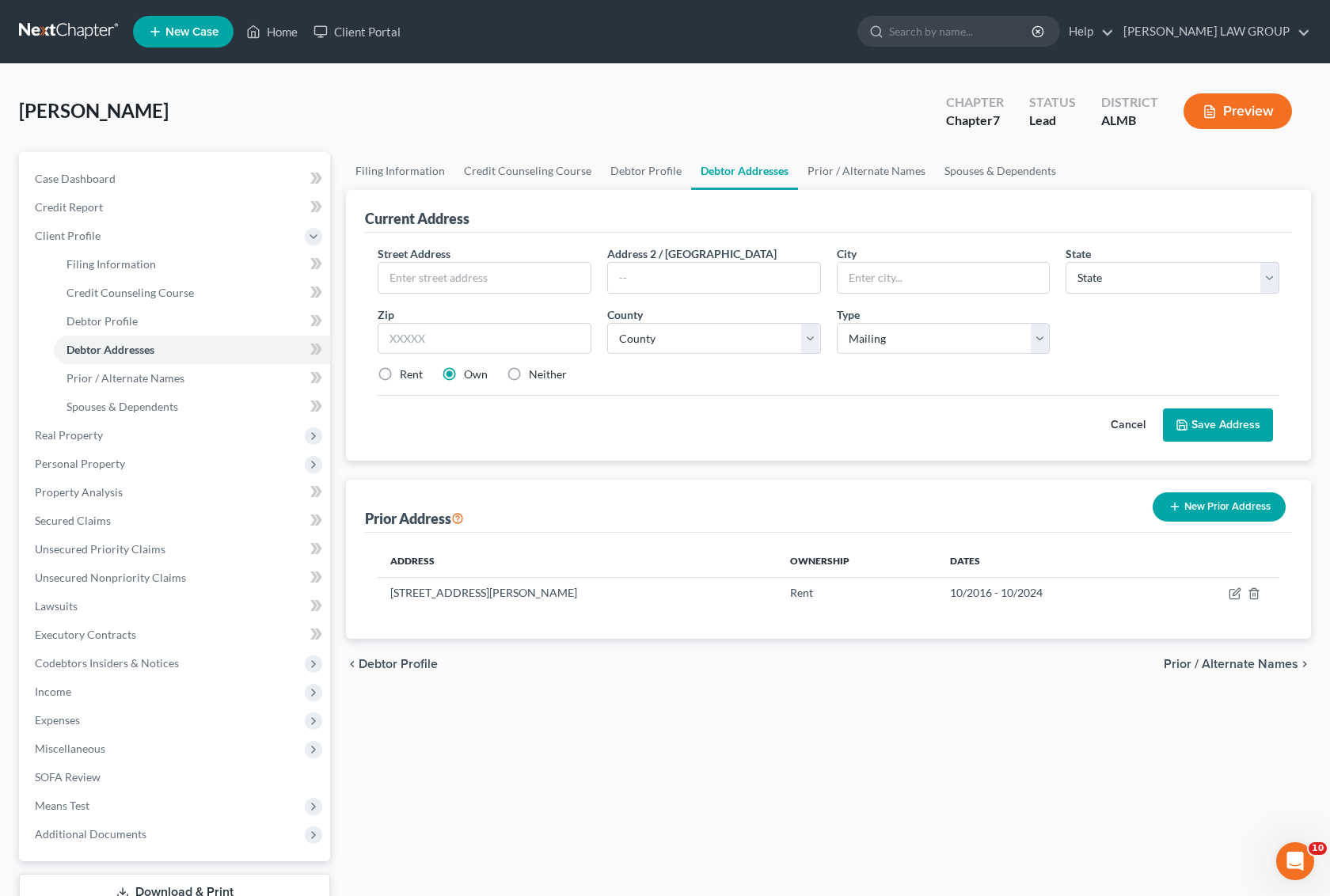
click at [1117, 426] on button "Cancel" at bounding box center [1128, 425] width 70 height 32
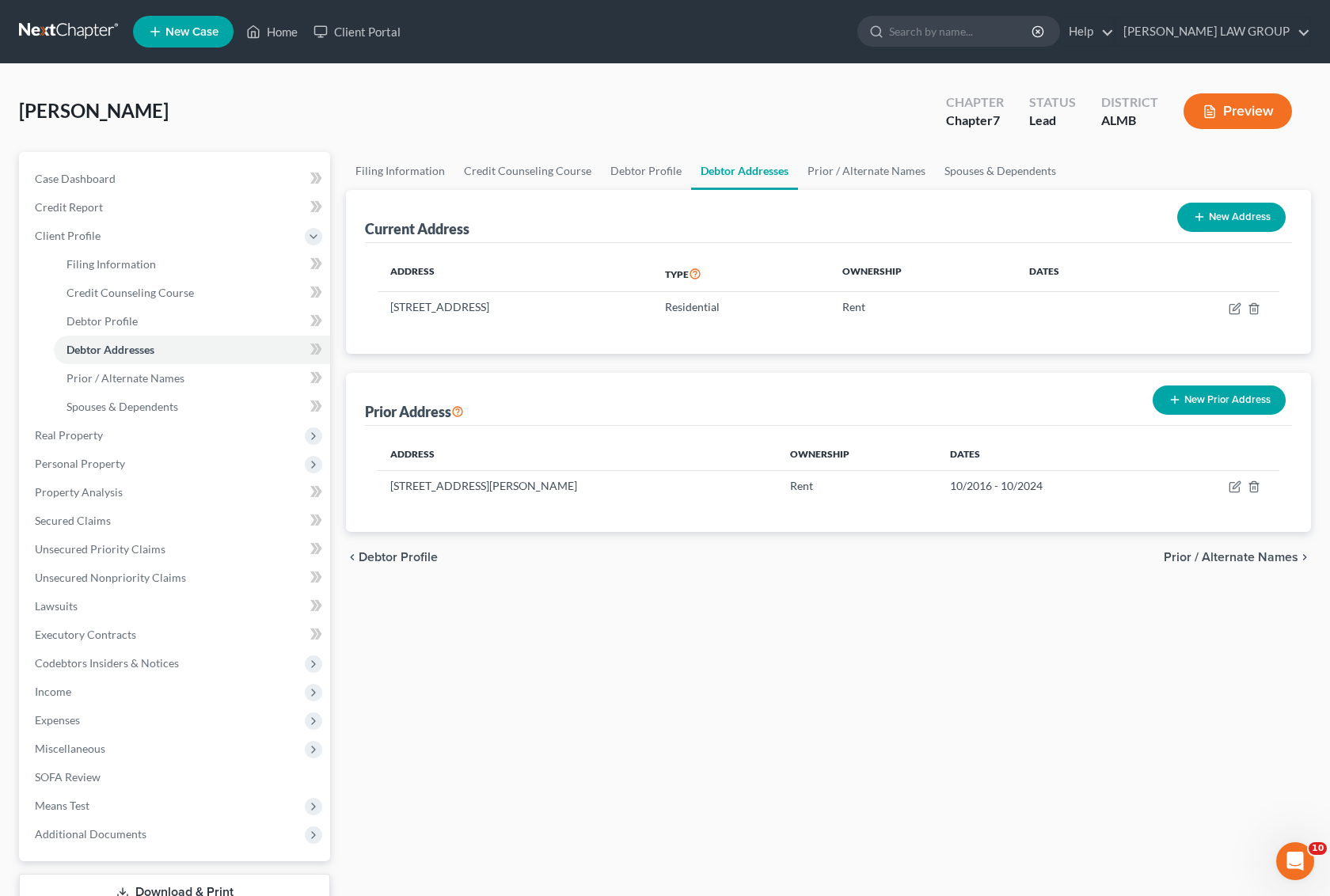
click at [1244, 400] on button "New Prior Address" at bounding box center [1219, 400] width 133 height 29
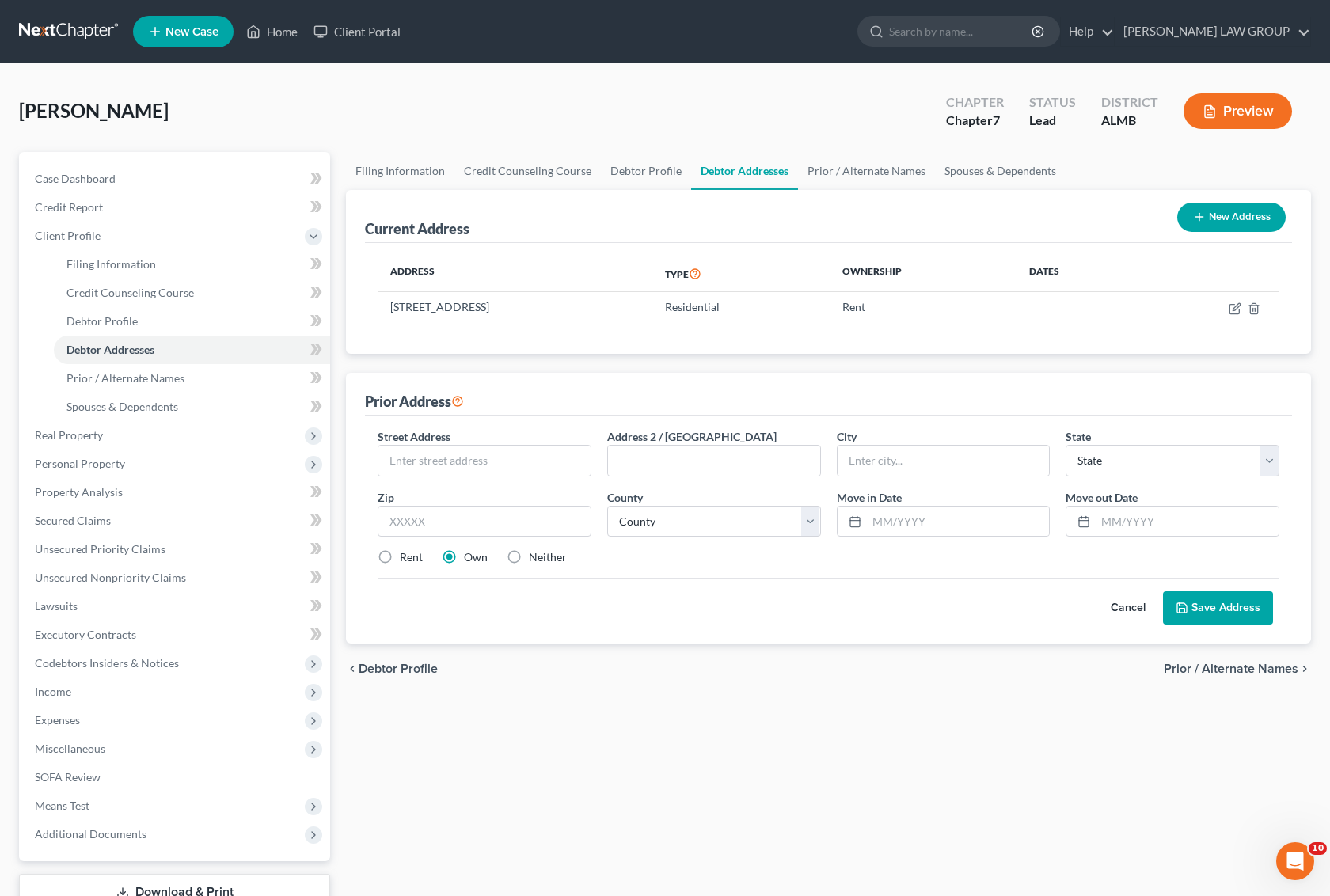
click at [1136, 607] on button "Cancel" at bounding box center [1128, 608] width 70 height 32
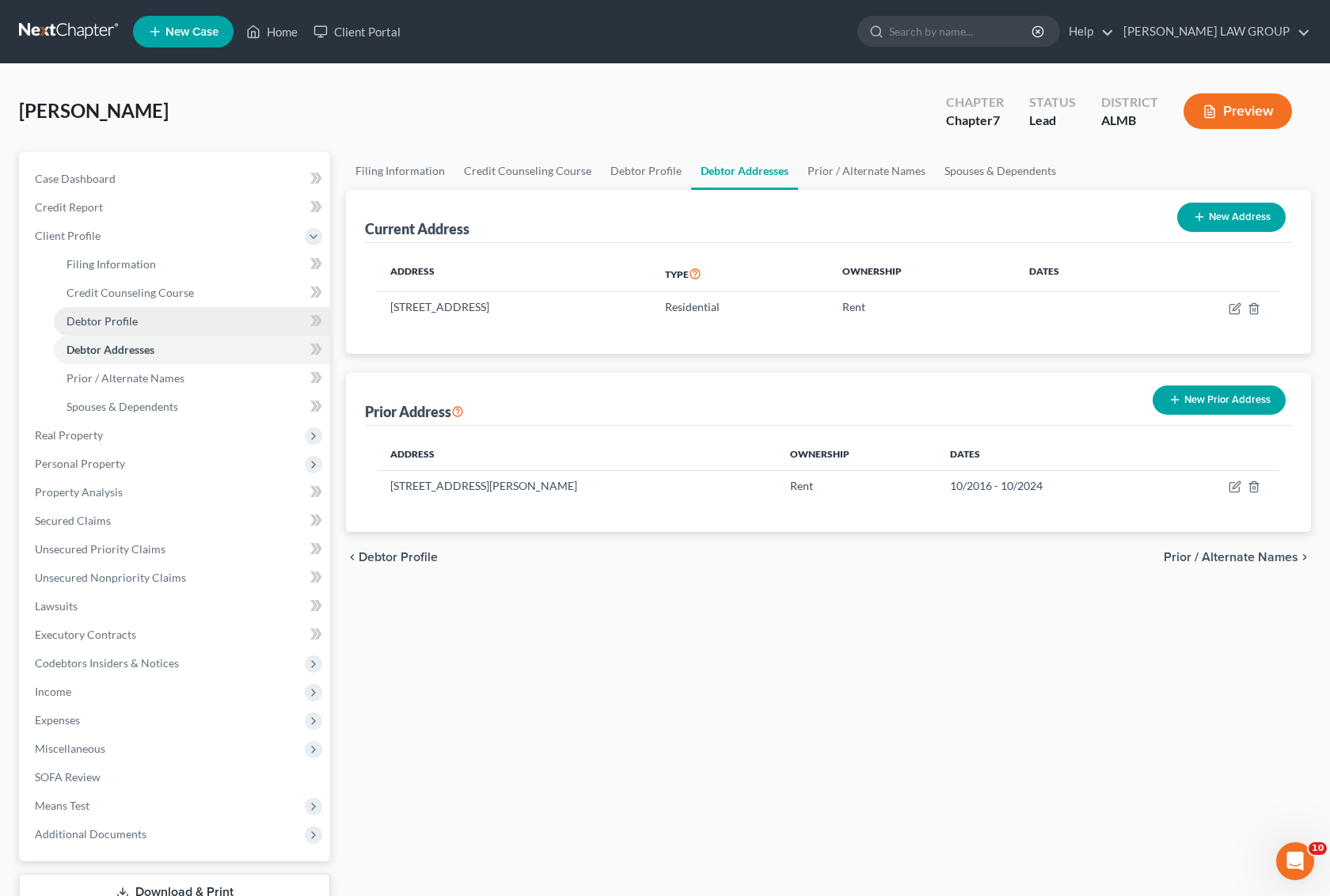
click at [125, 322] on span "Debtor Profile" at bounding box center [103, 321] width 72 height 14
select select "3"
select select "0"
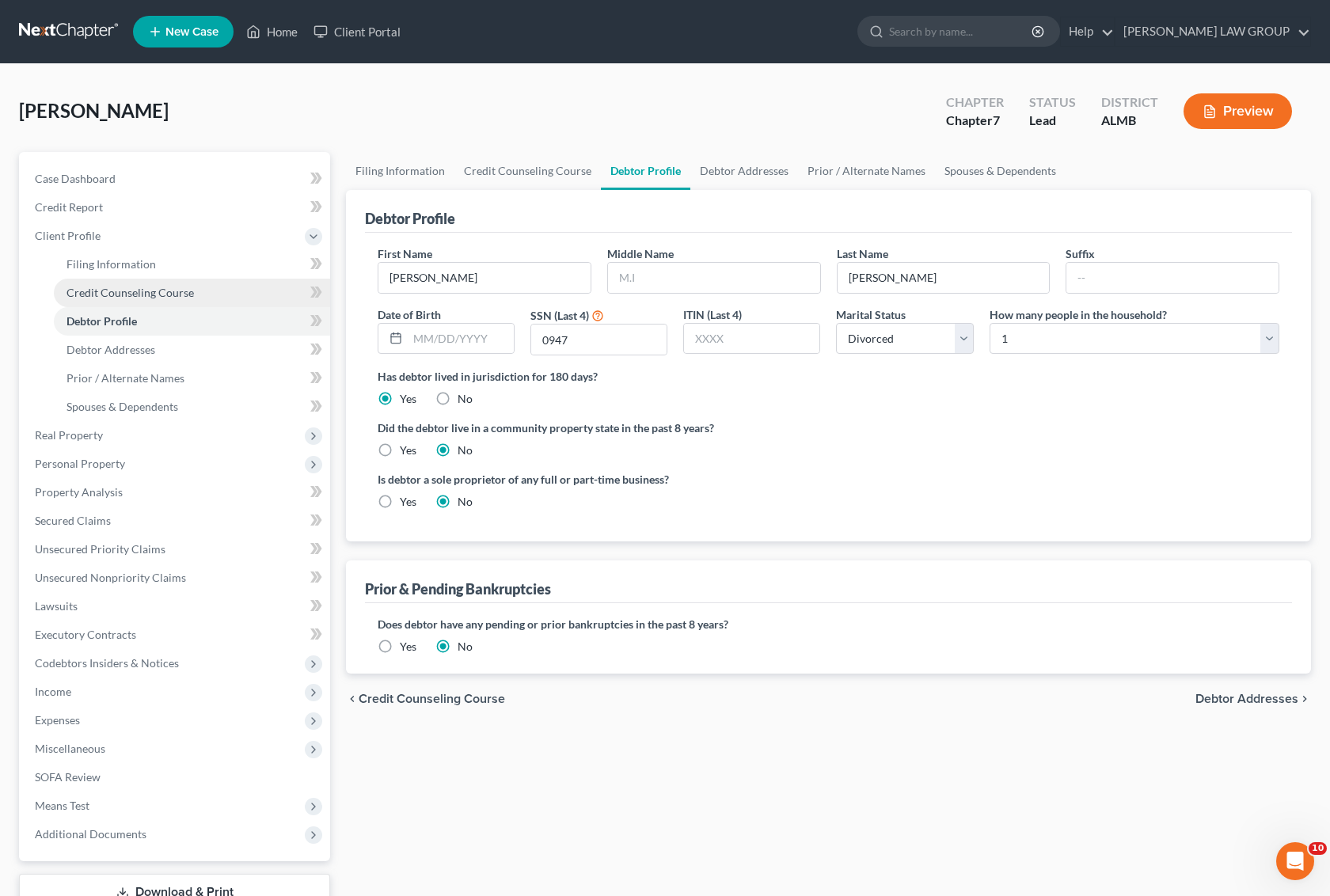
click at [125, 292] on span "Credit Counseling Course" at bounding box center [130, 293] width 127 height 14
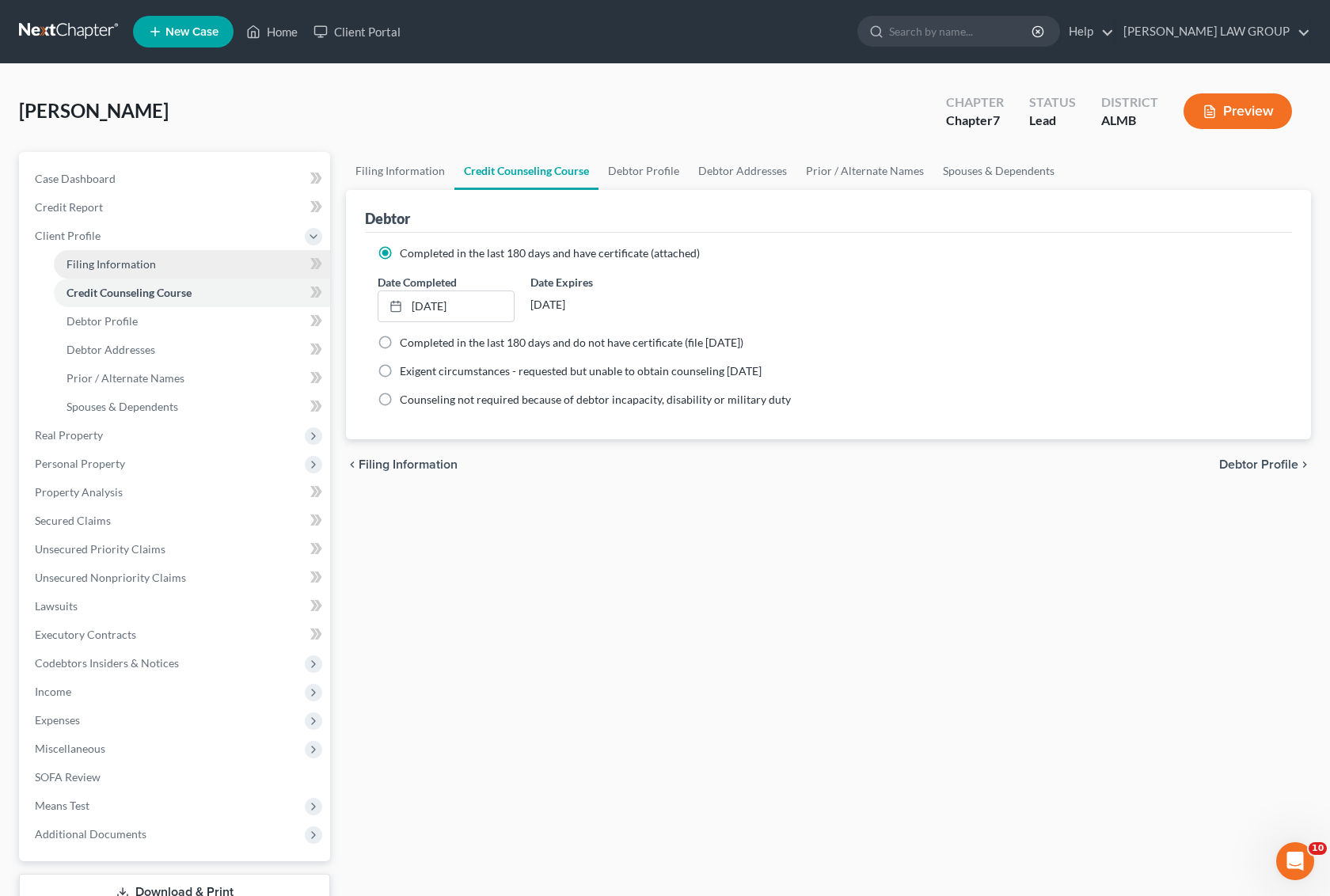
click at [128, 265] on span "Filing Information" at bounding box center [112, 264] width 90 height 14
select select "1"
select select "0"
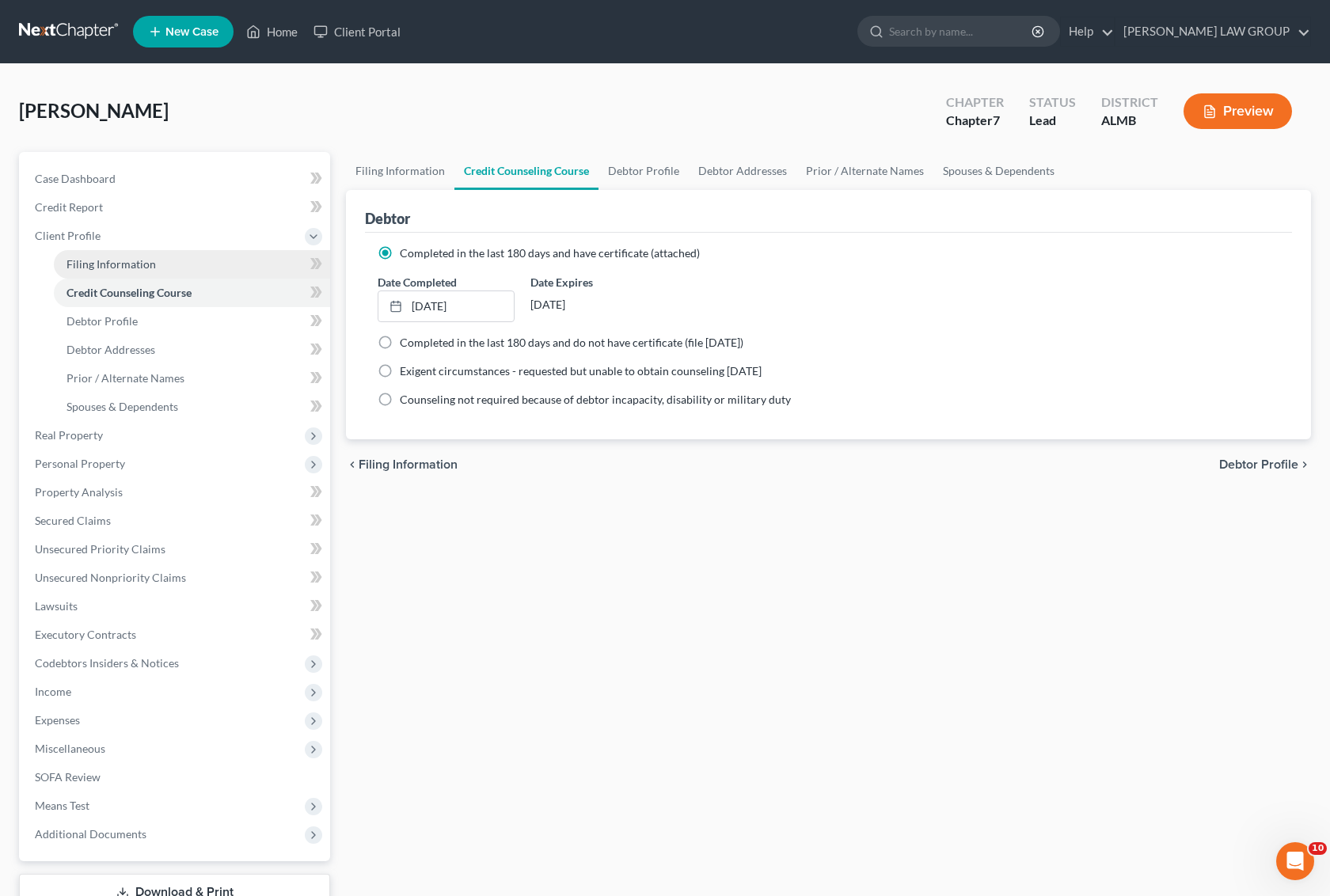
select select "0"
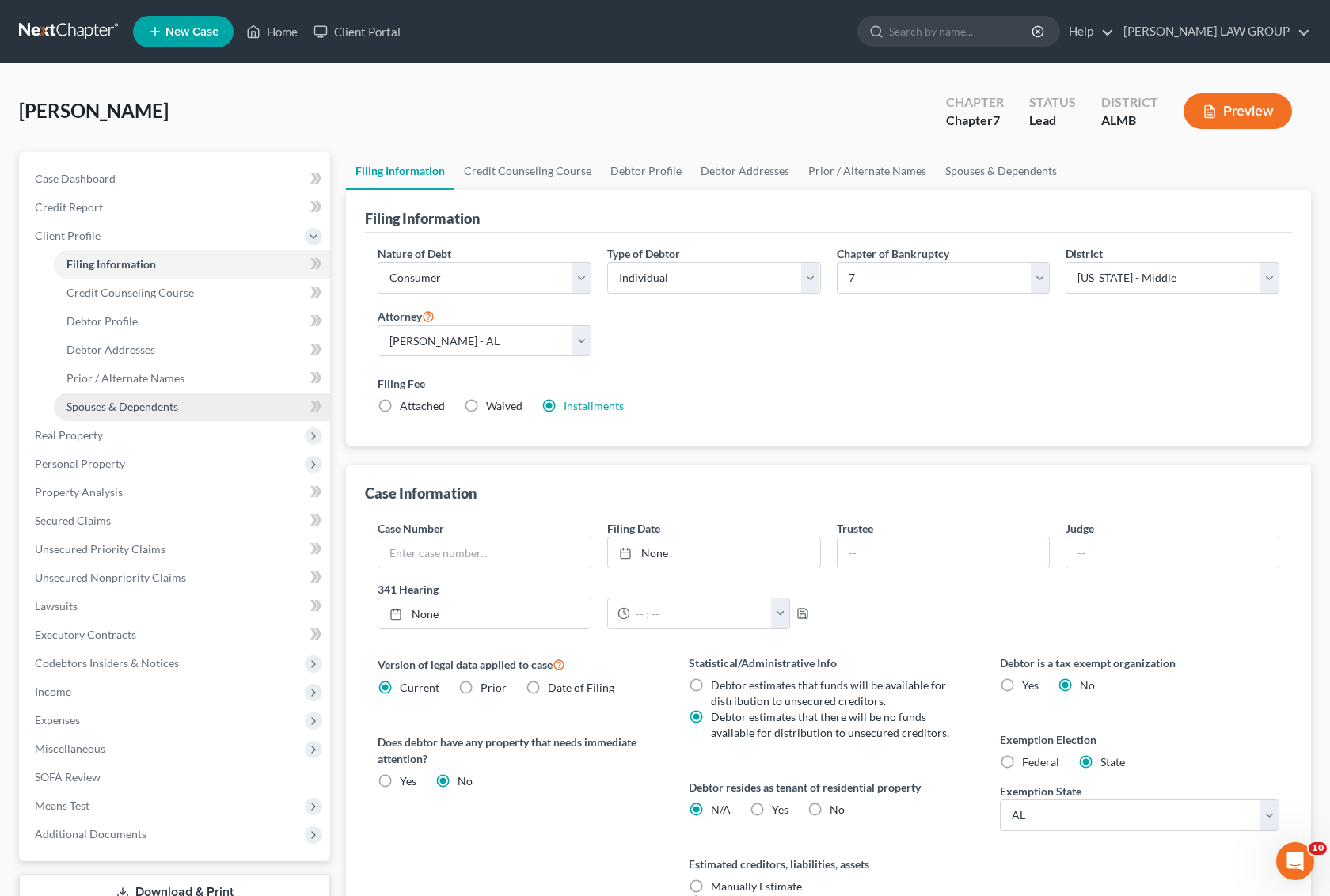
click at [143, 410] on span "Spouses & Dependents" at bounding box center [123, 406] width 112 height 14
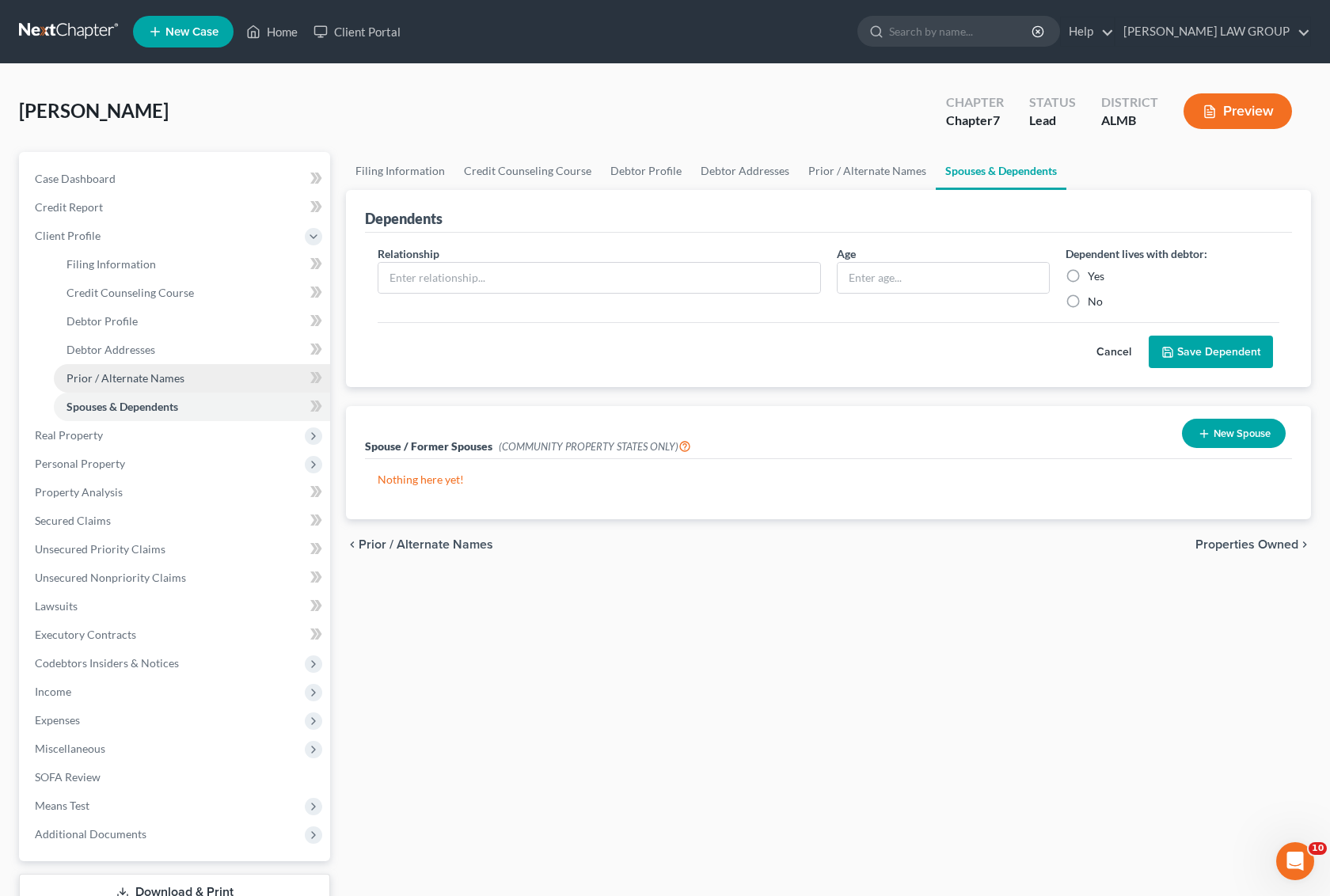
click at [127, 378] on span "Prior / Alternate Names" at bounding box center [126, 378] width 118 height 14
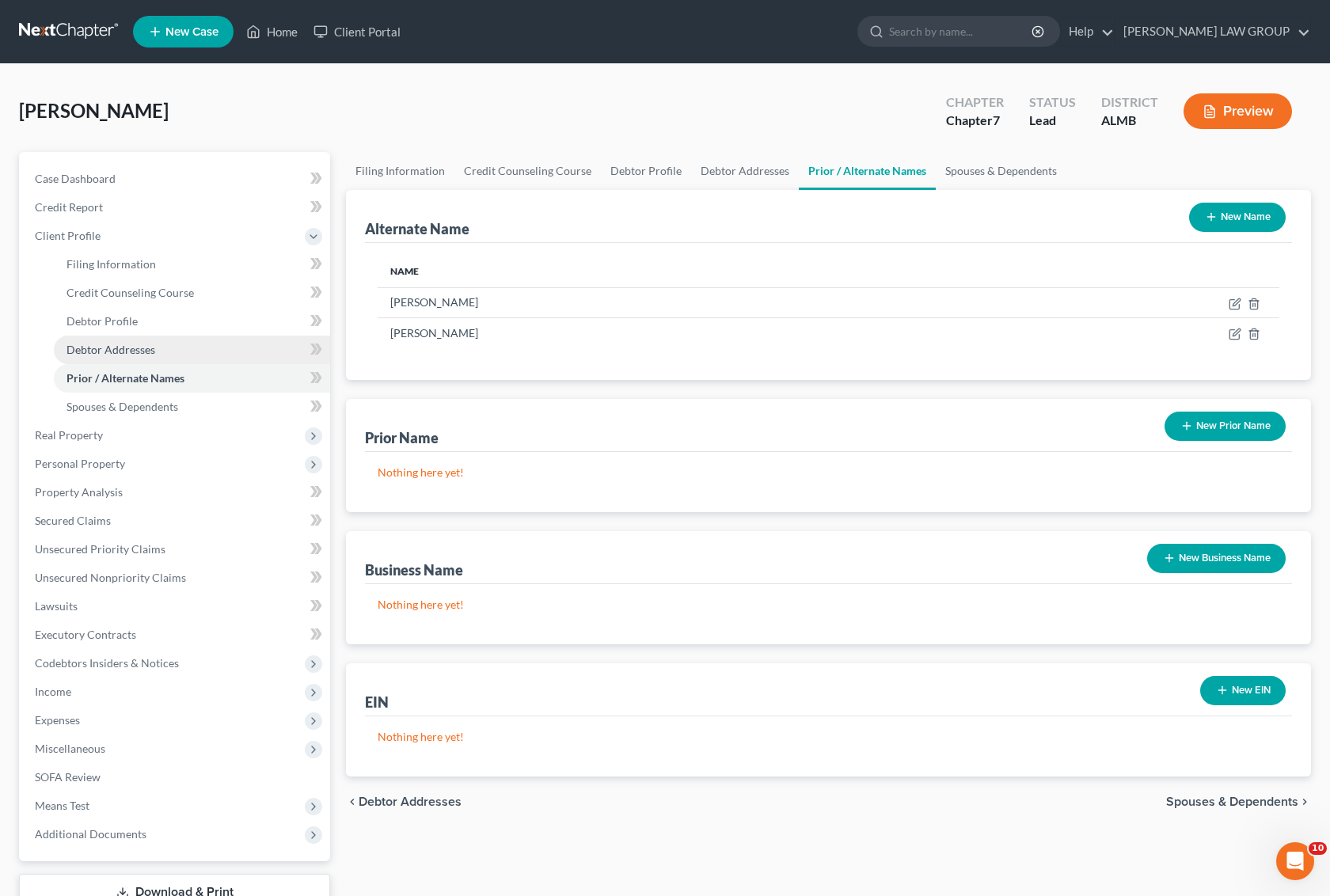
click at [129, 348] on span "Debtor Addresses" at bounding box center [111, 349] width 89 height 14
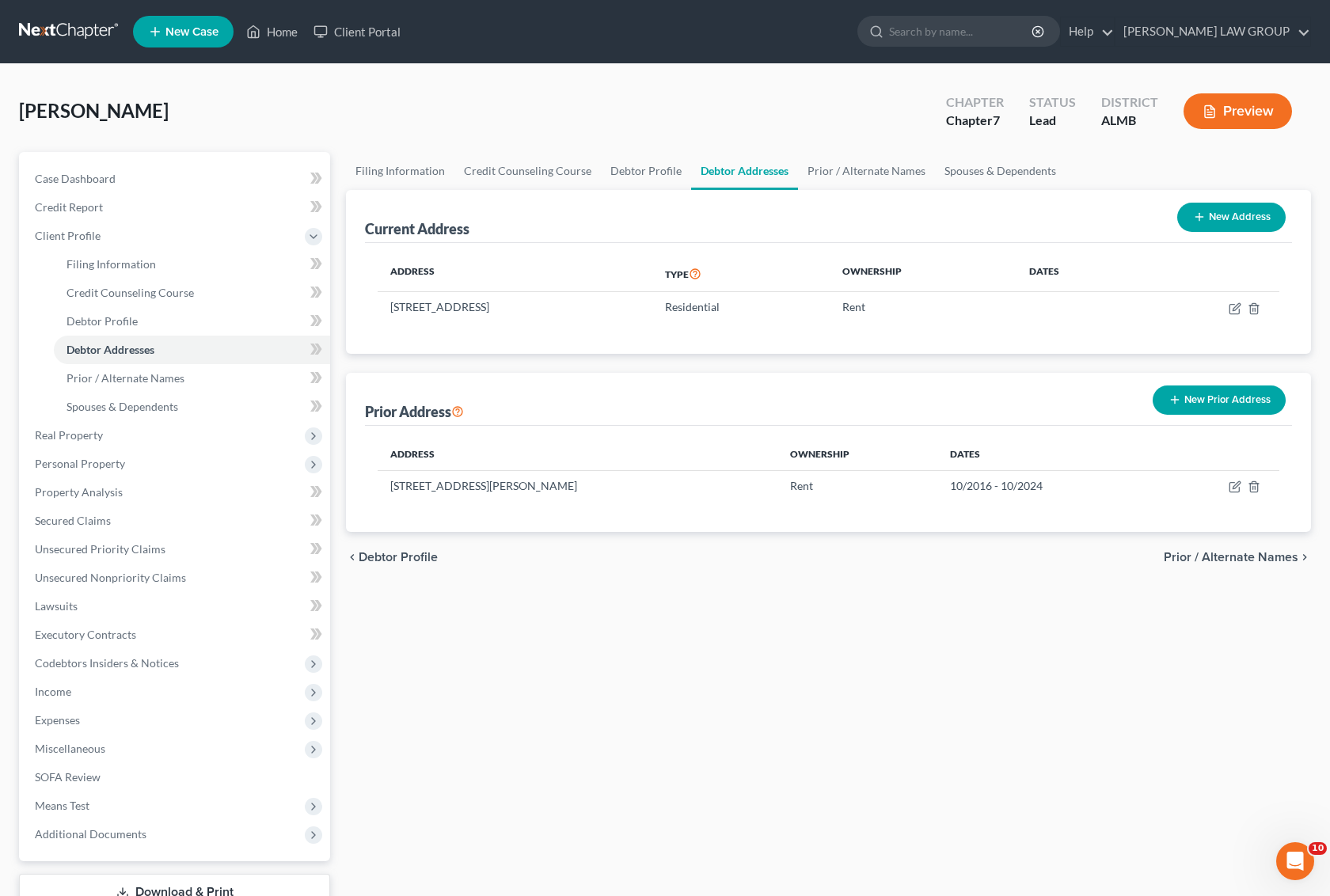
click at [1265, 217] on button "New Address" at bounding box center [1232, 217] width 108 height 29
select select "0"
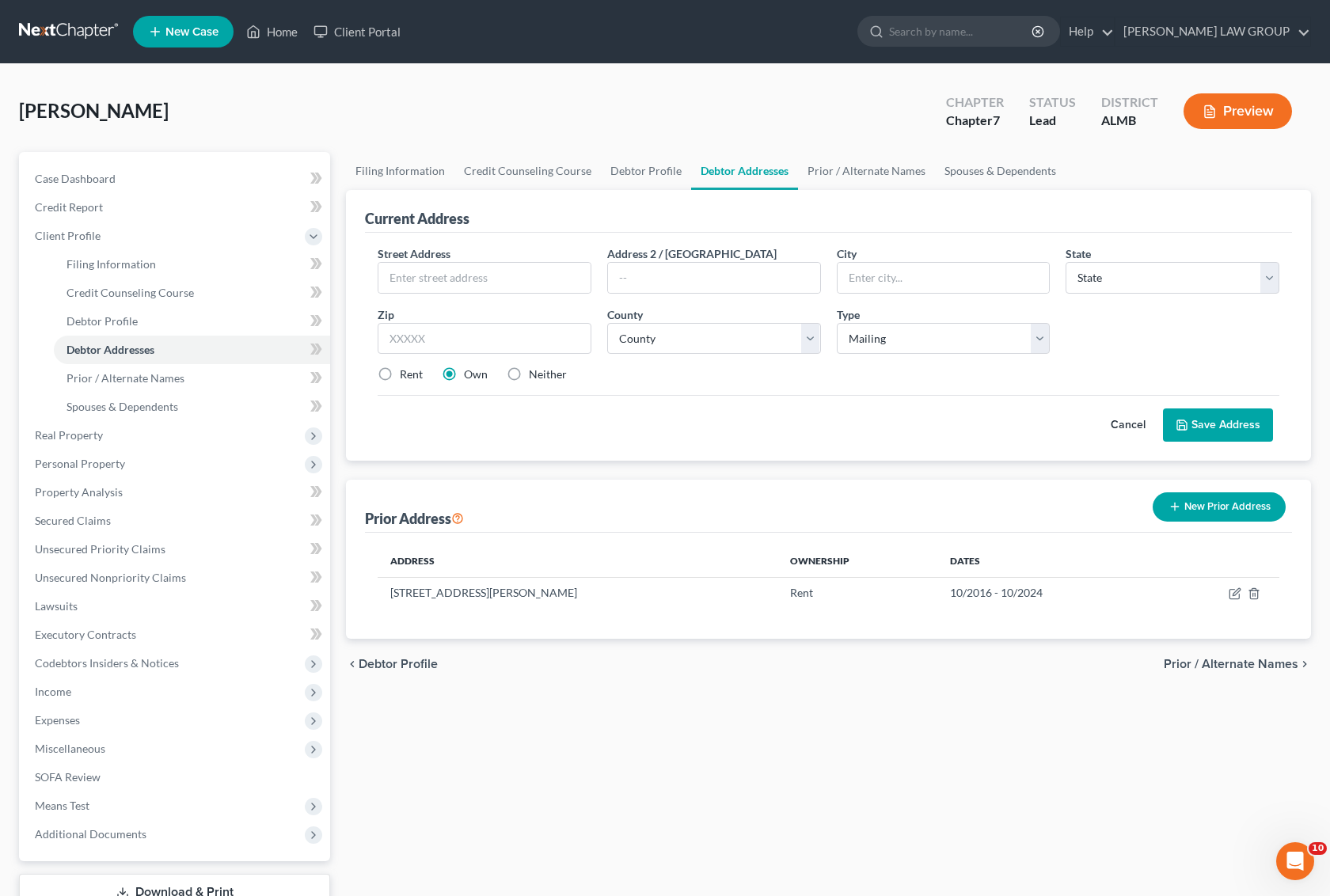
click at [442, 222] on div "Current Address" at bounding box center [417, 218] width 105 height 19
click at [1041, 339] on select "Select Mailing Rental Business" at bounding box center [944, 338] width 214 height 32
click at [1109, 333] on div "Street Address * Address 2 / [GEOGRAPHIC_DATA] * State * State [US_STATE] AK AR…" at bounding box center [828, 321] width 918 height 150
click at [1128, 420] on button "Cancel" at bounding box center [1128, 425] width 70 height 32
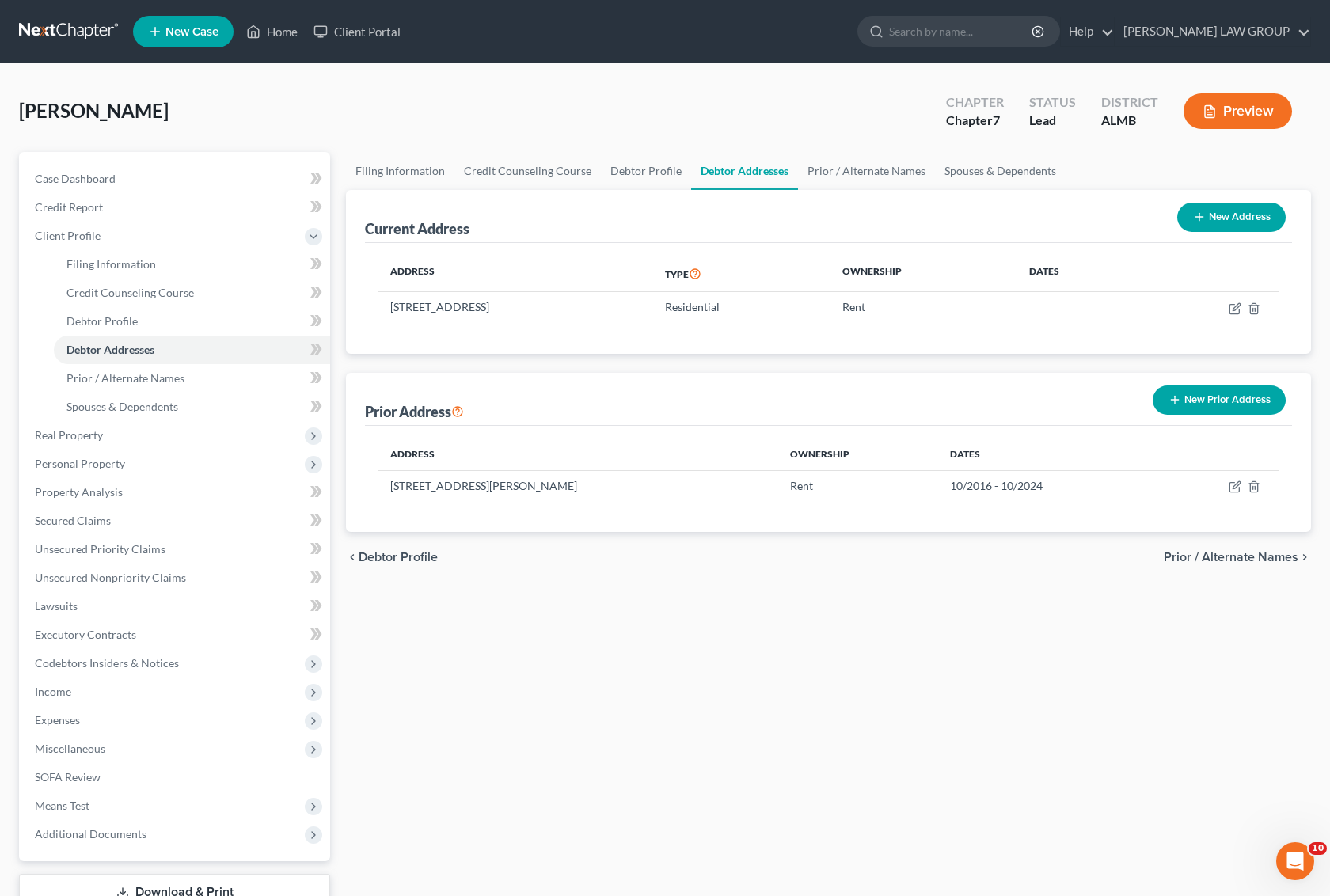
click at [1232, 401] on button "New Prior Address" at bounding box center [1219, 400] width 133 height 29
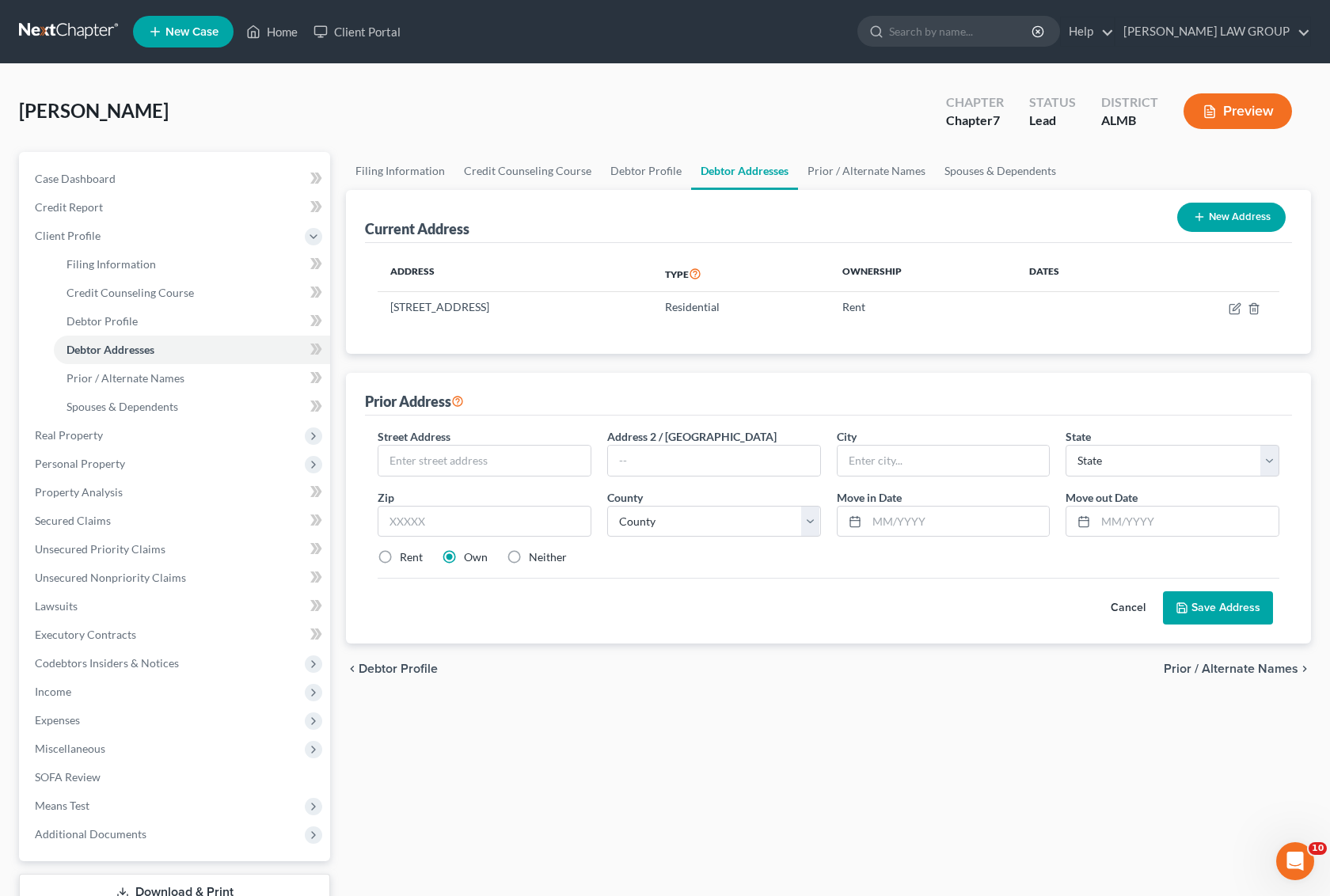
click at [1123, 603] on button "Cancel" at bounding box center [1128, 608] width 70 height 32
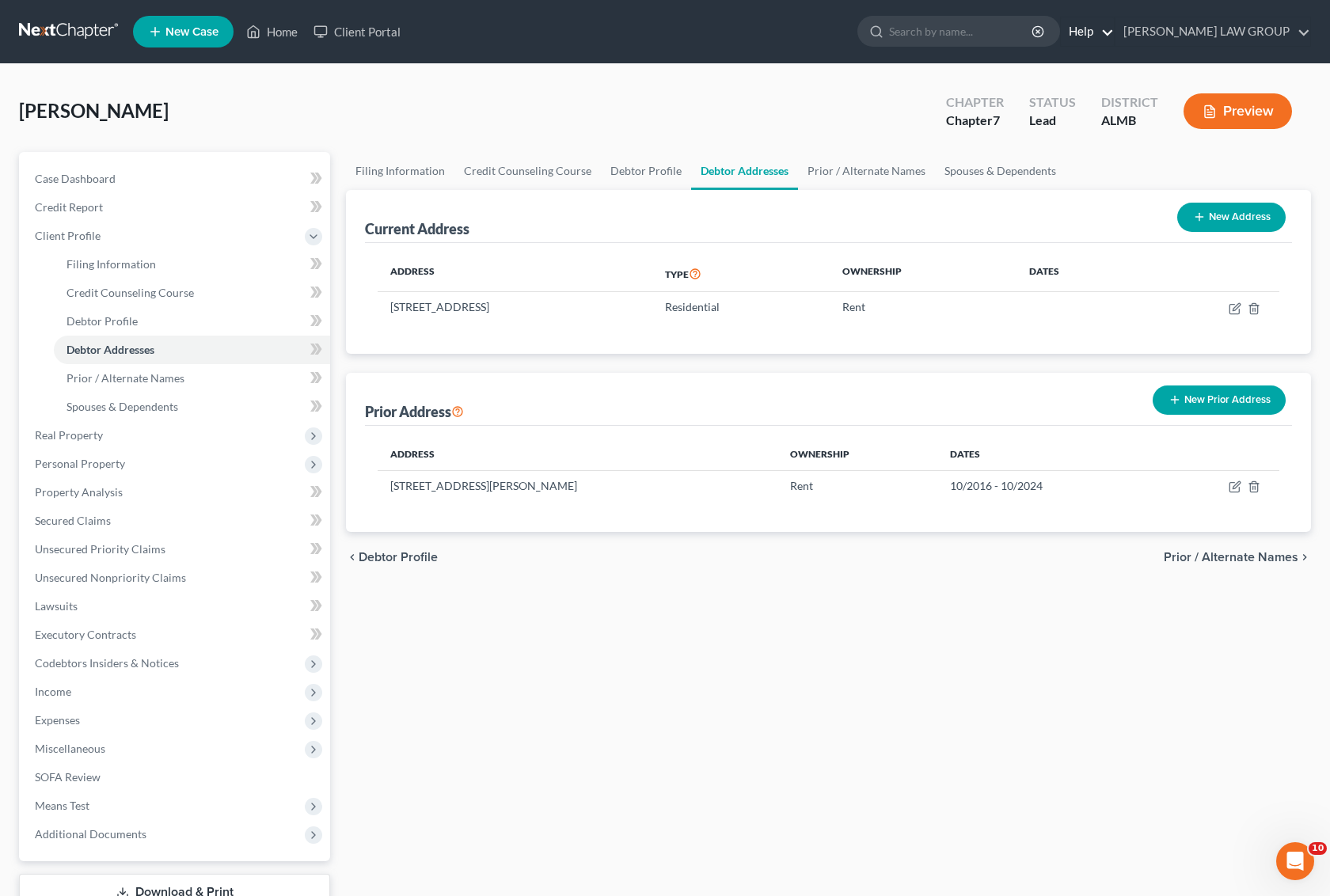
click at [1114, 30] on link "Help" at bounding box center [1088, 31] width 53 height 28
click at [1035, 30] on input "search" at bounding box center [962, 31] width 145 height 29
click at [1307, 30] on link "[PERSON_NAME] LAW GROUP" at bounding box center [1214, 31] width 194 height 28
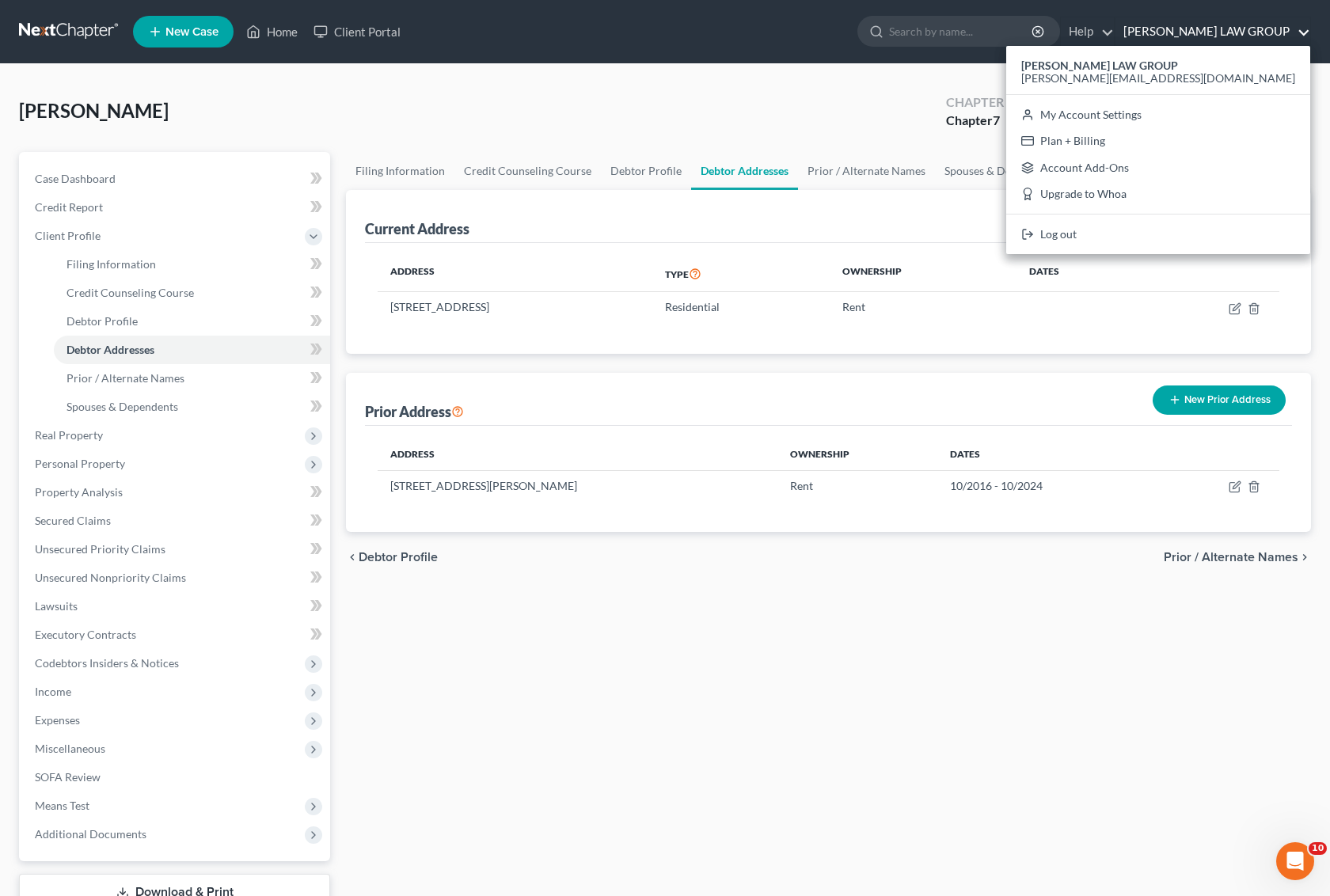
click at [840, 105] on div "[PERSON_NAME] Upgraded Chapter Chapter 7 Status Lead District ALMB Preview" at bounding box center [665, 117] width 1292 height 69
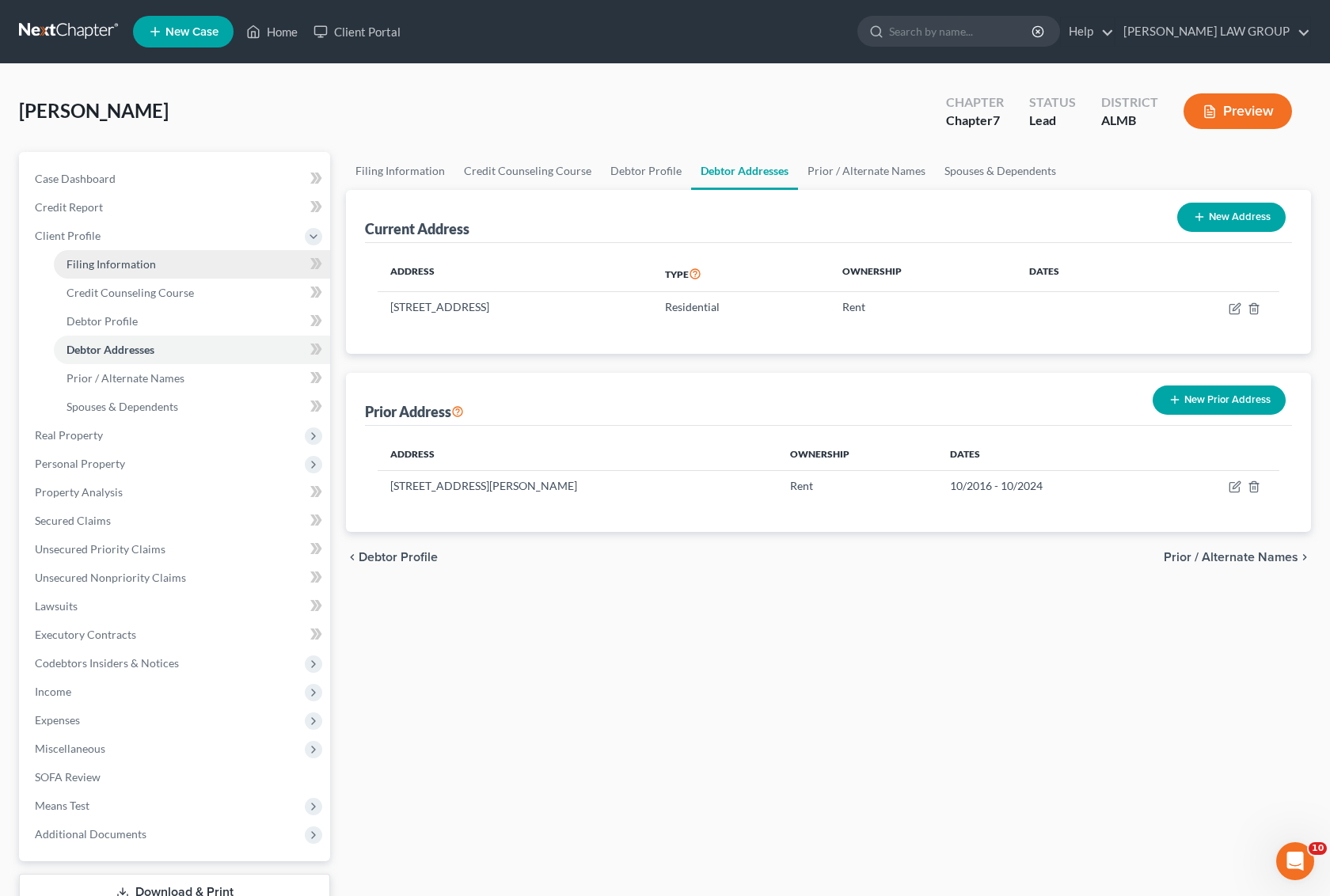
click at [112, 254] on link "Filing Information" at bounding box center [192, 264] width 276 height 28
select select "1"
select select "0"
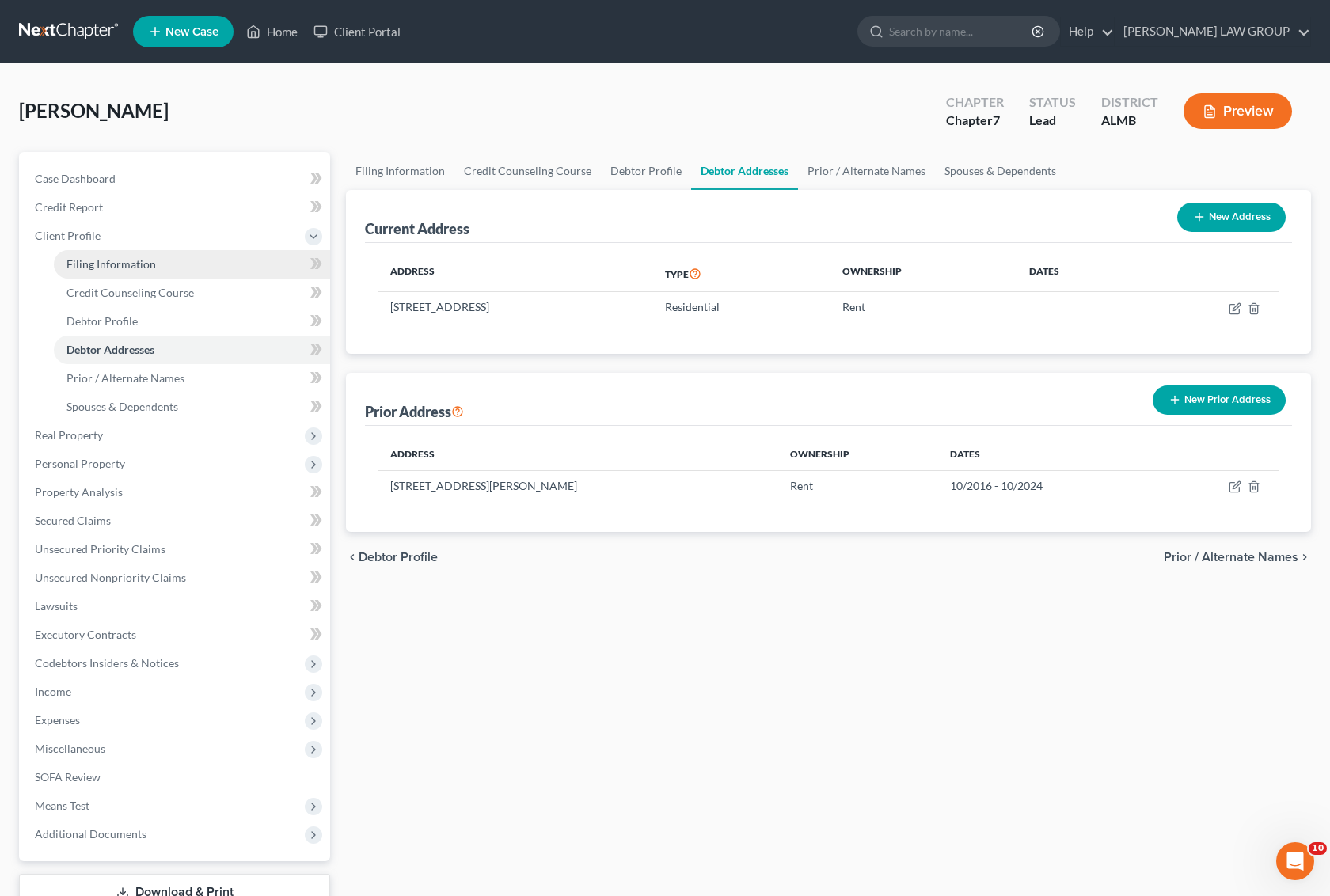
select select "0"
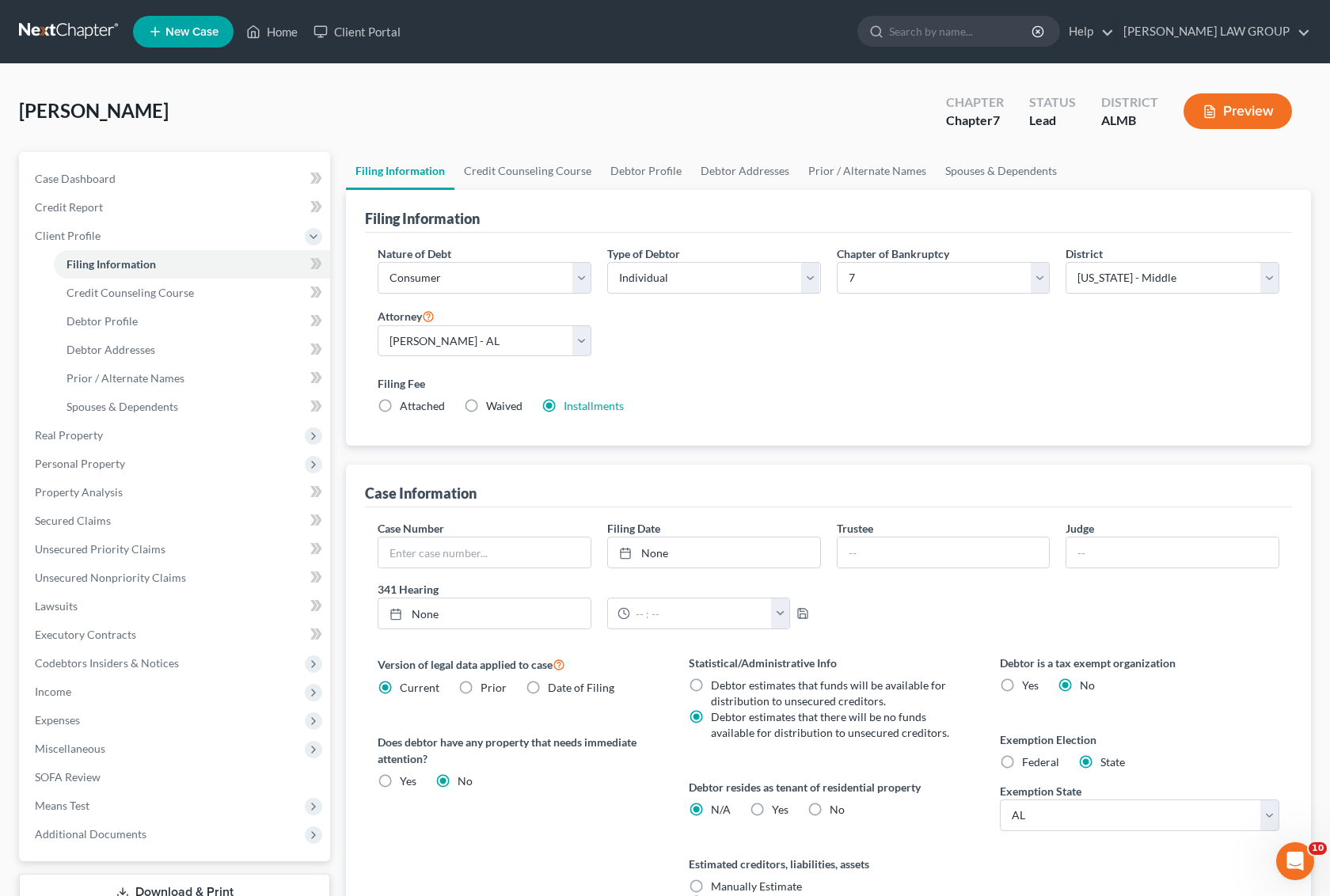
click at [408, 409] on span "Attached" at bounding box center [422, 405] width 45 height 14
click at [408, 409] on input "Attached" at bounding box center [411, 403] width 10 height 10
radio input "true"
radio input "false"
click at [127, 347] on span "Debtor Addresses" at bounding box center [111, 349] width 89 height 14
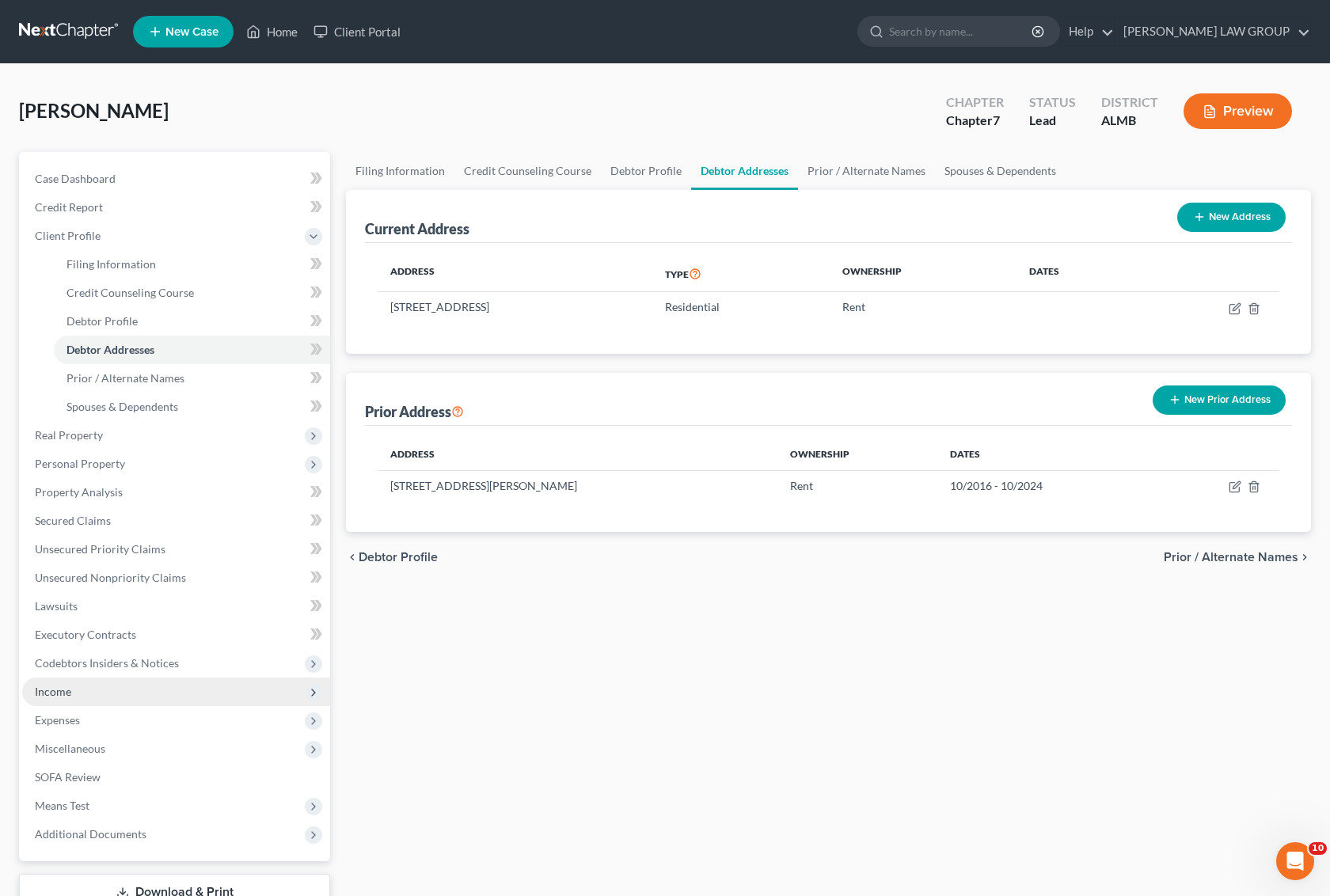
click at [78, 689] on span "Income" at bounding box center [176, 691] width 308 height 28
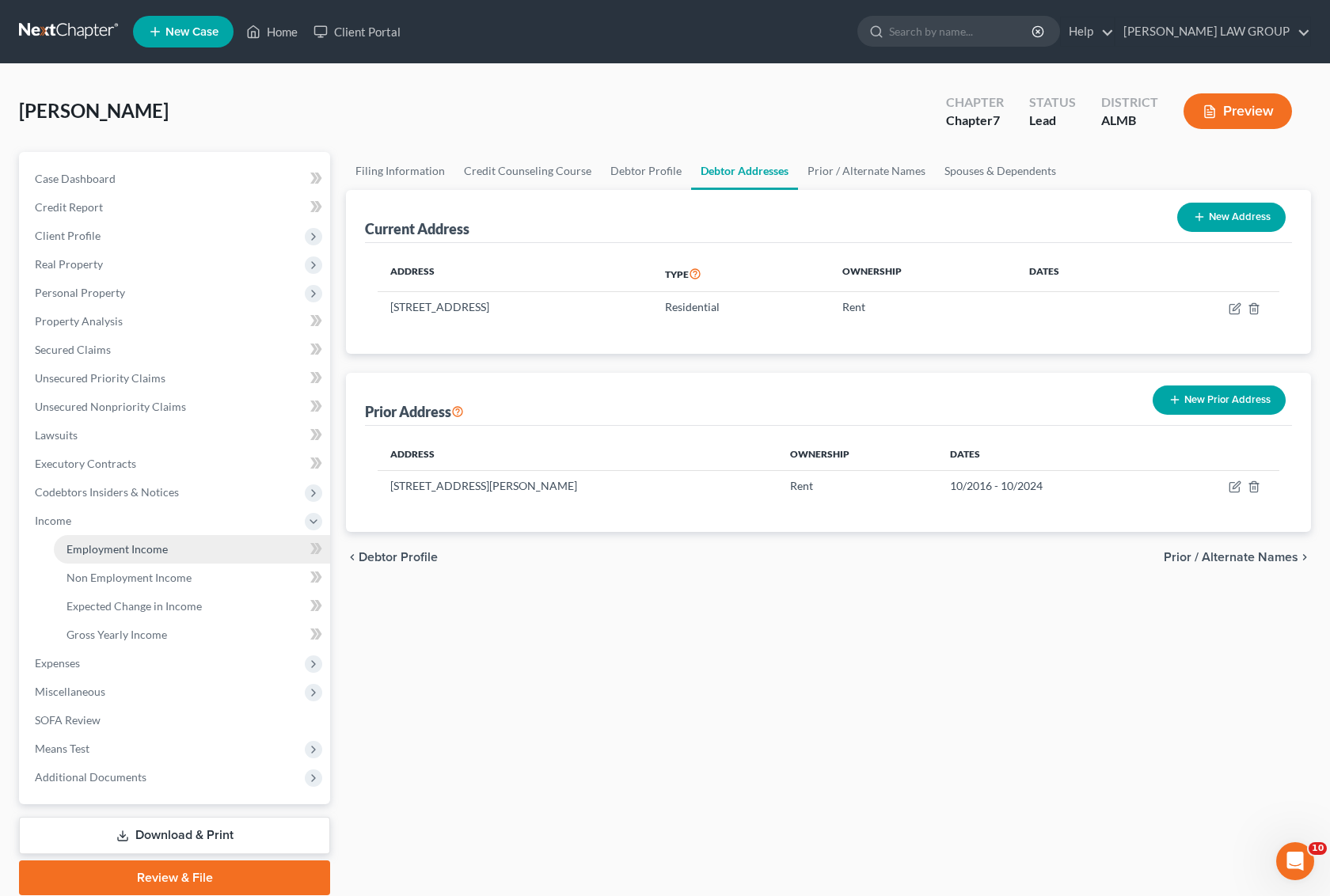
click at [135, 547] on span "Employment Income" at bounding box center [117, 548] width 102 height 14
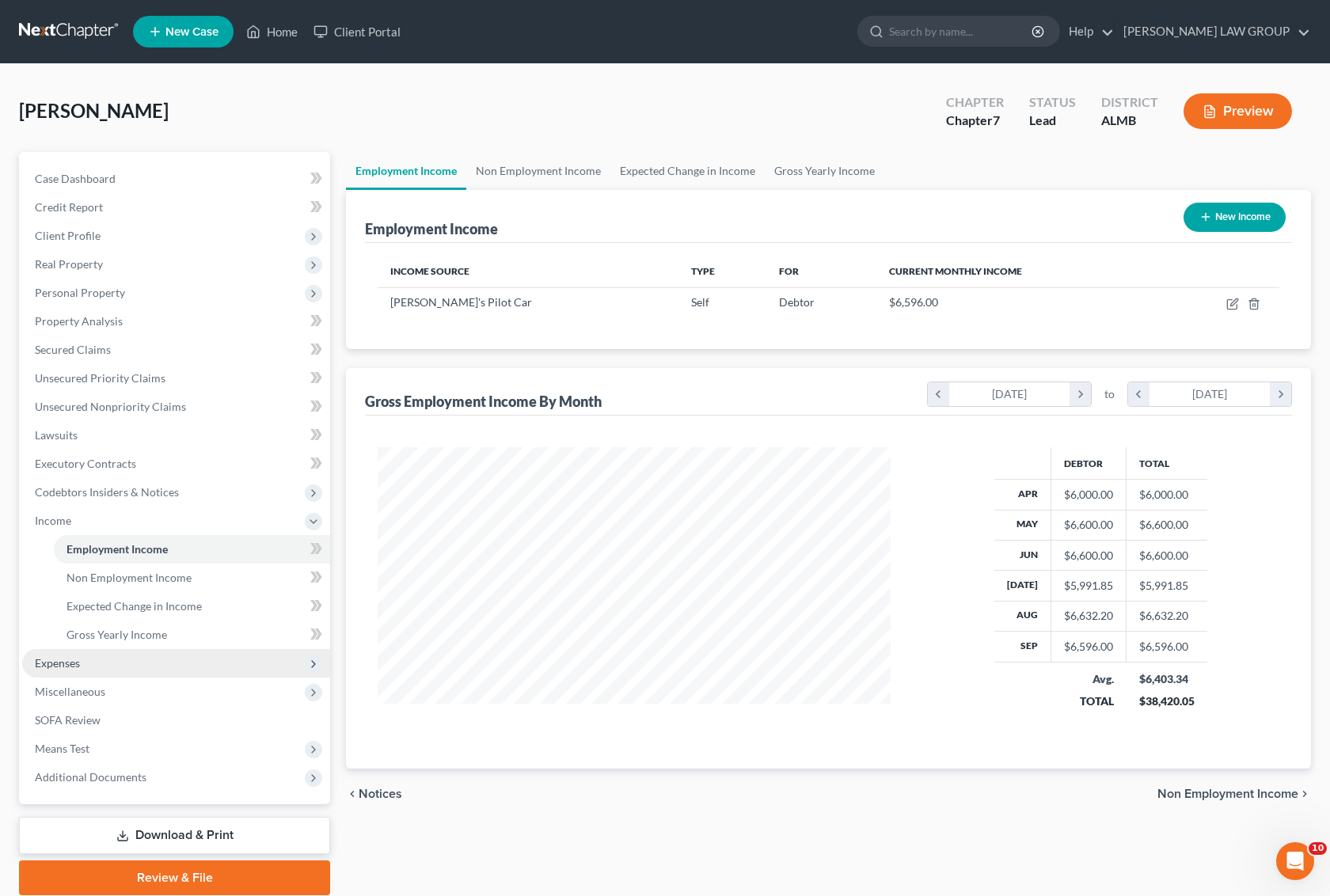
scroll to position [285, 544]
click at [73, 662] on span "Expenses" at bounding box center [57, 663] width 45 height 14
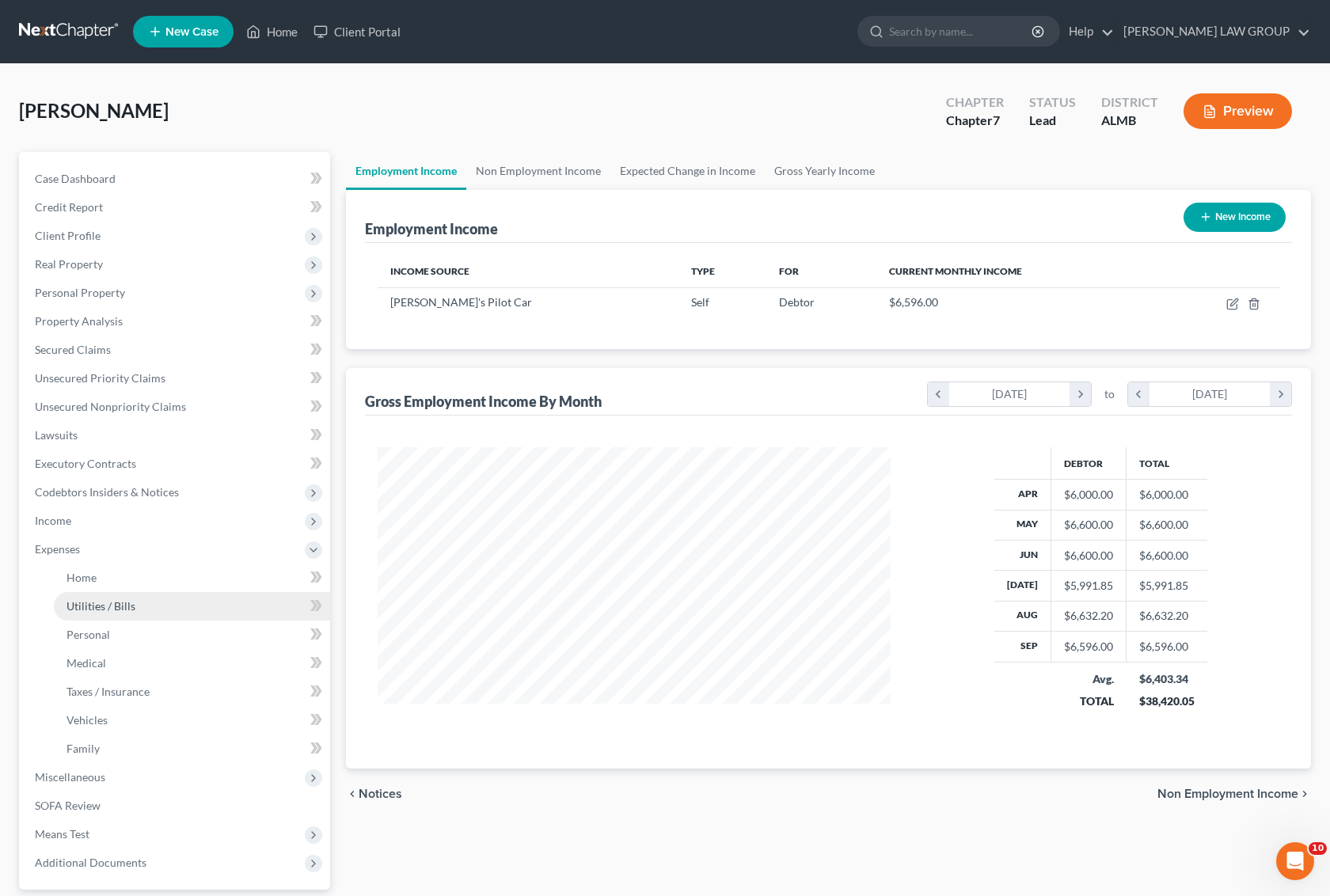
click at [120, 611] on span "Utilities / Bills" at bounding box center [101, 606] width 69 height 14
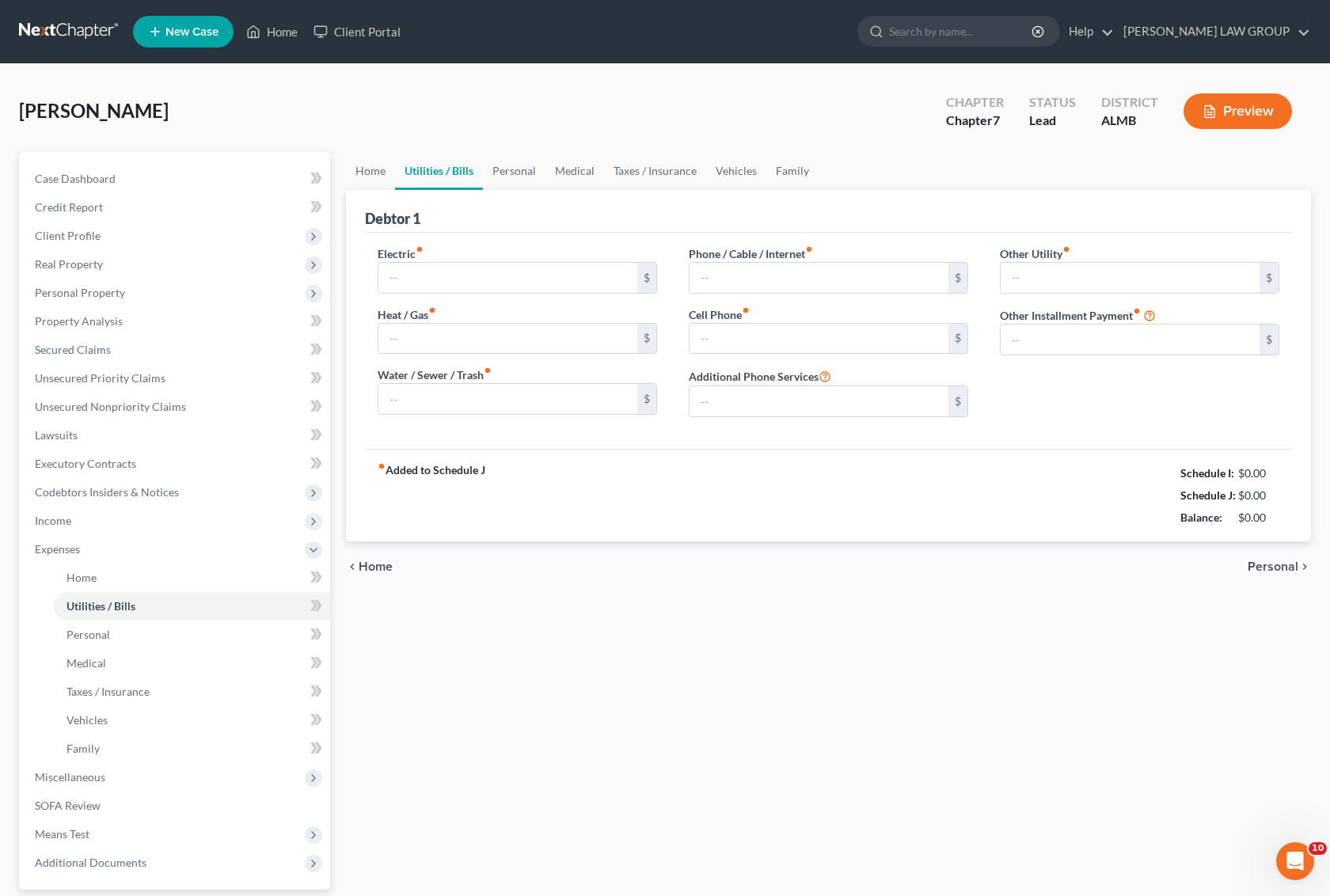
type input "0.00"
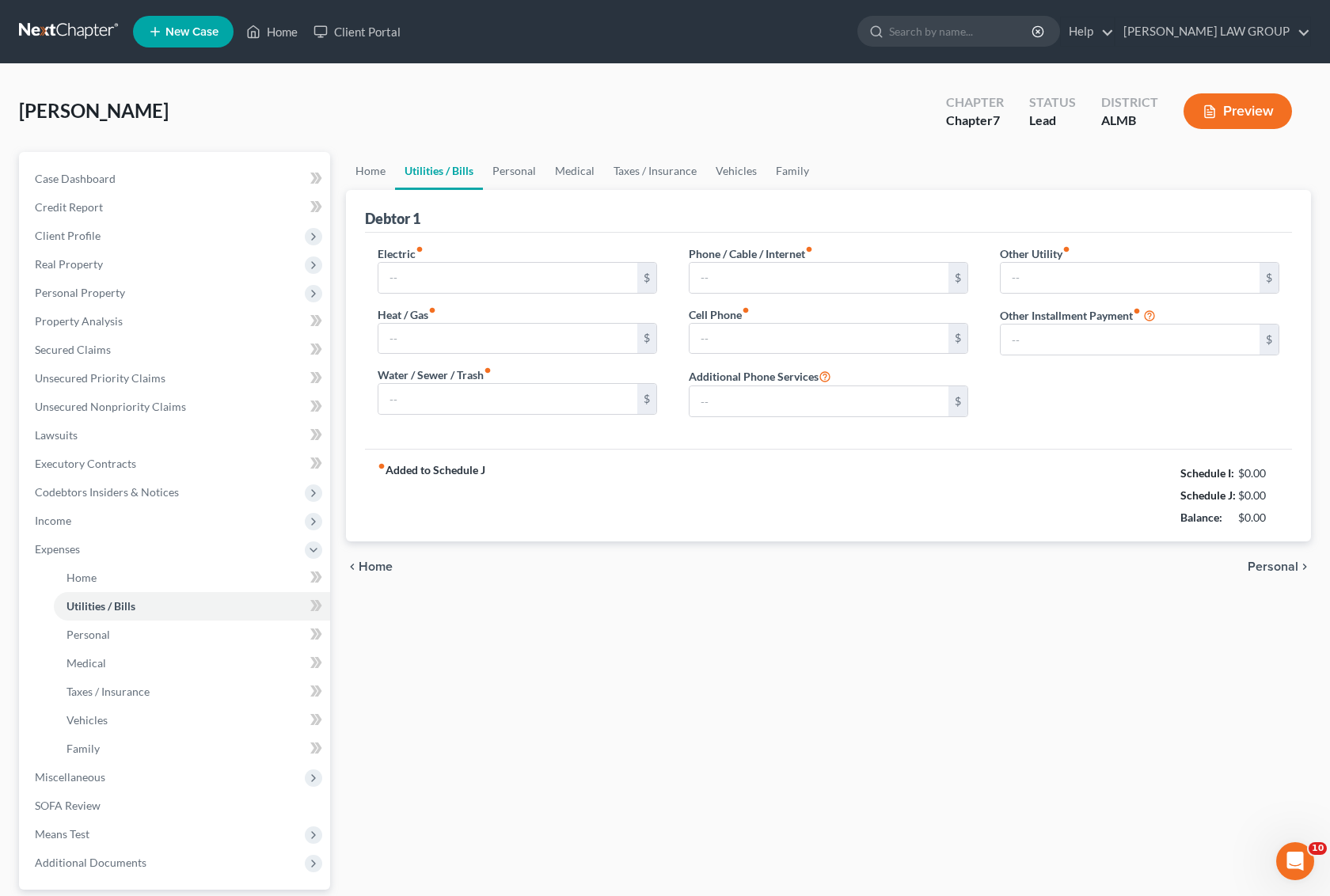
type input "0.00"
click at [804, 341] on input "0.00" at bounding box center [819, 338] width 259 height 30
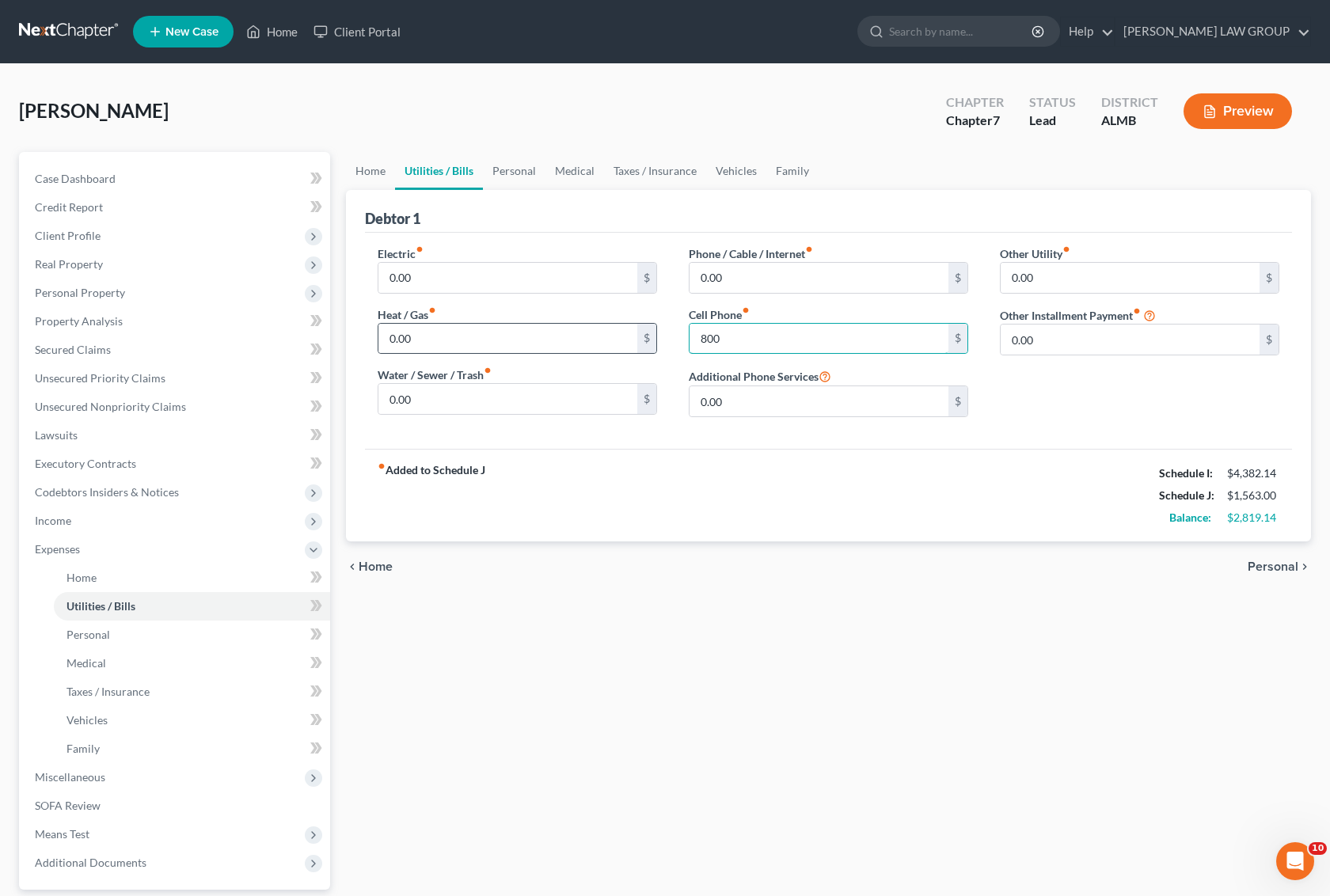
drag, startPoint x: 804, startPoint y: 341, endPoint x: 642, endPoint y: 334, distance: 162.2
click at [642, 334] on div "Electric fiber_manual_record 0.00 $ Heat / Gas fiber_manual_record 0.00 $ Water…" at bounding box center [829, 337] width 934 height 184
type input "276"
click at [117, 635] on link "Personal" at bounding box center [192, 635] width 276 height 28
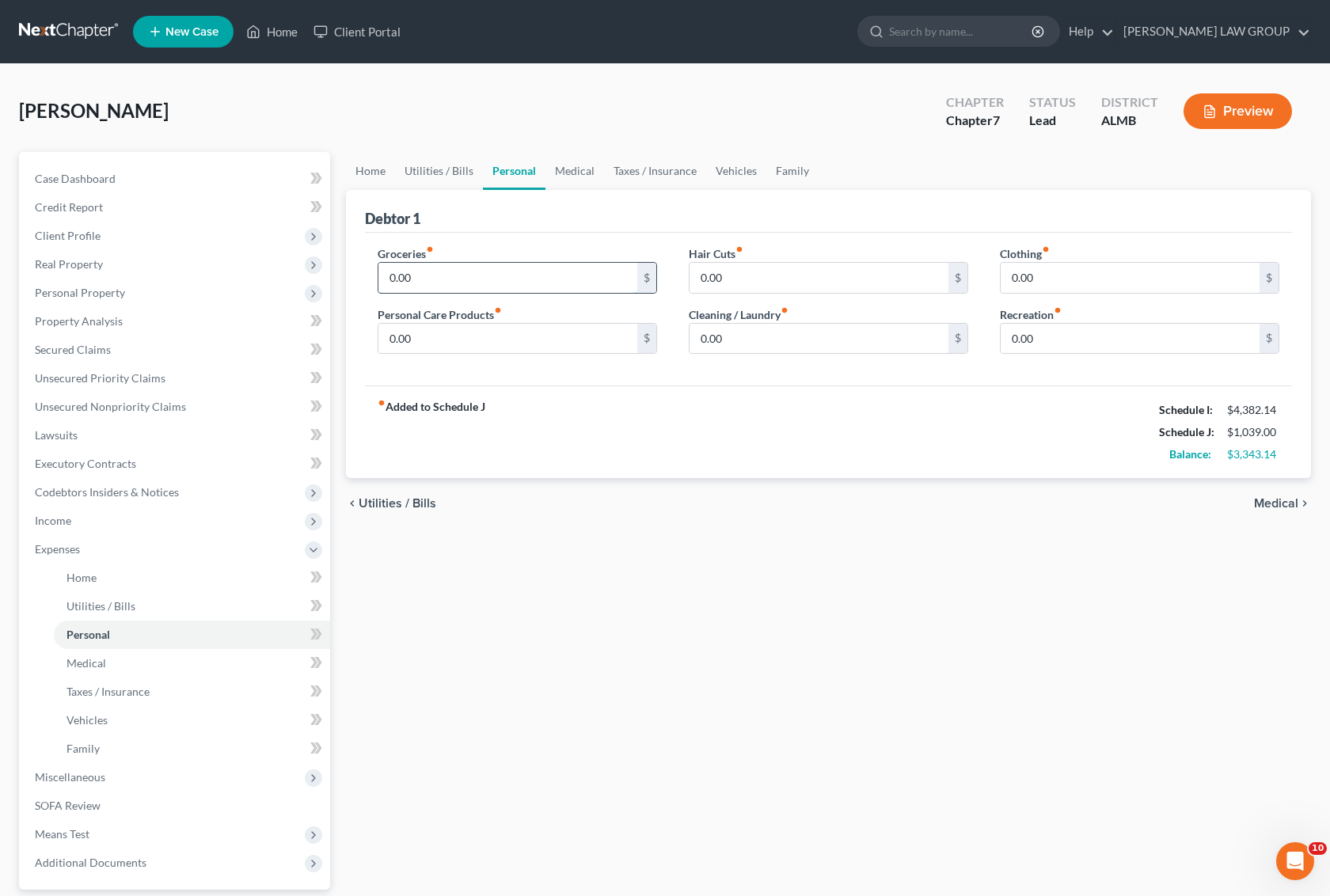
click at [451, 282] on input "0.00" at bounding box center [508, 278] width 259 height 30
type input "9"
type input "800"
click at [120, 713] on link "Vehicles" at bounding box center [192, 720] width 276 height 28
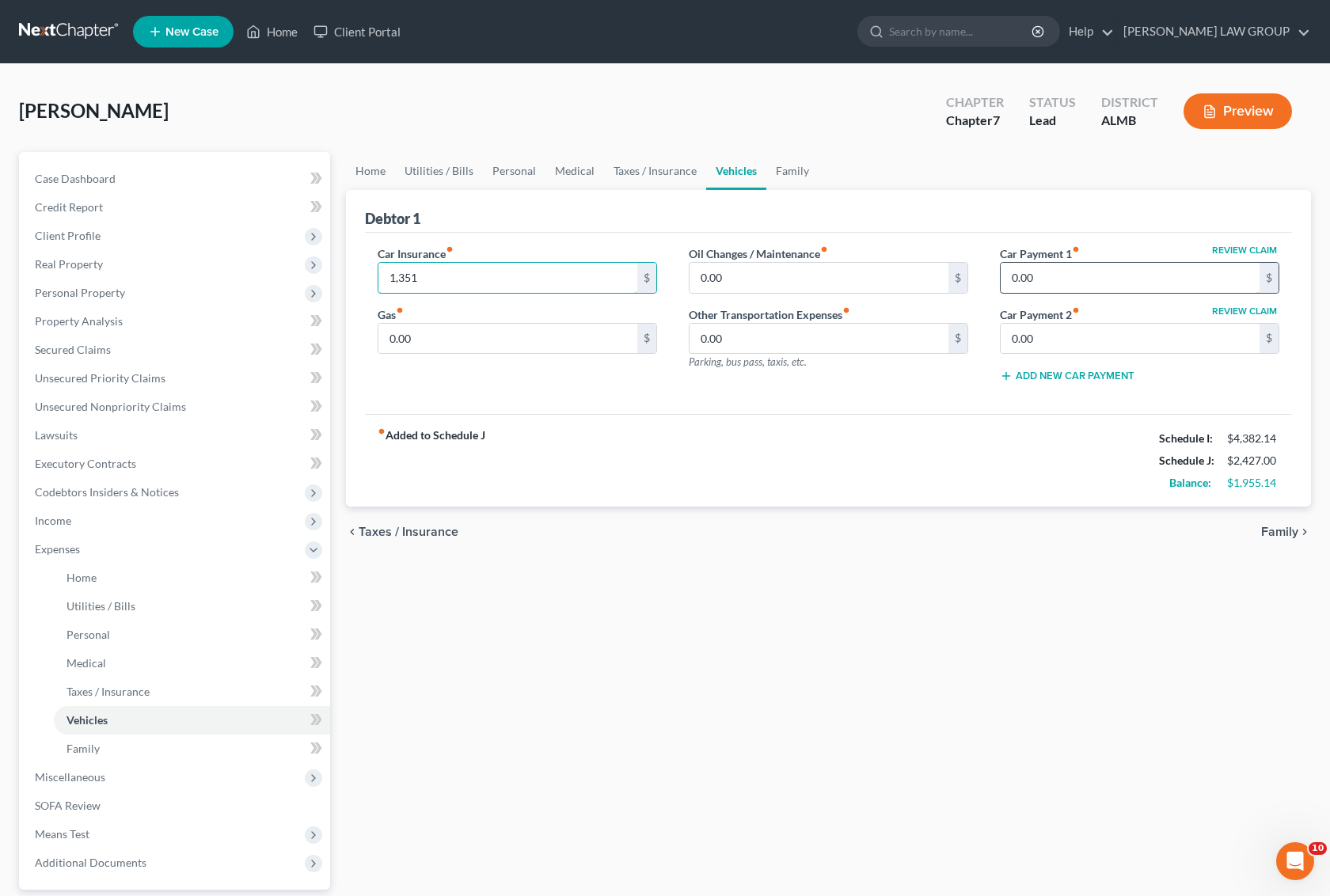
type input "1,351"
click at [1079, 277] on input "0.00" at bounding box center [1130, 278] width 259 height 30
type input "691"
click at [1087, 335] on input "0.00" at bounding box center [1130, 338] width 259 height 30
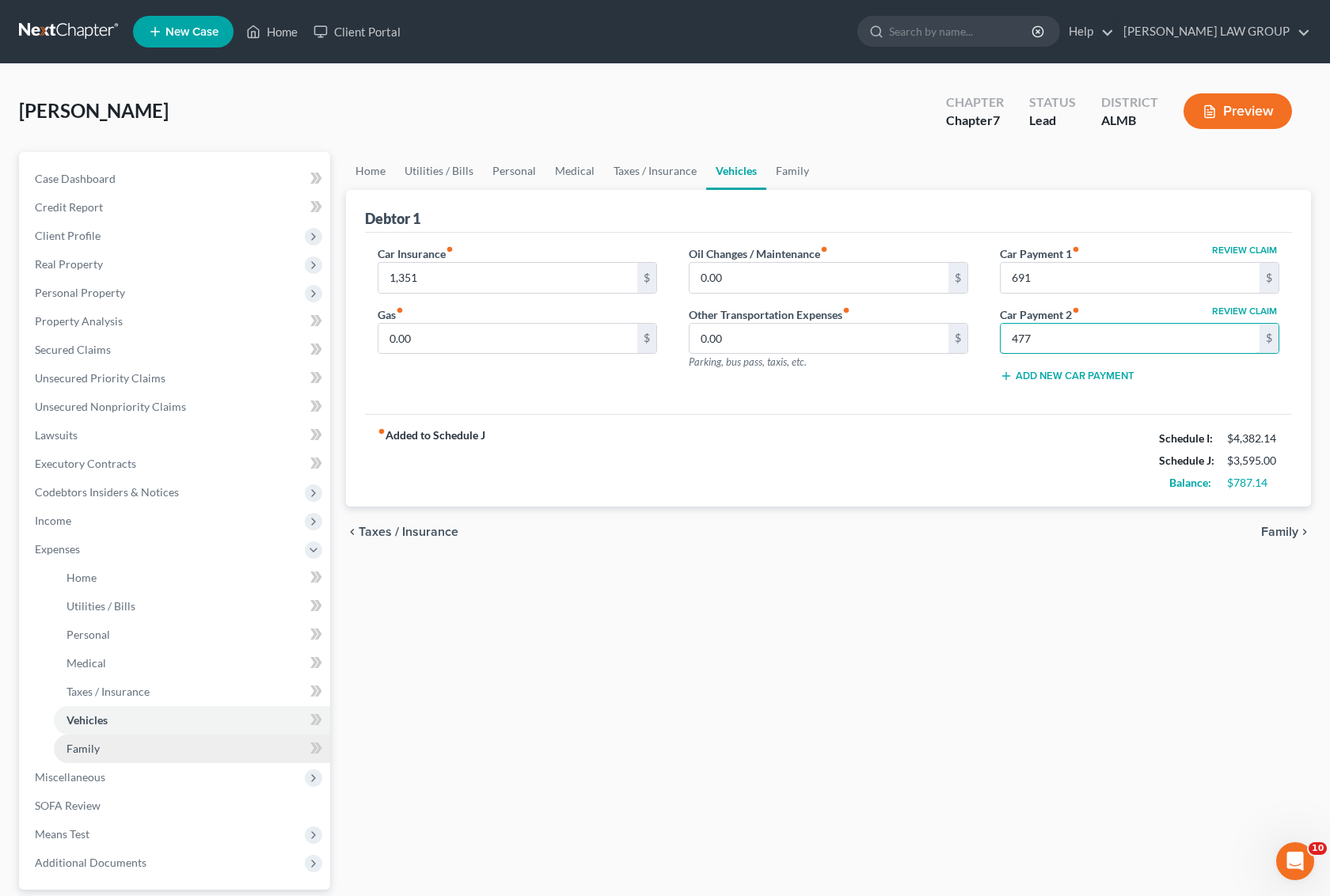
type input "477"
click at [127, 753] on link "Family" at bounding box center [192, 748] width 276 height 28
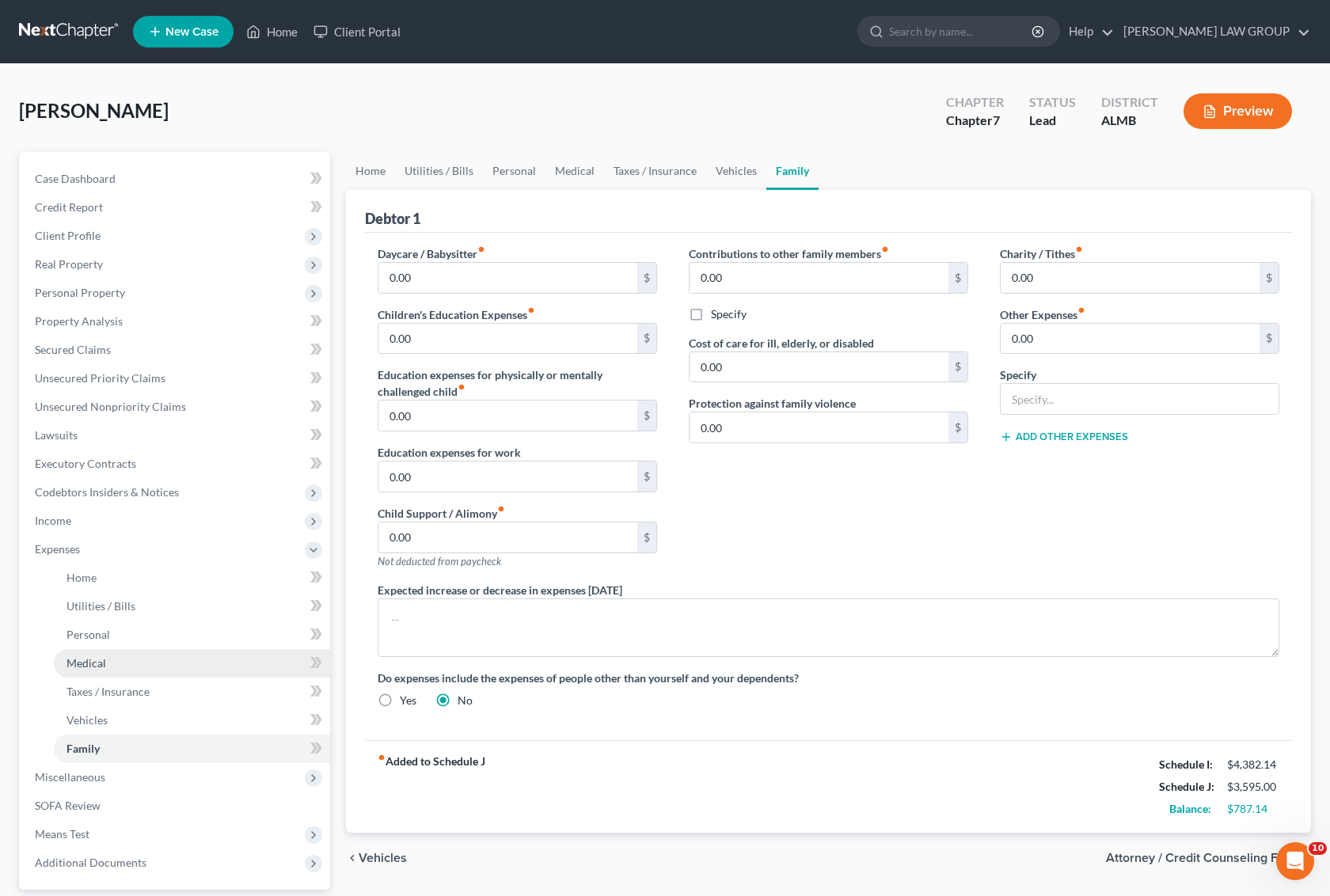
click at [105, 665] on span "Medical" at bounding box center [86, 663] width 39 height 14
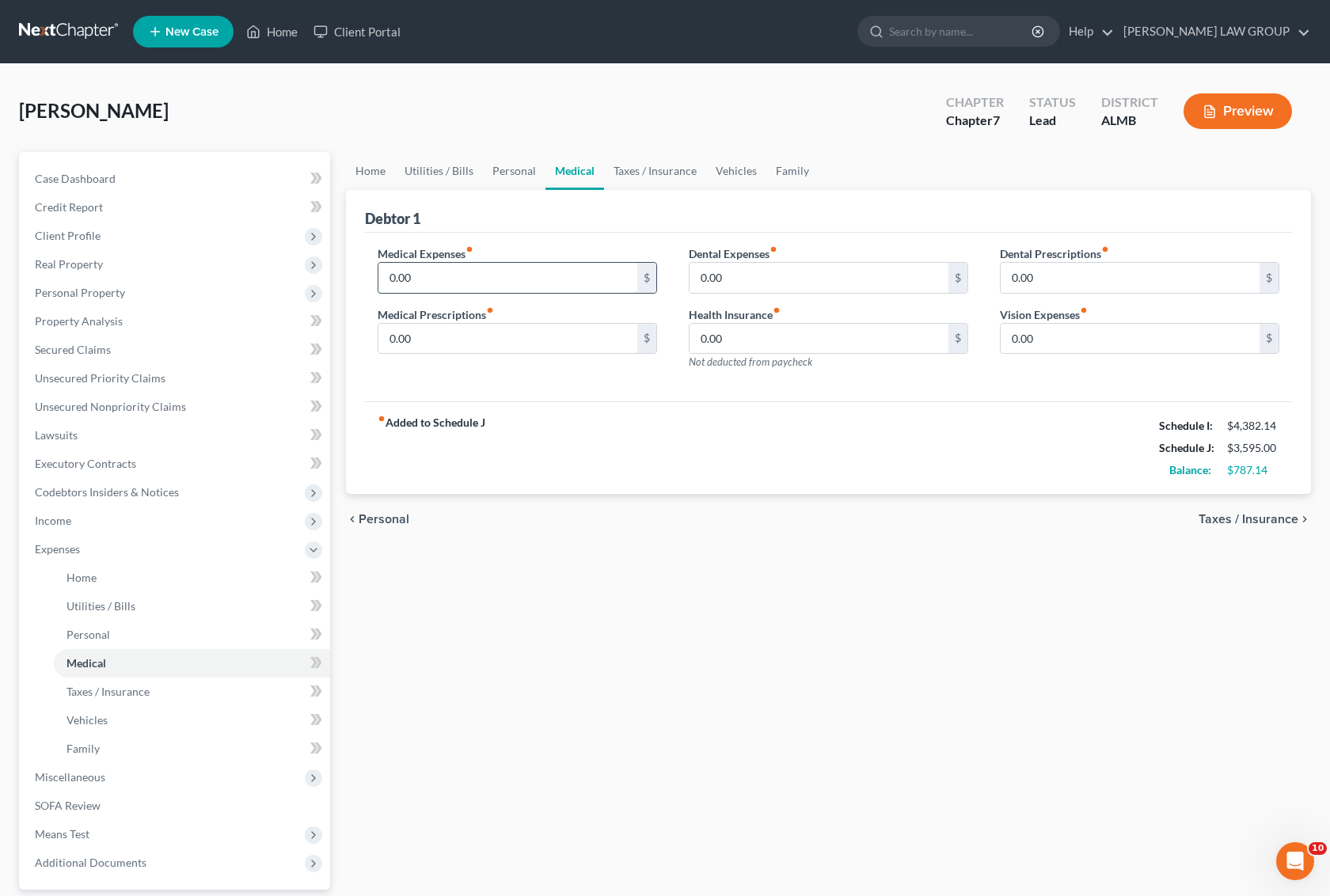
click at [511, 283] on input "0.00" at bounding box center [508, 278] width 259 height 30
type input "100"
click at [130, 632] on link "Personal" at bounding box center [192, 635] width 276 height 28
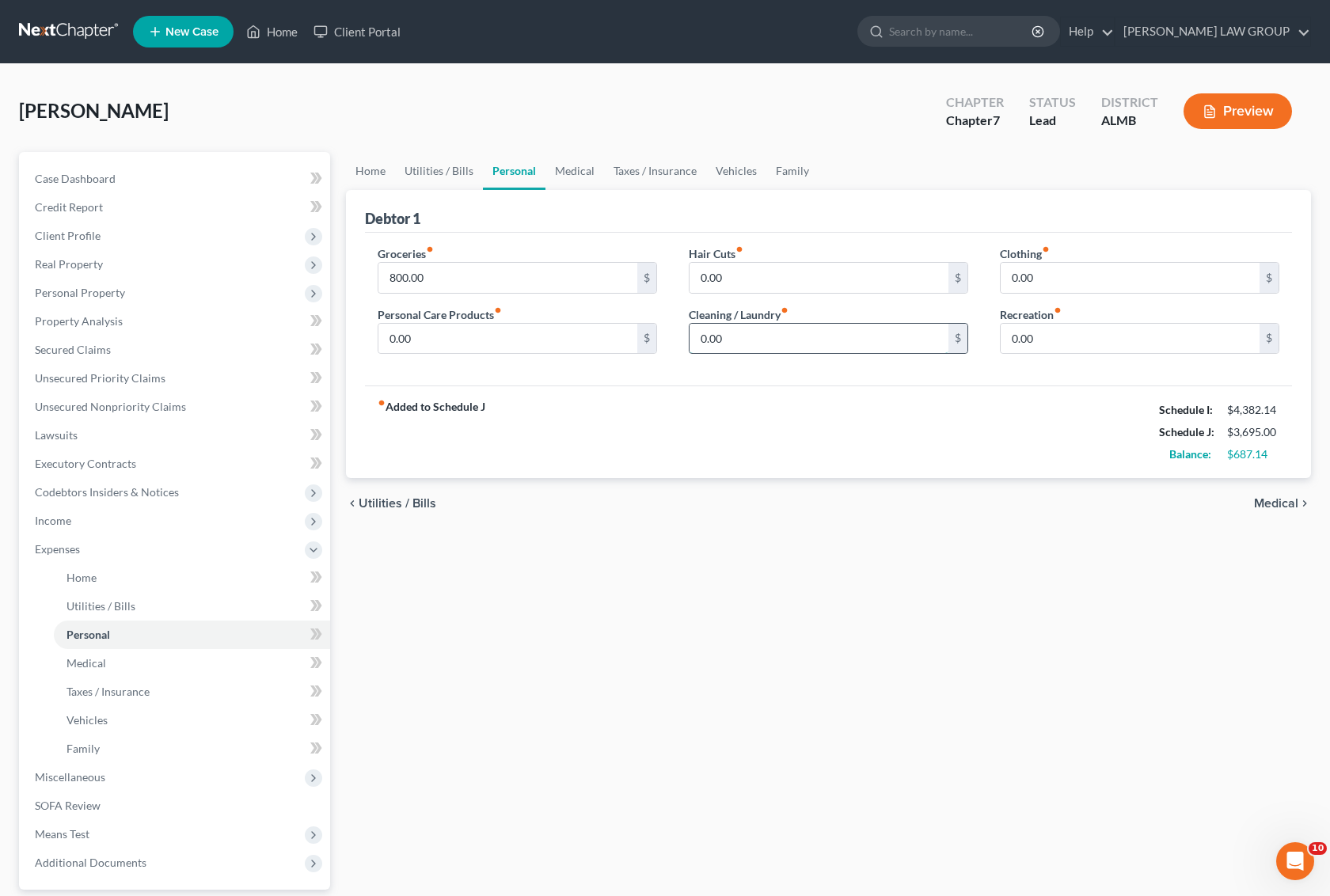
click at [836, 341] on input "0.00" at bounding box center [819, 338] width 259 height 30
type input "100"
click at [766, 275] on input "0.00" at bounding box center [819, 278] width 259 height 30
click at [137, 594] on link "Utilities / Bills" at bounding box center [192, 606] width 276 height 28
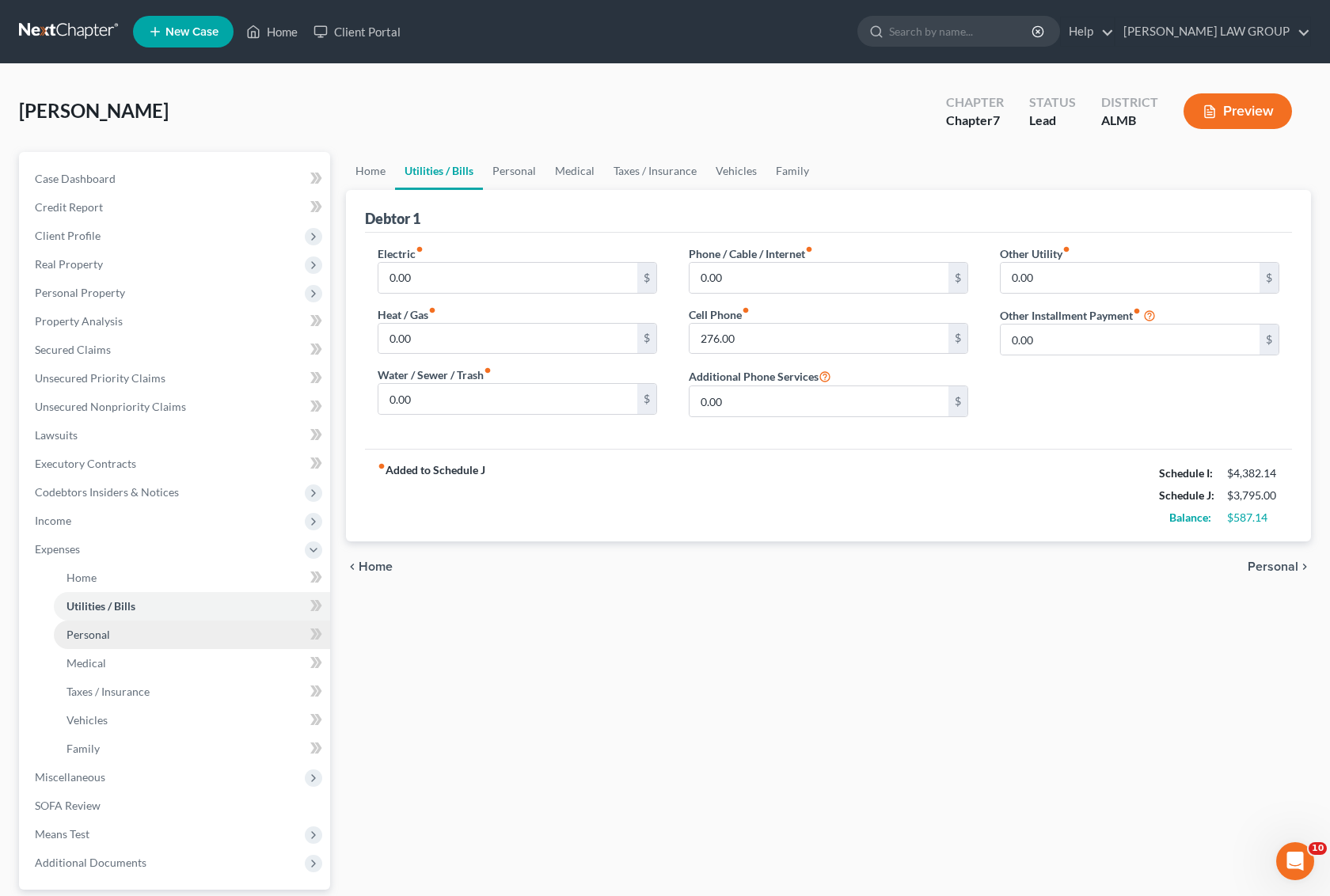
click at [131, 632] on link "Personal" at bounding box center [192, 635] width 276 height 28
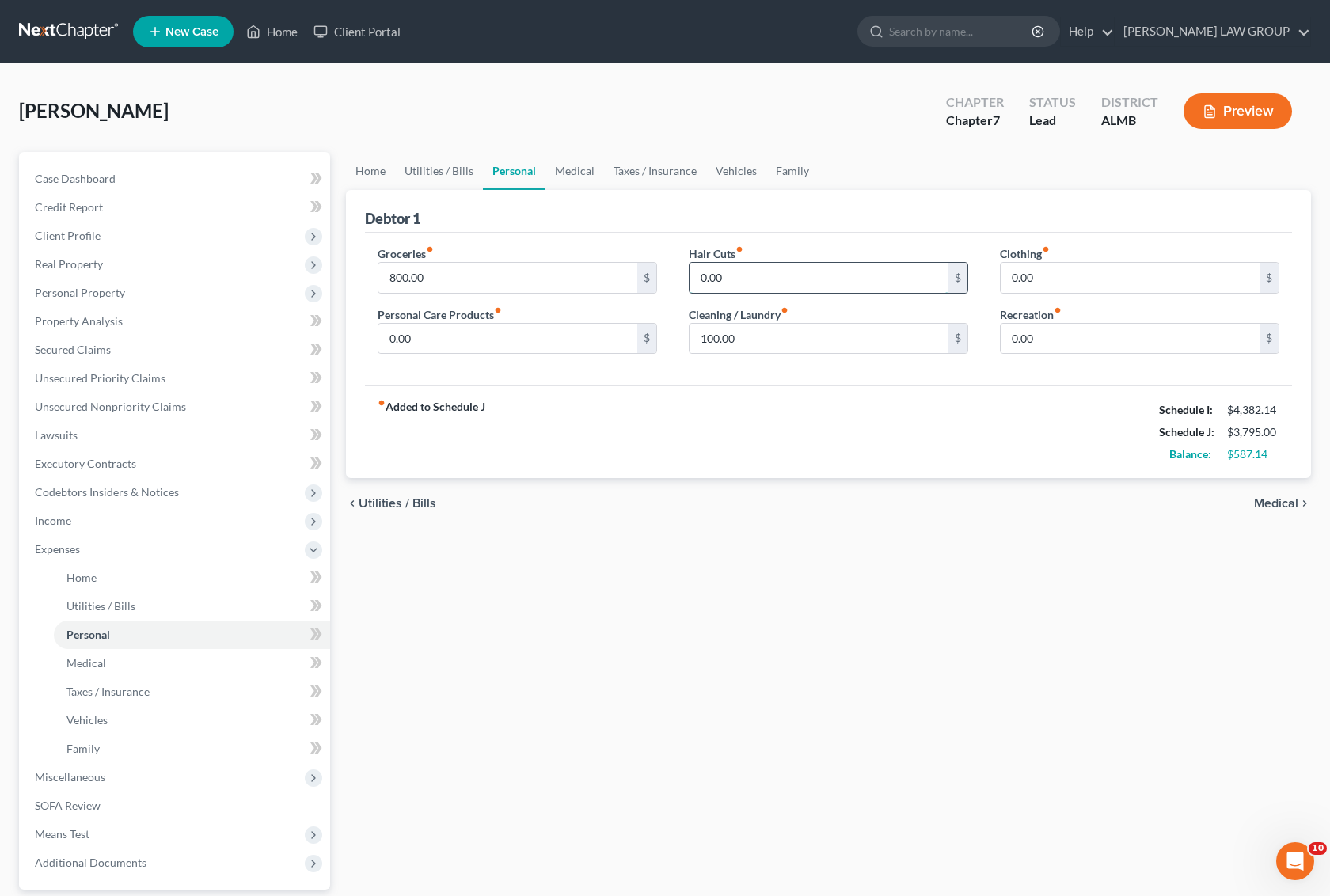
click at [773, 282] on input "0.00" at bounding box center [819, 278] width 259 height 30
type input "24"
click at [717, 513] on div "chevron_left Utilities / Bills Medical chevron_right" at bounding box center [828, 503] width 965 height 50
click at [125, 602] on span "Utilities / Bills" at bounding box center [101, 606] width 69 height 14
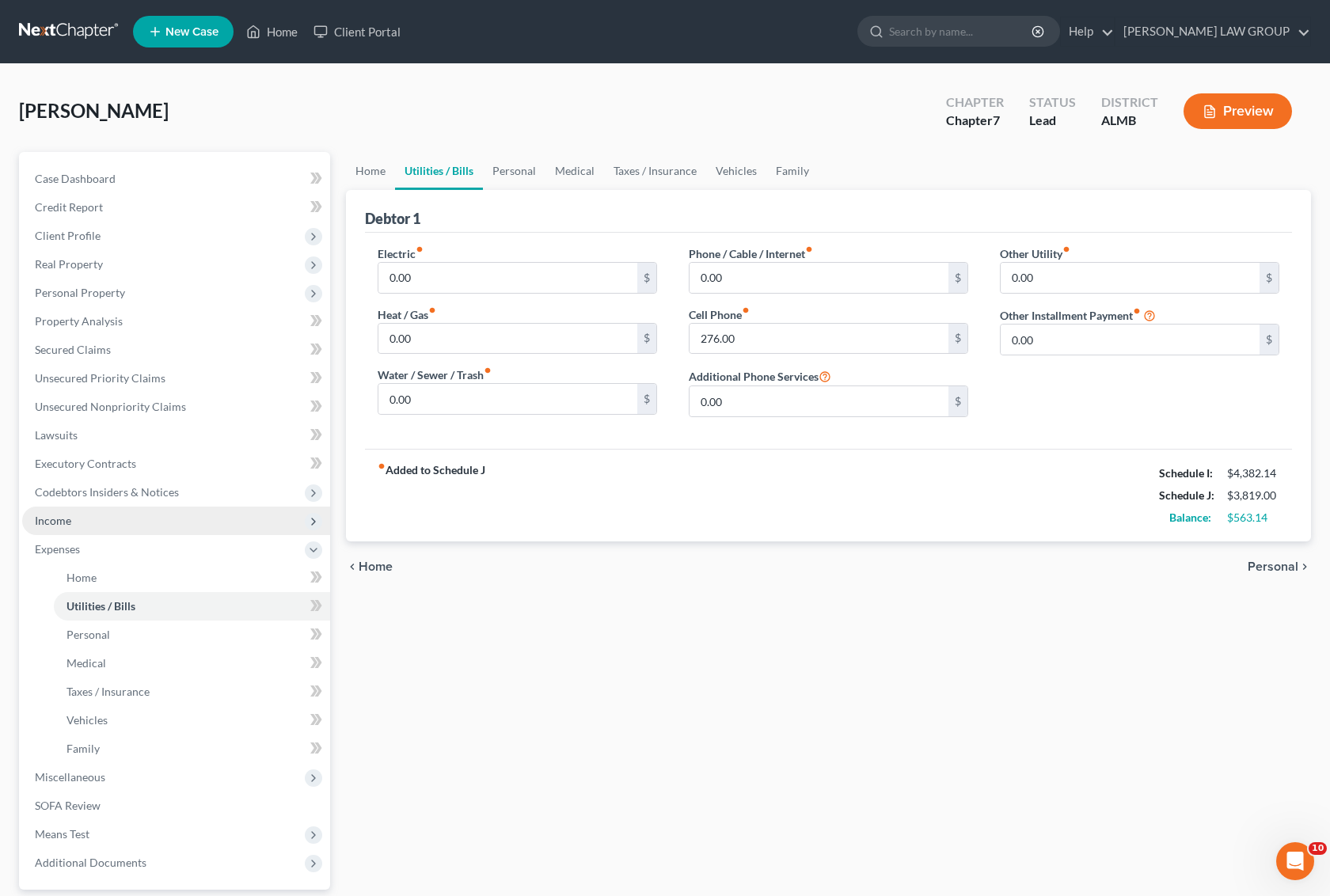
click at [111, 516] on span "Income" at bounding box center [176, 521] width 308 height 28
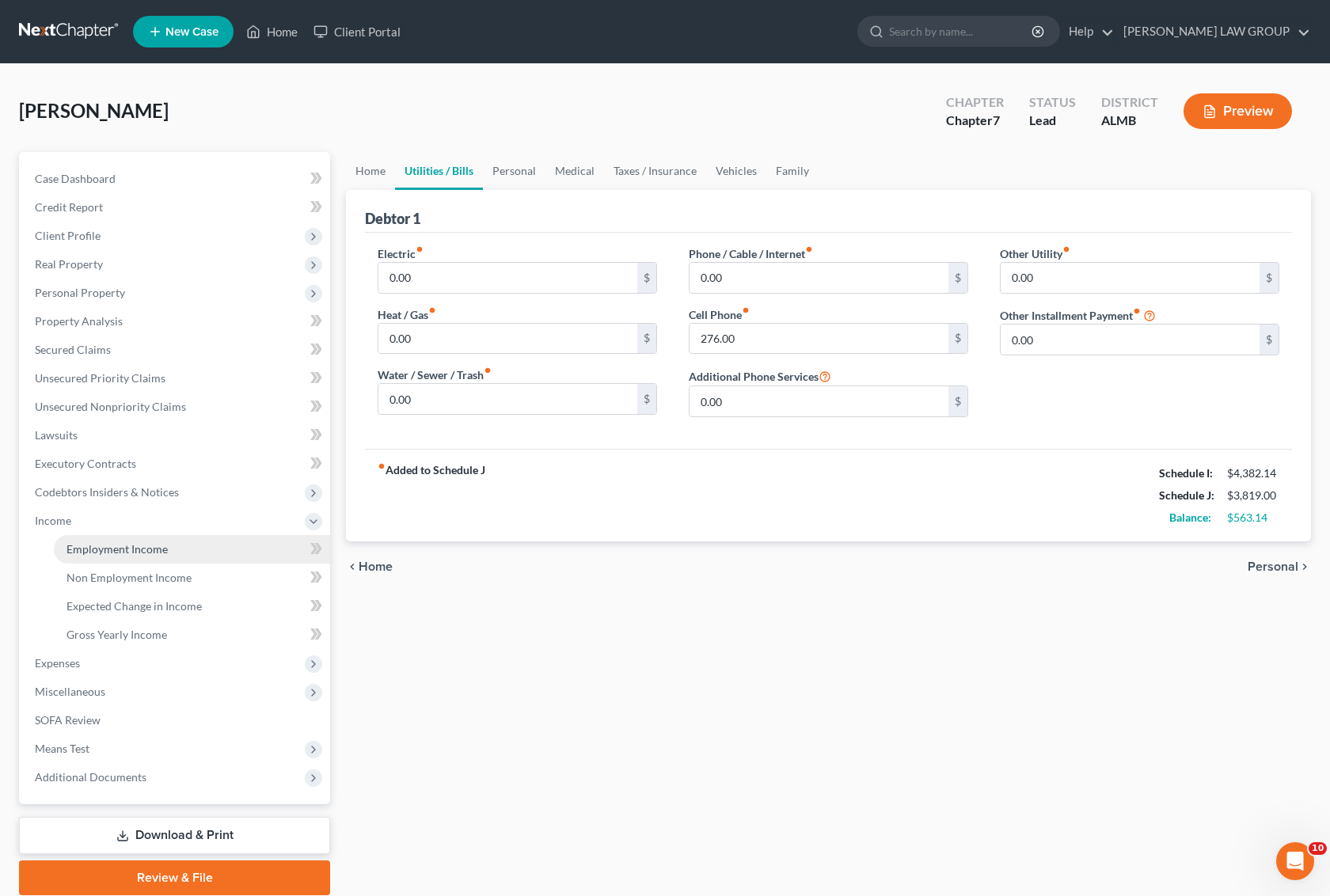
click at [107, 544] on span "Employment Income" at bounding box center [117, 548] width 102 height 14
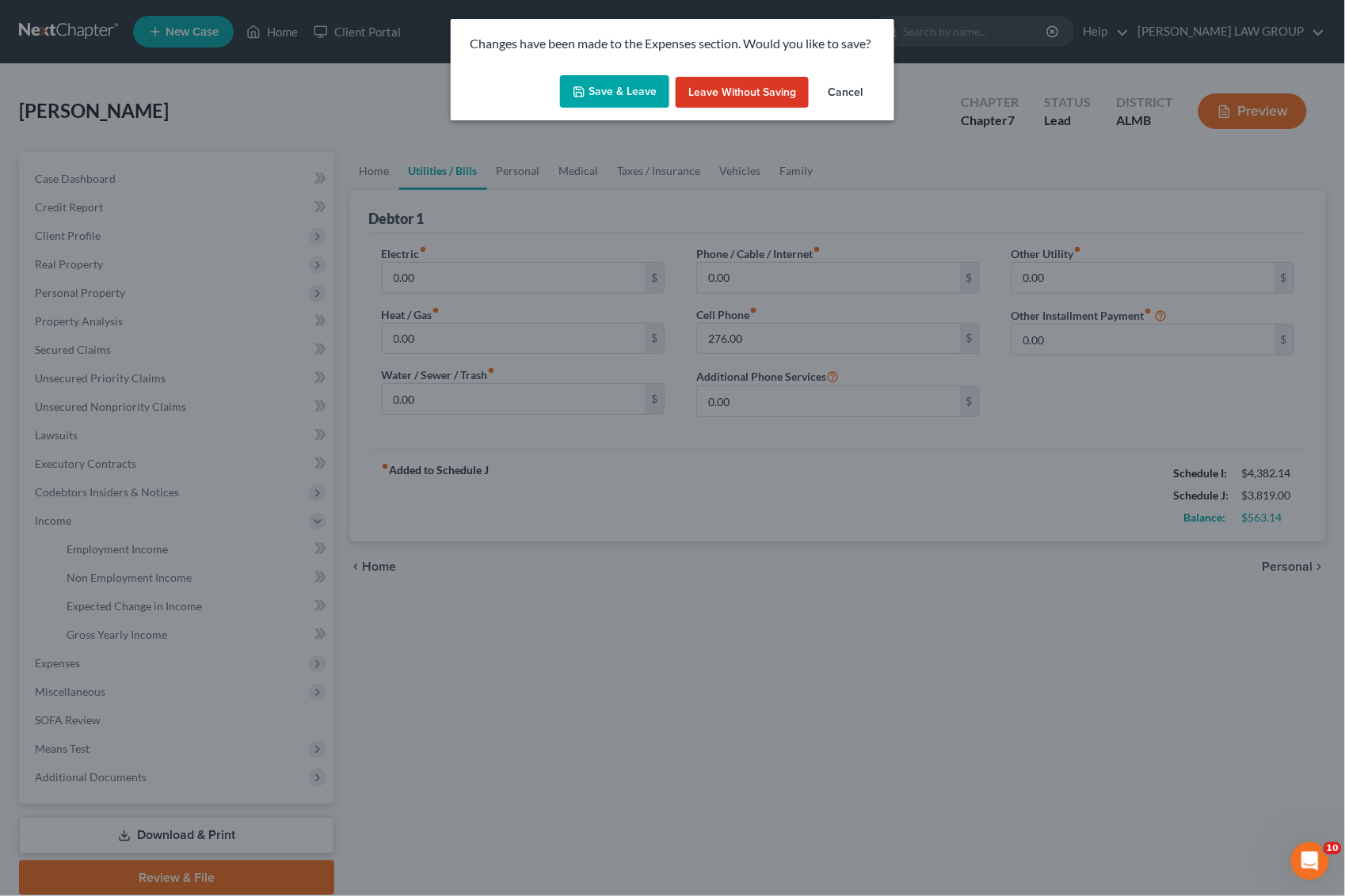
click at [617, 92] on button "Save & Leave" at bounding box center [614, 92] width 109 height 33
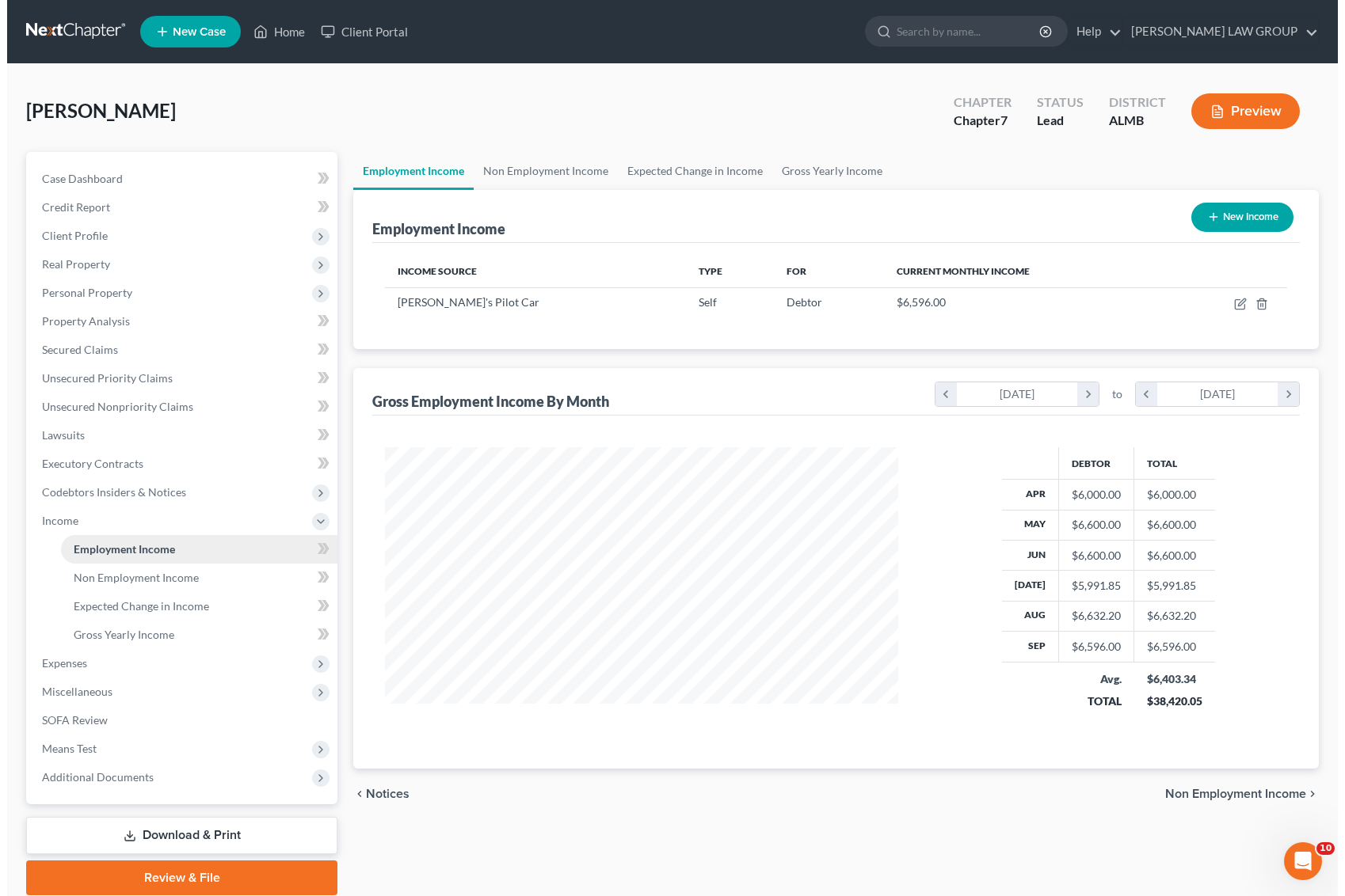
scroll to position [285, 544]
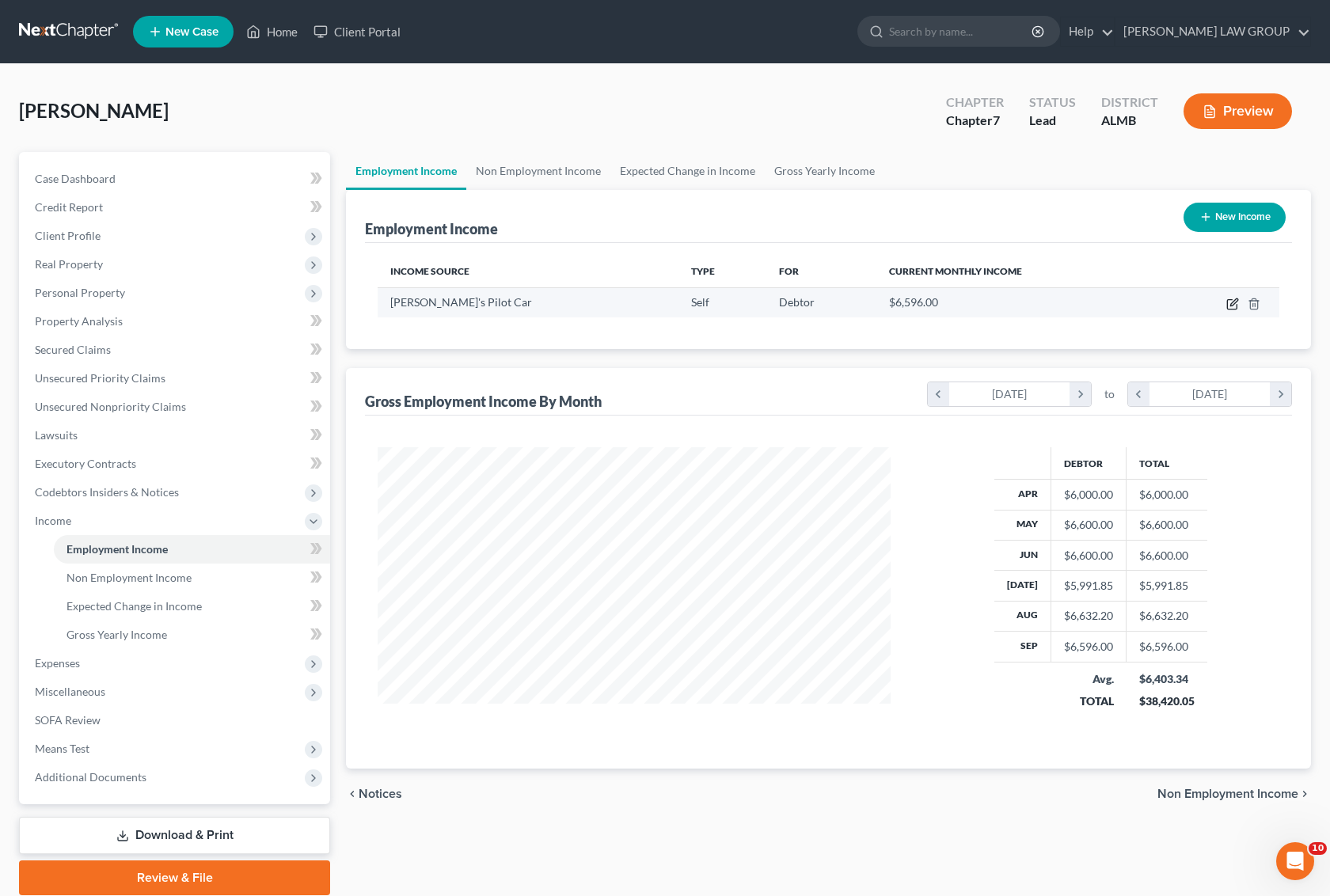
click at [1232, 301] on icon "button" at bounding box center [1233, 304] width 13 height 13
select select "1"
select select "0"
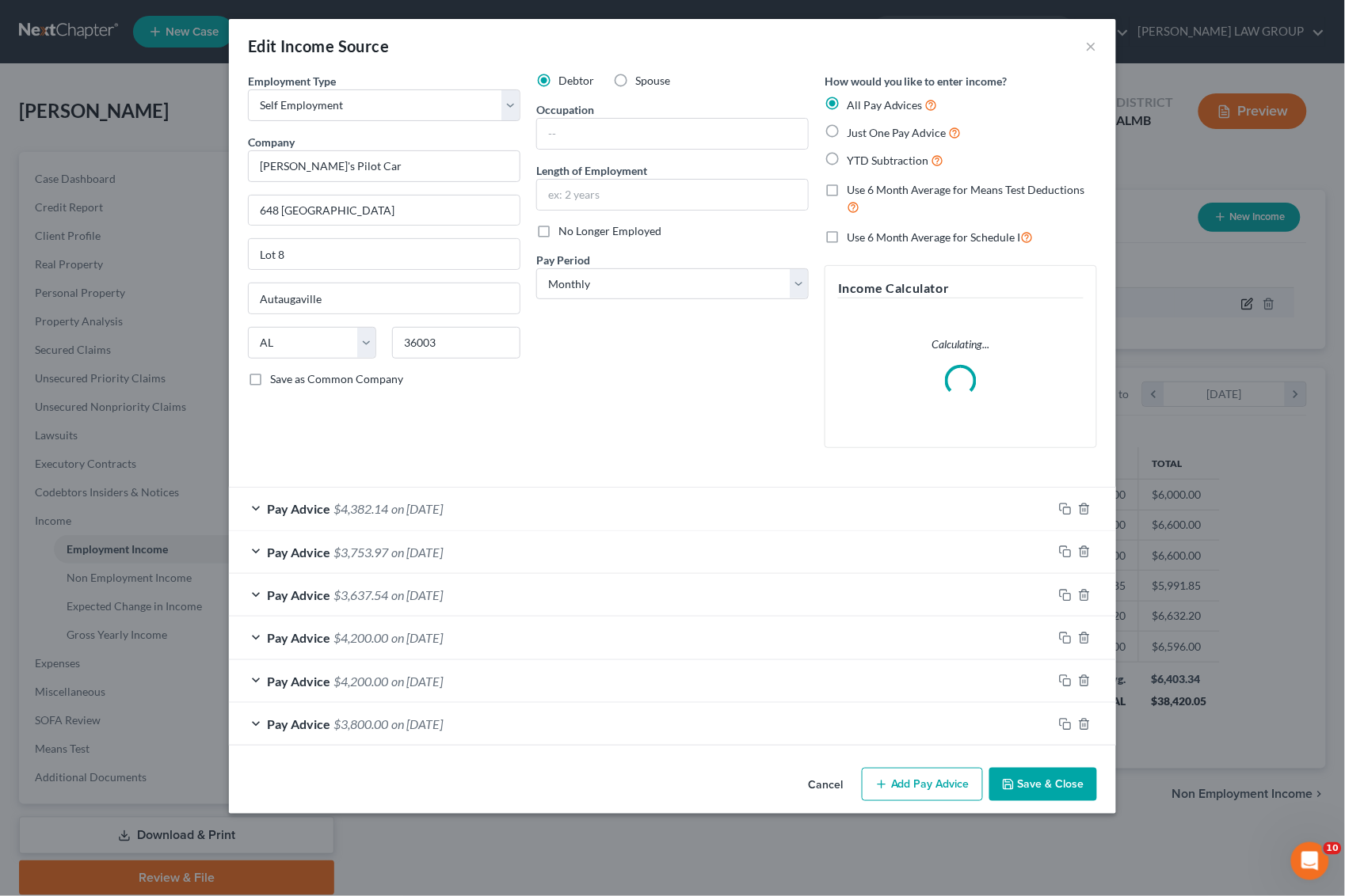
scroll to position [285, 551]
click at [559, 594] on div "Pay Advice $3,637.54 on [DATE]" at bounding box center [641, 595] width 824 height 42
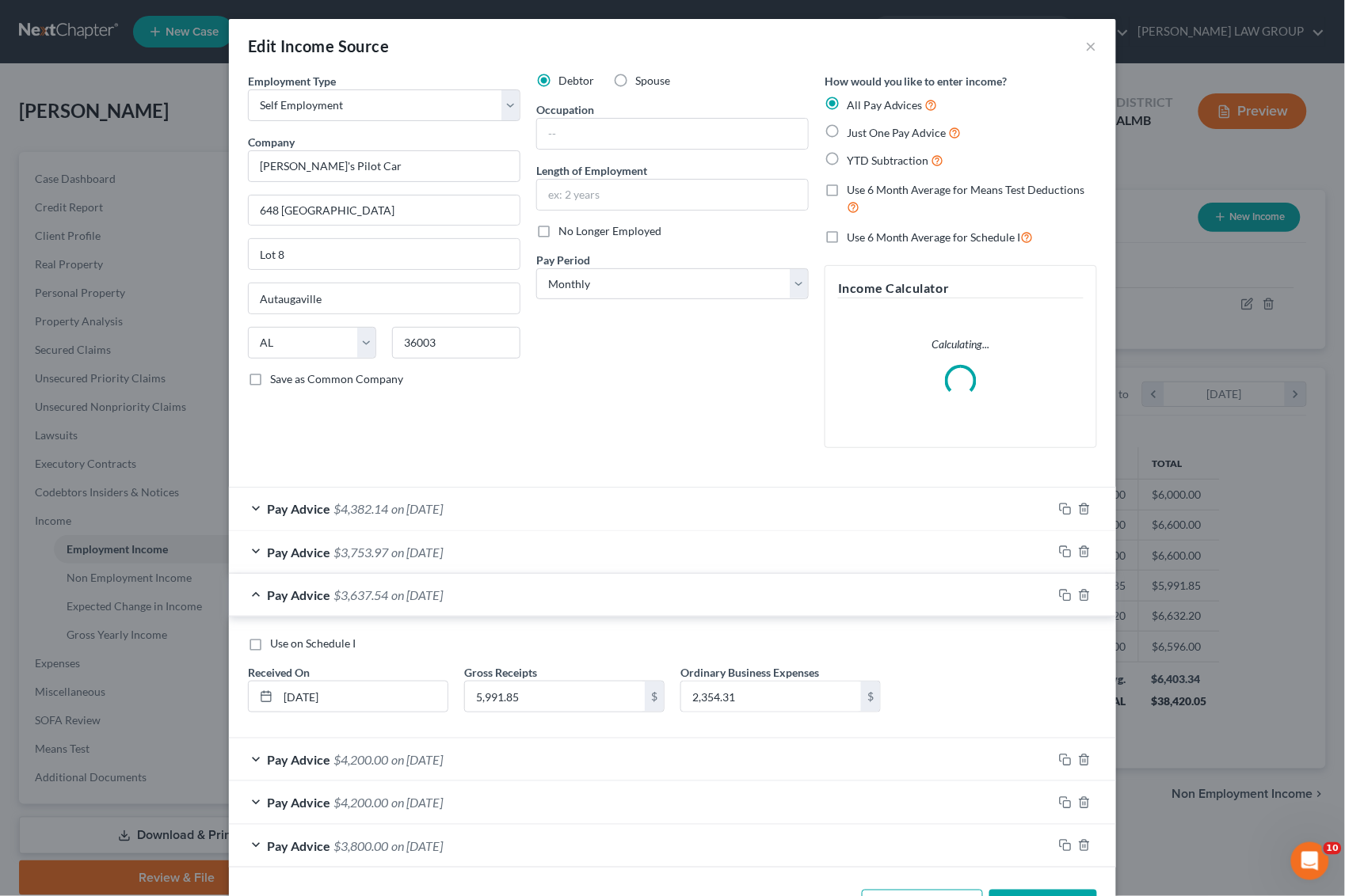
click at [283, 647] on span "Use on Schedule I" at bounding box center [312, 643] width 85 height 14
click at [283, 647] on input "Use on Schedule I" at bounding box center [281, 640] width 10 height 10
checkbox input "true"
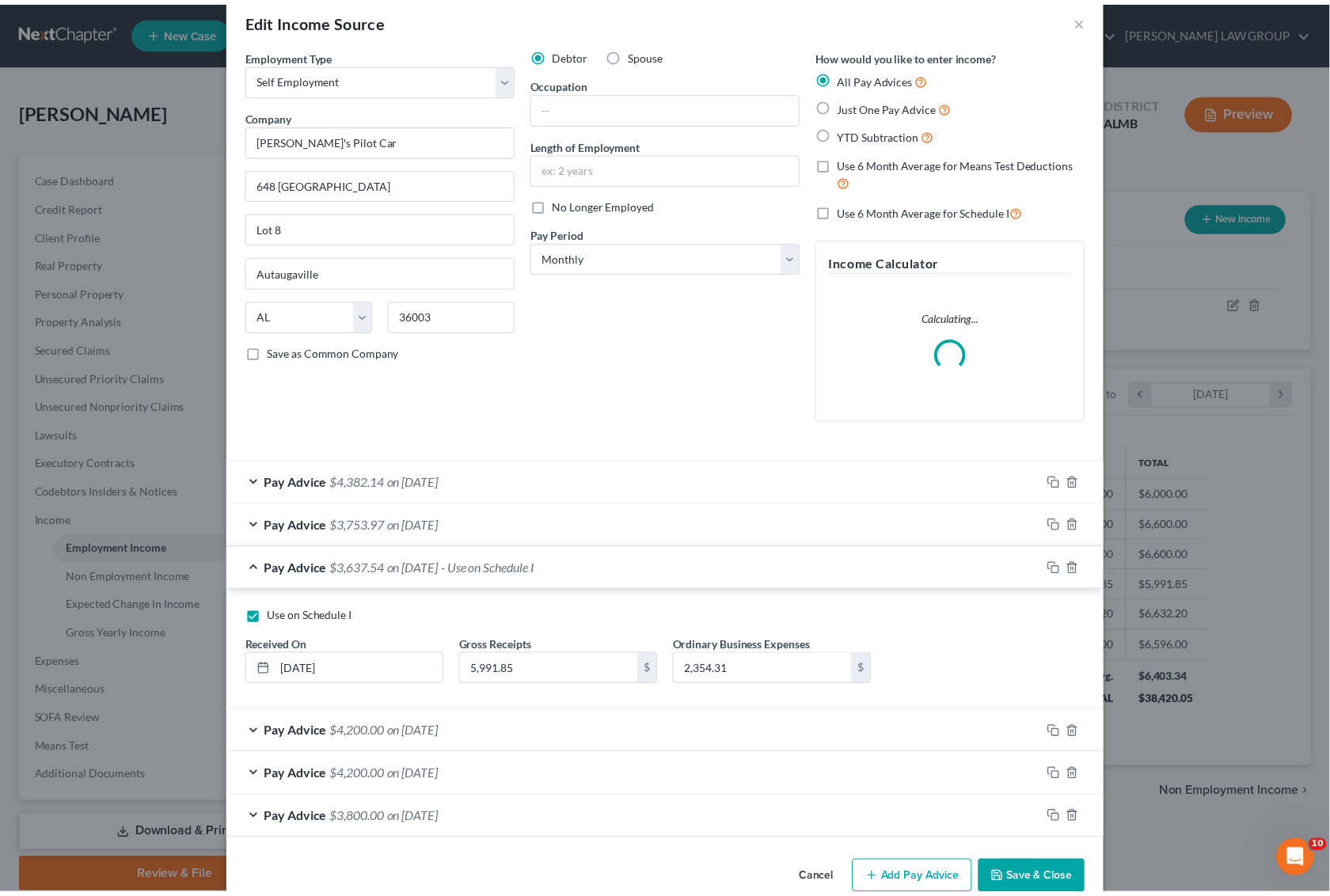
scroll to position [61, 0]
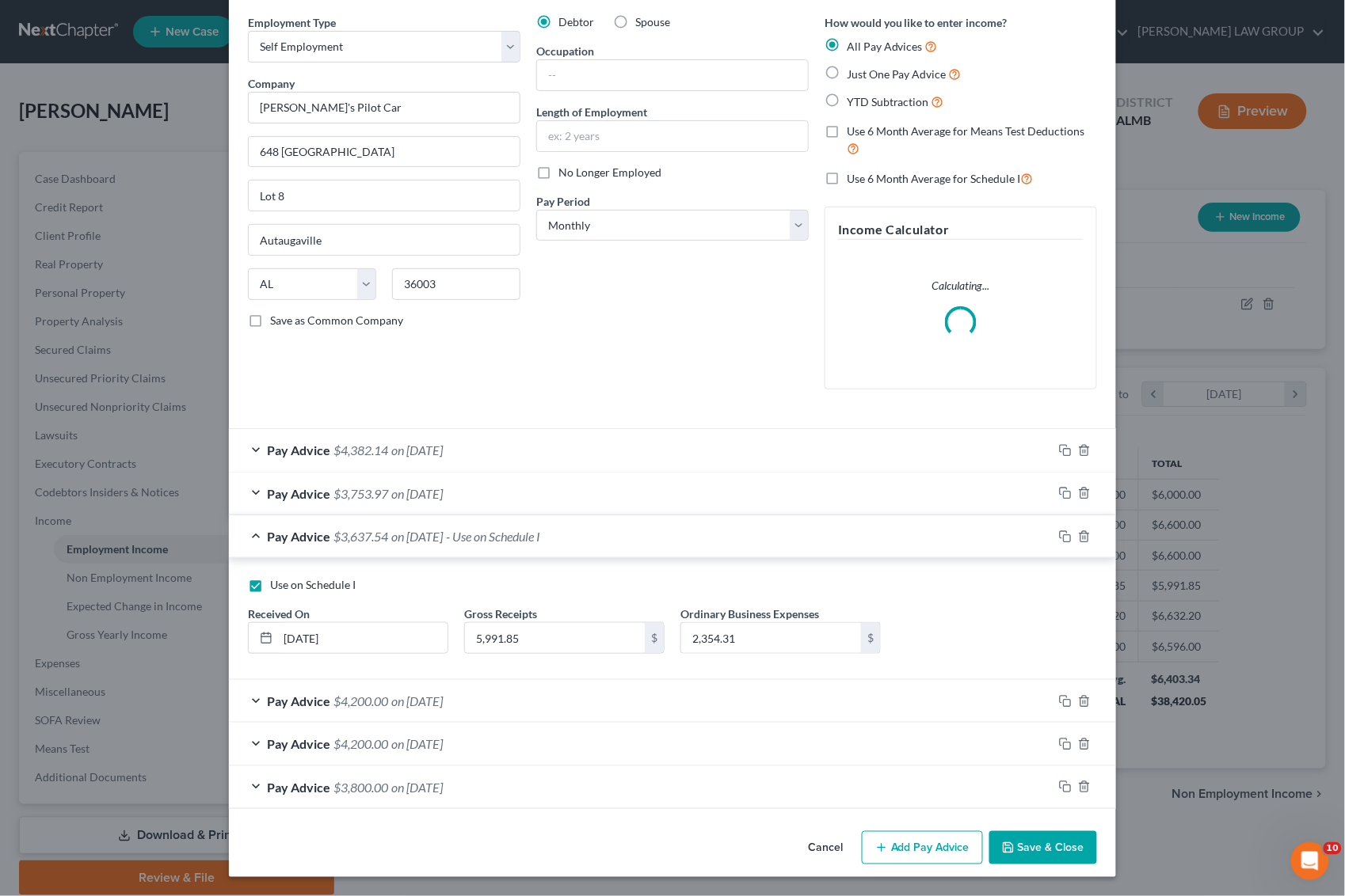
click at [1022, 835] on button "Save & Close" at bounding box center [1042, 848] width 107 height 33
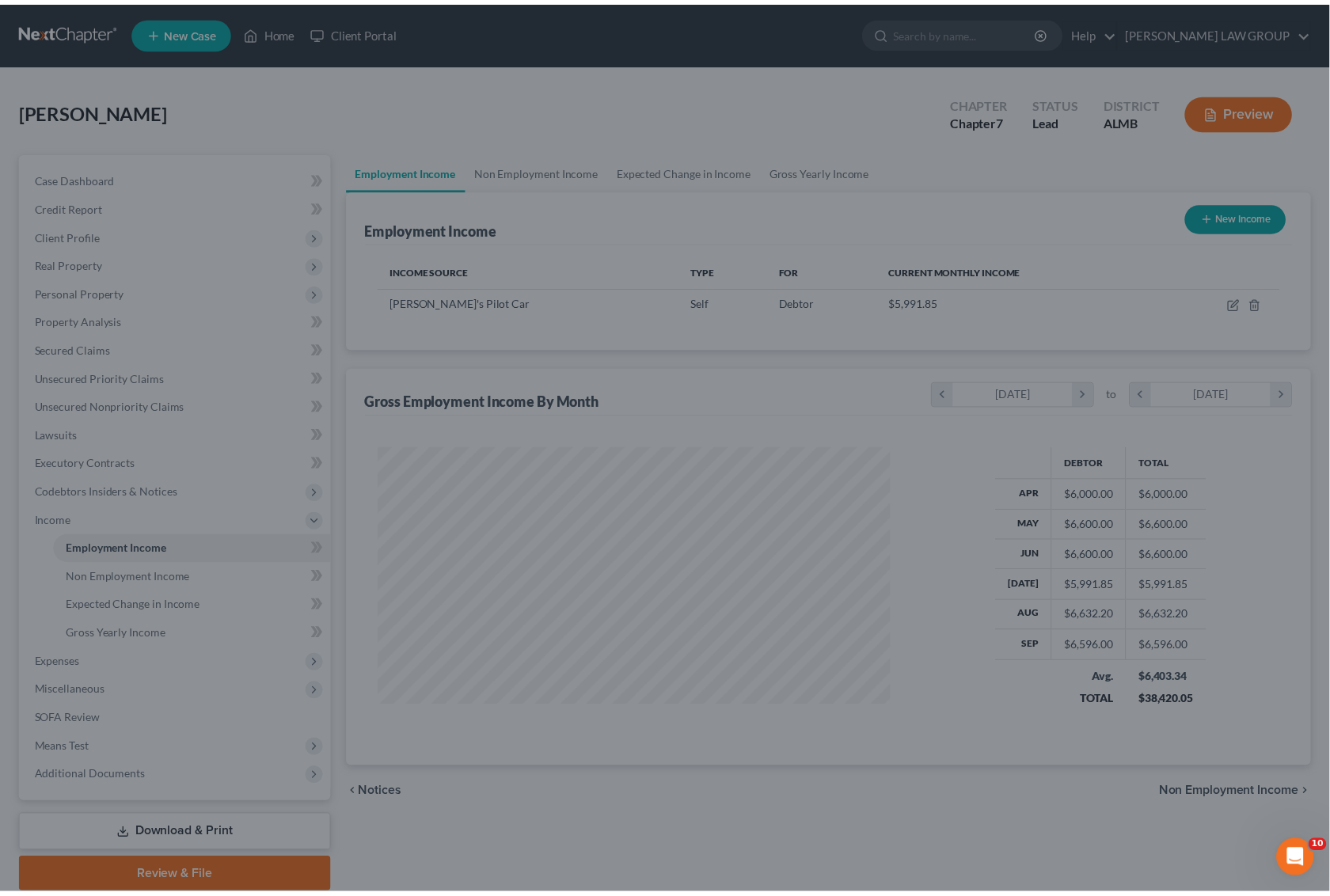
scroll to position [791524, 791392]
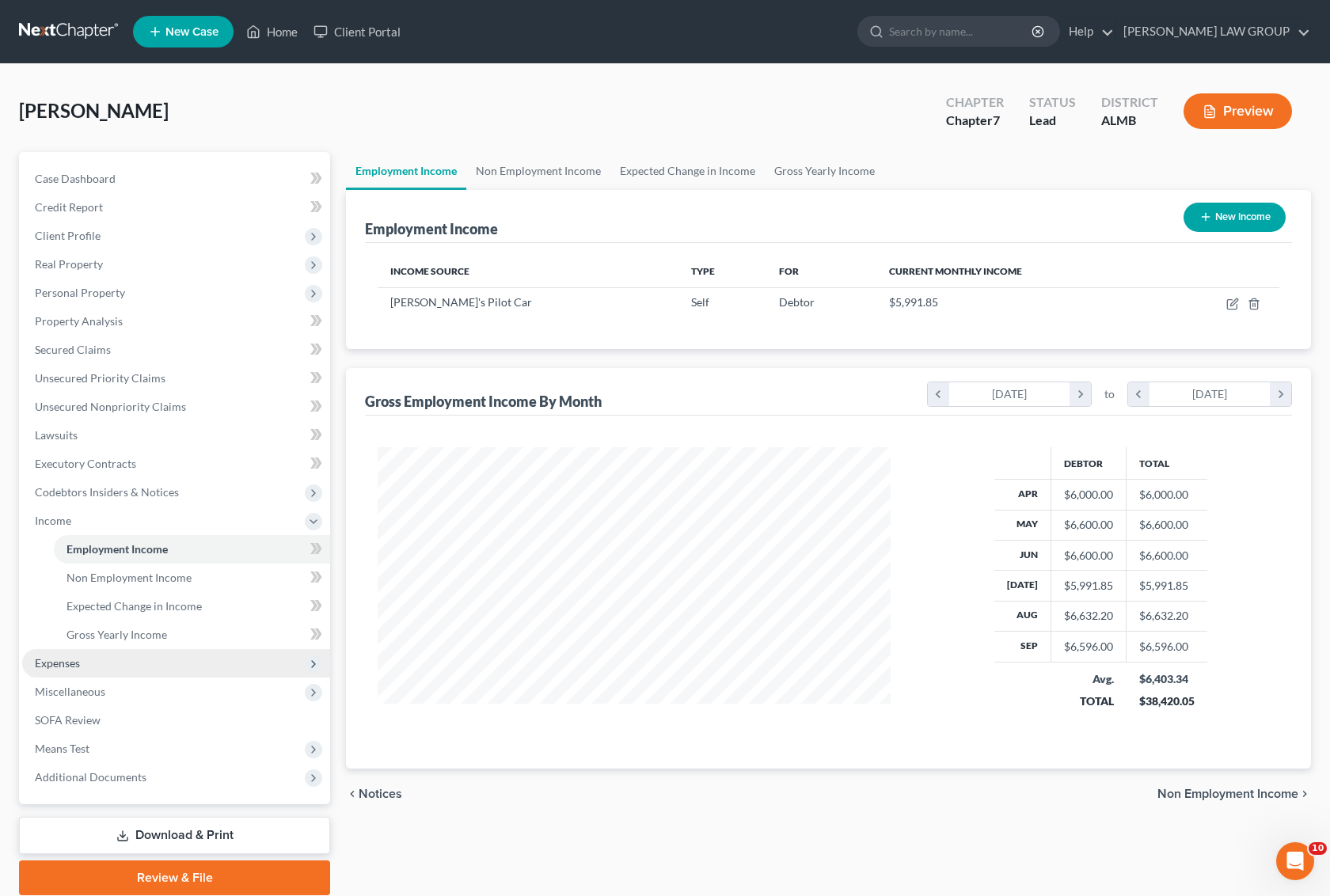
click at [91, 668] on span "Expenses" at bounding box center [176, 663] width 308 height 28
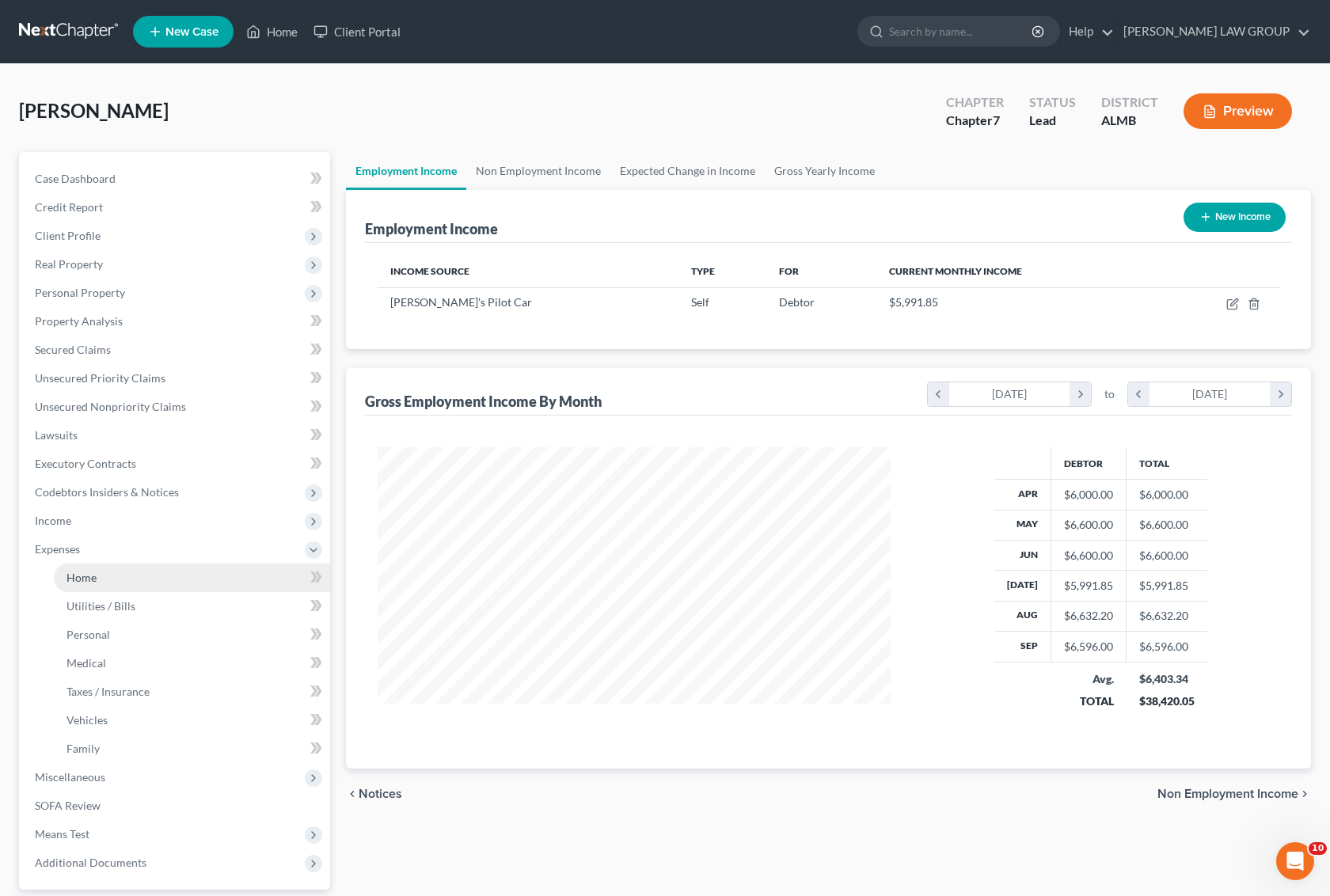
click at [92, 582] on link "Home" at bounding box center [192, 578] width 276 height 28
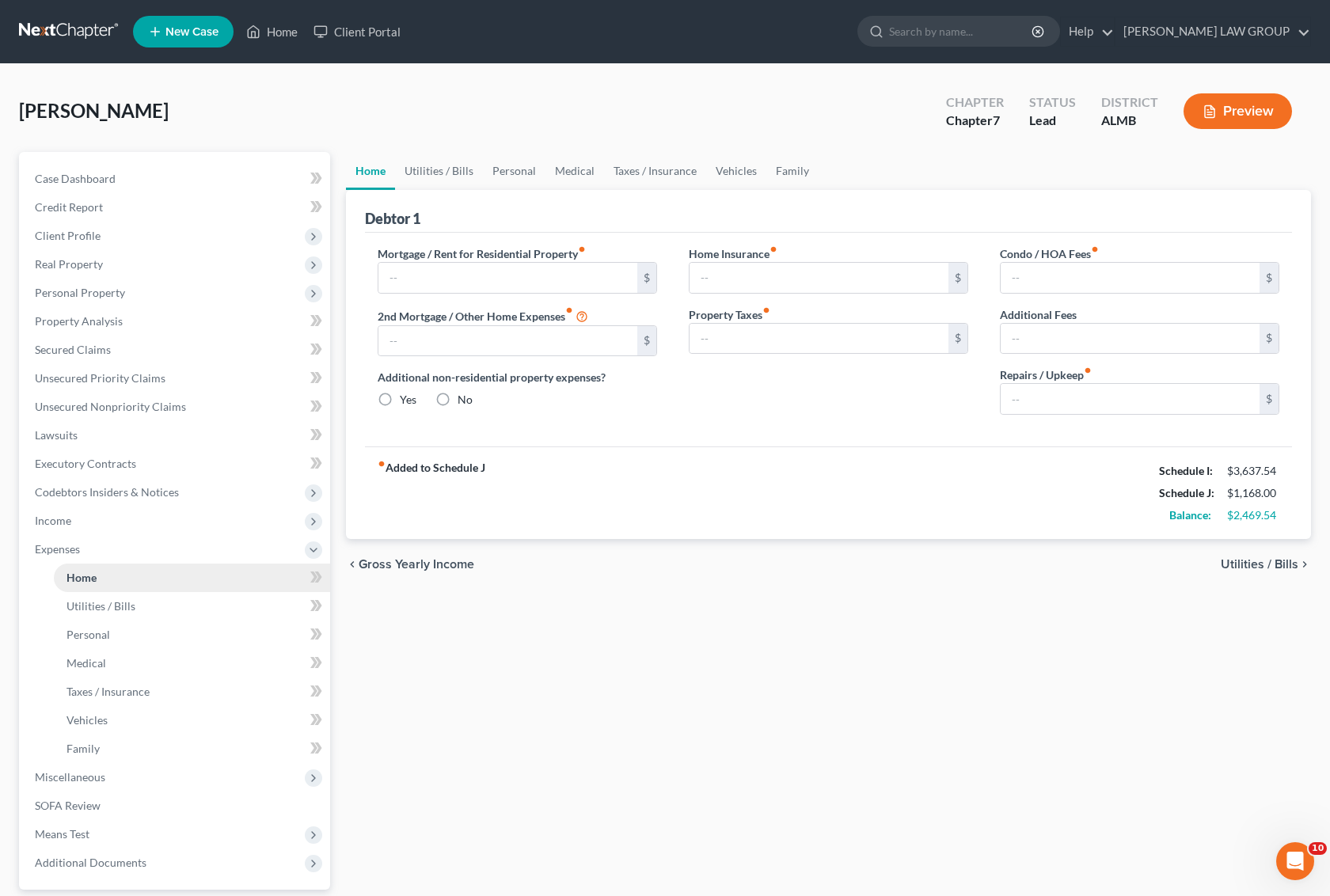
type input "0.00"
radio input "true"
type input "0.00"
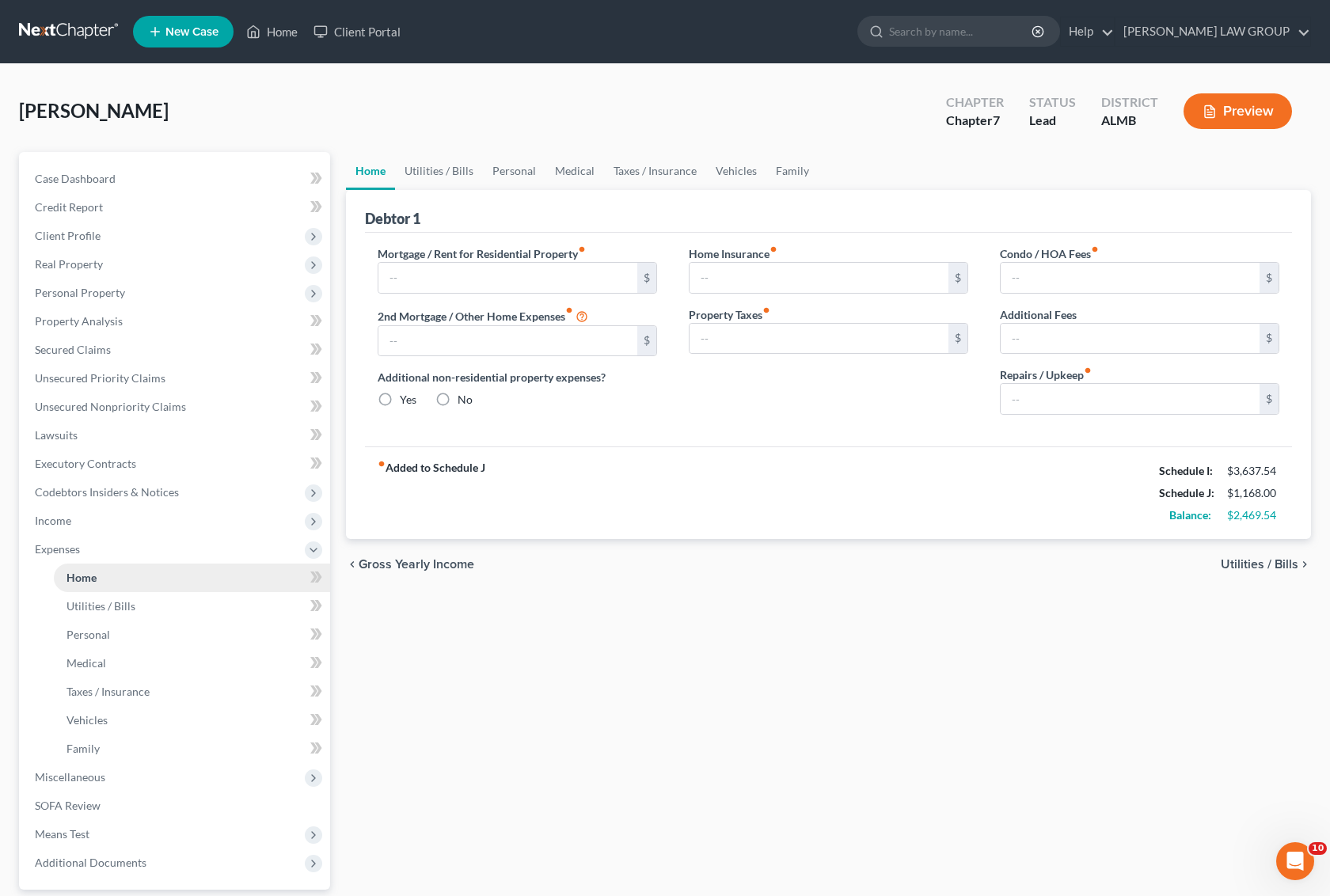
type input "0.00"
click at [83, 512] on span "Income" at bounding box center [176, 521] width 308 height 28
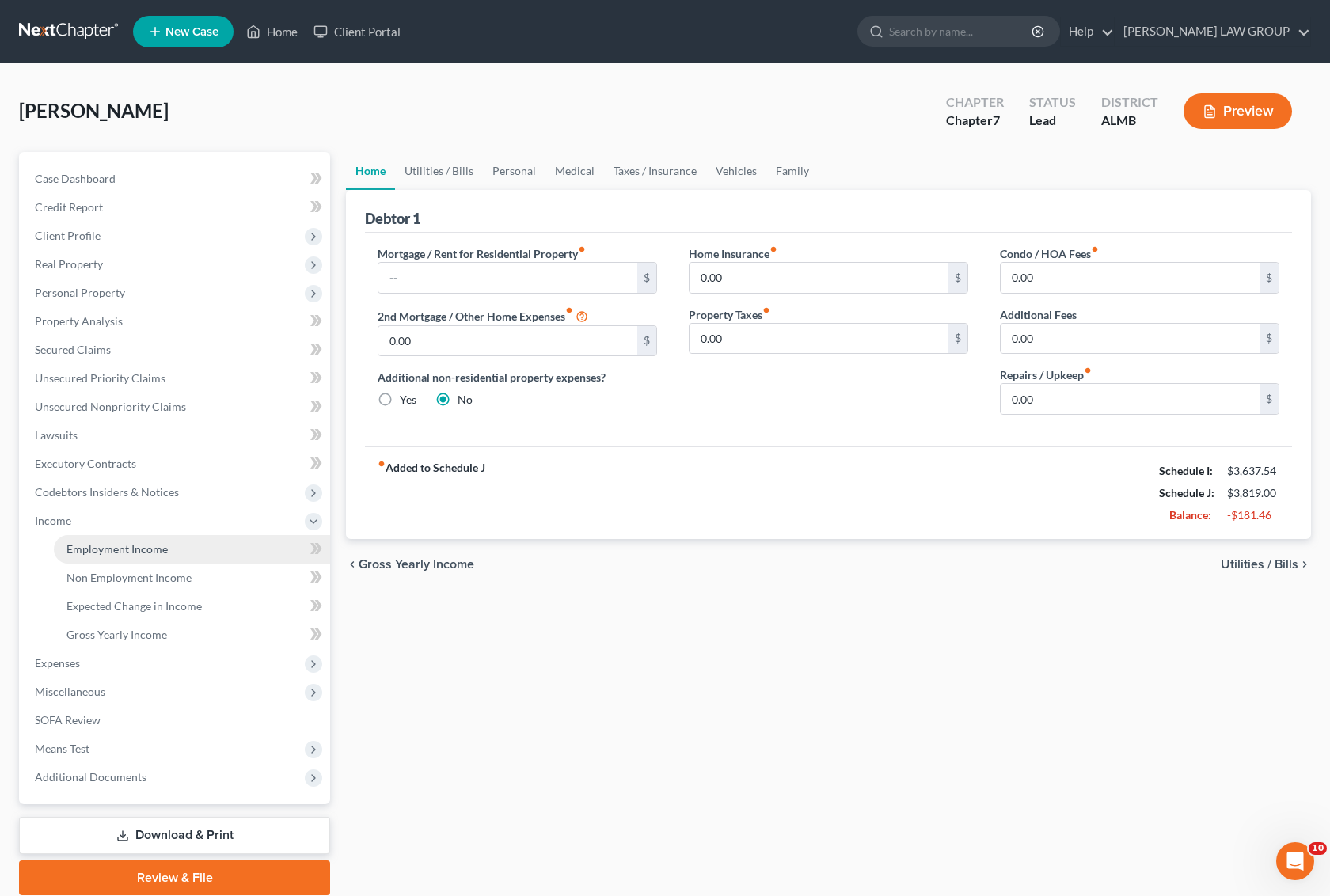
click at [127, 543] on span "Employment Income" at bounding box center [117, 548] width 102 height 14
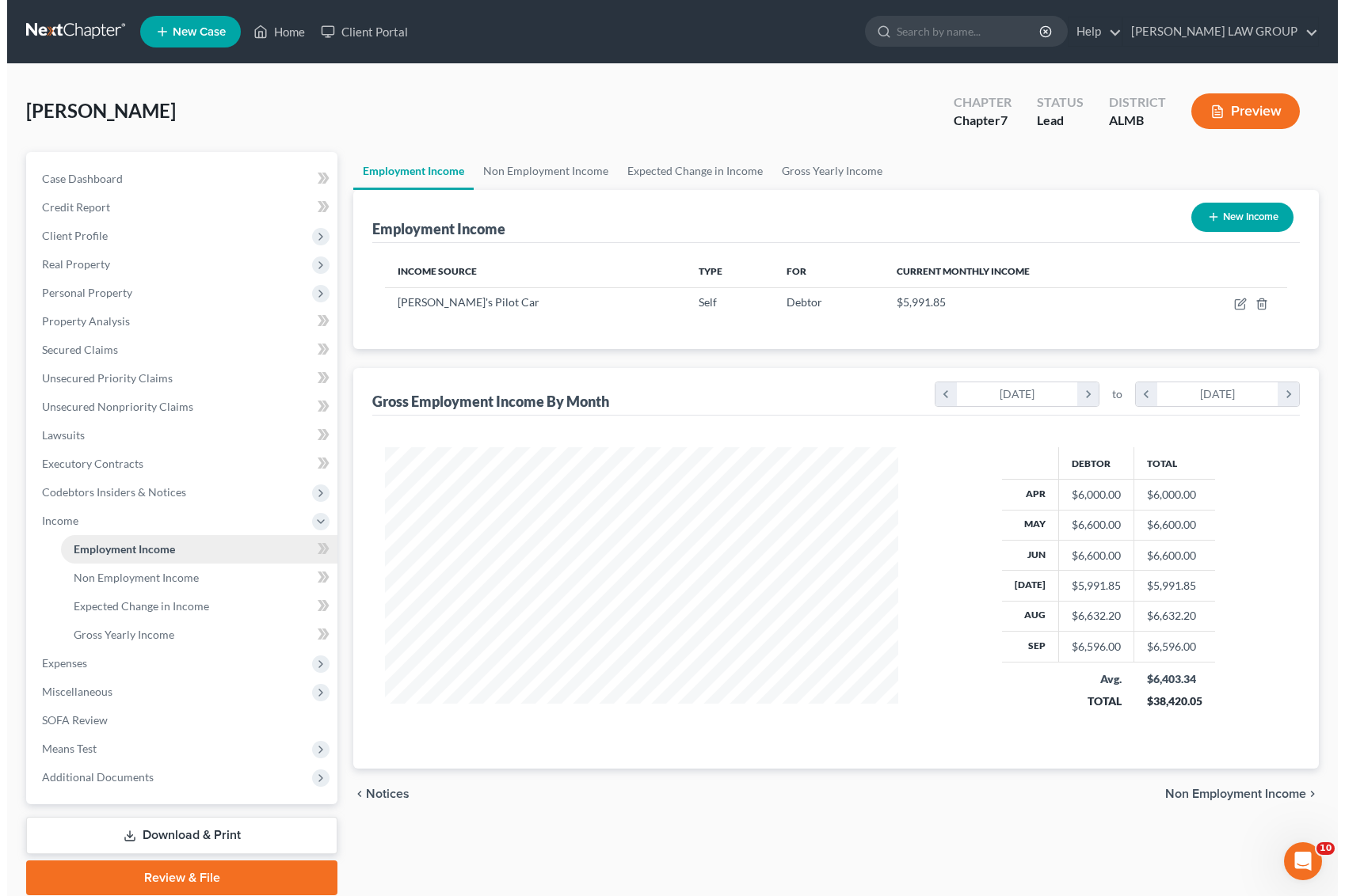
scroll to position [285, 544]
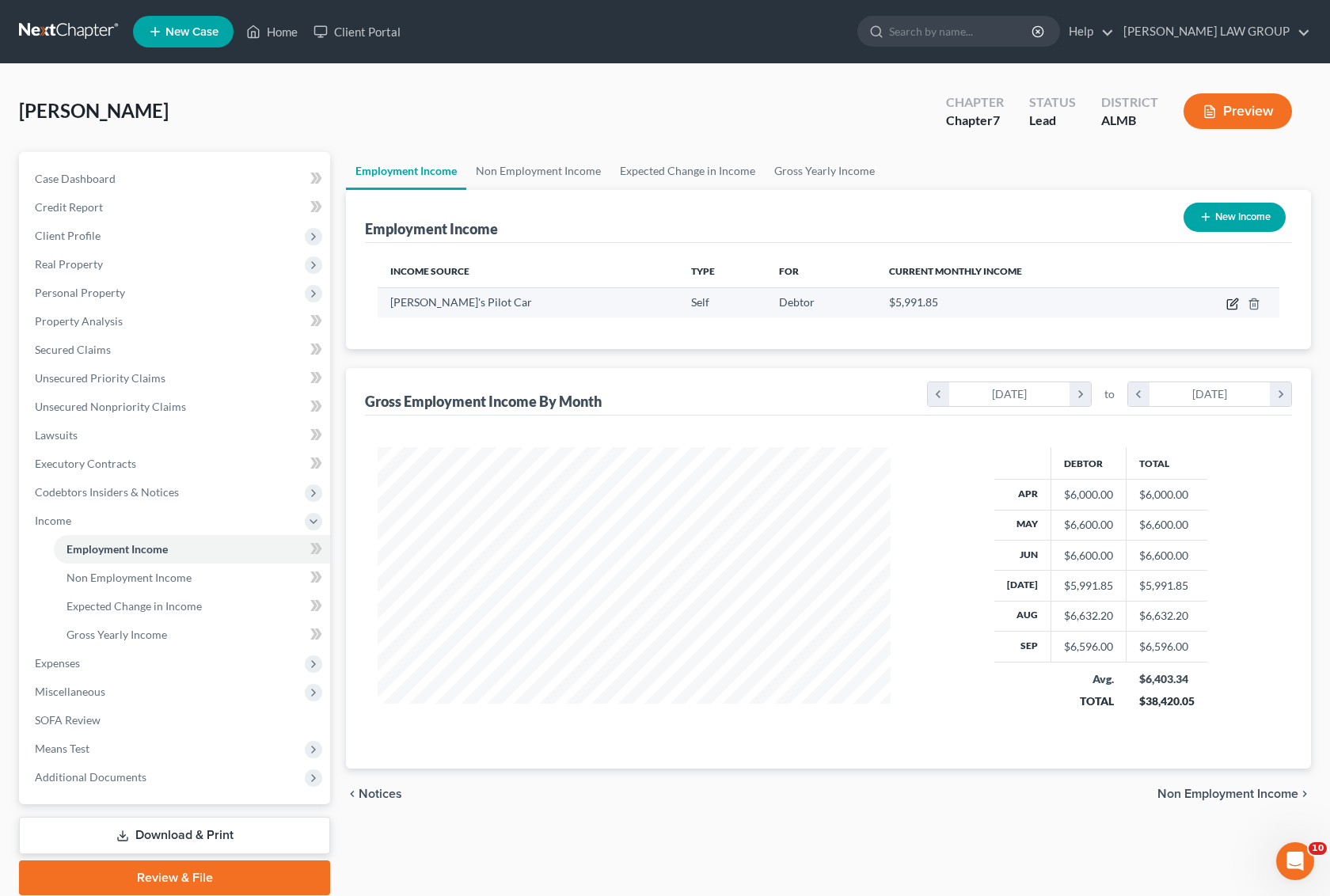
click at [1227, 298] on icon "button" at bounding box center [1233, 304] width 13 height 13
select select "1"
select select "0"
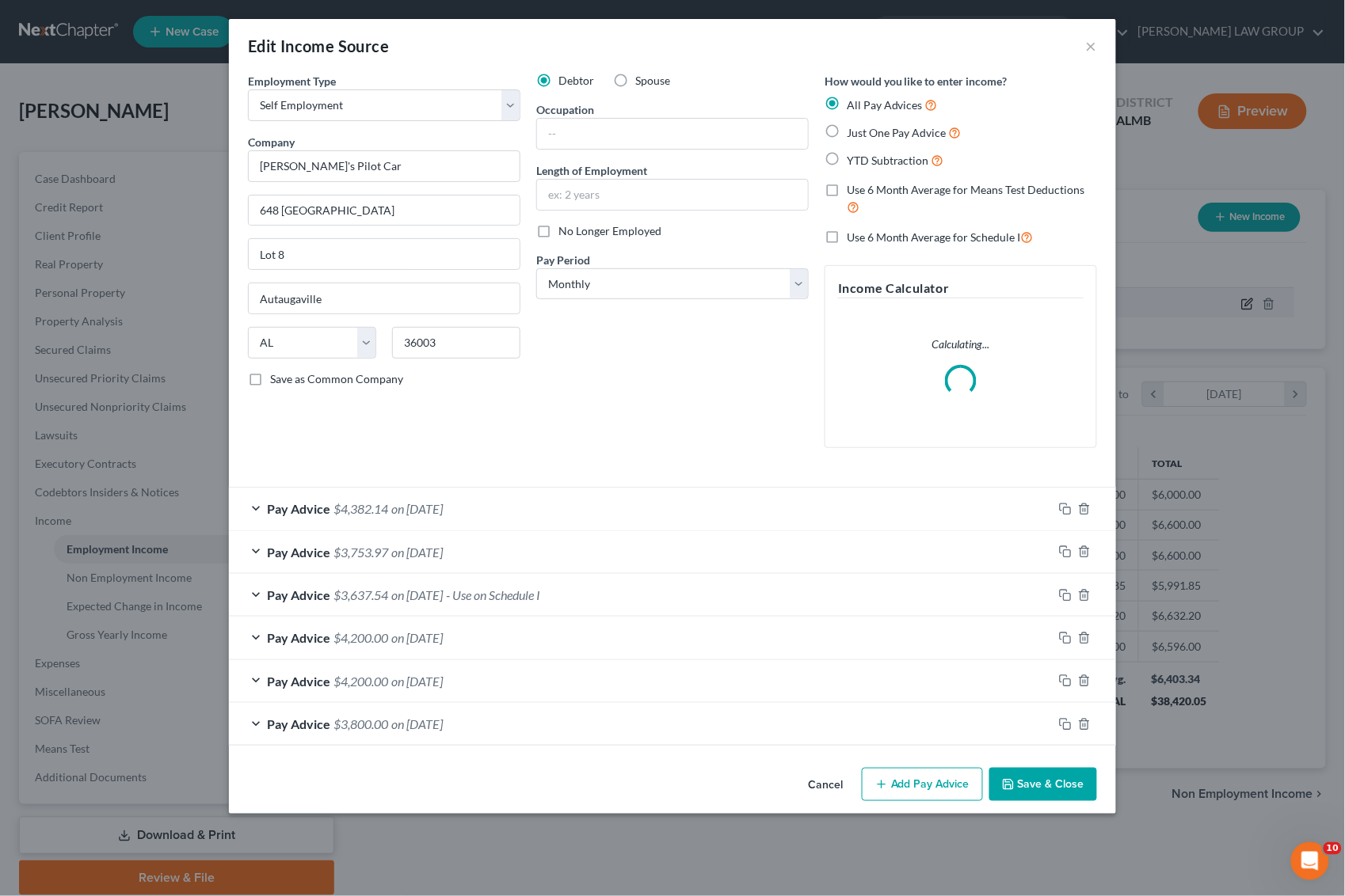
scroll to position [285, 551]
click at [927, 714] on div "Pay Advice $3,800.00 on [DATE]" at bounding box center [641, 725] width 824 height 42
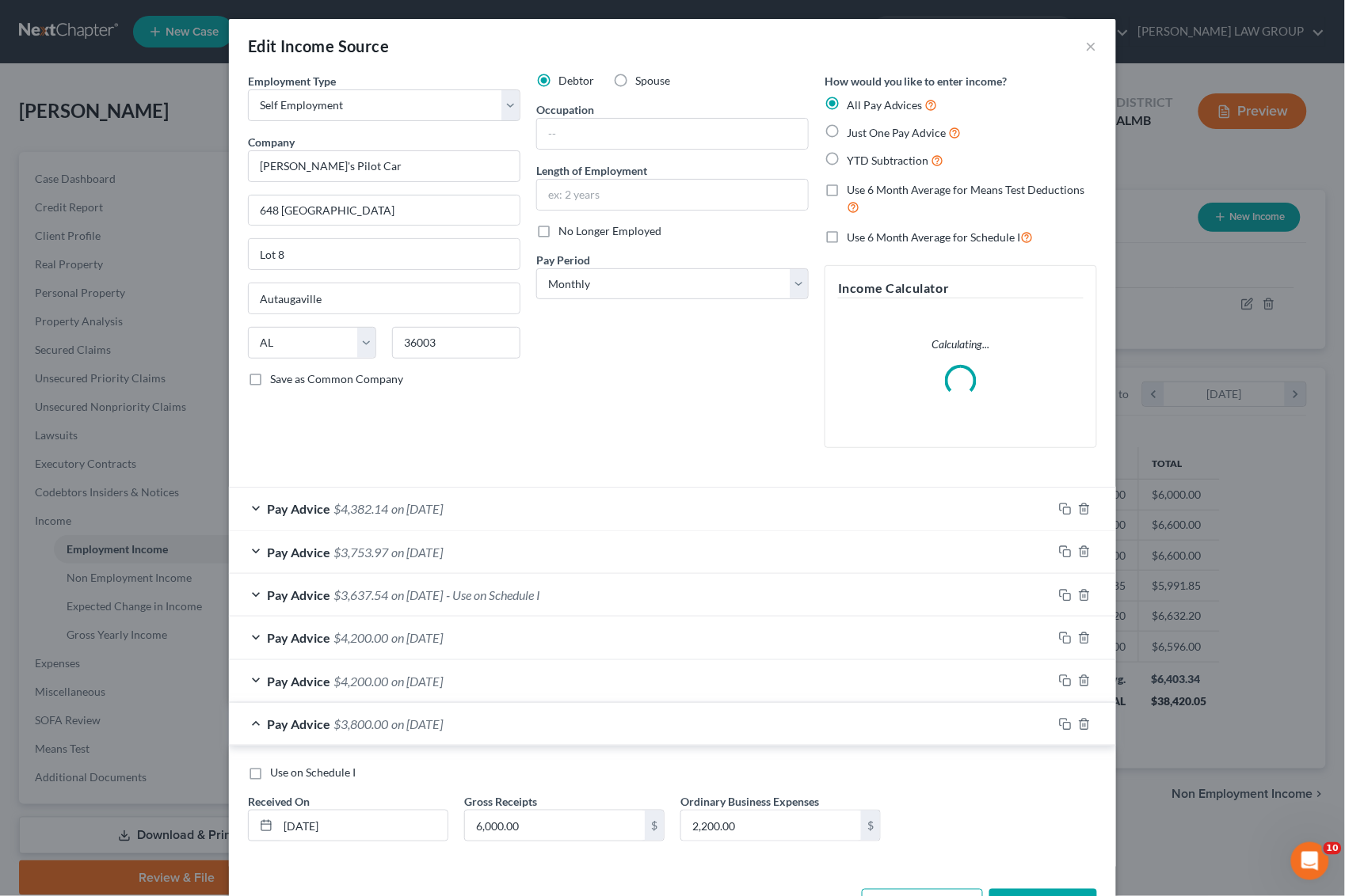
click at [270, 776] on label "Use on Schedule I" at bounding box center [312, 772] width 85 height 16
click at [276, 775] on input "Use on Schedule I" at bounding box center [281, 769] width 10 height 10
checkbox input "true"
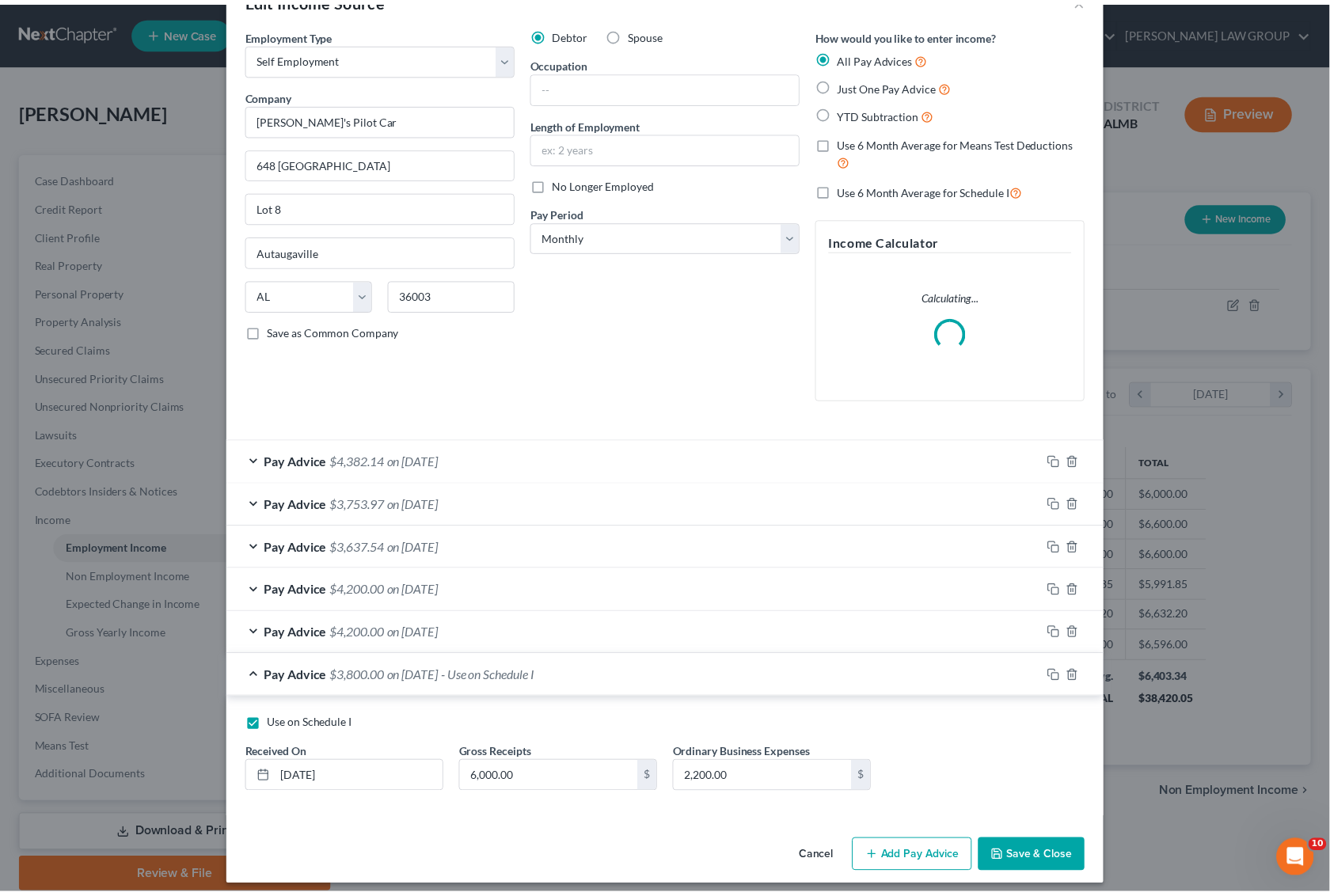
scroll to position [60, 0]
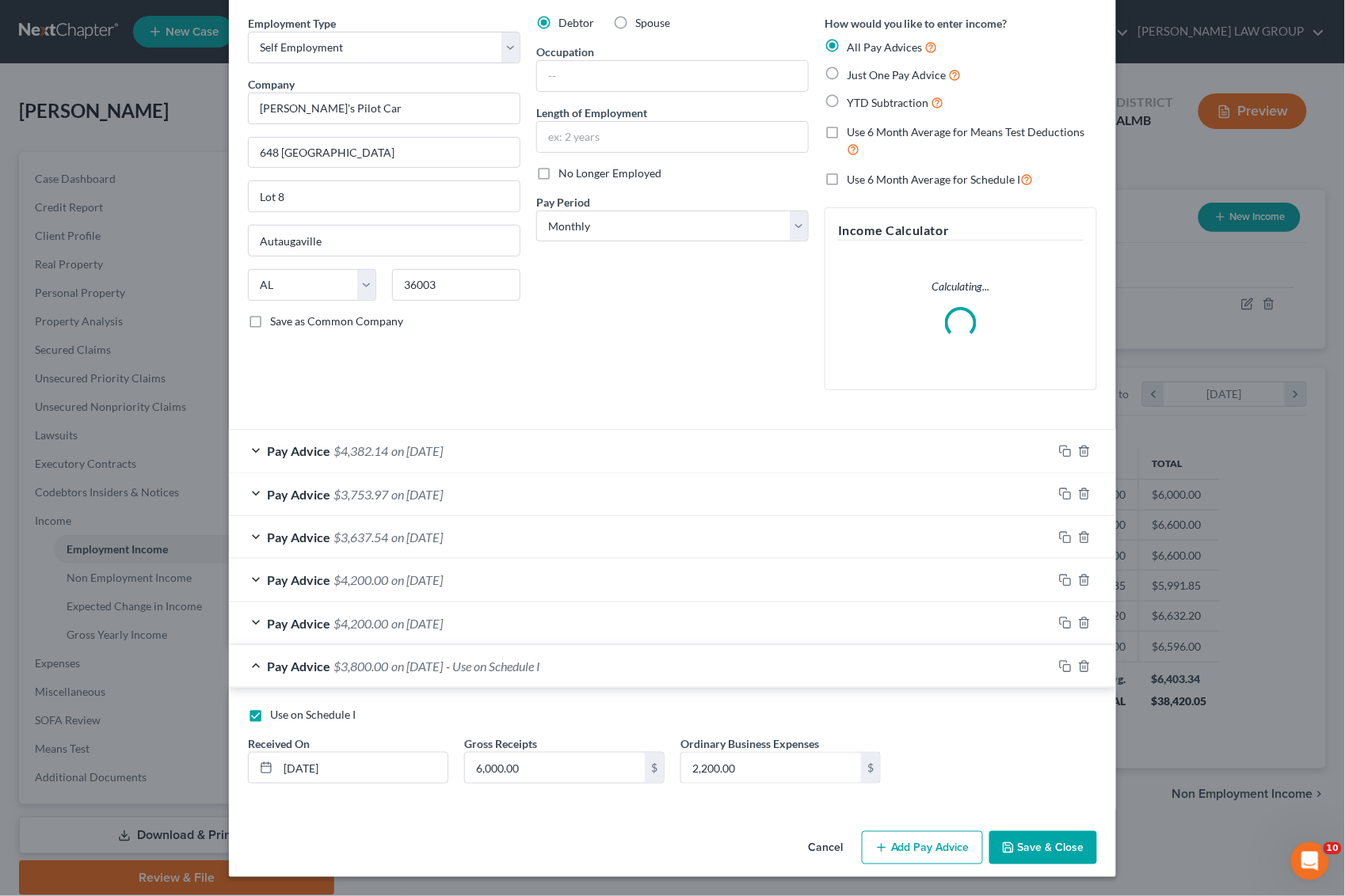
click at [1039, 844] on button "Save & Close" at bounding box center [1042, 848] width 107 height 33
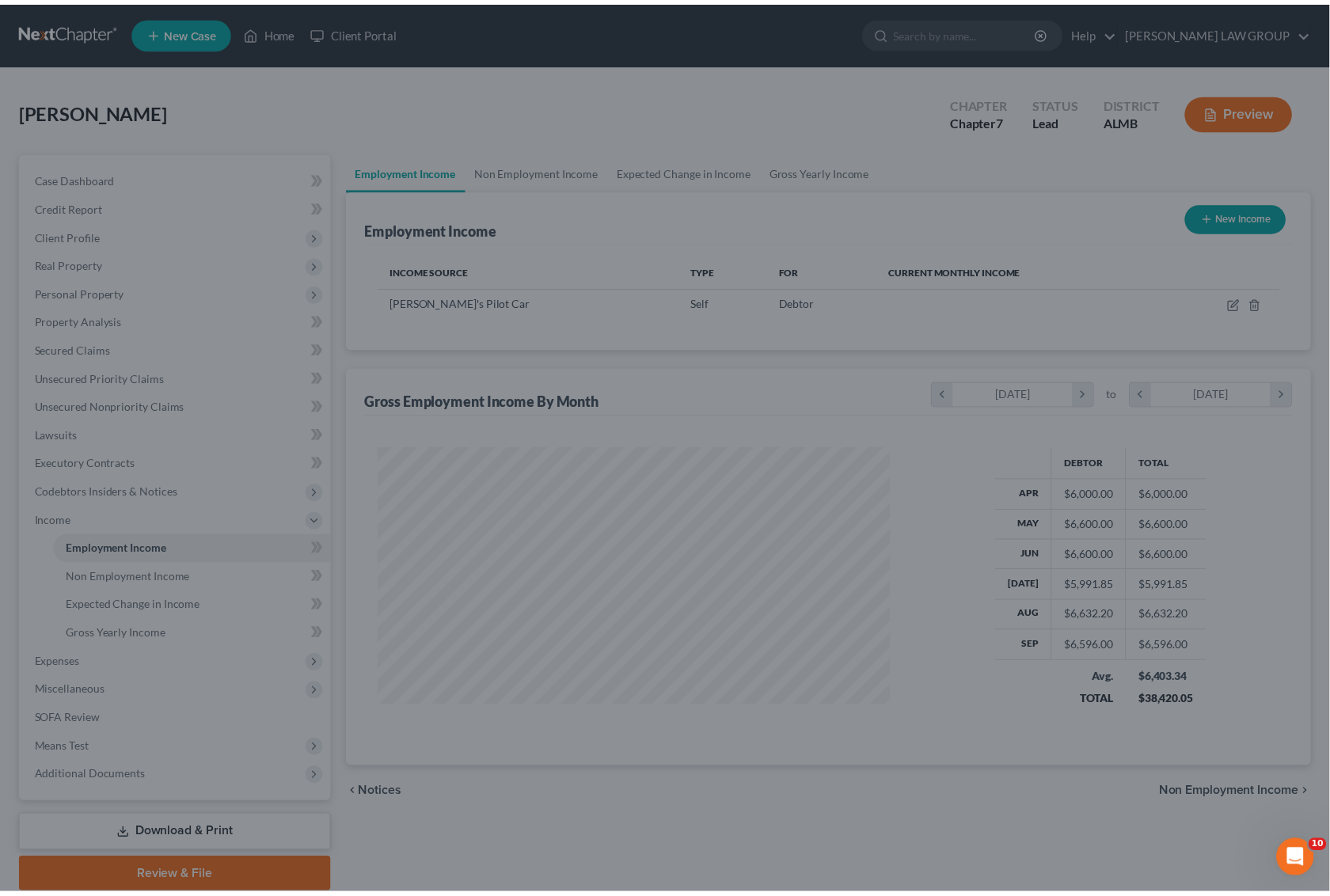
scroll to position [791524, 791392]
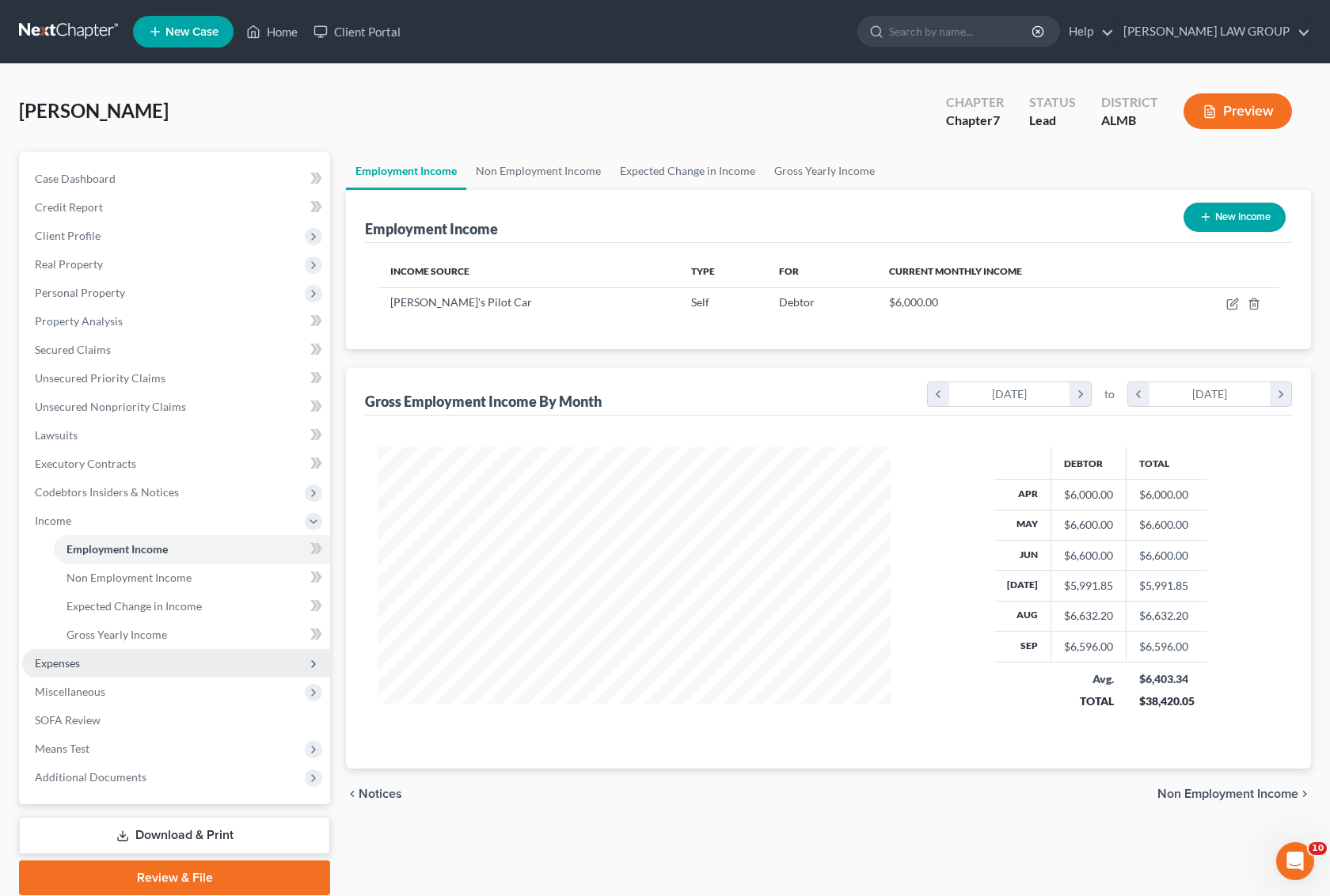
click at [67, 654] on span "Expenses" at bounding box center [176, 663] width 308 height 28
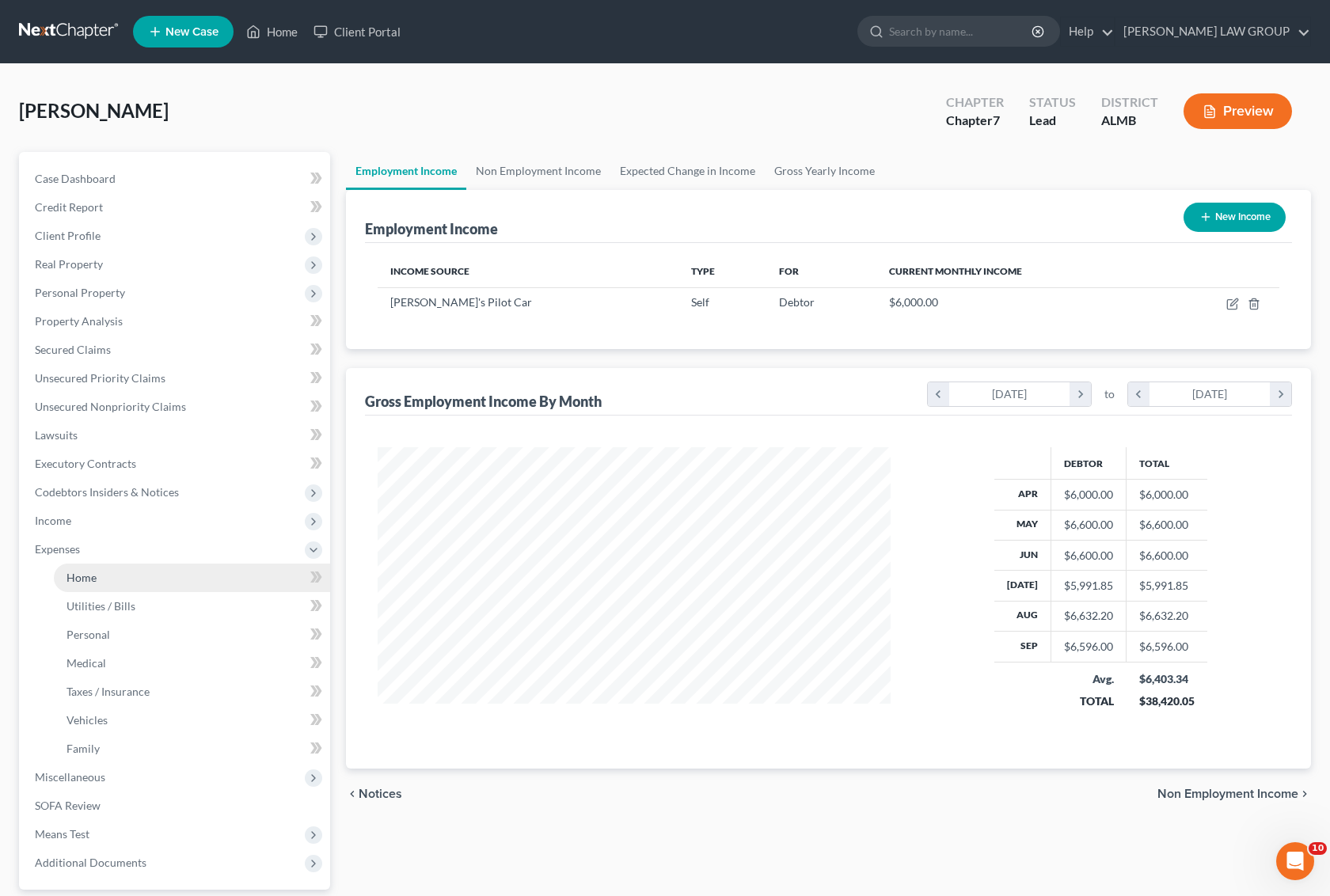
click at [92, 581] on span "Home" at bounding box center [82, 578] width 30 height 14
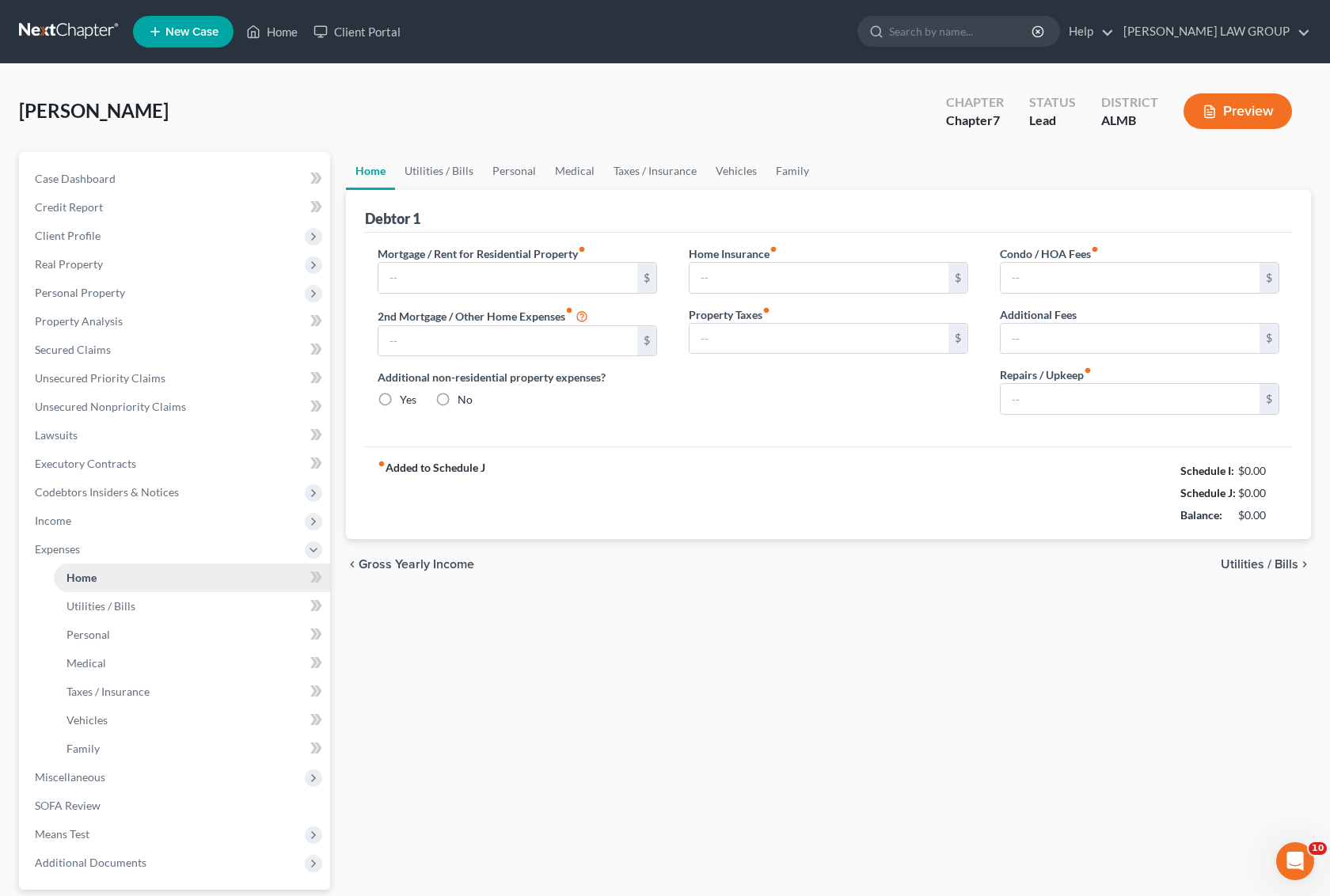
type input "0.00"
radio input "true"
type input "0.00"
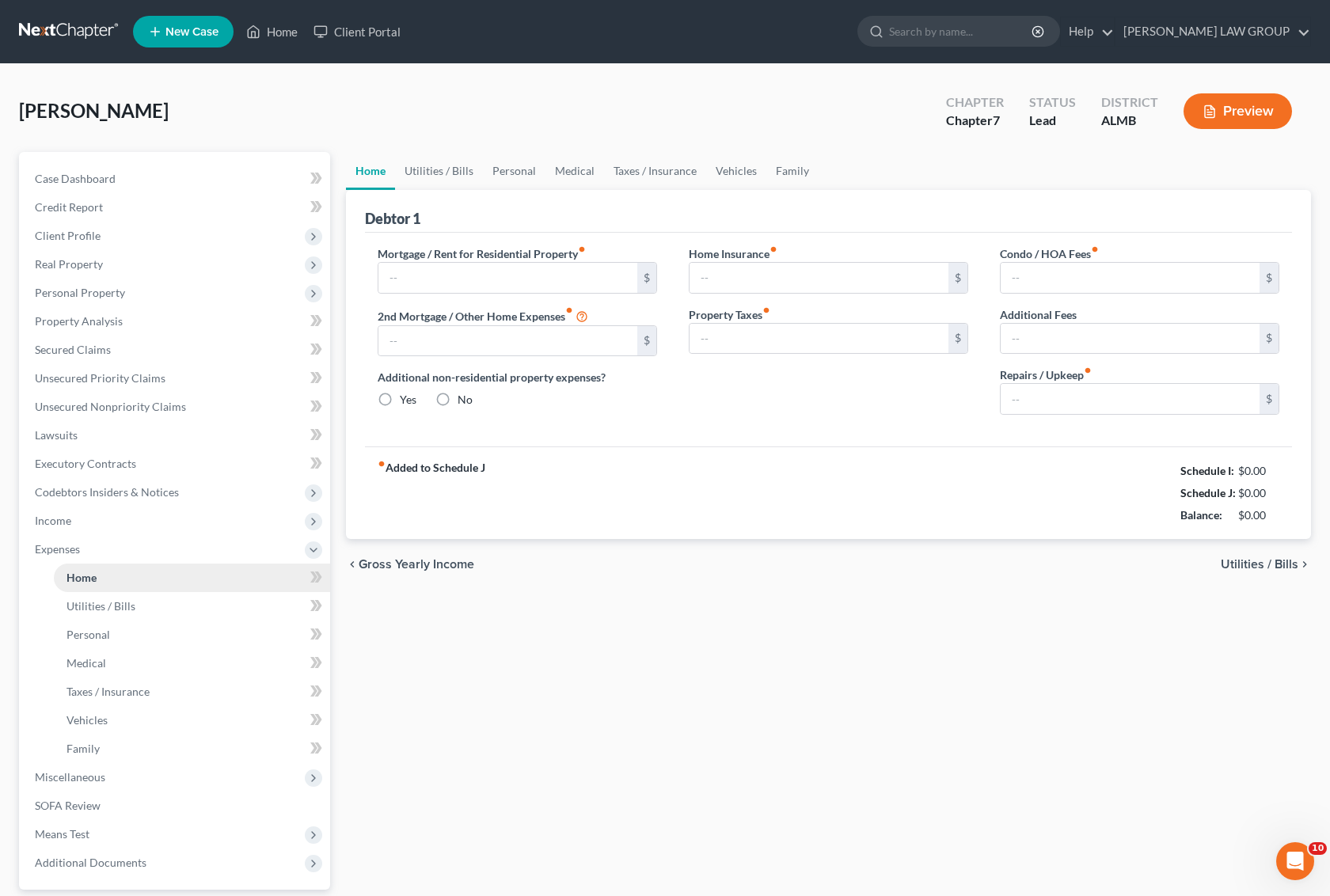
type input "0.00"
click at [72, 509] on span "Income" at bounding box center [176, 521] width 308 height 28
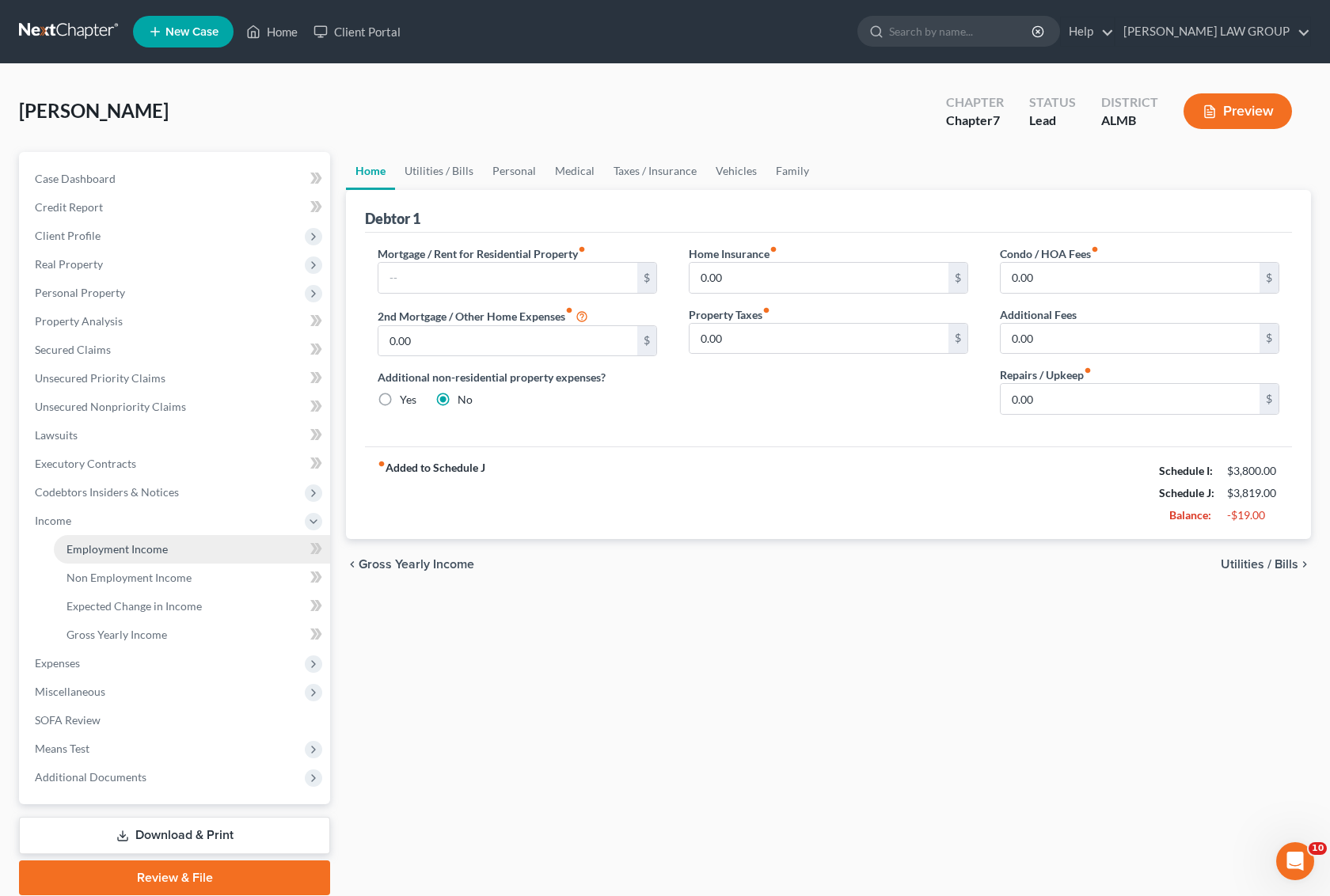
click at [123, 545] on span "Employment Income" at bounding box center [117, 548] width 102 height 14
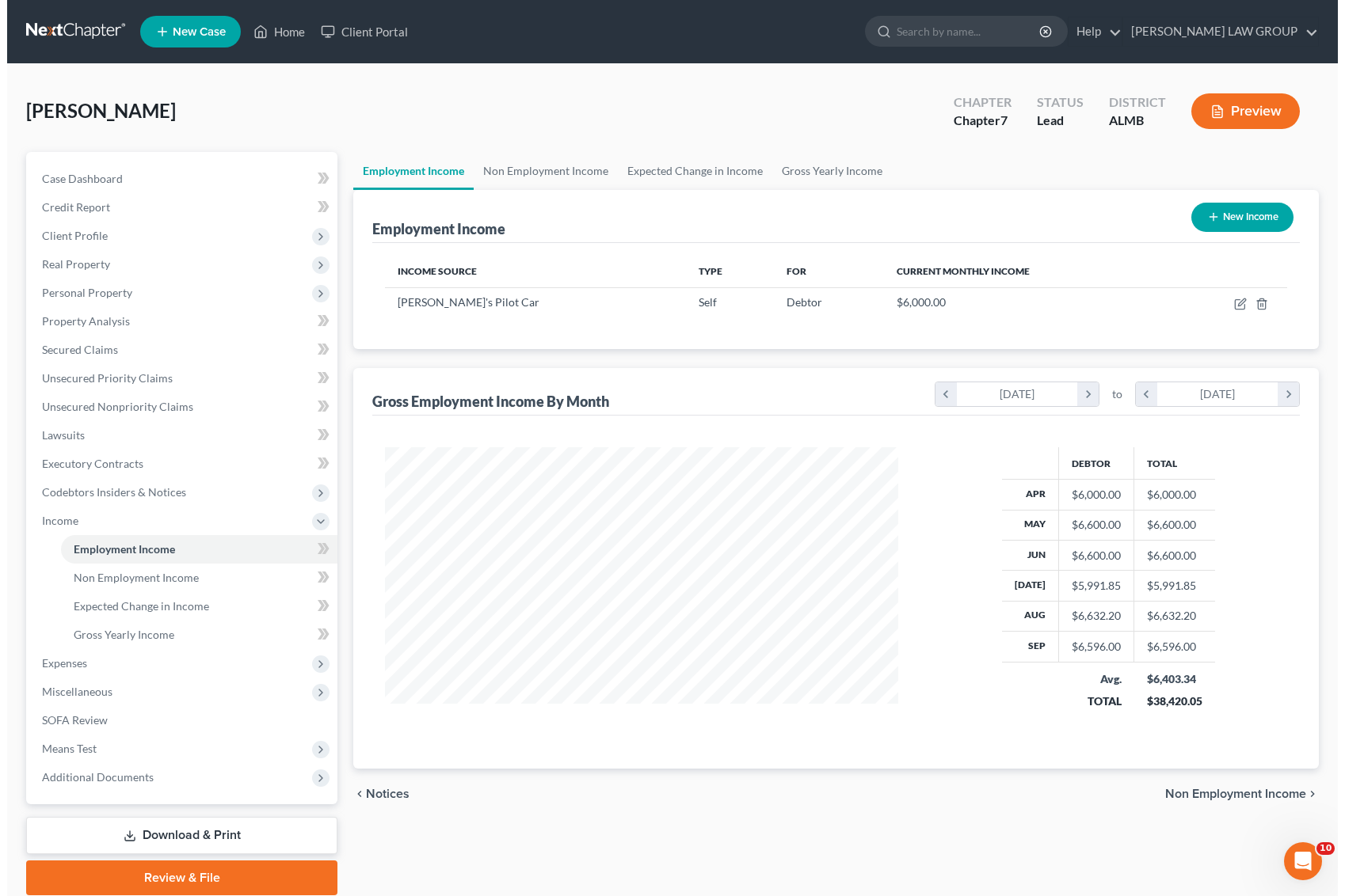
scroll to position [285, 544]
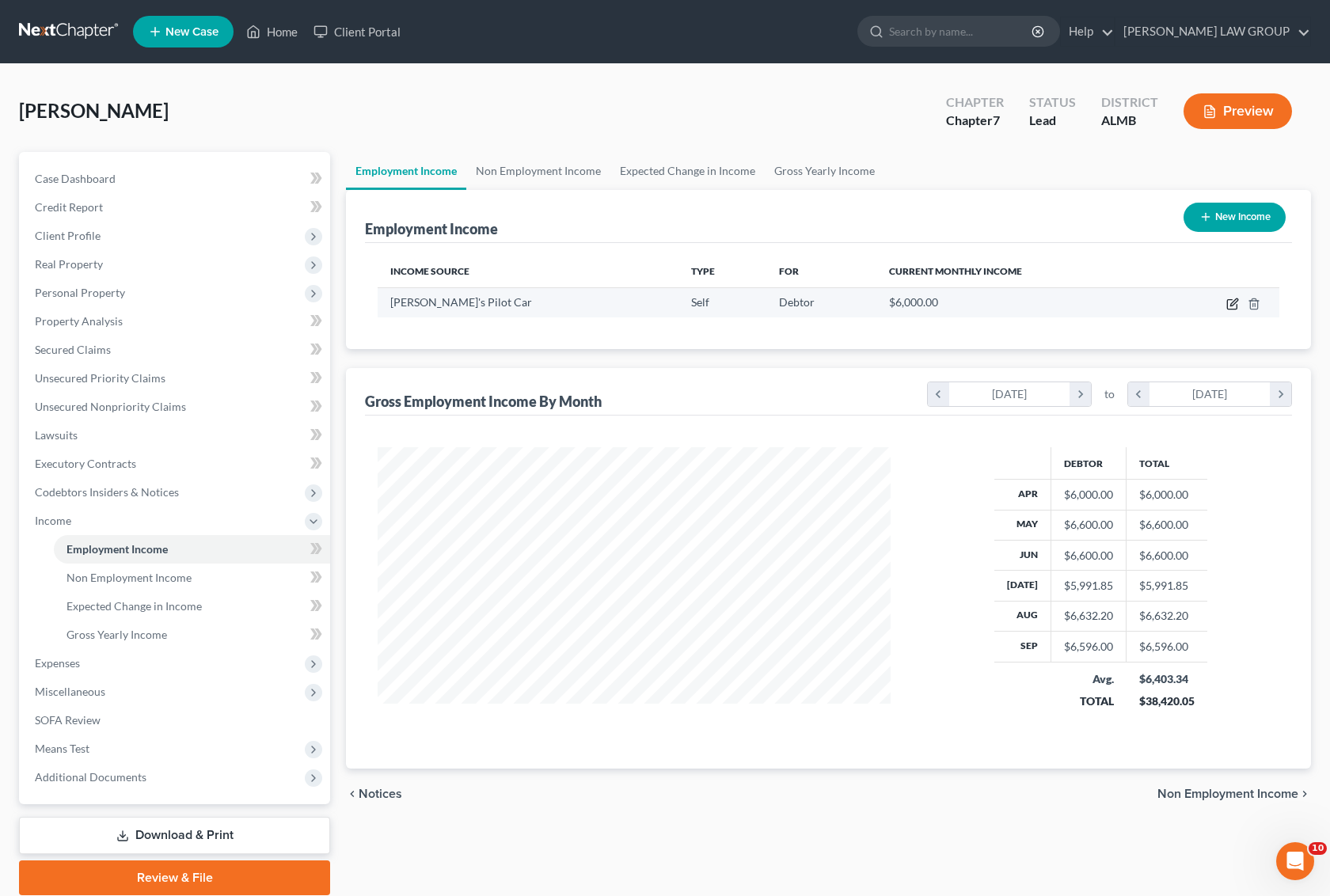
click at [1229, 306] on icon "button" at bounding box center [1233, 304] width 13 height 13
select select "1"
select select "0"
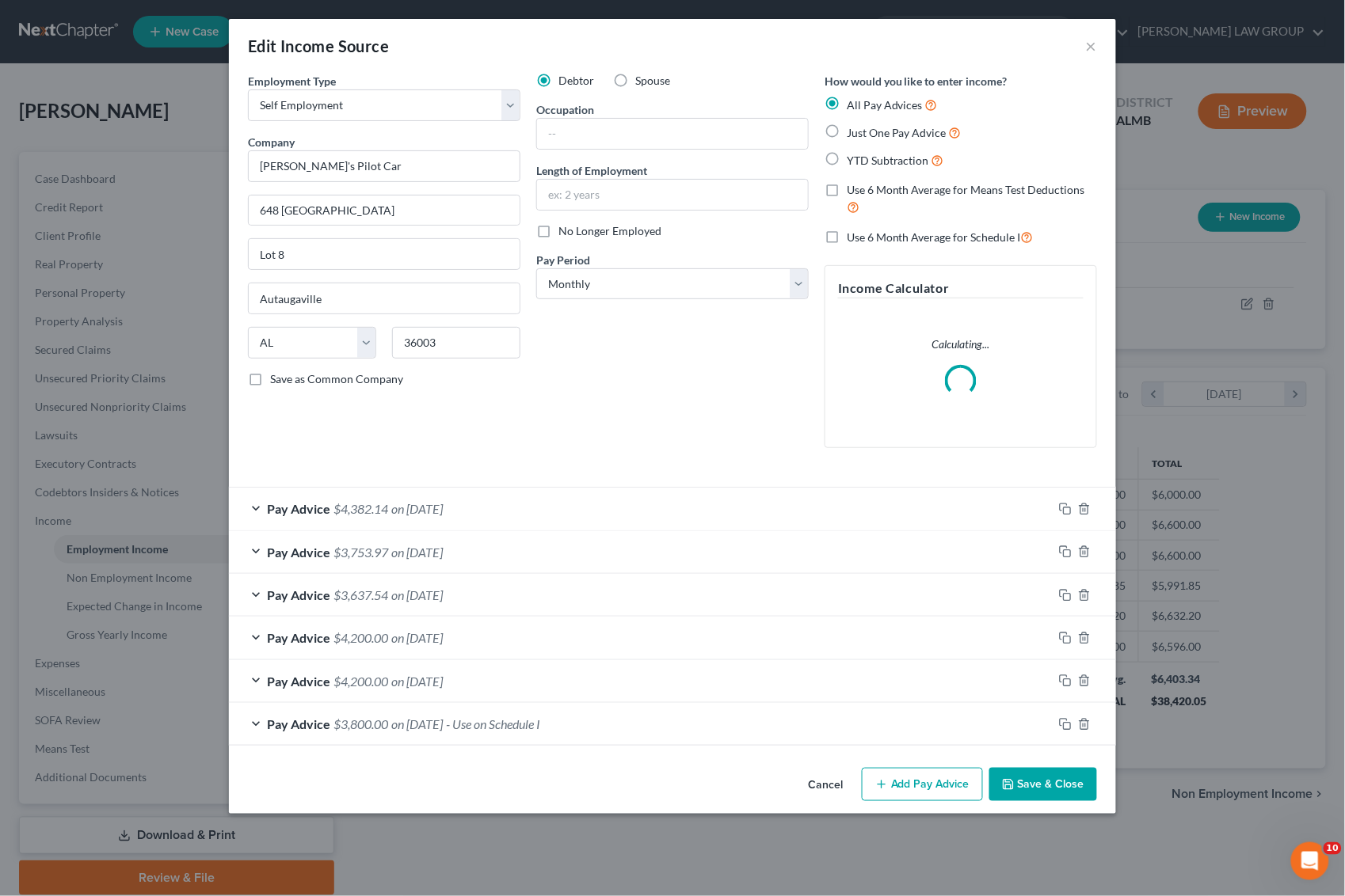
scroll to position [285, 551]
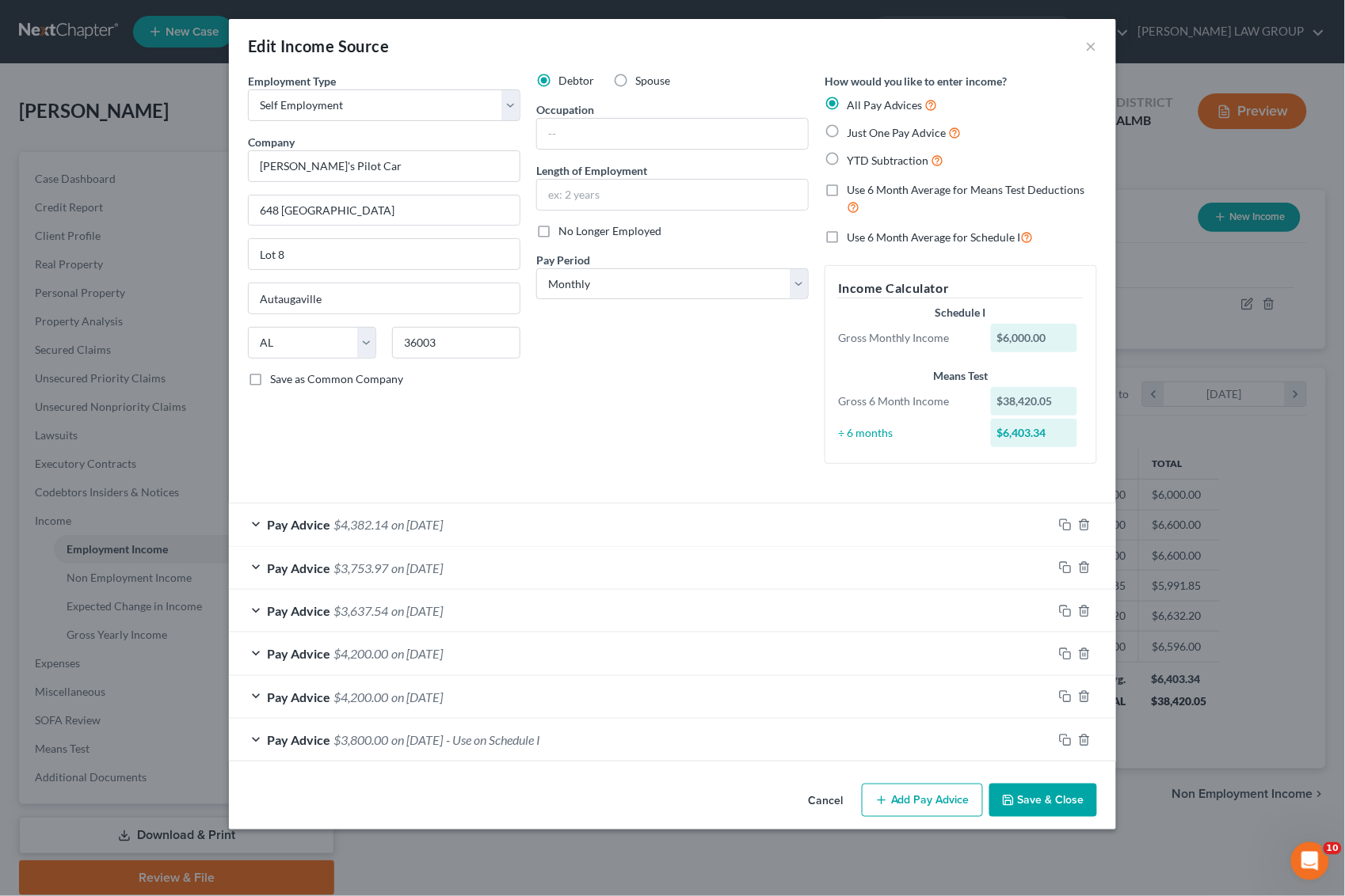
click at [511, 649] on div "Pay Advice $4,200.00 on [DATE]" at bounding box center [641, 654] width 824 height 42
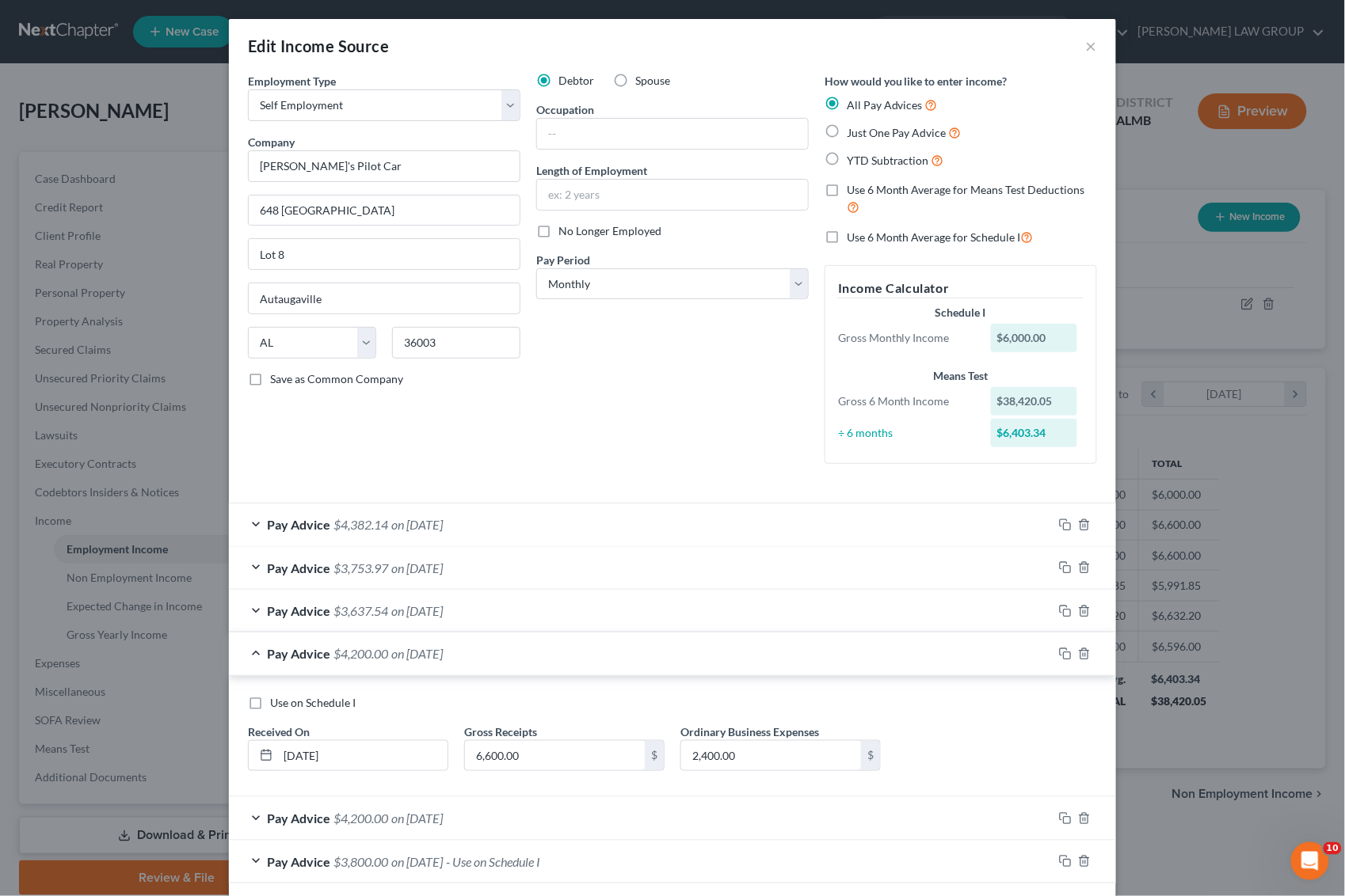
click at [270, 701] on label "Use on Schedule I" at bounding box center [312, 702] width 85 height 16
click at [276, 701] on input "Use on Schedule I" at bounding box center [281, 700] width 10 height 10
checkbox input "true"
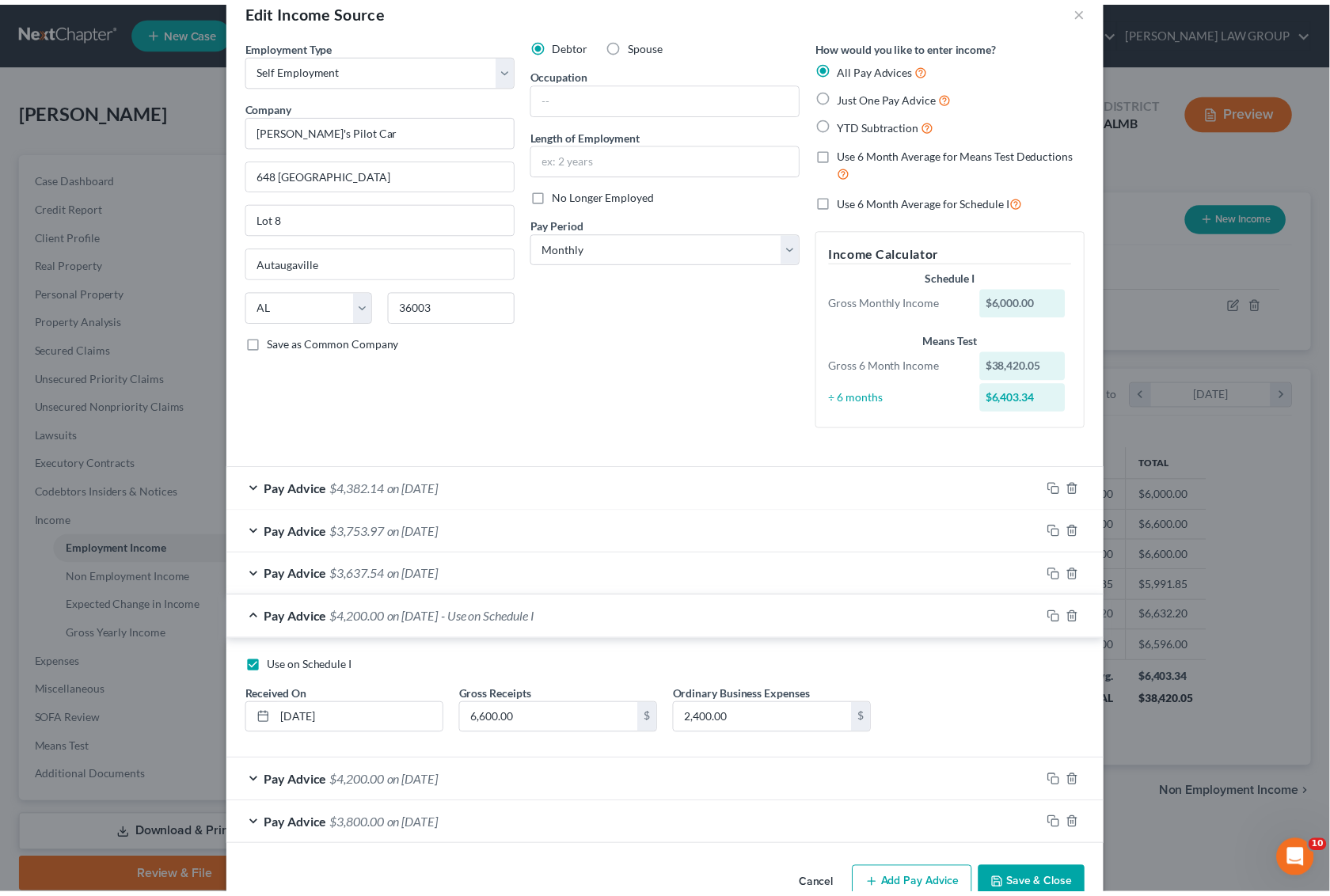
scroll to position [76, 0]
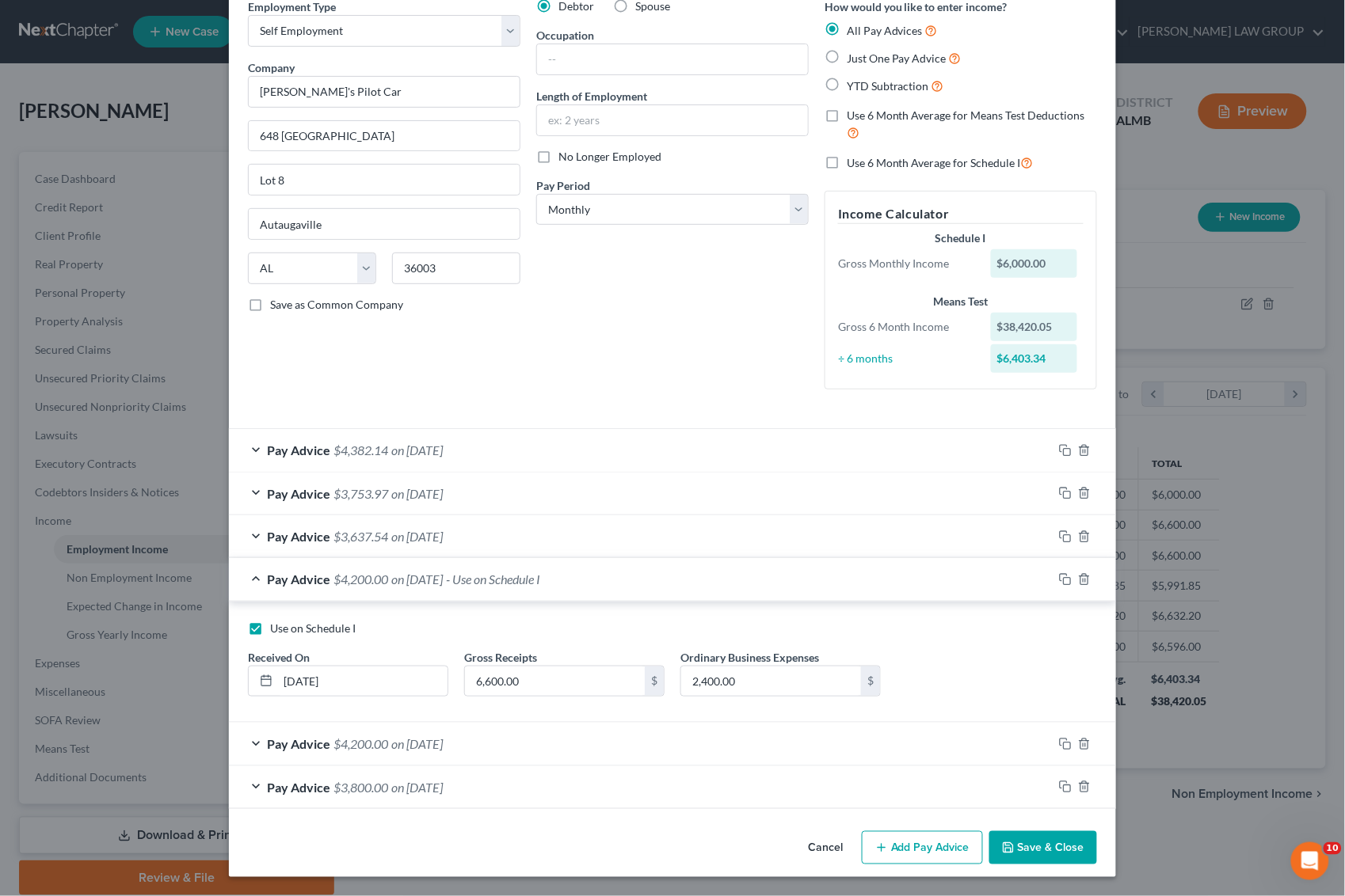
click at [1020, 835] on button "Save & Close" at bounding box center [1042, 848] width 107 height 33
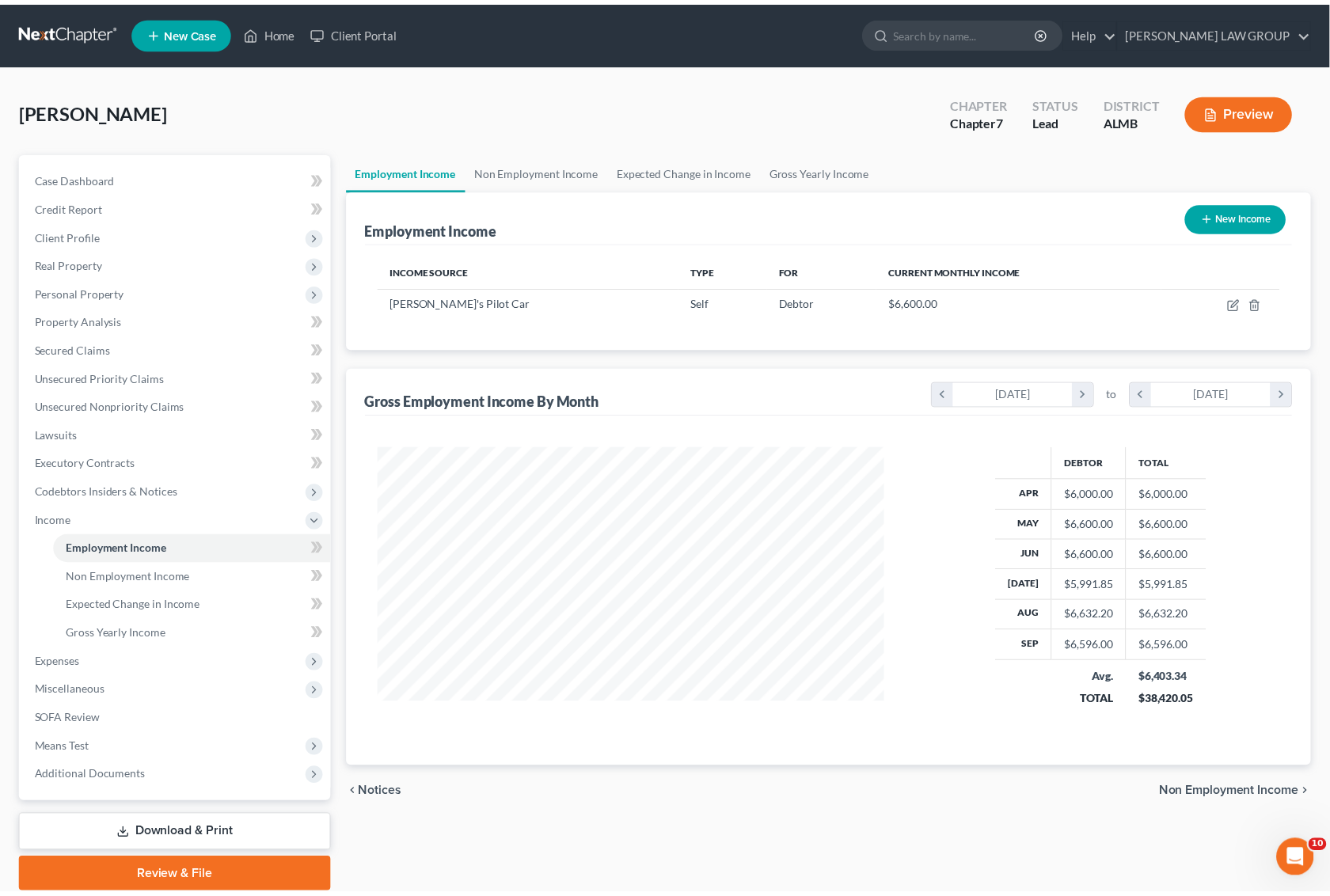
scroll to position [791524, 791392]
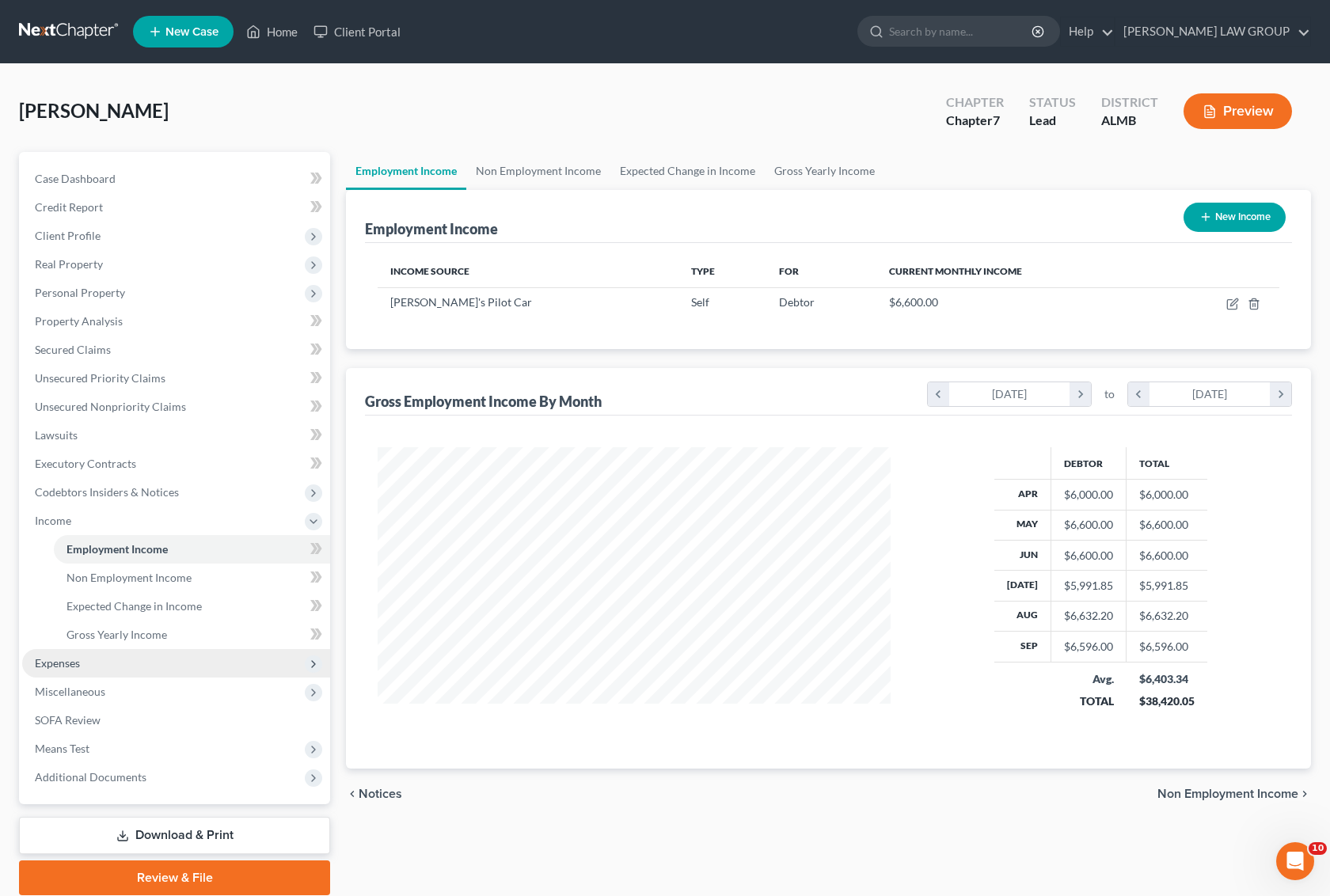
click at [69, 658] on span "Expenses" at bounding box center [57, 663] width 45 height 14
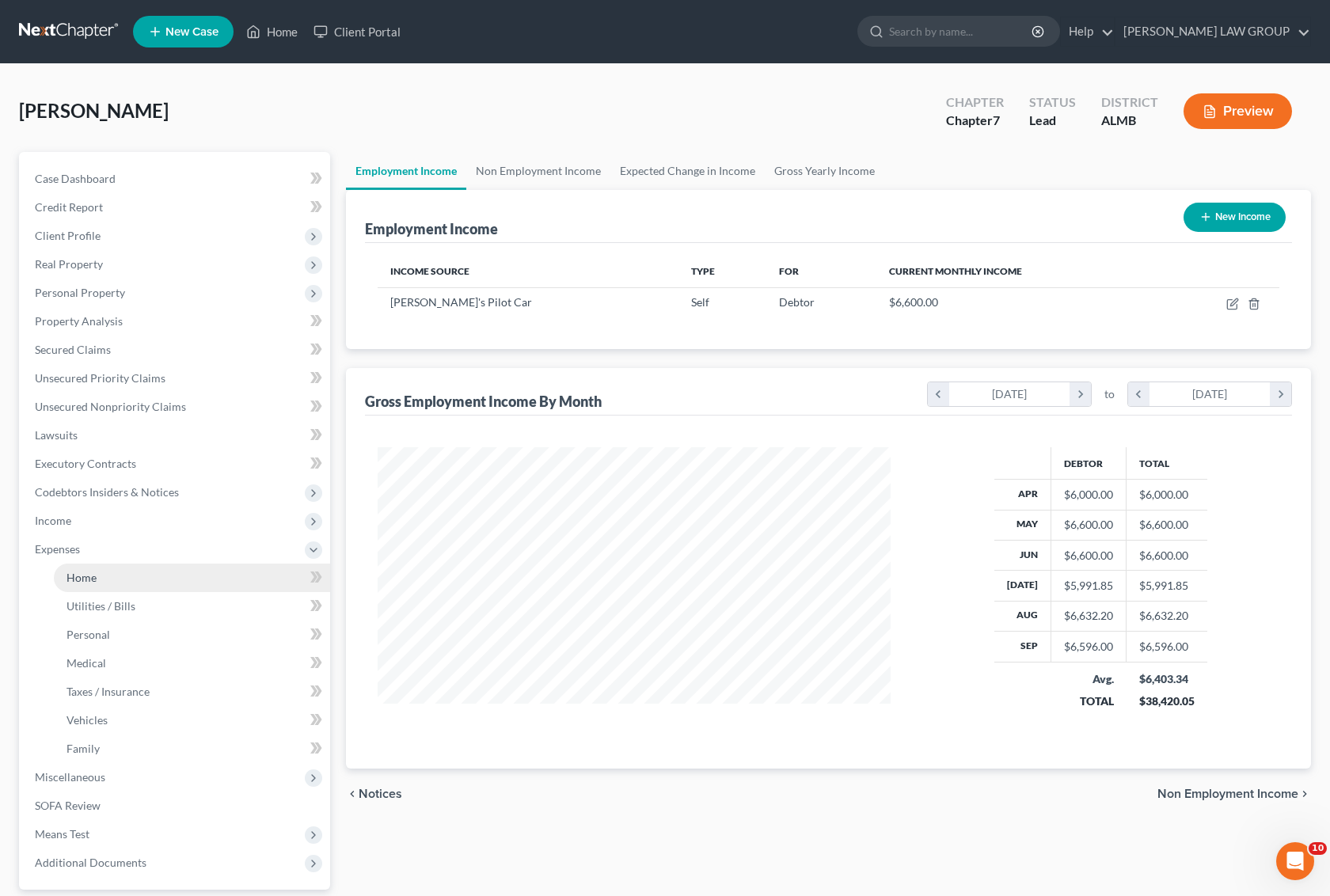
click at [109, 578] on link "Home" at bounding box center [192, 578] width 276 height 28
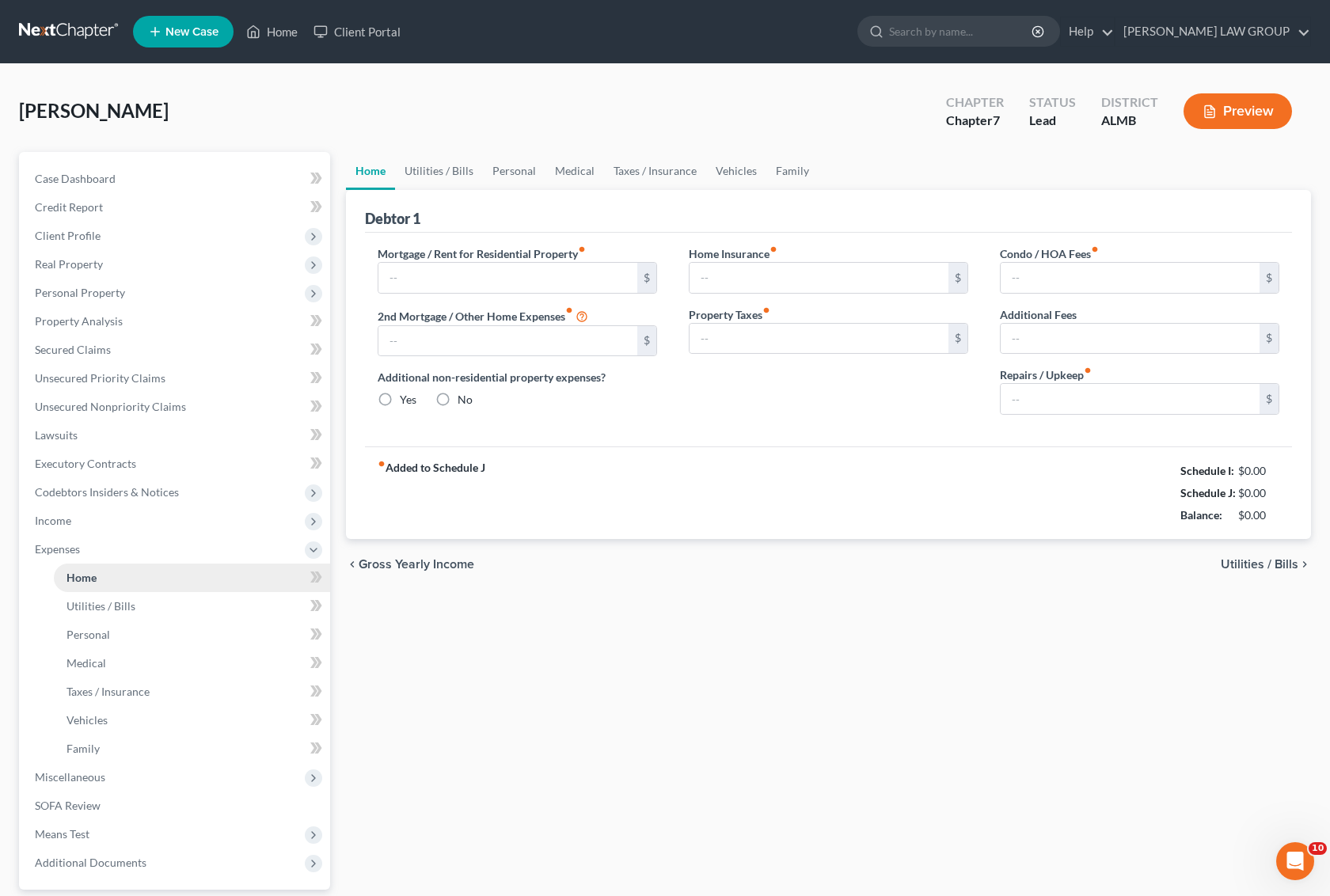
type input "0.00"
radio input "true"
type input "0.00"
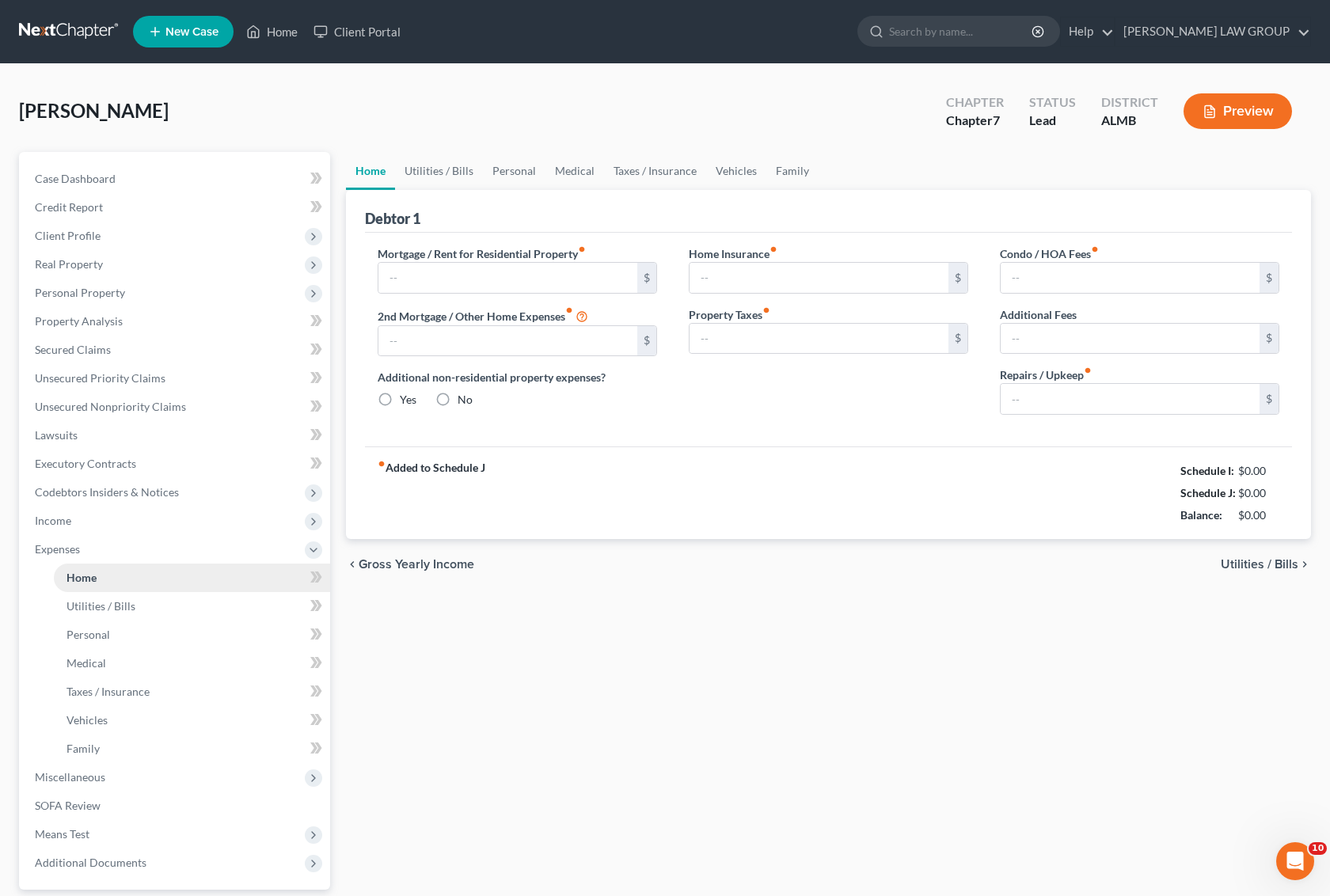
type input "0.00"
click at [70, 511] on span "Income" at bounding box center [176, 521] width 308 height 28
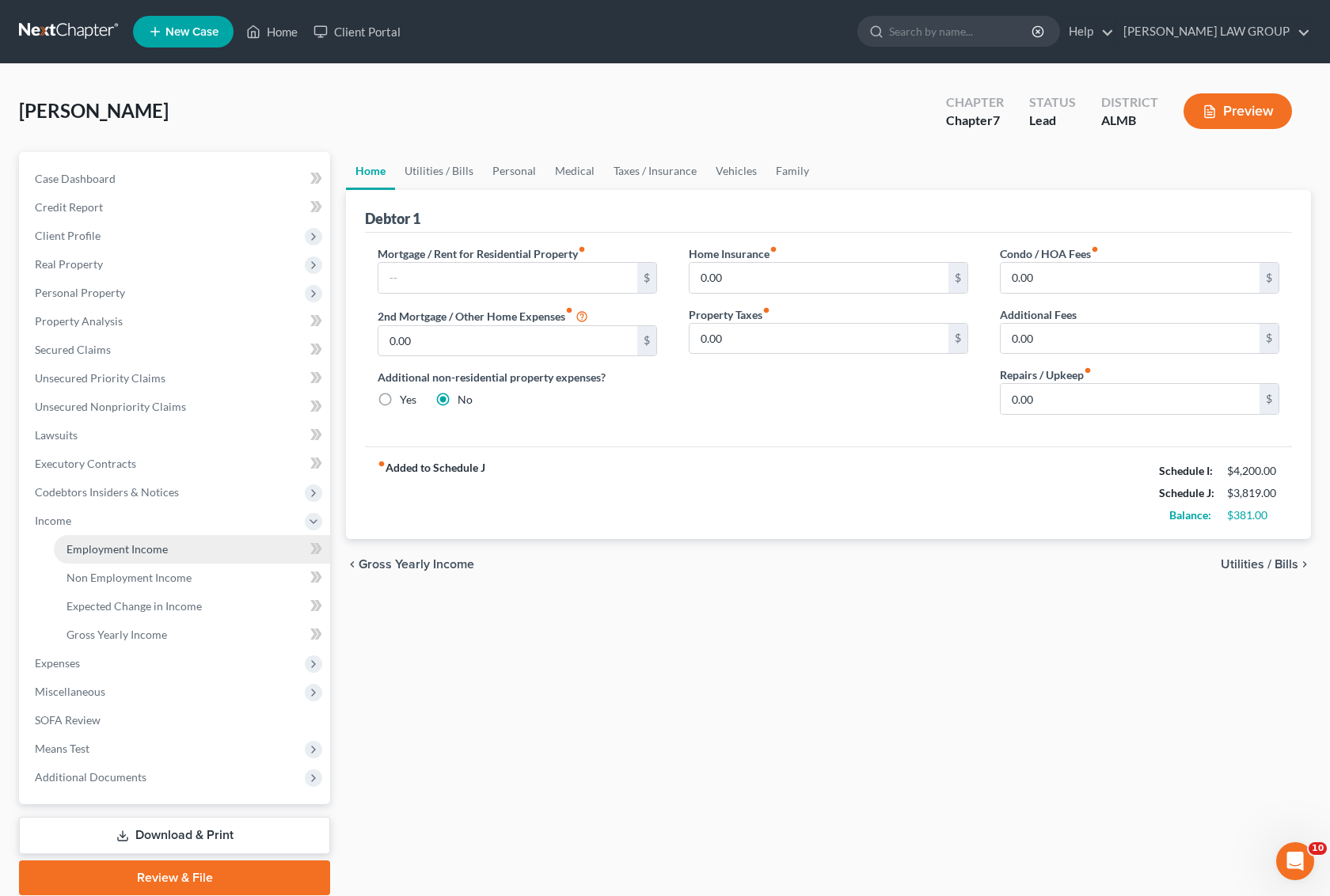
click at [127, 543] on span "Employment Income" at bounding box center [117, 548] width 102 height 14
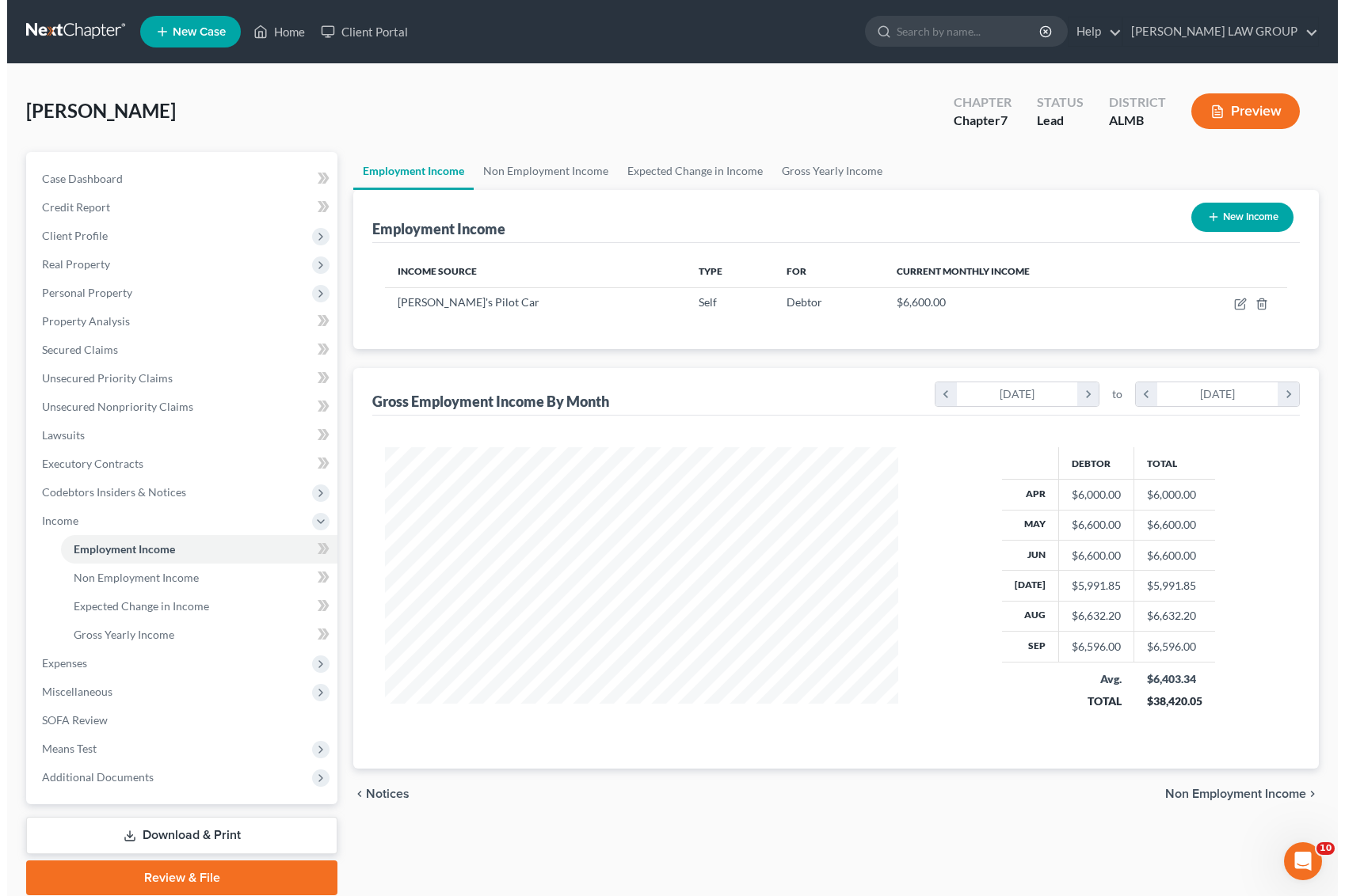
scroll to position [285, 544]
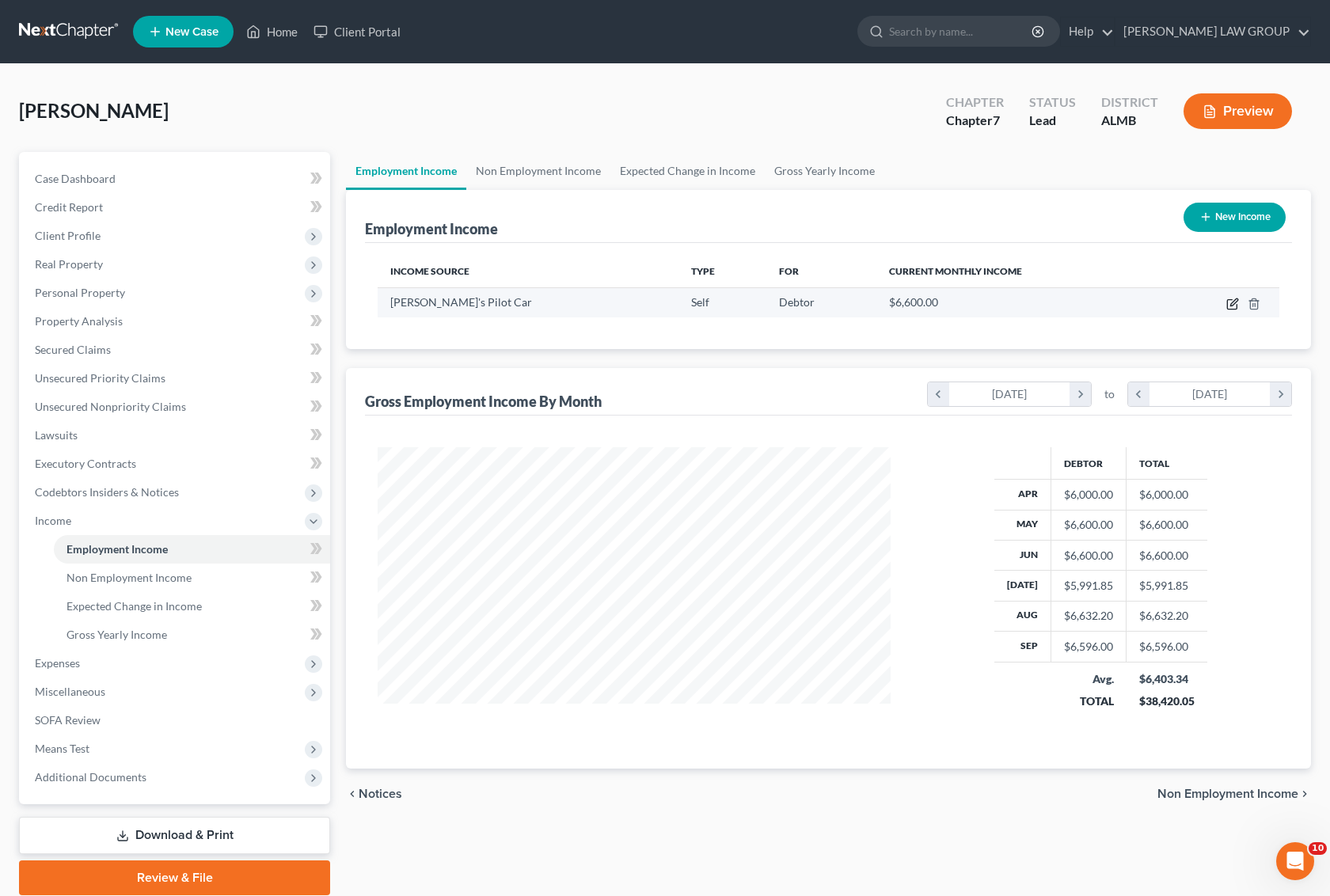
click at [1232, 304] on icon "button" at bounding box center [1235, 302] width 7 height 7
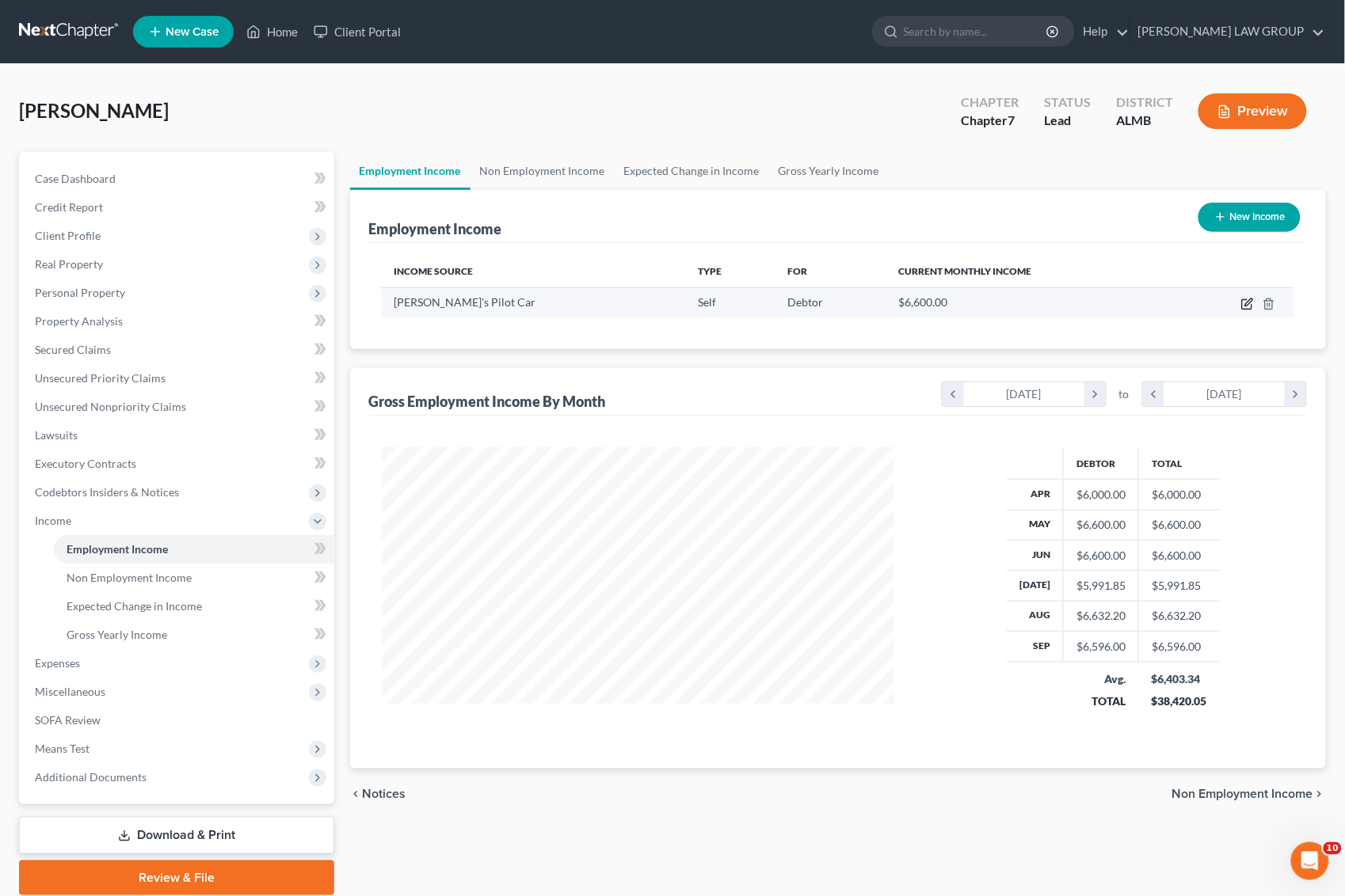
select select "1"
select select "0"
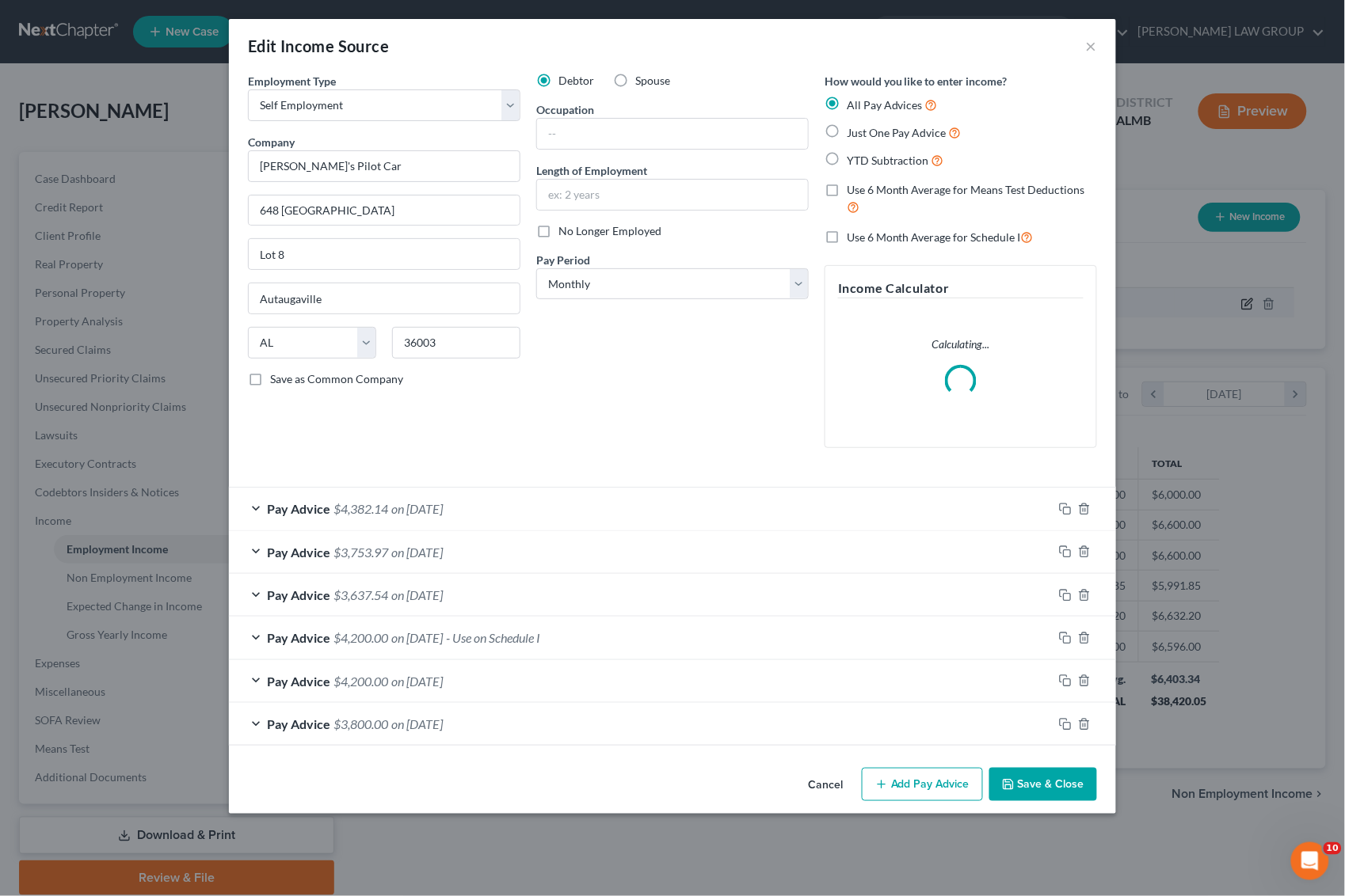
scroll to position [285, 551]
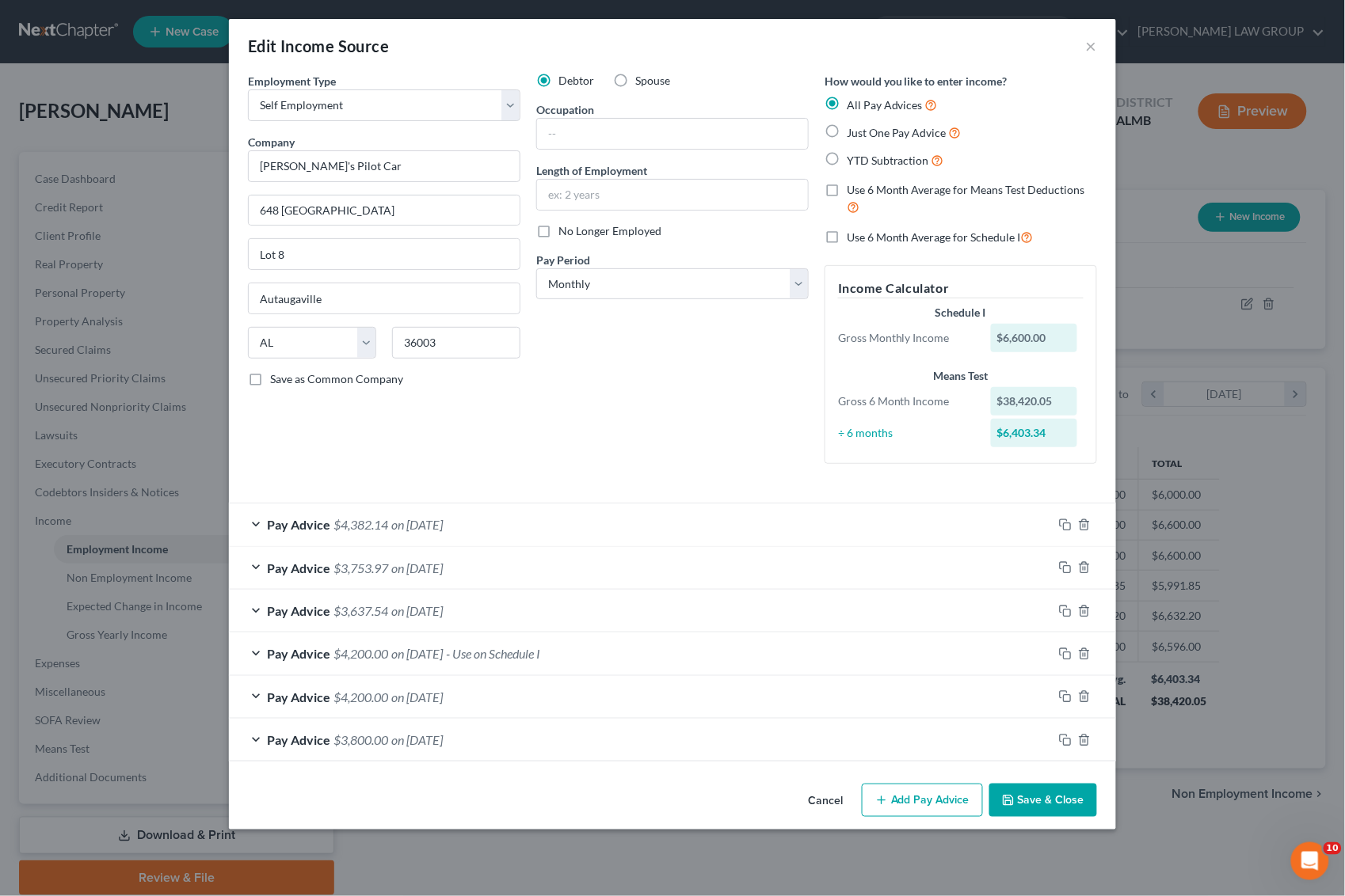
click at [940, 801] on button "Add Pay Advice" at bounding box center [922, 801] width 121 height 33
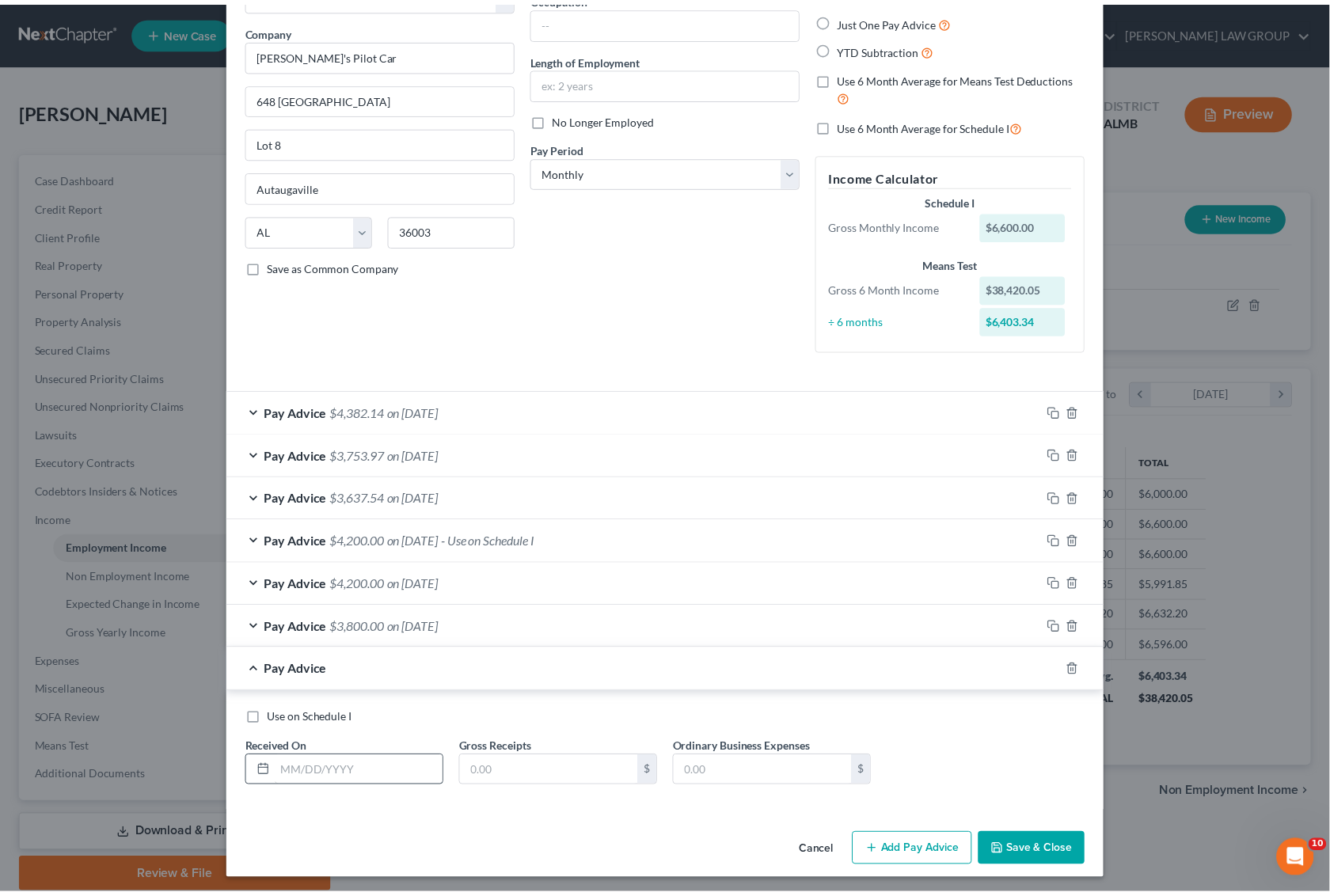
scroll to position [119, 0]
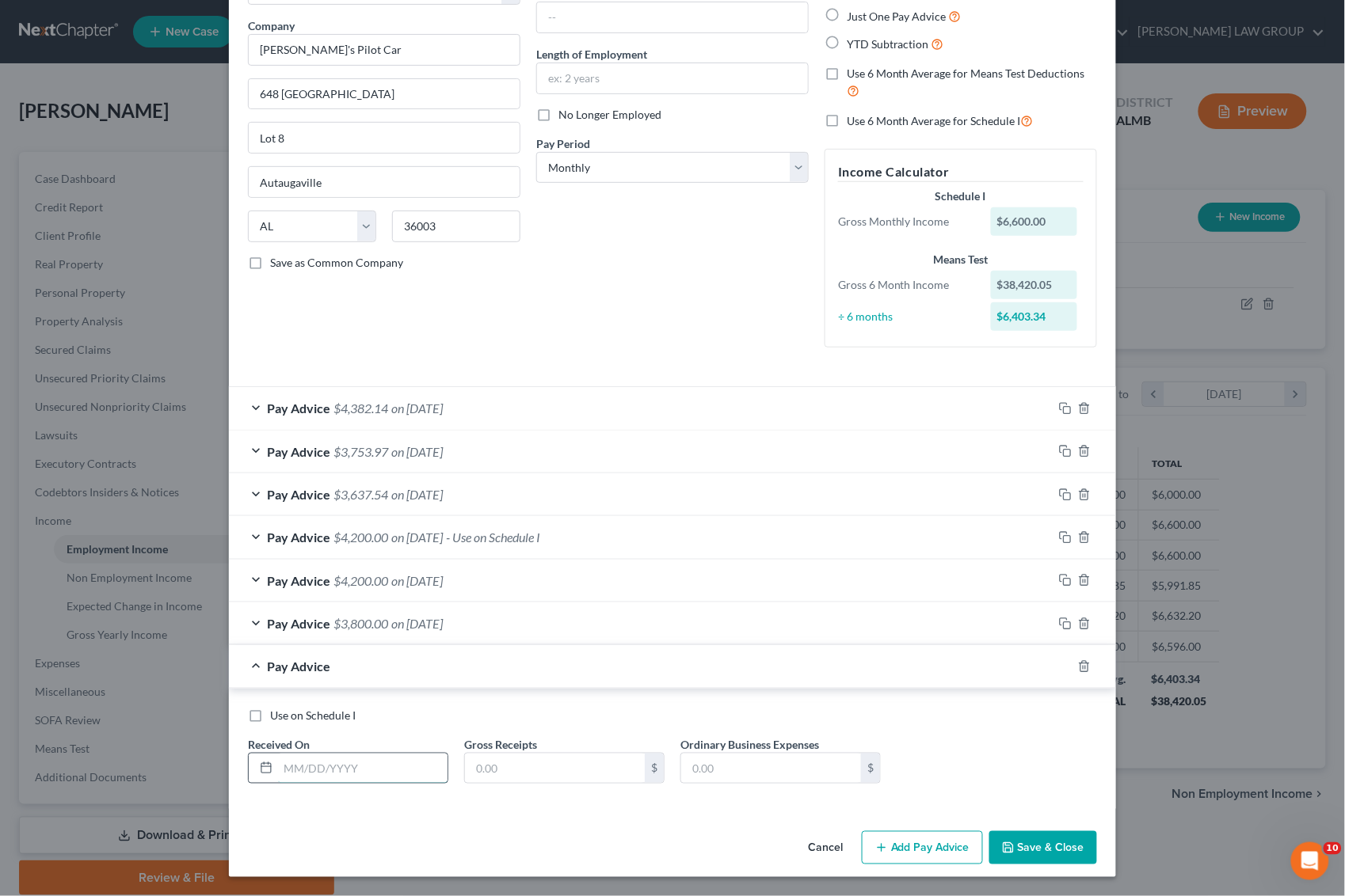
click at [365, 770] on input "text" at bounding box center [362, 769] width 170 height 30
type input "[DATE]"
type input "6,300"
type input "2,400"
click at [259, 709] on div "Use on Schedule I" at bounding box center [672, 715] width 850 height 16
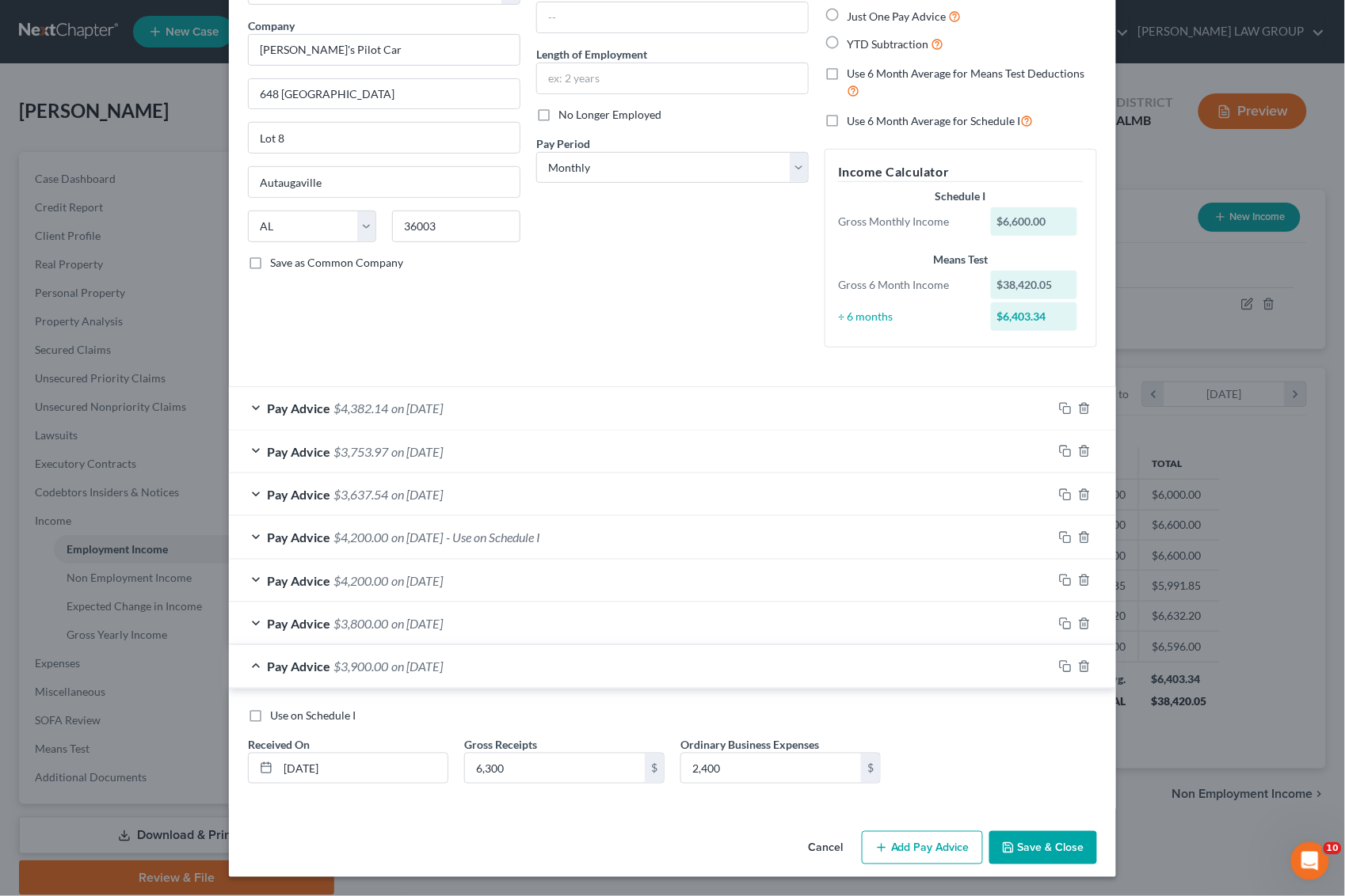
click at [270, 713] on label "Use on Schedule I" at bounding box center [312, 715] width 85 height 16
click at [276, 713] on input "Use on Schedule I" at bounding box center [281, 713] width 10 height 10
checkbox input "true"
click at [1019, 840] on button "Save & Close" at bounding box center [1042, 848] width 107 height 33
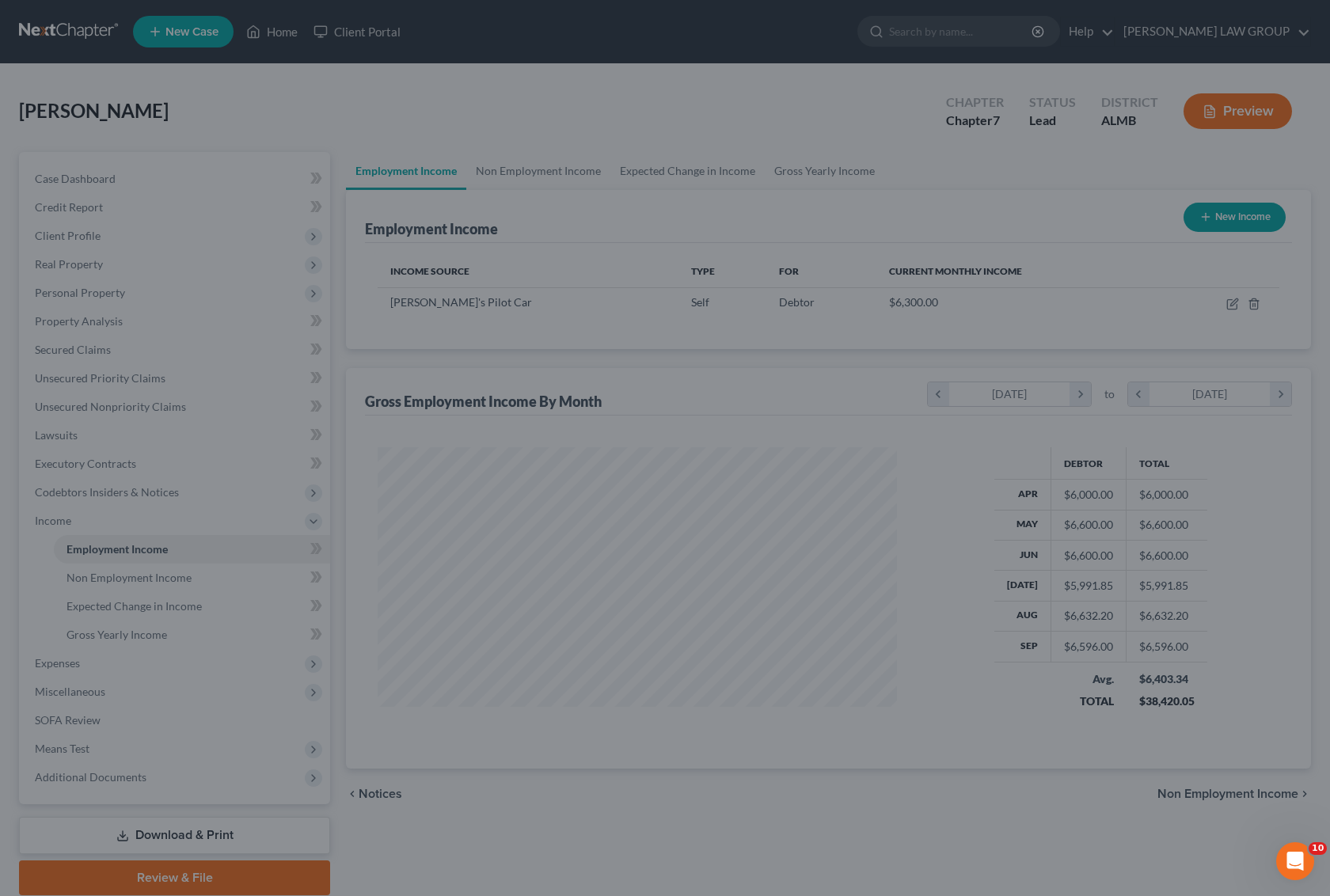
scroll to position [791524, 791392]
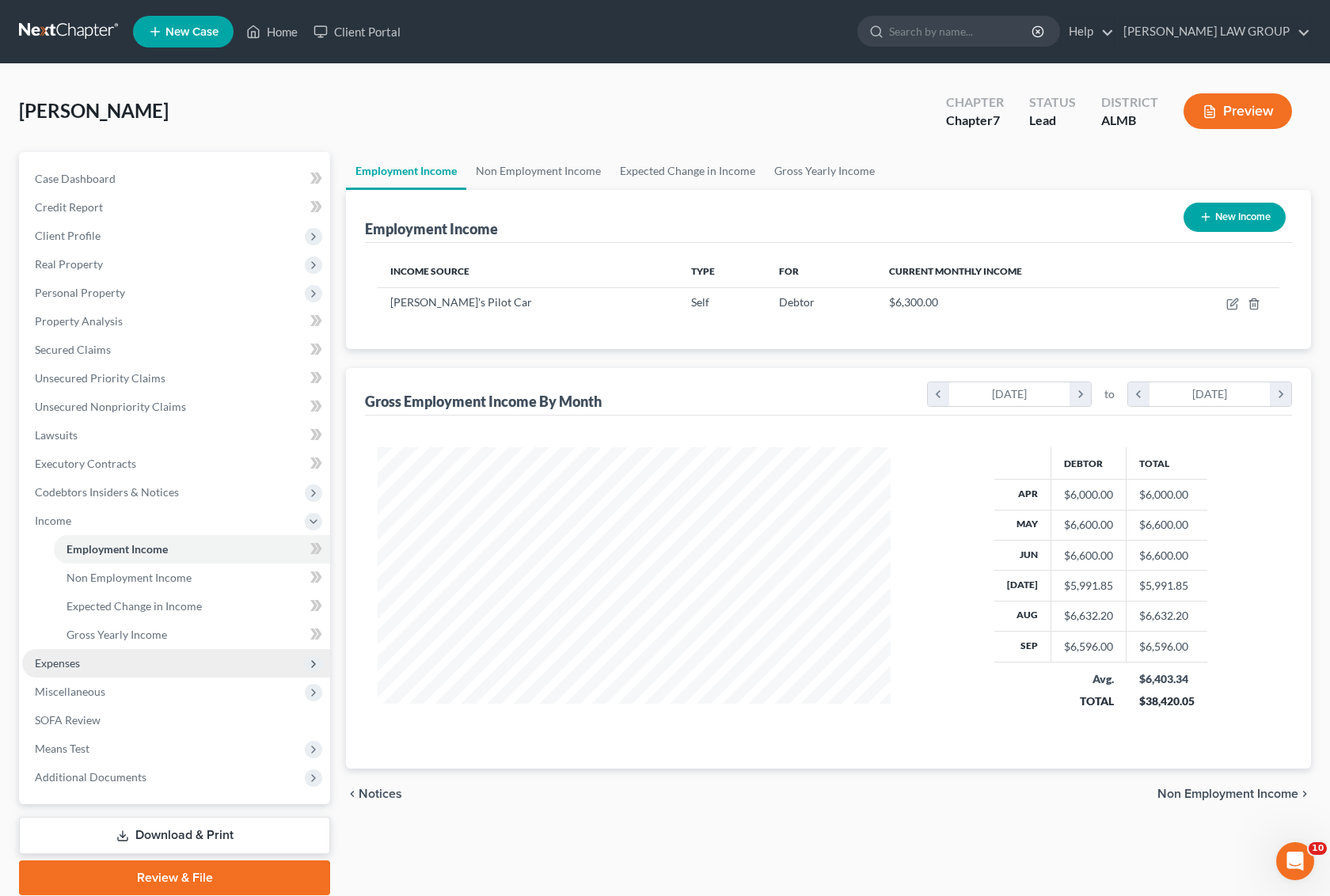
click at [75, 666] on span "Expenses" at bounding box center [57, 663] width 45 height 14
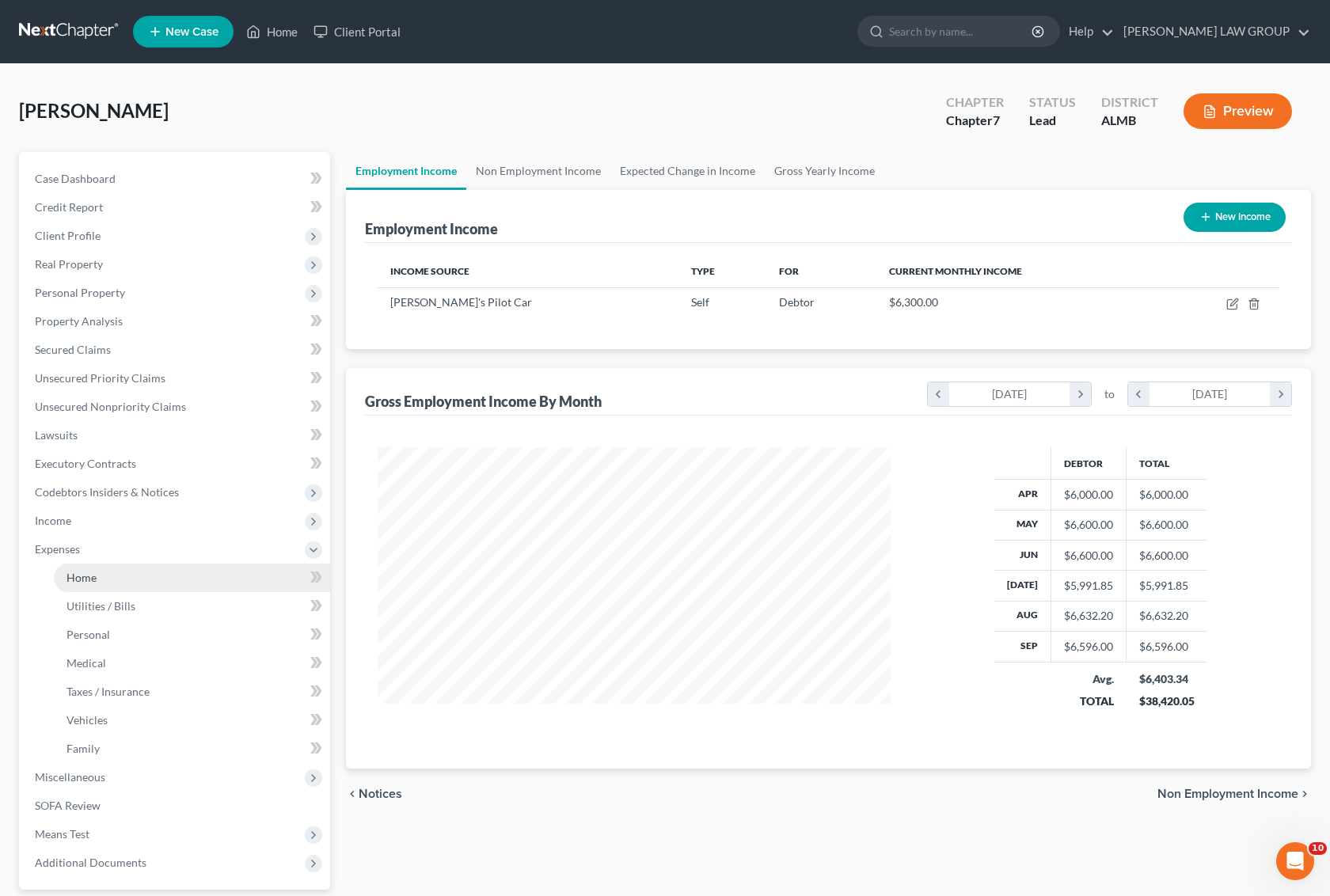
click at [85, 577] on span "Home" at bounding box center [82, 578] width 30 height 14
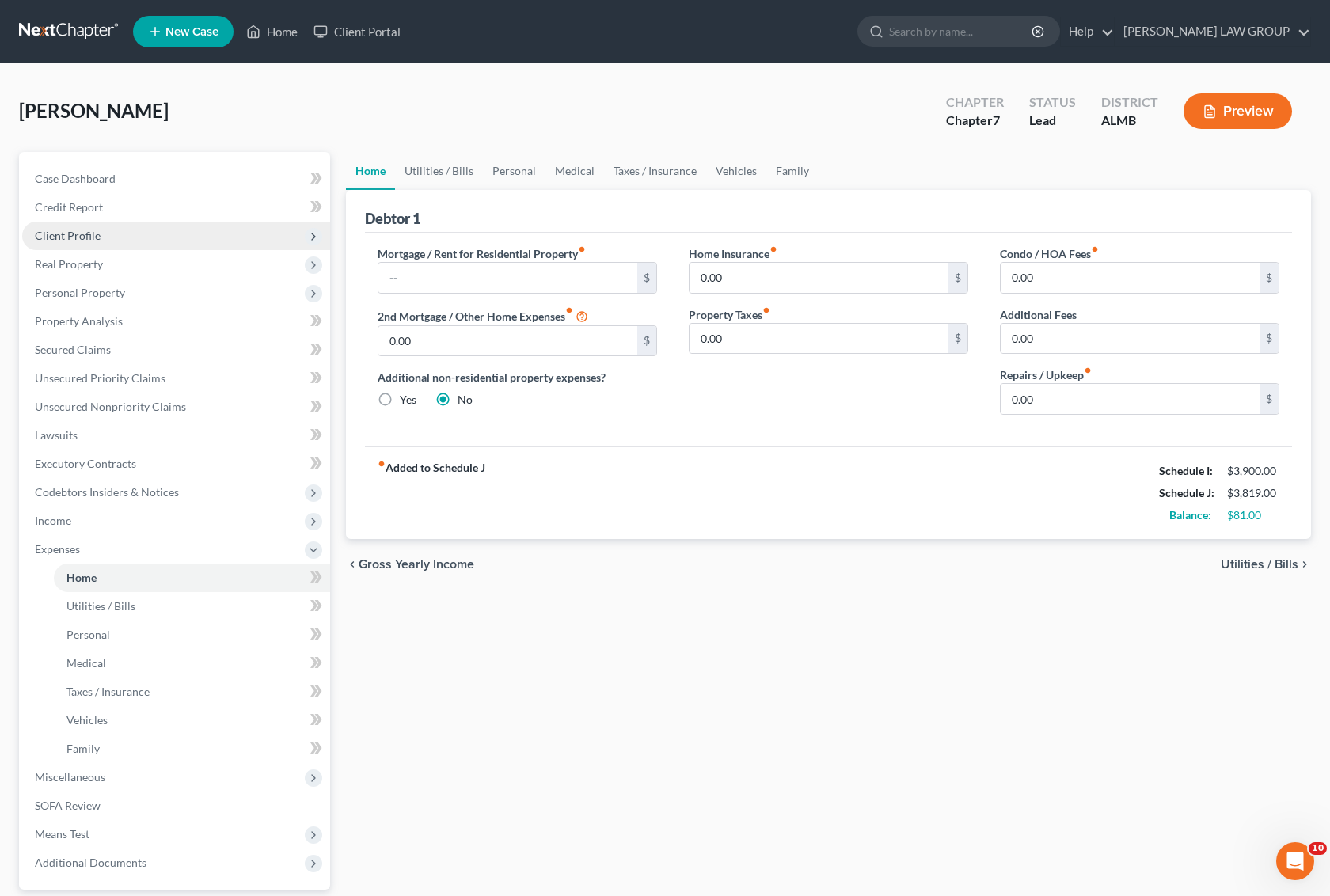
click at [95, 229] on span "Client Profile" at bounding box center [68, 236] width 66 height 14
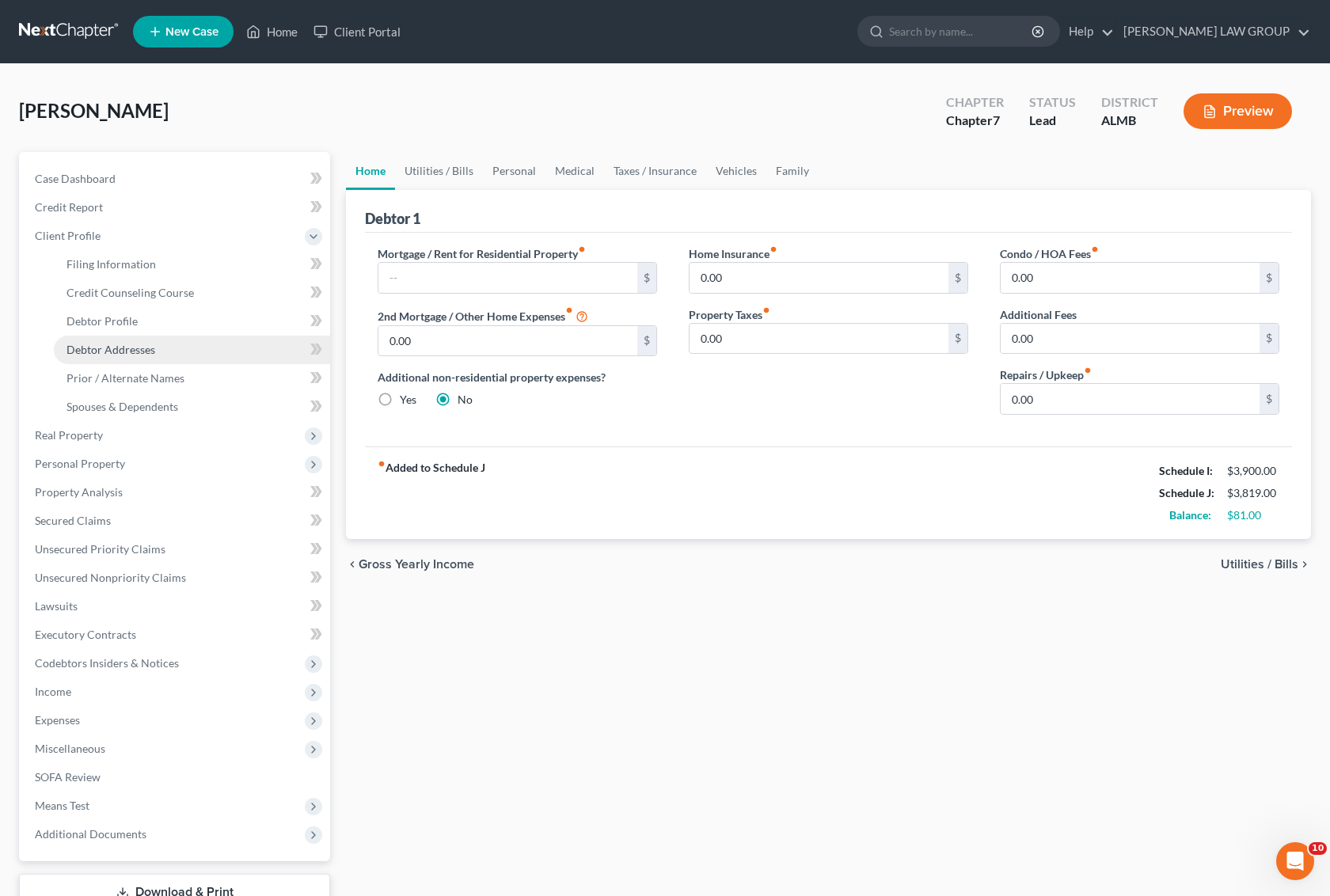
click at [132, 346] on span "Debtor Addresses" at bounding box center [111, 349] width 89 height 14
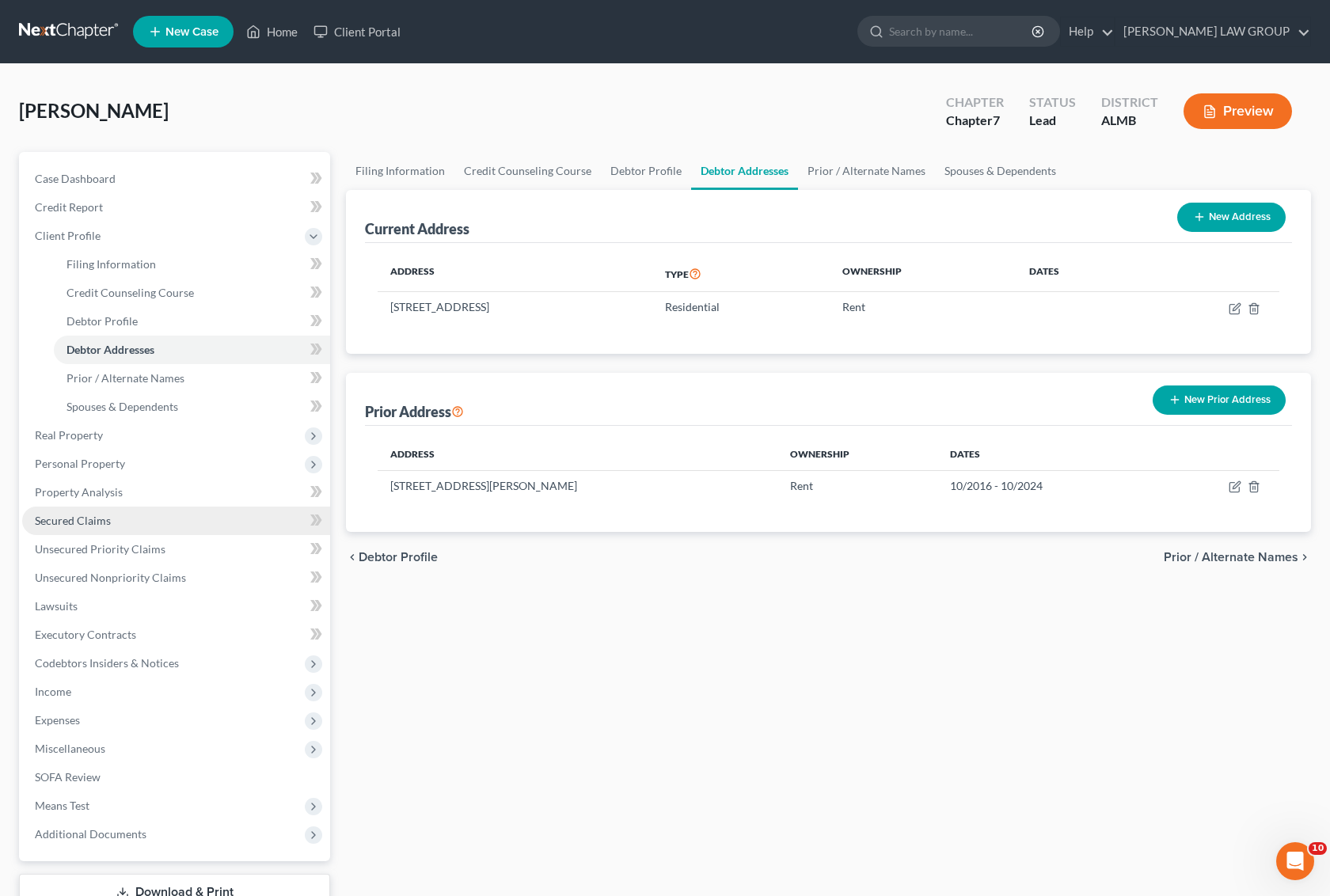
click at [104, 515] on span "Secured Claims" at bounding box center [72, 520] width 76 height 14
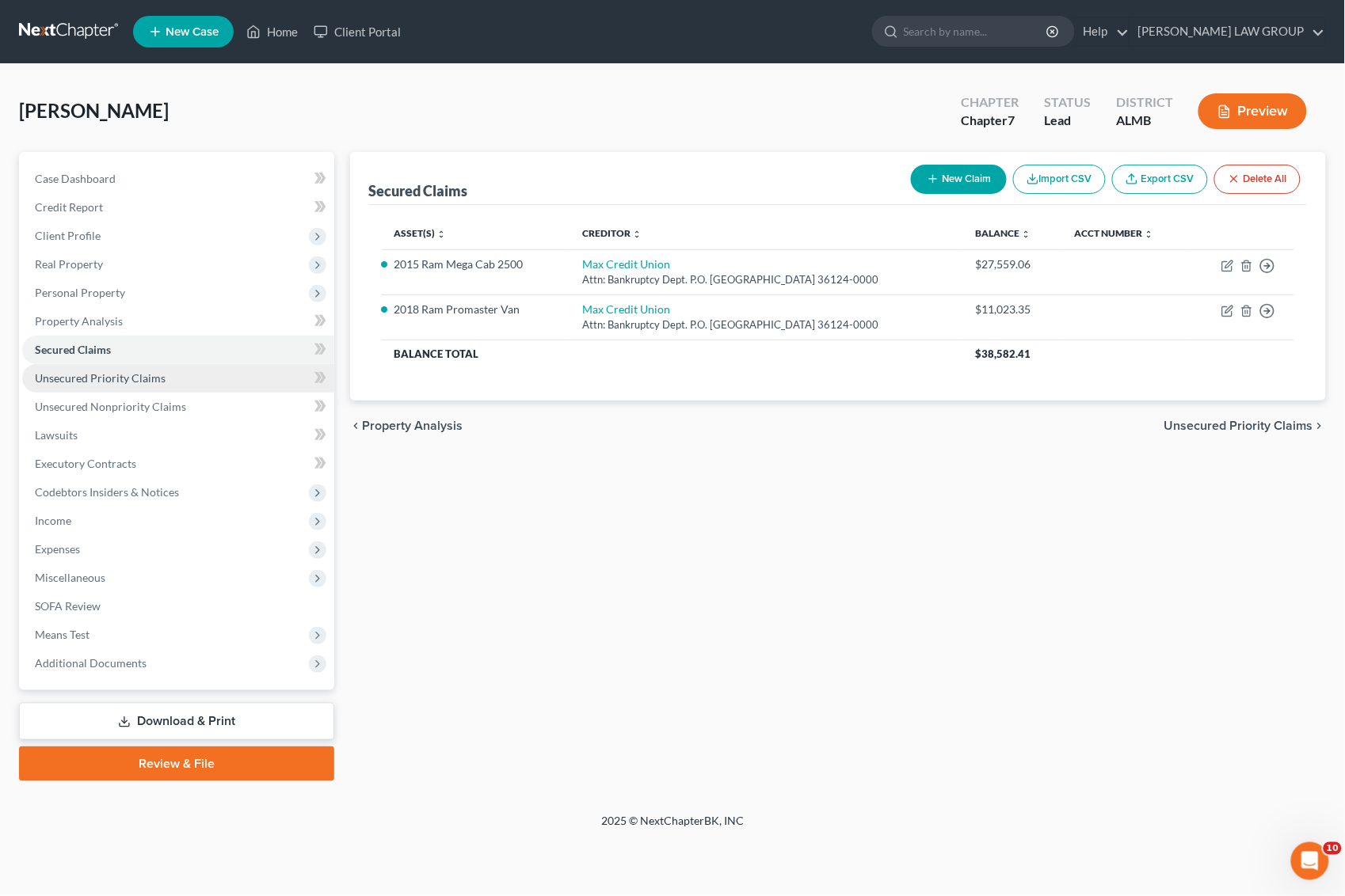
click at [104, 377] on span "Unsecured Priority Claims" at bounding box center [100, 378] width 130 height 14
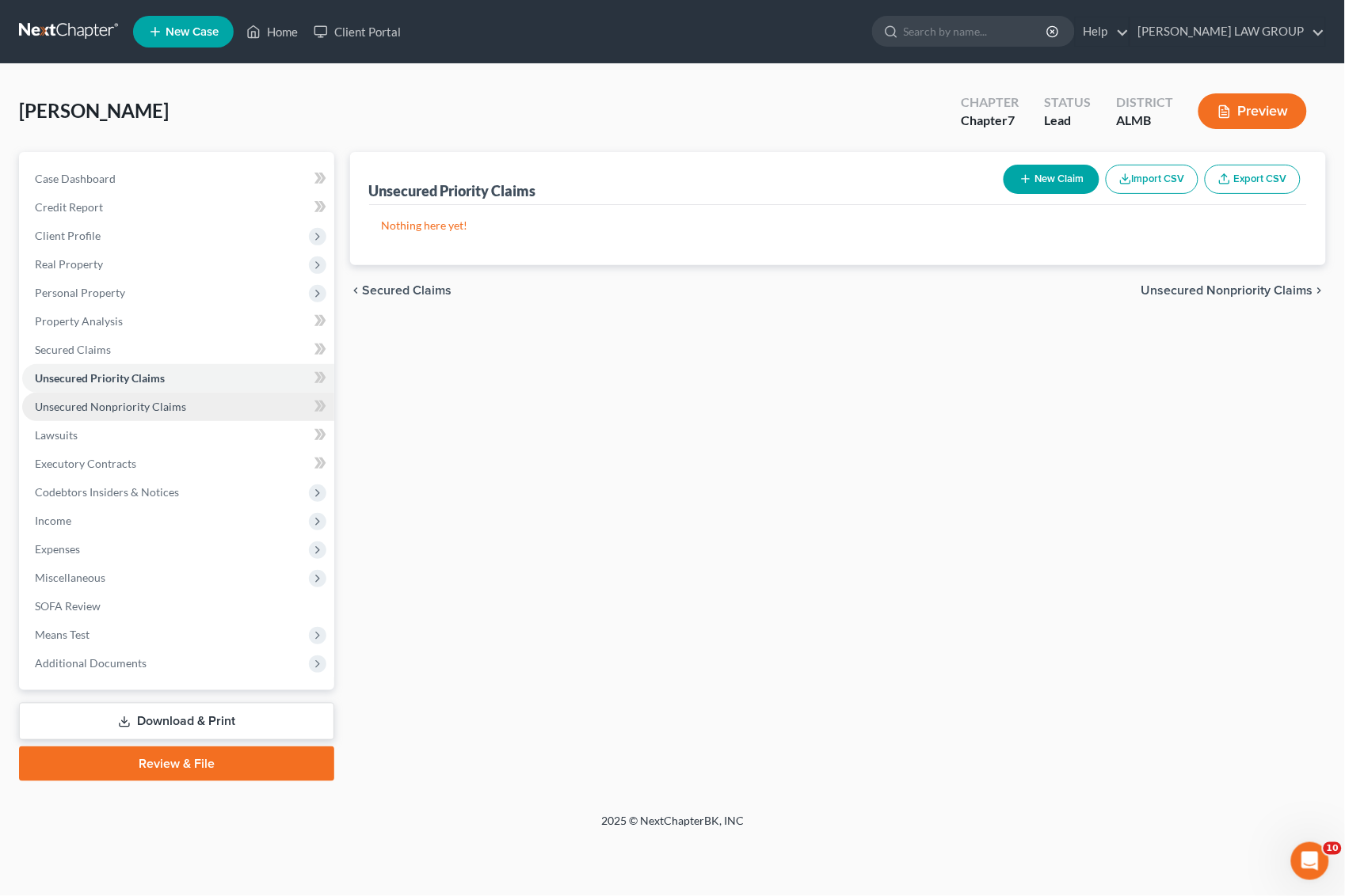
click at [102, 402] on span "Unsecured Nonpriority Claims" at bounding box center [110, 406] width 151 height 14
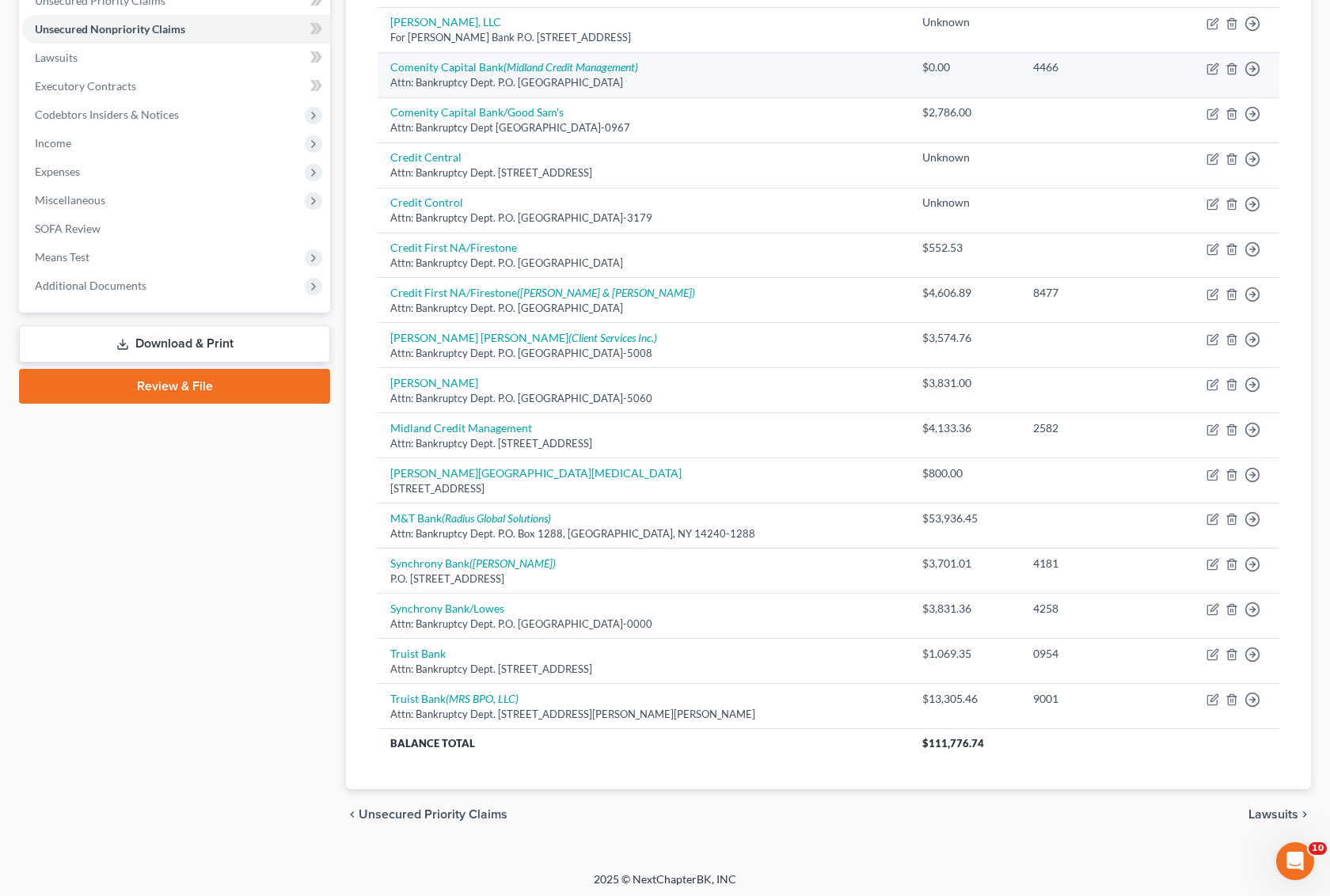
scroll to position [385, 0]
